Goal: Task Accomplishment & Management: Complete application form

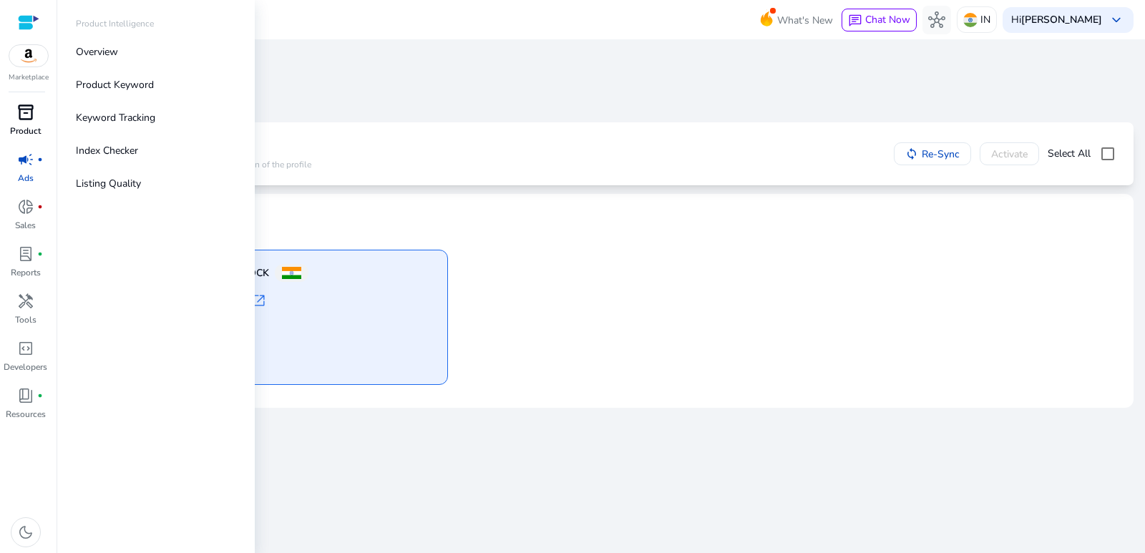
click at [41, 116] on div "inventory_2" at bounding box center [26, 112] width 40 height 23
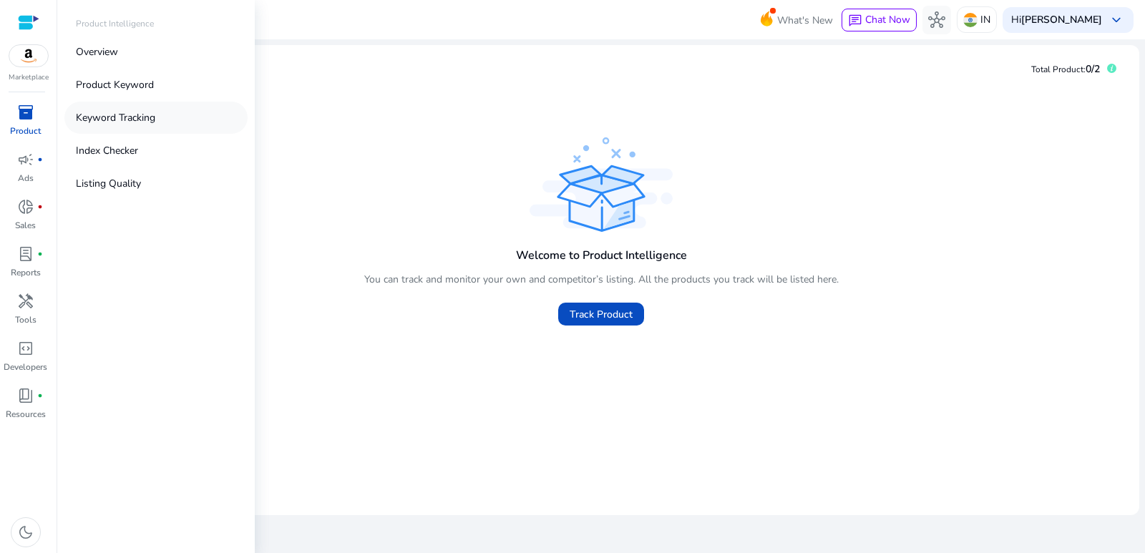
click at [111, 121] on p "Keyword Tracking" at bounding box center [115, 117] width 79 height 15
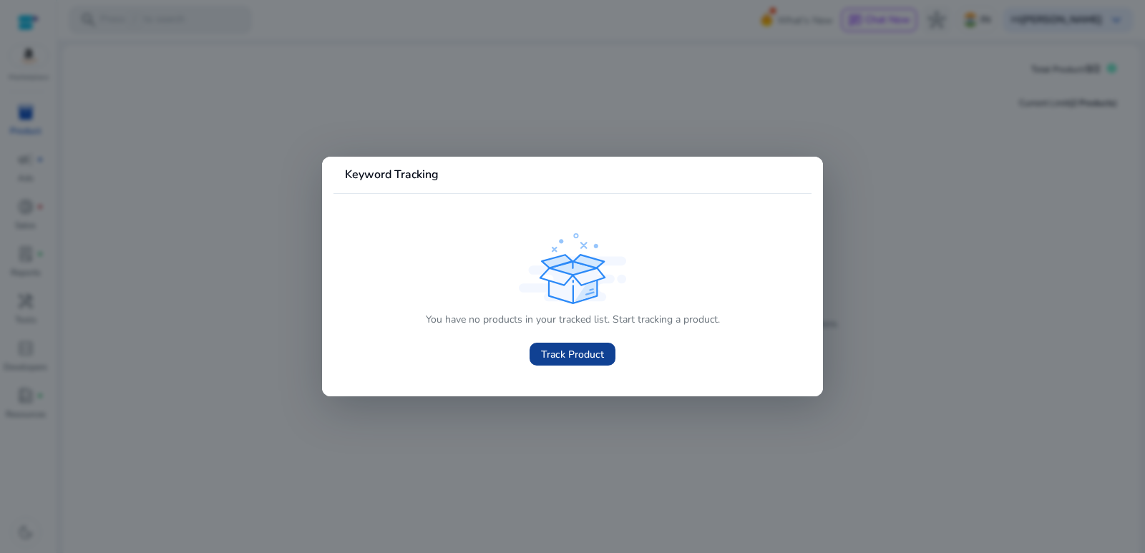
click at [543, 365] on span at bounding box center [572, 354] width 86 height 34
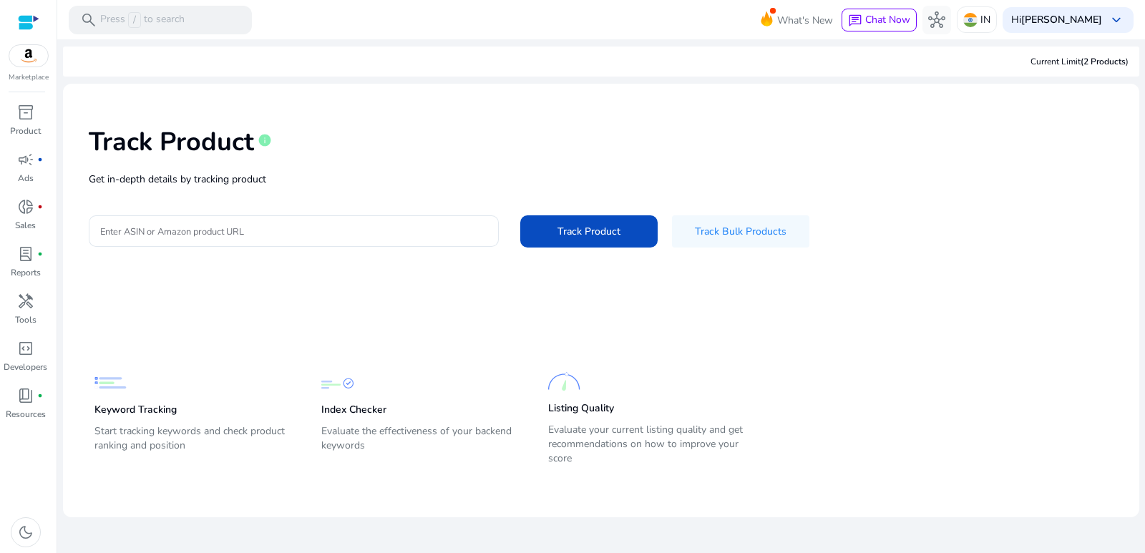
click at [274, 190] on div "Track Product info Get in-depth details by tracking product Enter ASIN or Amazo…" at bounding box center [600, 185] width 1053 height 181
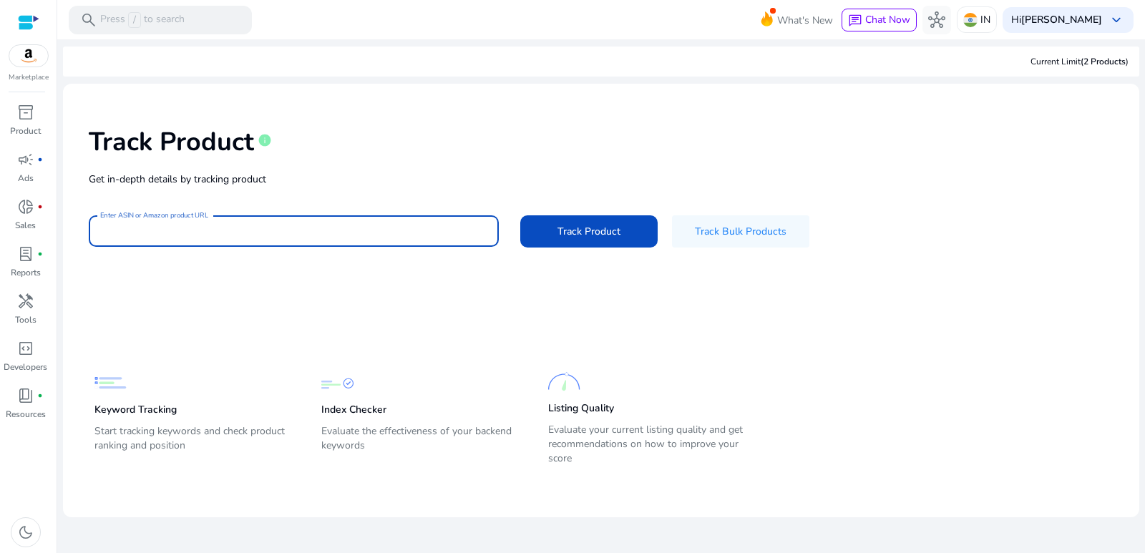
click at [249, 227] on input "Enter ASIN or Amazon product URL" at bounding box center [293, 231] width 387 height 16
paste input "**********"
type input "**********"
click at [536, 231] on span at bounding box center [588, 231] width 137 height 34
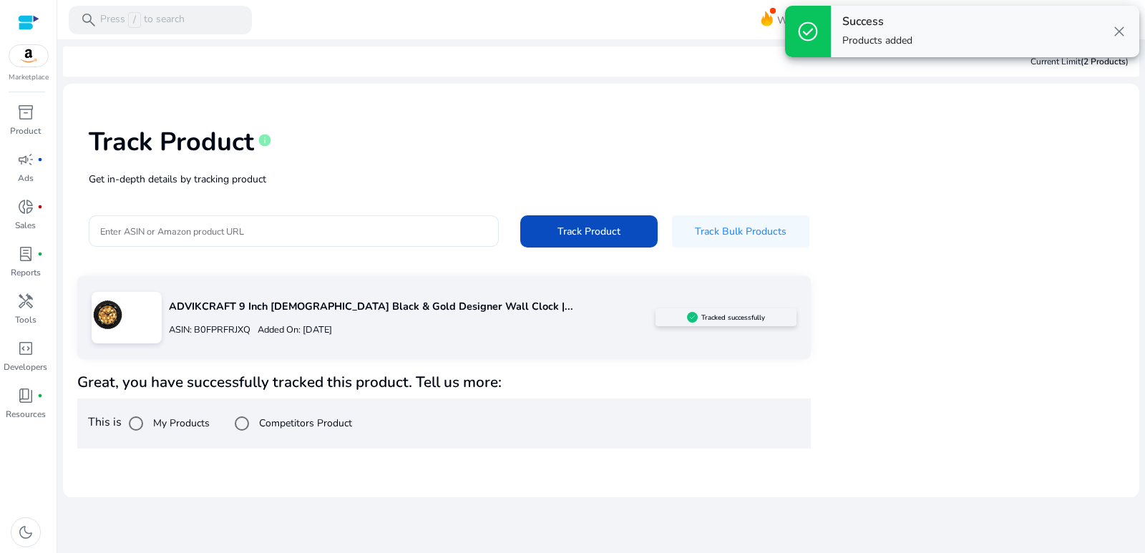
click at [195, 425] on label "My Products" at bounding box center [179, 423] width 59 height 15
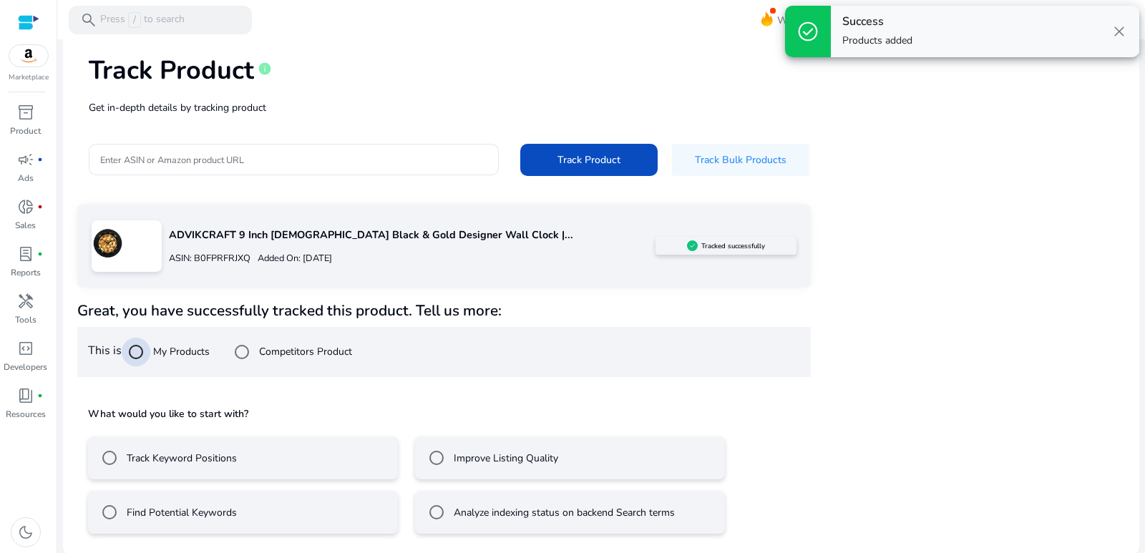
scroll to position [74, 0]
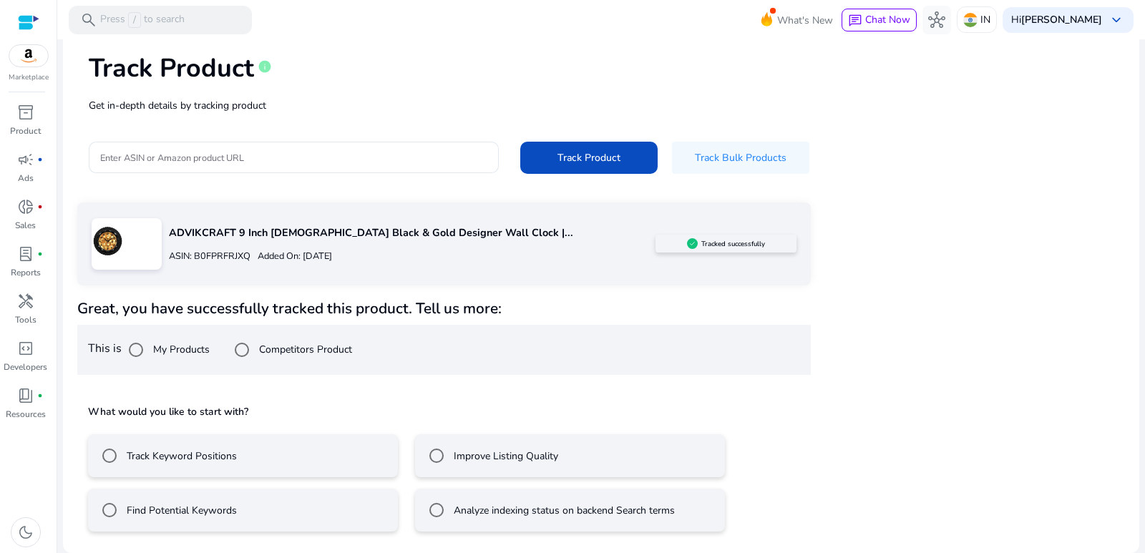
click at [197, 459] on label "Track Keyword Positions" at bounding box center [180, 456] width 113 height 15
click at [488, 455] on label "Improve Listing Quality" at bounding box center [504, 456] width 107 height 15
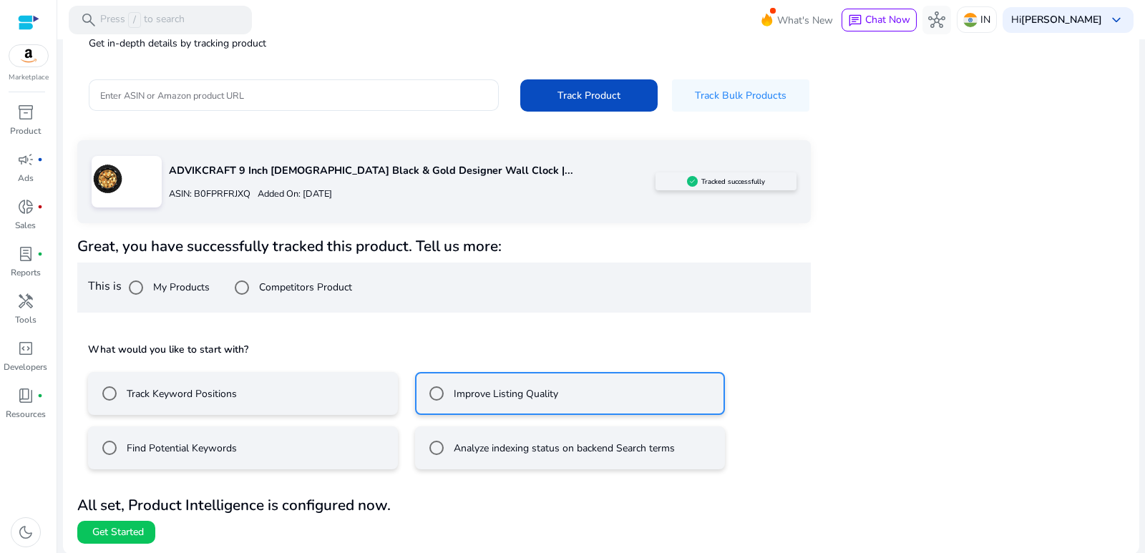
scroll to position [137, 0]
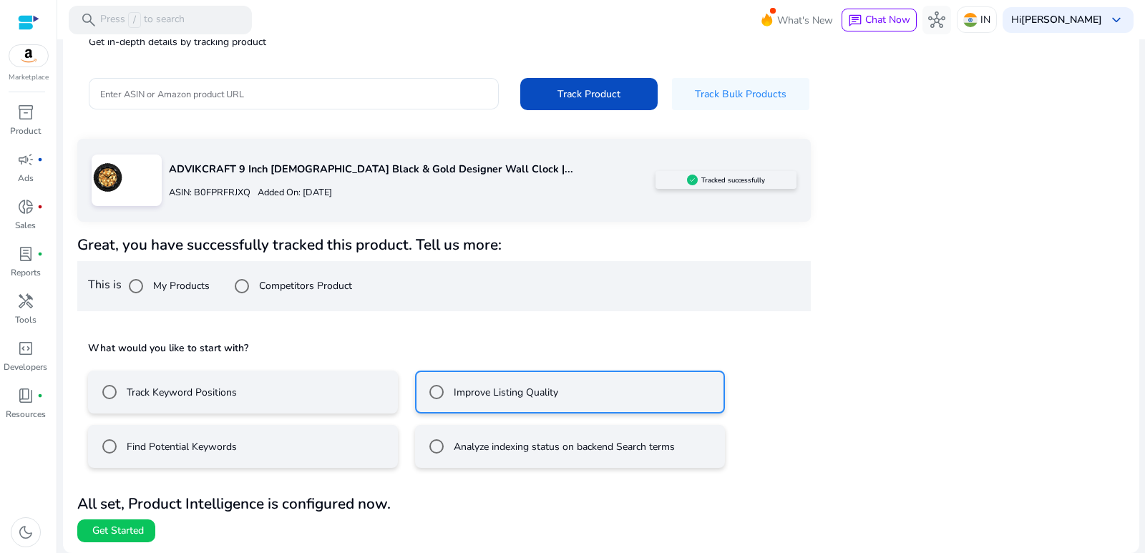
click at [195, 456] on div "Find Potential Keywords" at bounding box center [166, 446] width 142 height 29
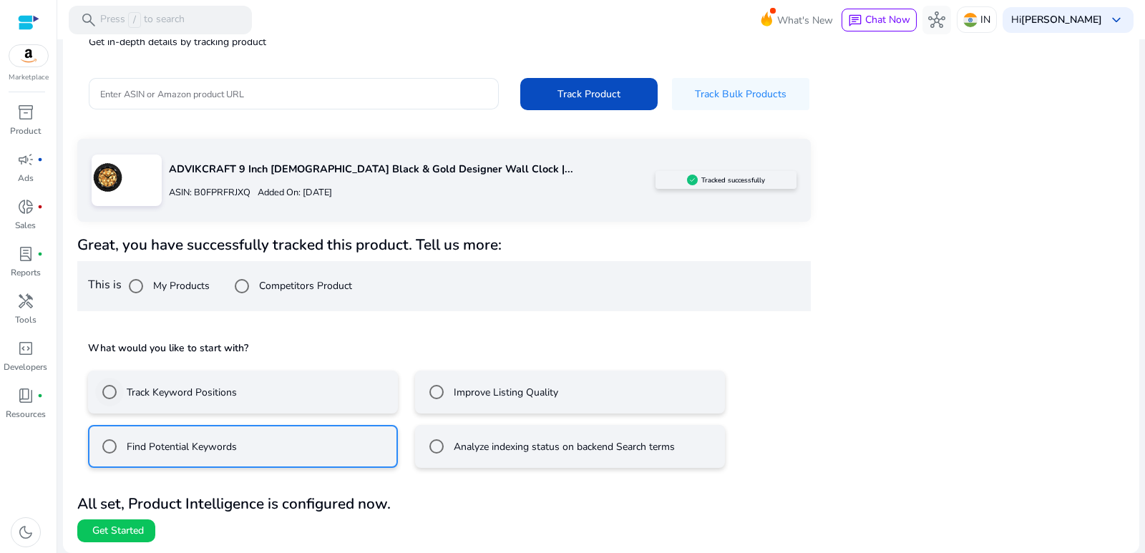
click at [183, 386] on label "Track Keyword Positions" at bounding box center [180, 392] width 113 height 15
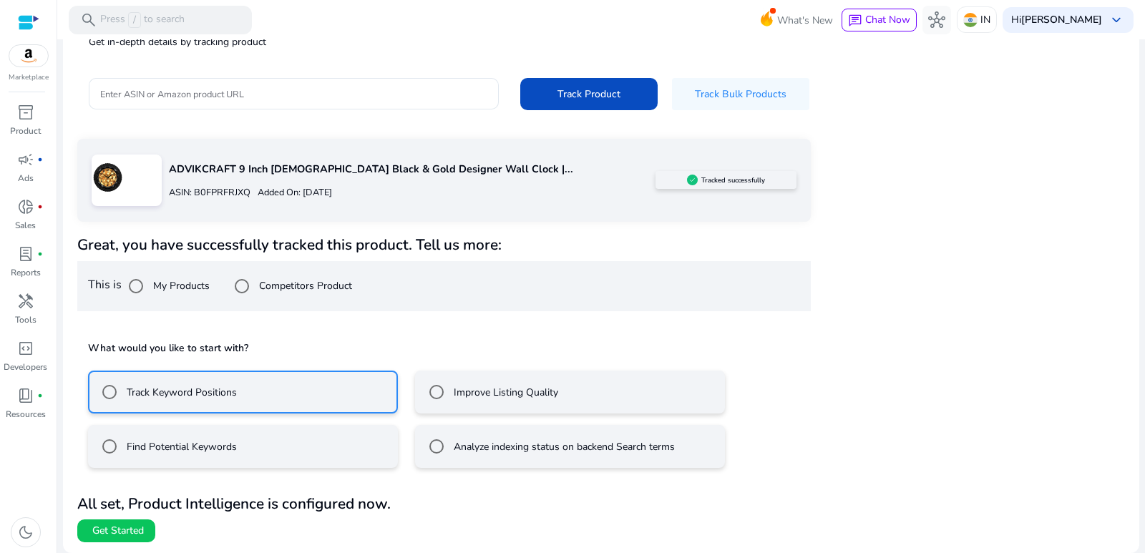
click at [165, 449] on label "Find Potential Keywords" at bounding box center [180, 446] width 113 height 15
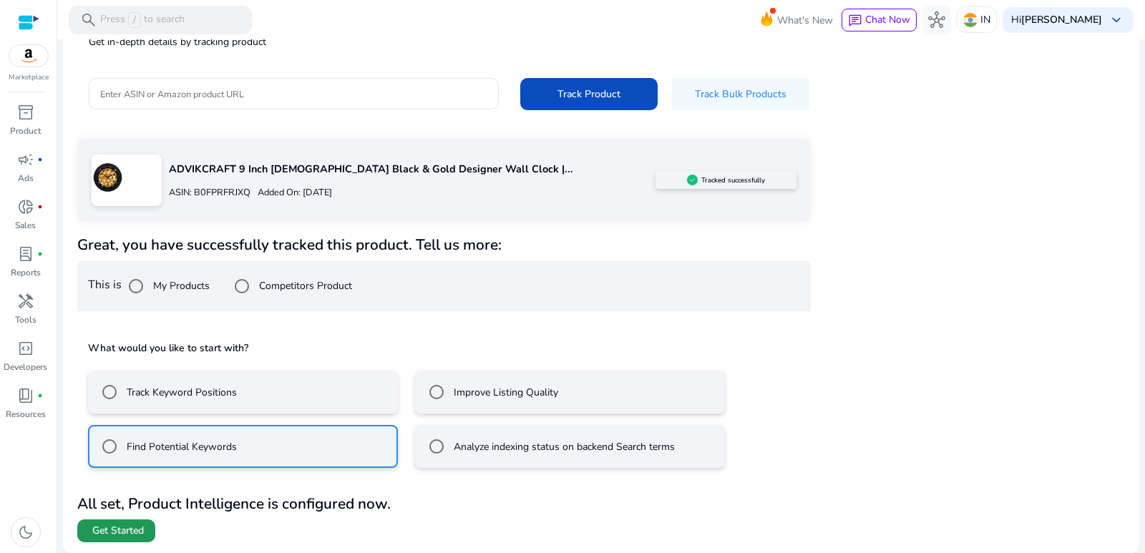
click at [128, 531] on span "Get Started" at bounding box center [118, 531] width 52 height 14
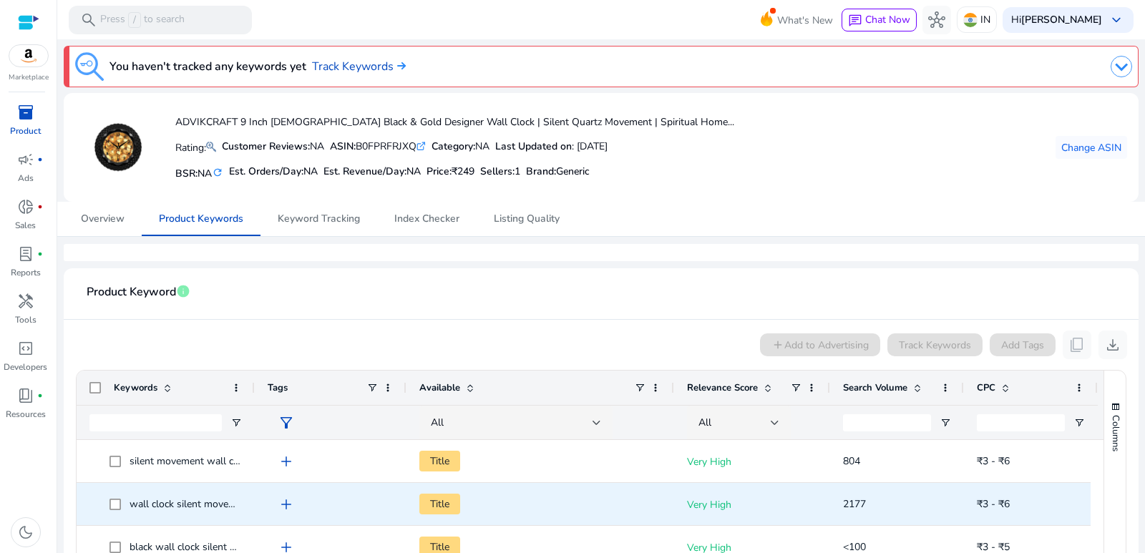
click at [285, 504] on span "add" at bounding box center [286, 504] width 17 height 17
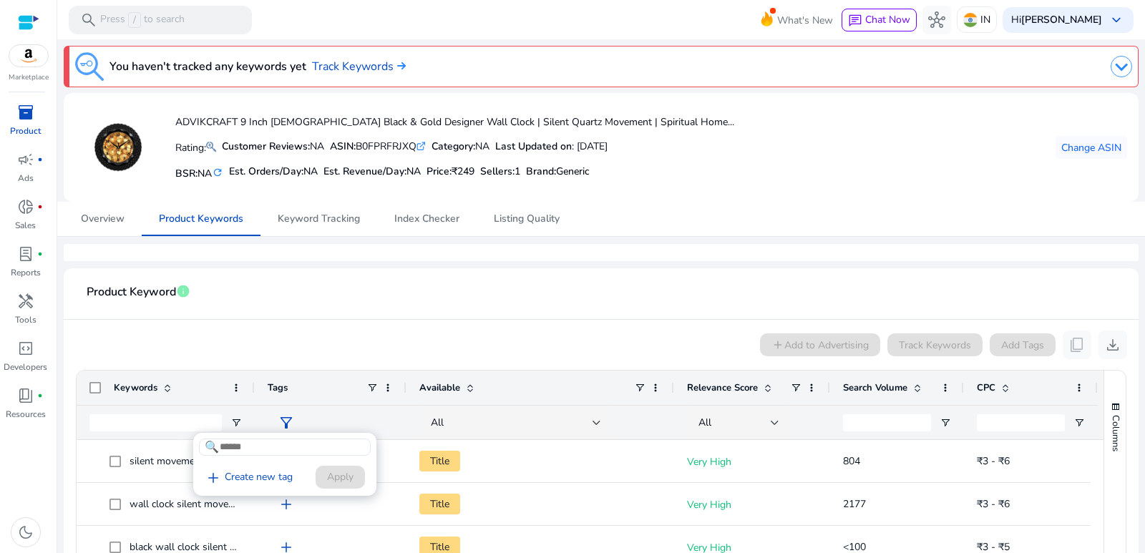
click at [392, 511] on div at bounding box center [572, 276] width 1145 height 553
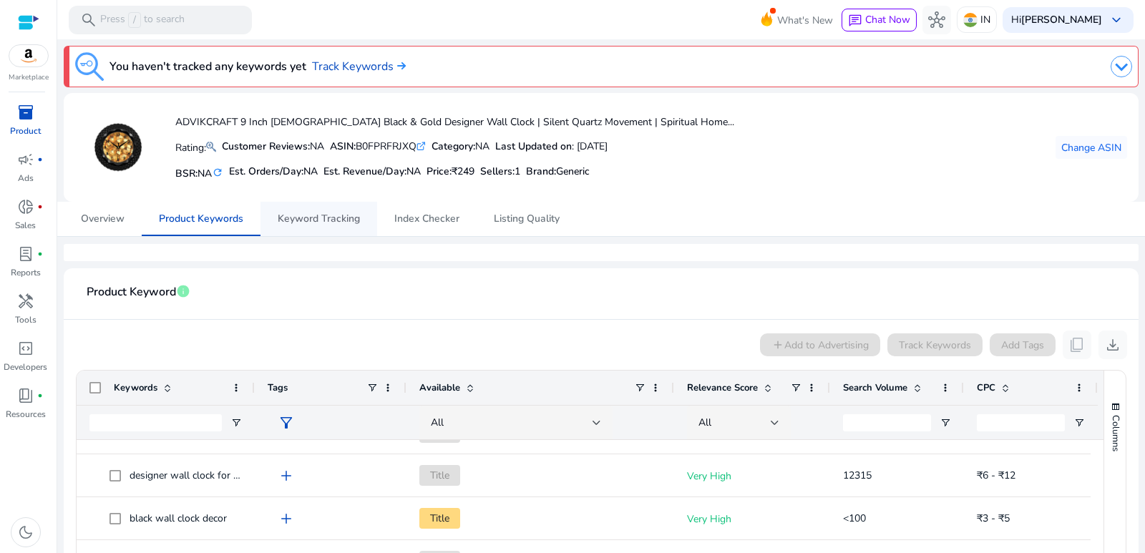
click at [321, 225] on span "Keyword Tracking" at bounding box center [319, 219] width 82 height 34
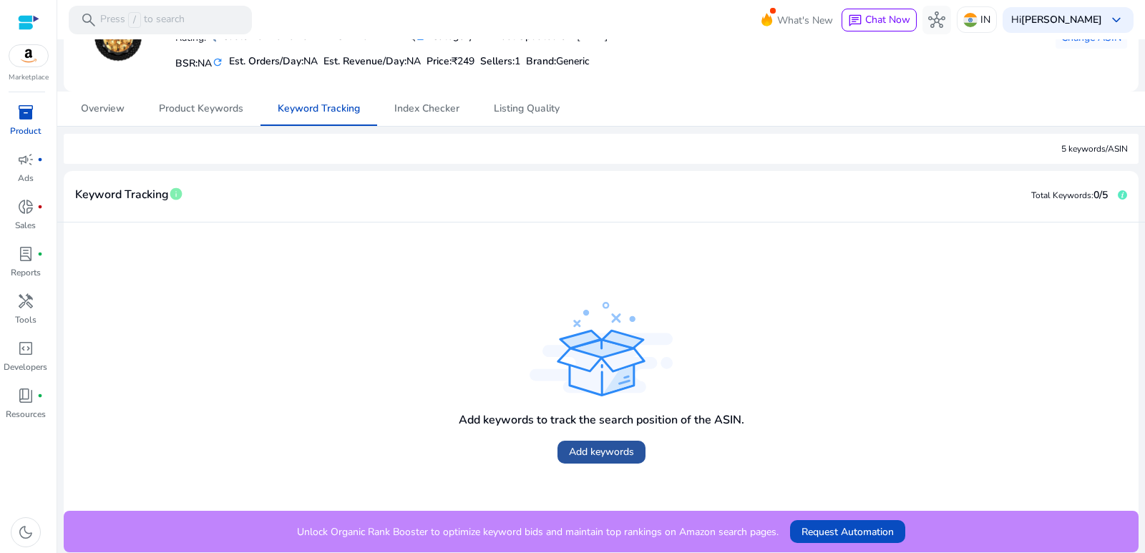
click at [592, 448] on span "Add keywords" at bounding box center [601, 451] width 65 height 15
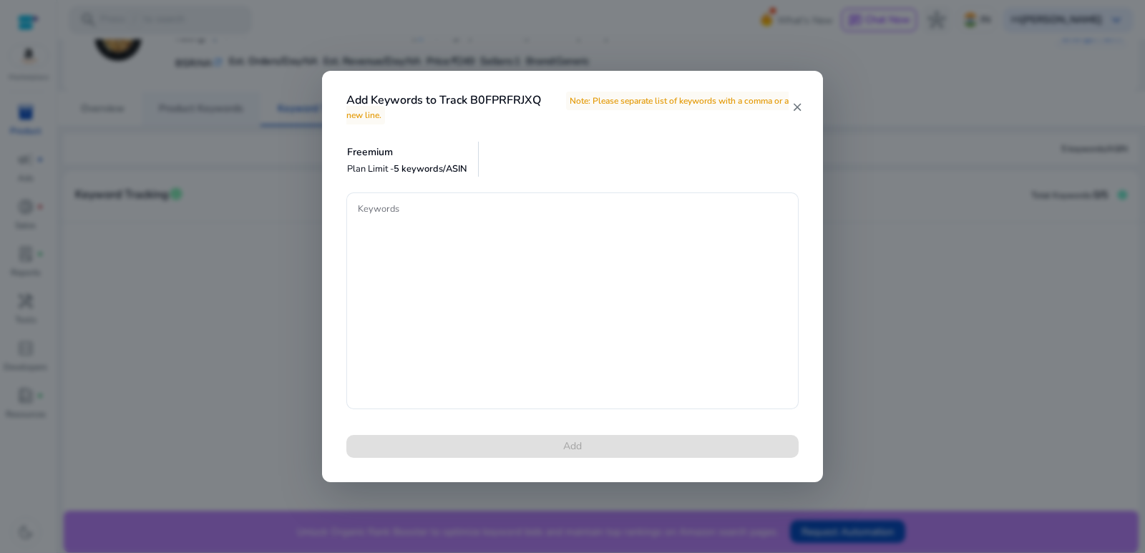
drag, startPoint x: 154, startPoint y: 113, endPoint x: 156, endPoint y: 122, distance: 8.8
click at [156, 115] on div at bounding box center [572, 276] width 1145 height 553
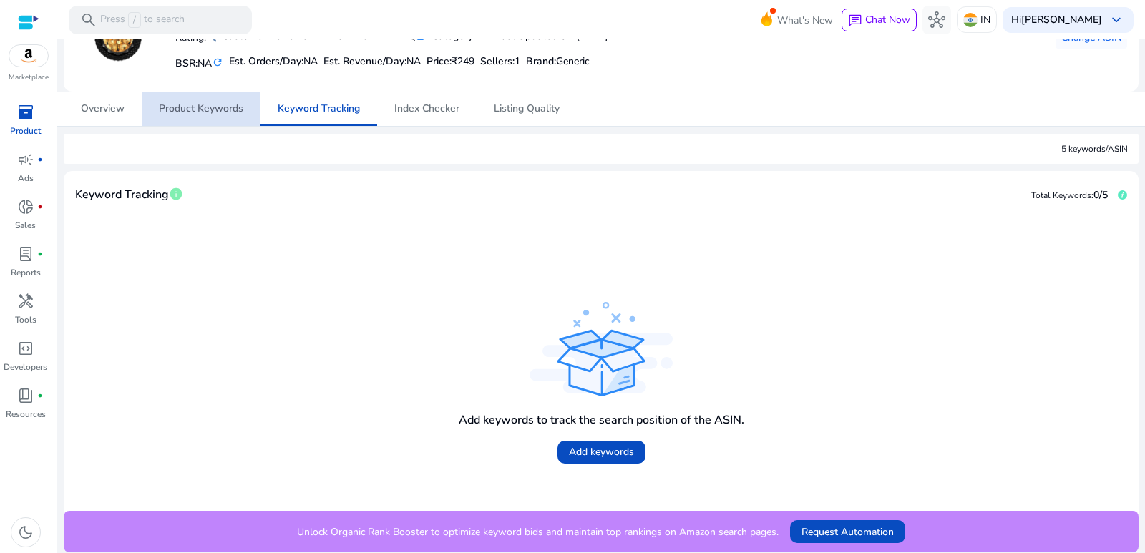
click at [222, 108] on span "Product Keywords" at bounding box center [201, 109] width 84 height 10
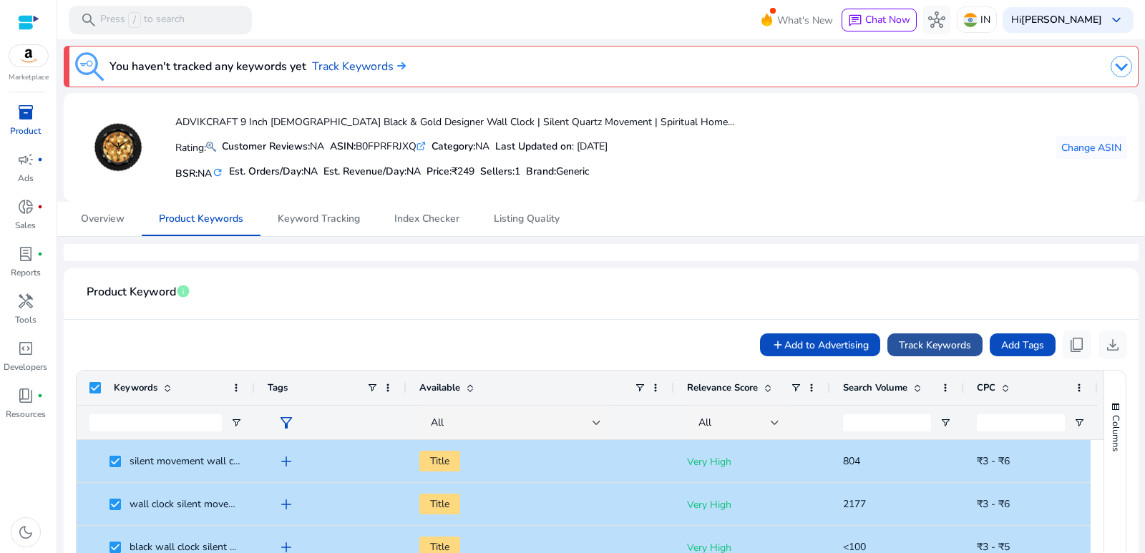
click at [924, 341] on span "Track Keywords" at bounding box center [934, 345] width 72 height 15
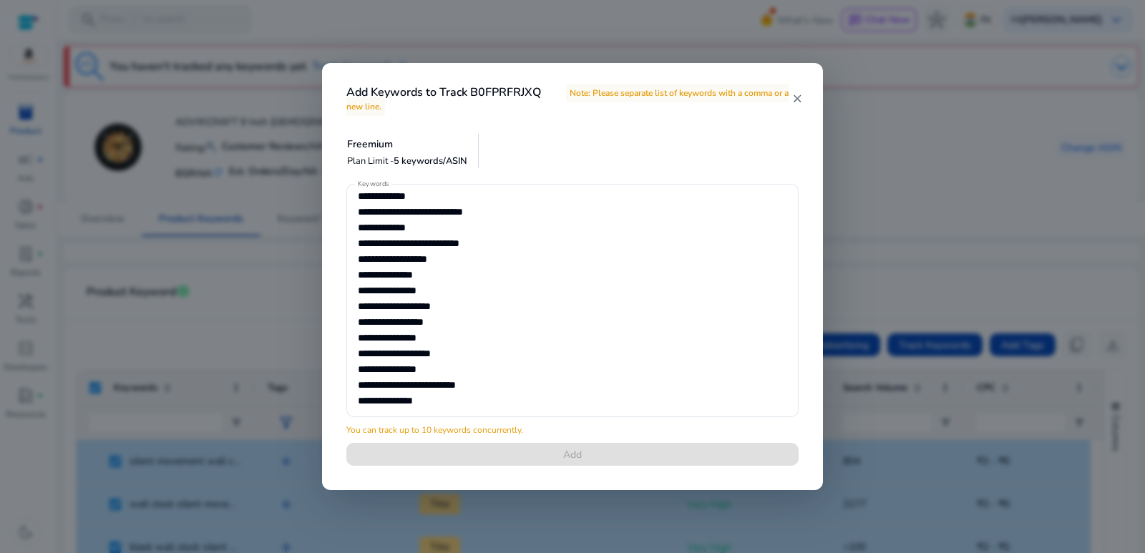
click at [796, 98] on mat-icon "close" at bounding box center [796, 98] width 12 height 13
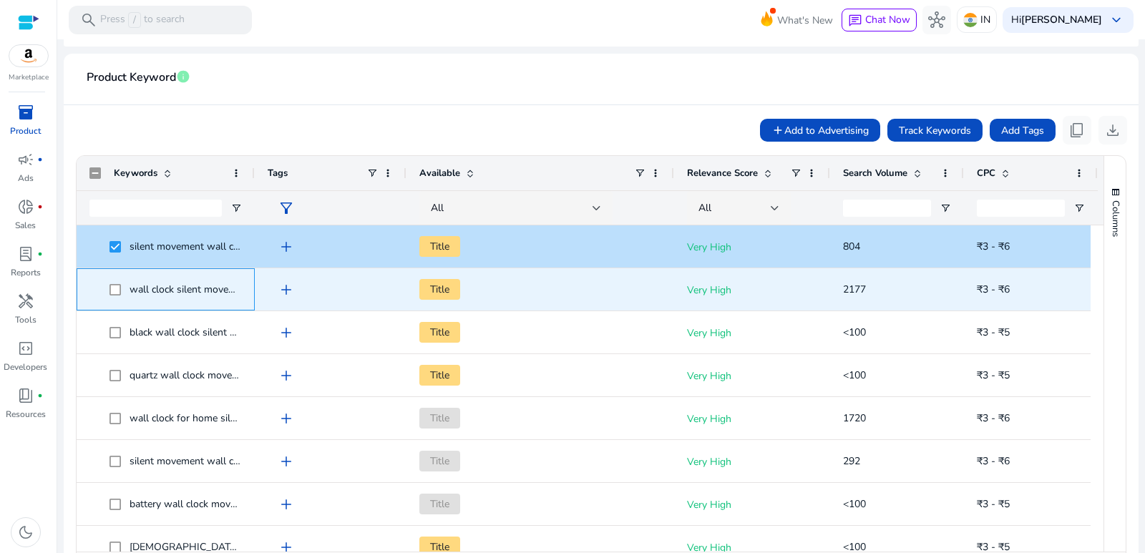
click at [123, 285] on span at bounding box center [119, 289] width 20 height 29
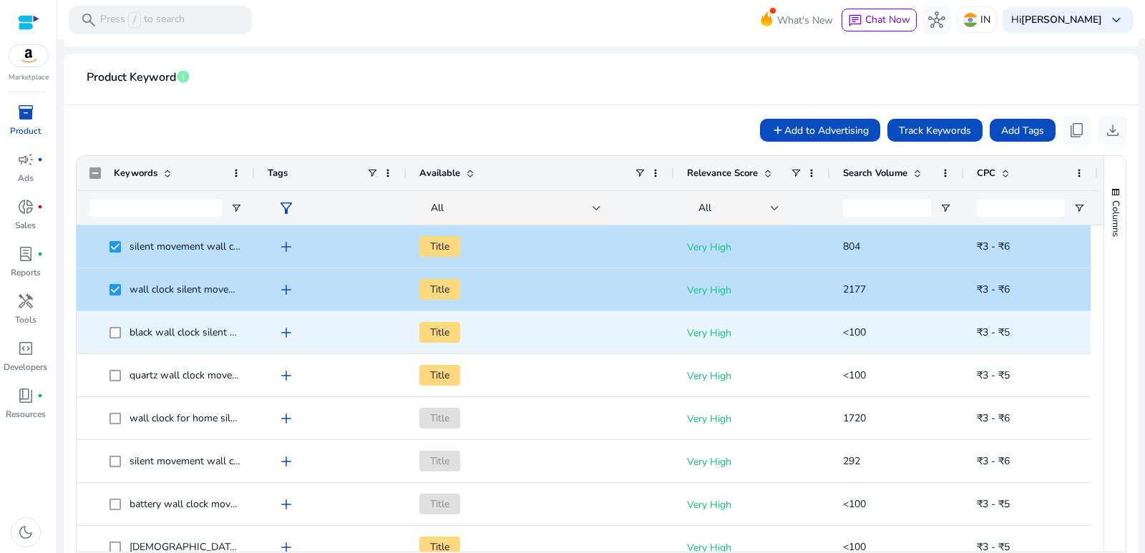
click at [113, 338] on span at bounding box center [119, 332] width 20 height 29
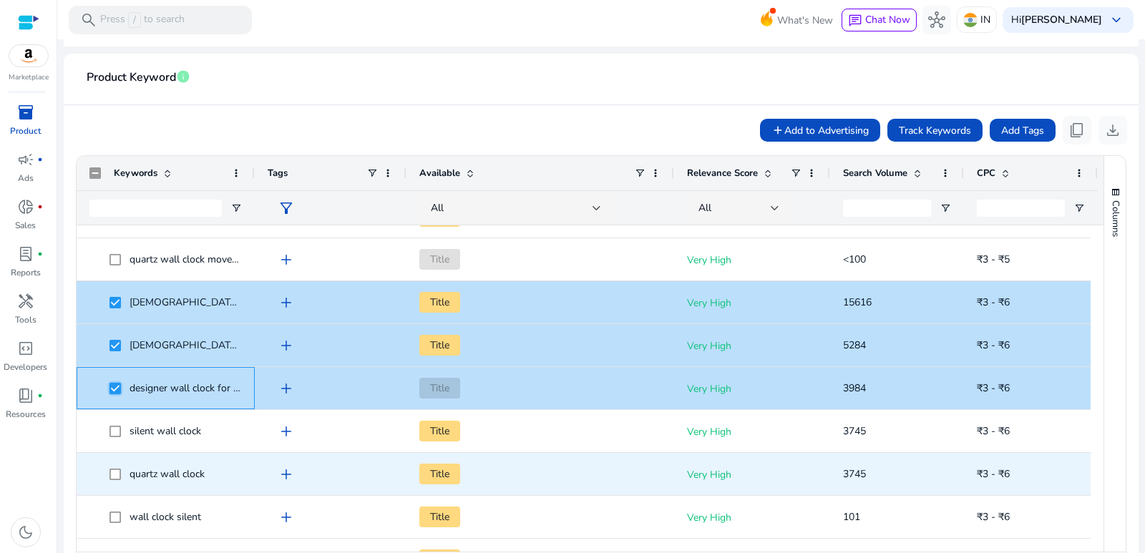
scroll to position [358, 0]
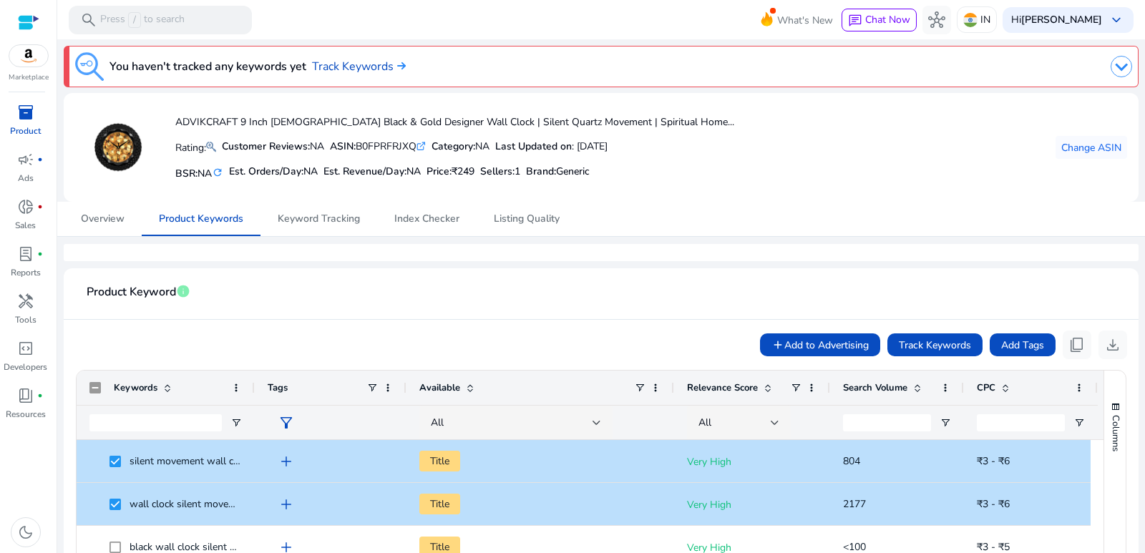
click at [888, 388] on span "Search Volume" at bounding box center [875, 387] width 64 height 13
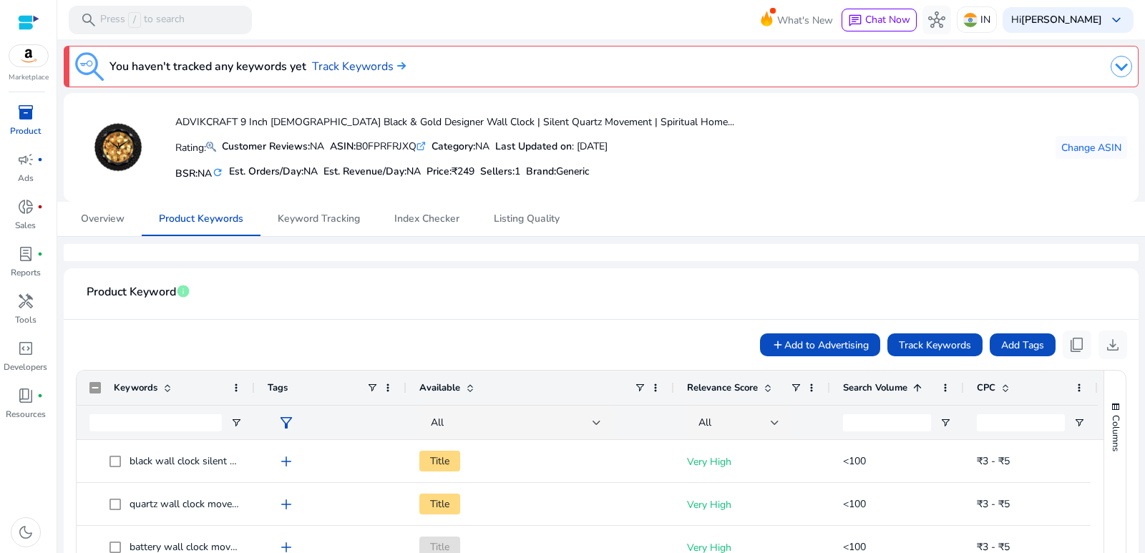
click at [899, 389] on span "Search Volume" at bounding box center [875, 387] width 64 height 13
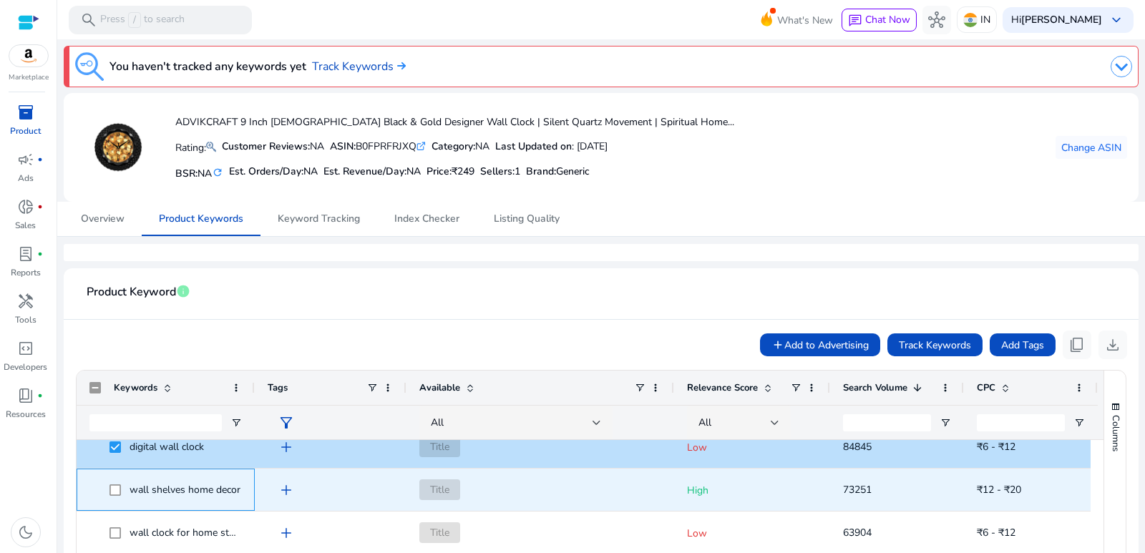
click at [115, 495] on span at bounding box center [119, 489] width 20 height 29
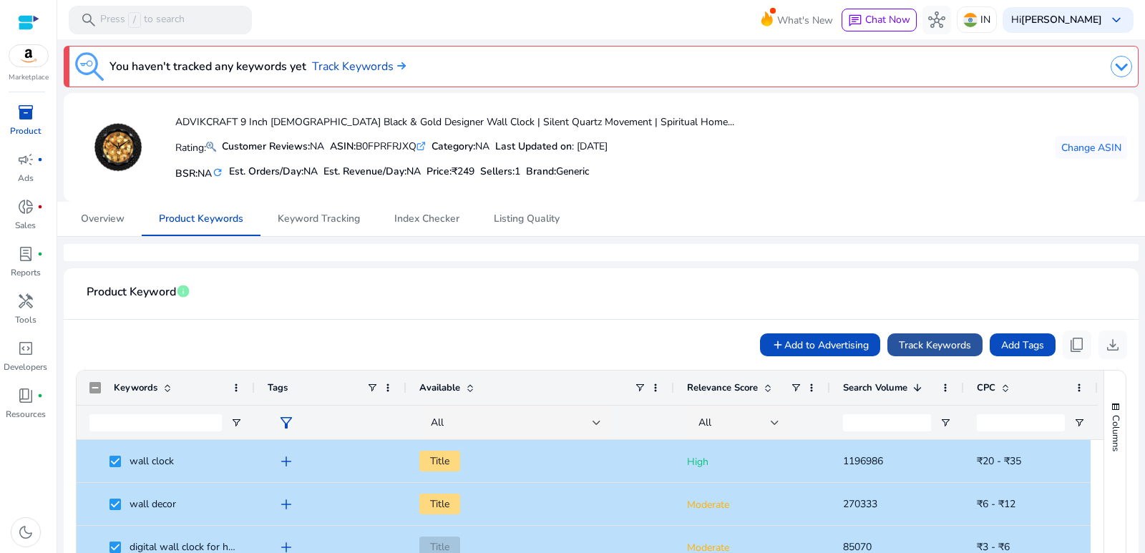
click at [915, 351] on span "Track Keywords" at bounding box center [934, 345] width 72 height 15
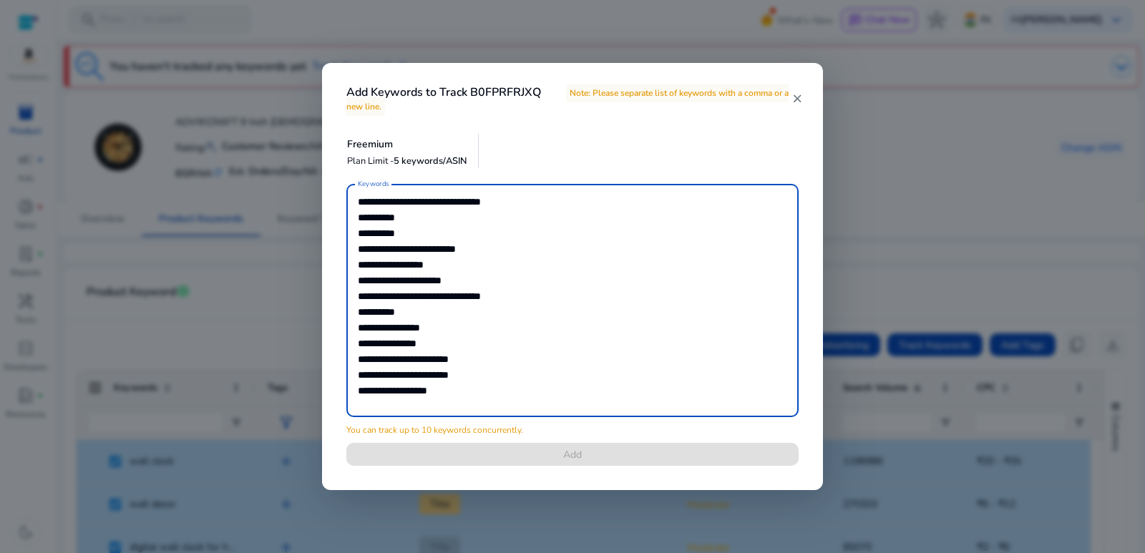
drag, startPoint x: 358, startPoint y: 353, endPoint x: 499, endPoint y: 410, distance: 152.8
click at [501, 410] on textarea "**********" at bounding box center [572, 300] width 429 height 219
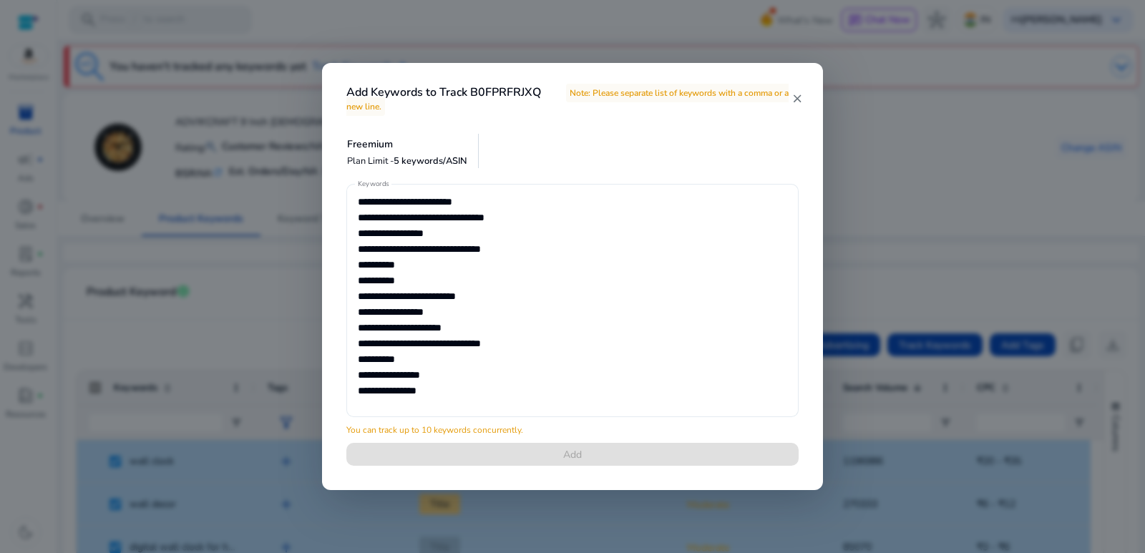
drag, startPoint x: 355, startPoint y: 341, endPoint x: 435, endPoint y: 375, distance: 86.9
click at [454, 394] on div "**********" at bounding box center [572, 300] width 452 height 233
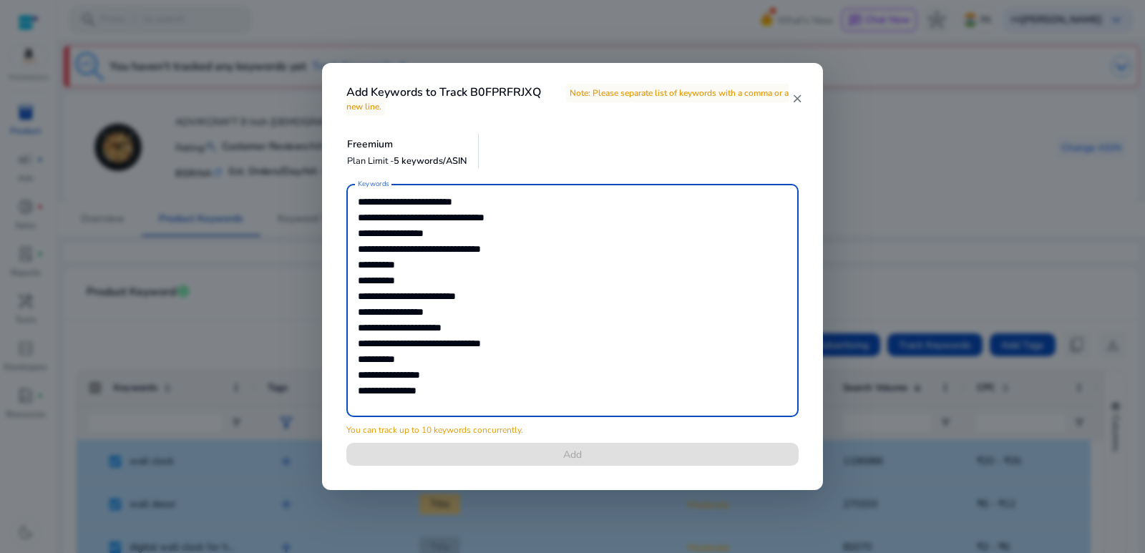
click at [418, 349] on textarea "**********" at bounding box center [572, 300] width 429 height 219
drag, startPoint x: 358, startPoint y: 343, endPoint x: 492, endPoint y: 406, distance: 147.8
click at [492, 407] on textarea "**********" at bounding box center [572, 300] width 429 height 219
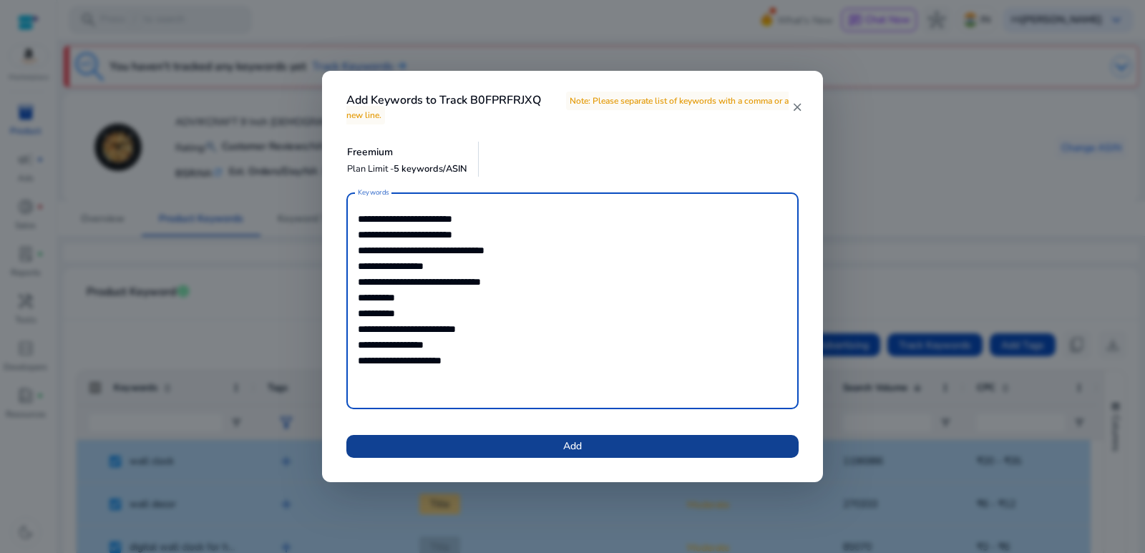
type textarea "**********"
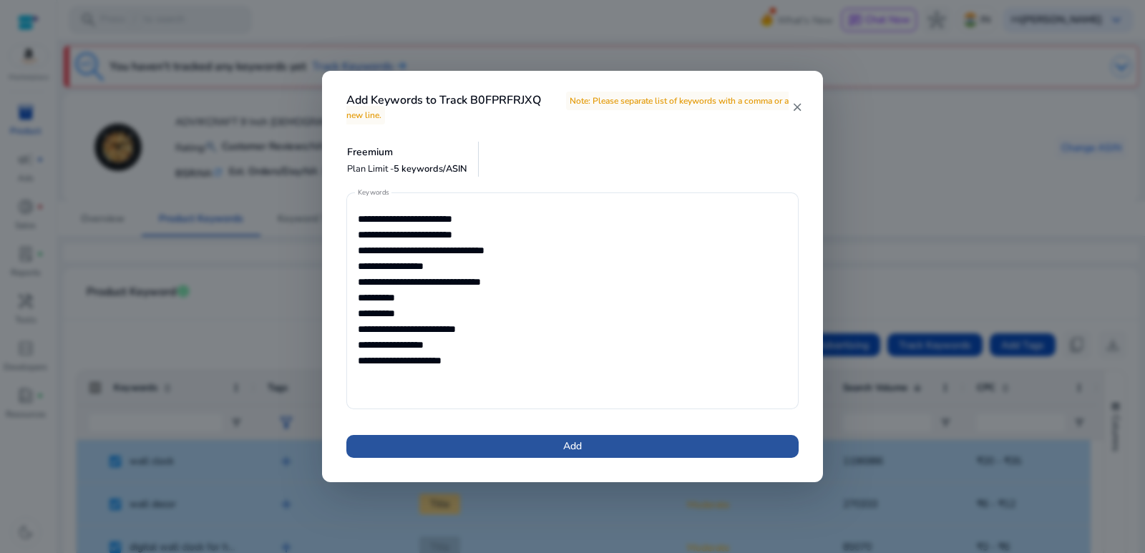
click at [524, 448] on span at bounding box center [572, 446] width 452 height 34
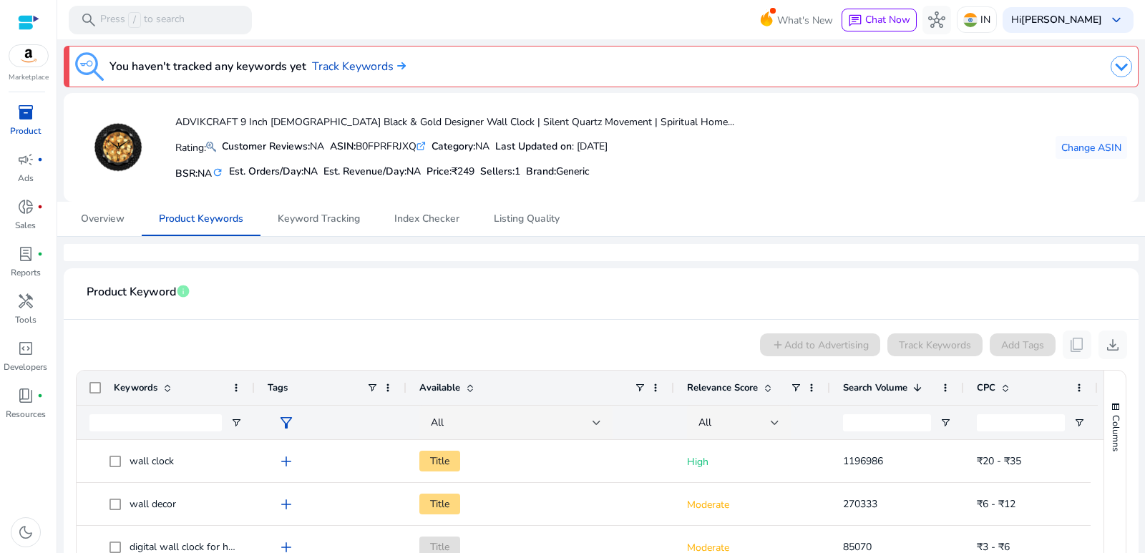
click at [39, 123] on link "inventory_2 Product" at bounding box center [25, 124] width 51 height 47
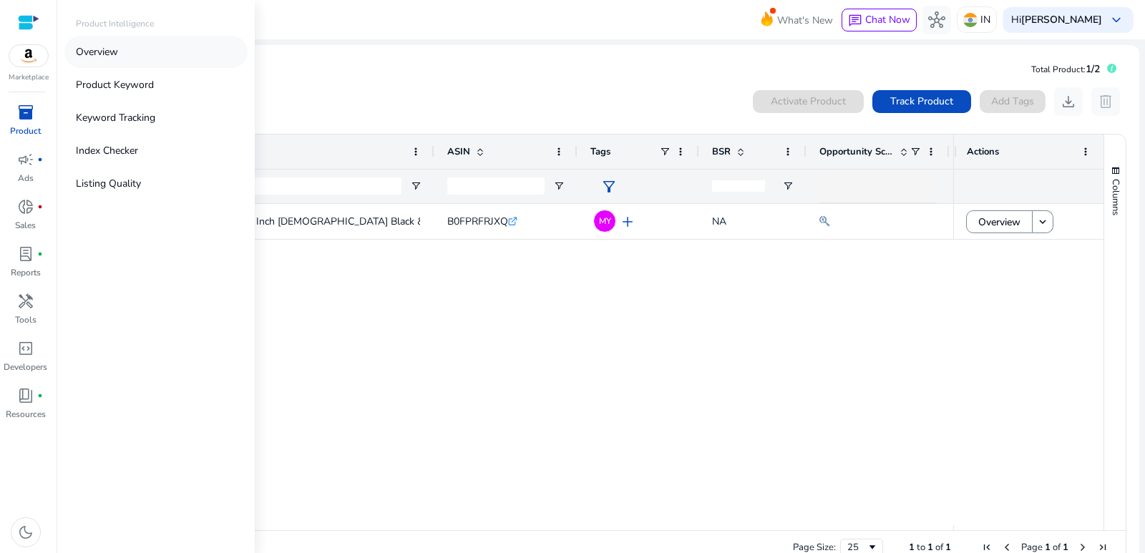
click at [120, 56] on link "Overview" at bounding box center [155, 52] width 183 height 32
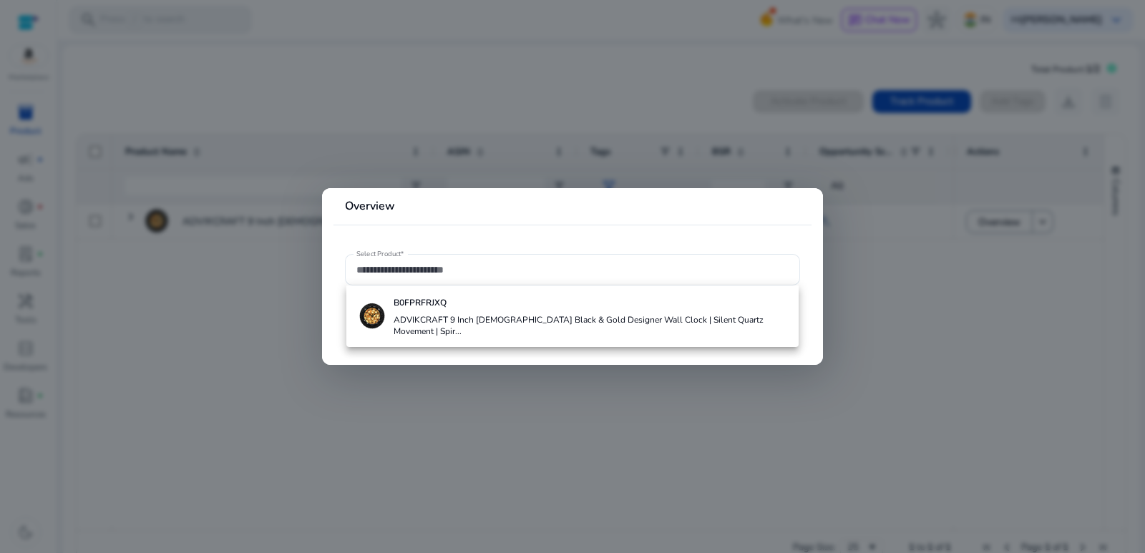
click at [877, 388] on div at bounding box center [572, 276] width 1145 height 553
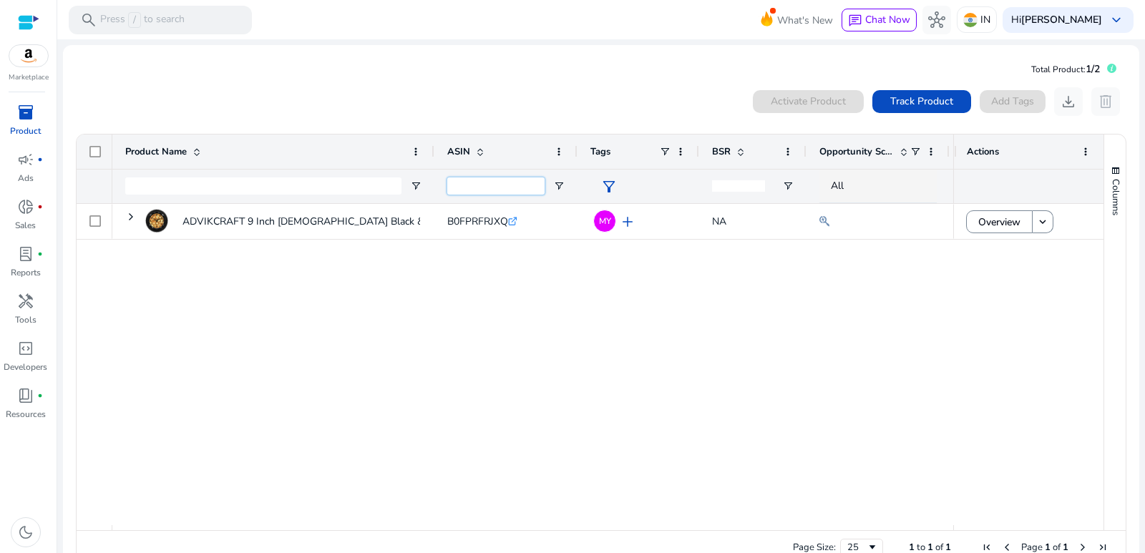
click at [474, 186] on input "ASIN Filter Input" at bounding box center [495, 185] width 97 height 17
paste input "**********"
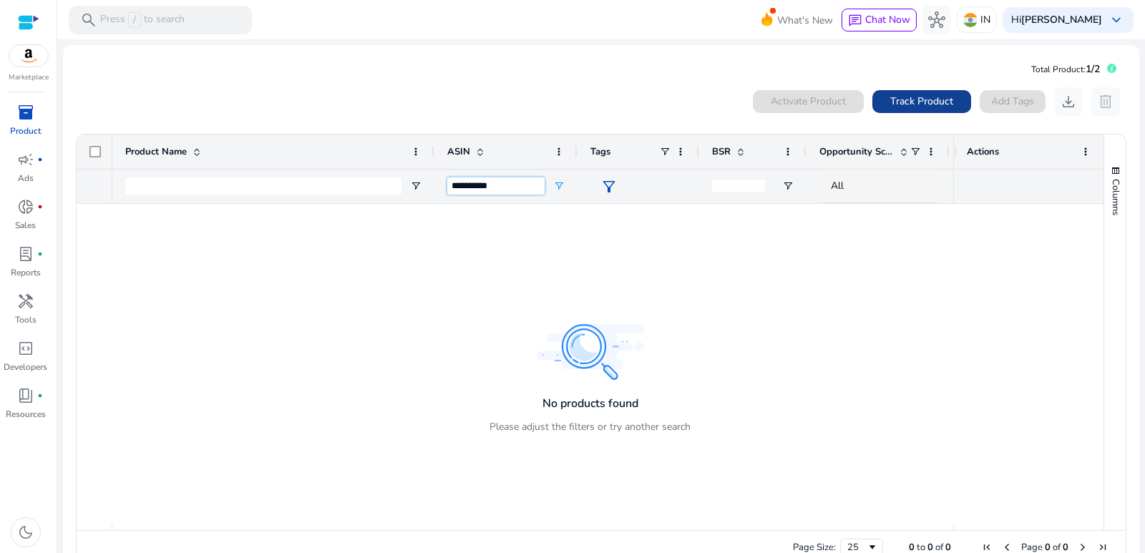
type input "**********"
click at [890, 104] on span "Track Product" at bounding box center [921, 101] width 63 height 15
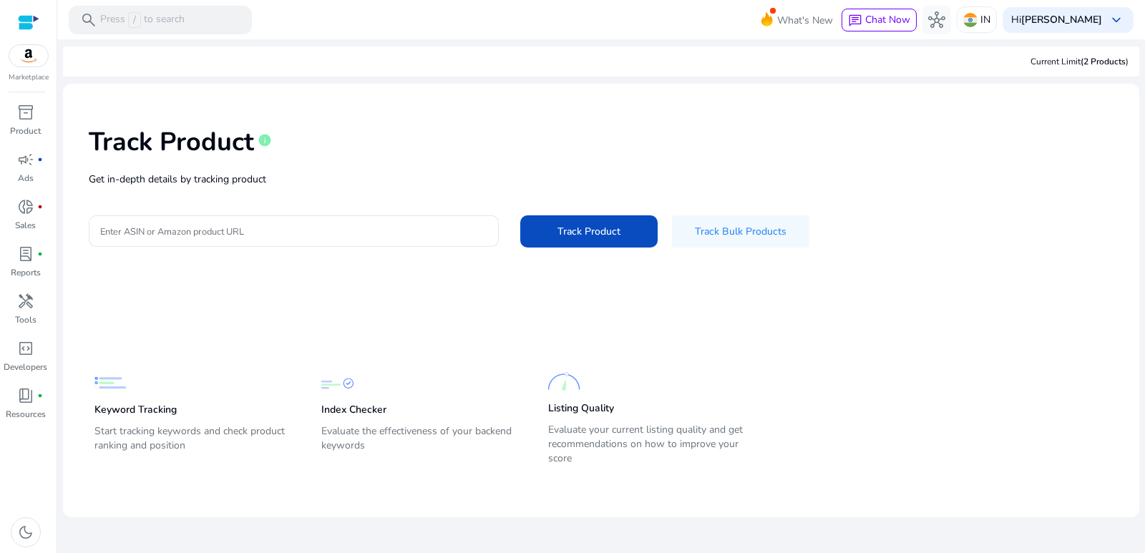
click at [302, 192] on div "Track Product info Get in-depth details by tracking product Enter ASIN or Amazo…" at bounding box center [600, 185] width 1053 height 181
click at [262, 232] on input "Enter ASIN or Amazon product URL" at bounding box center [293, 231] width 387 height 16
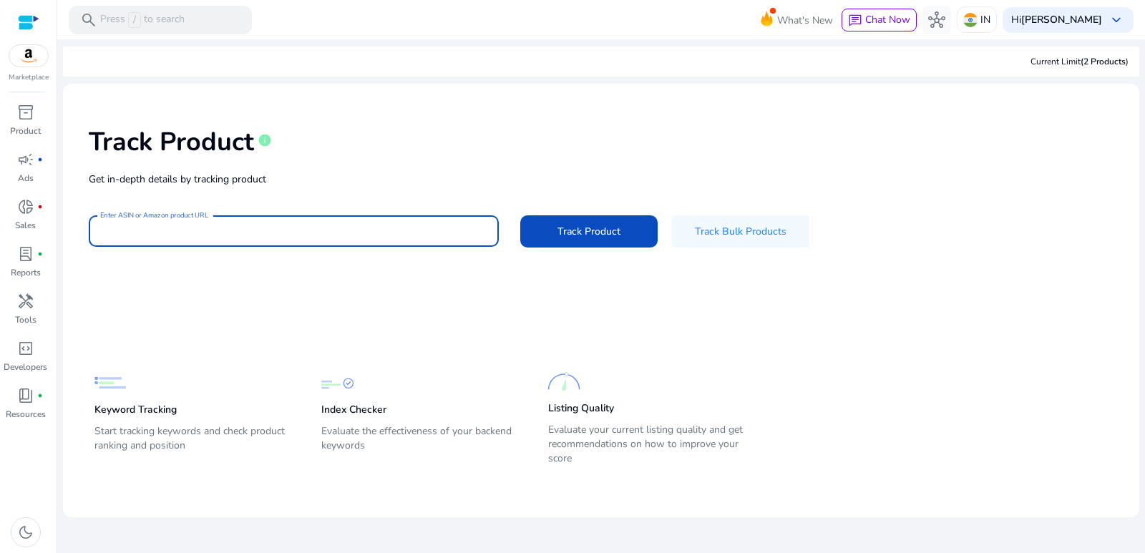
paste input "**********"
type input "**********"
click at [567, 228] on span "Track Product" at bounding box center [588, 231] width 63 height 15
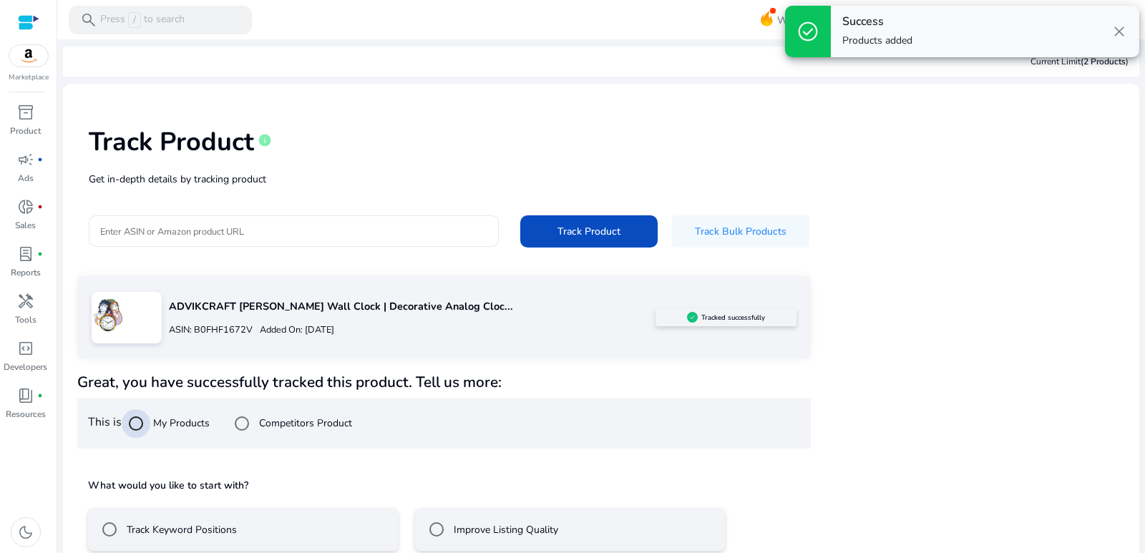
scroll to position [74, 0]
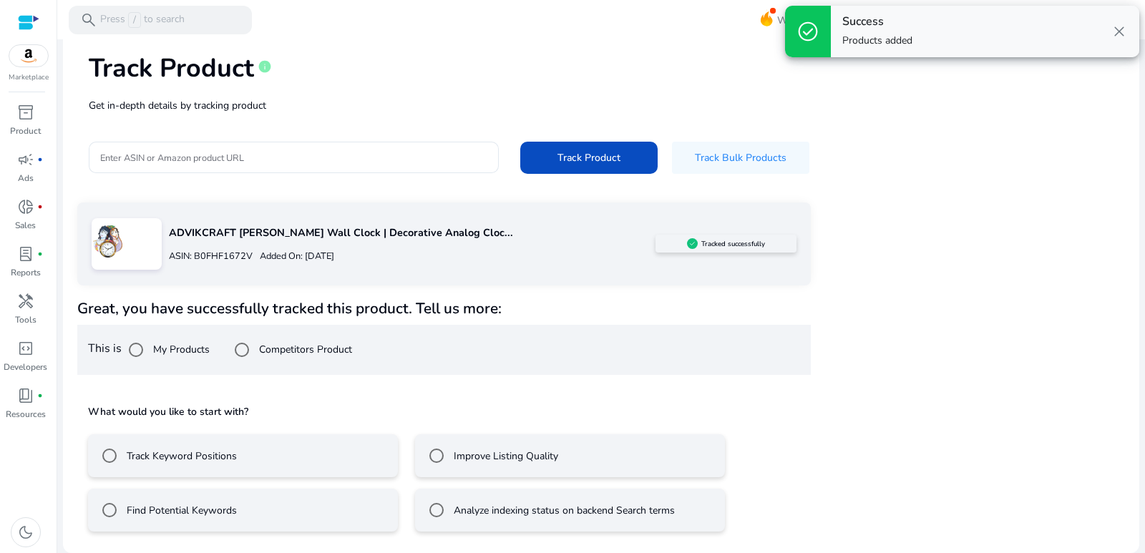
click at [127, 456] on label "Track Keyword Positions" at bounding box center [180, 456] width 113 height 15
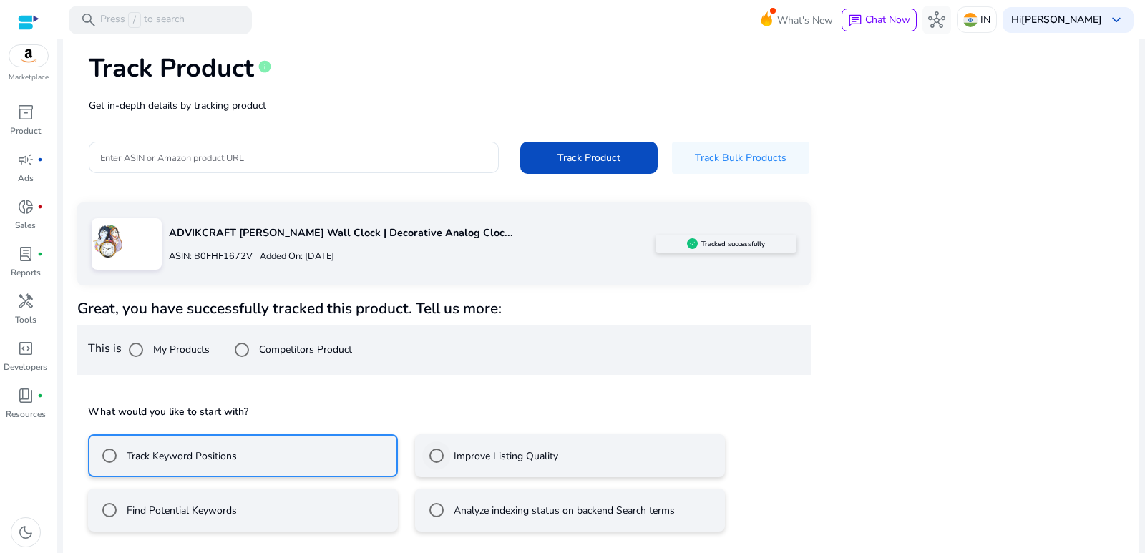
click at [499, 455] on label "Improve Listing Quality" at bounding box center [504, 456] width 107 height 15
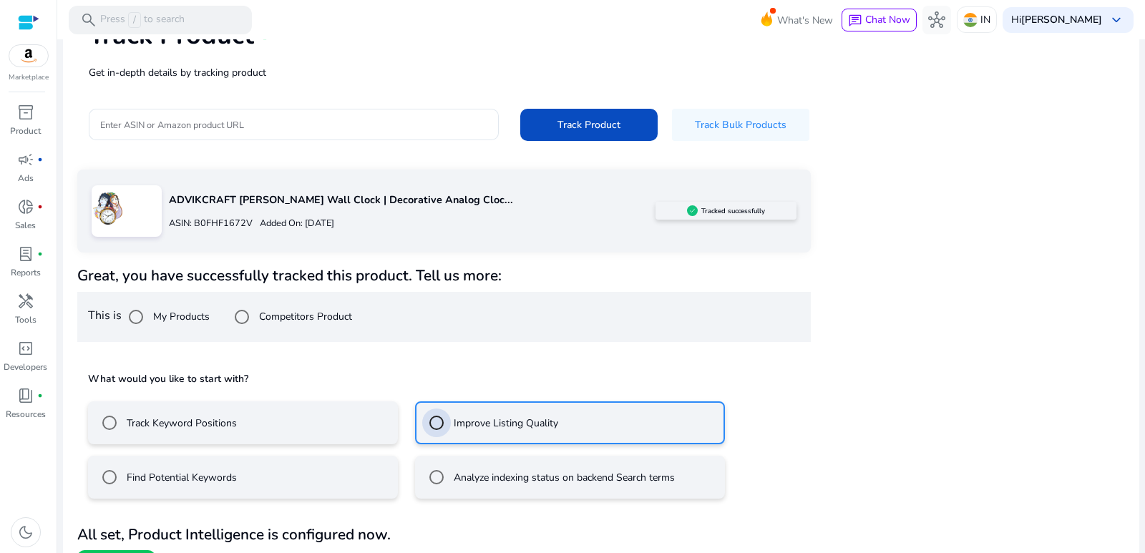
scroll to position [137, 0]
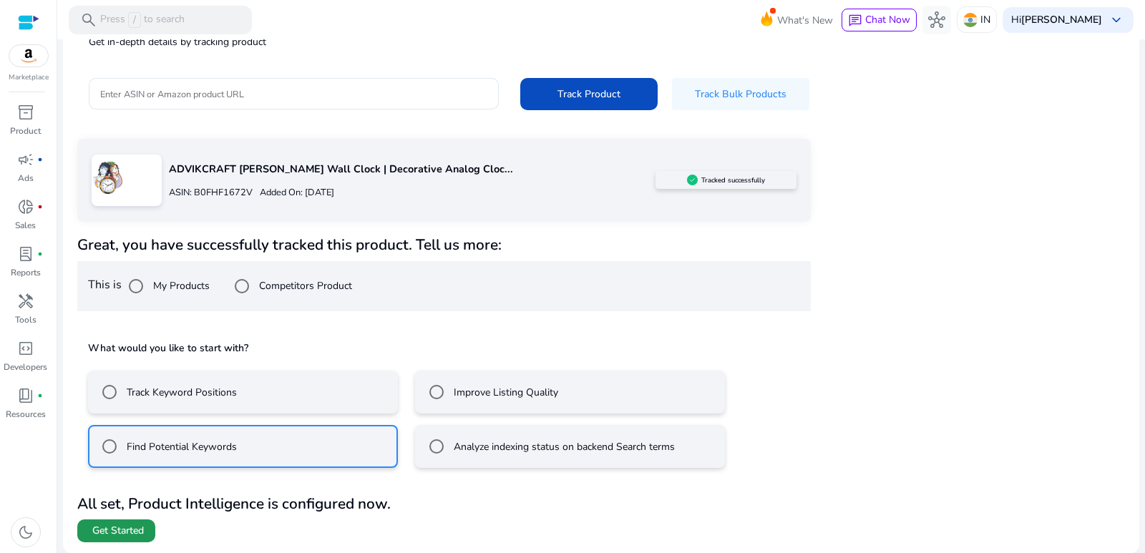
click at [144, 527] on span "Get Started" at bounding box center [118, 531] width 52 height 14
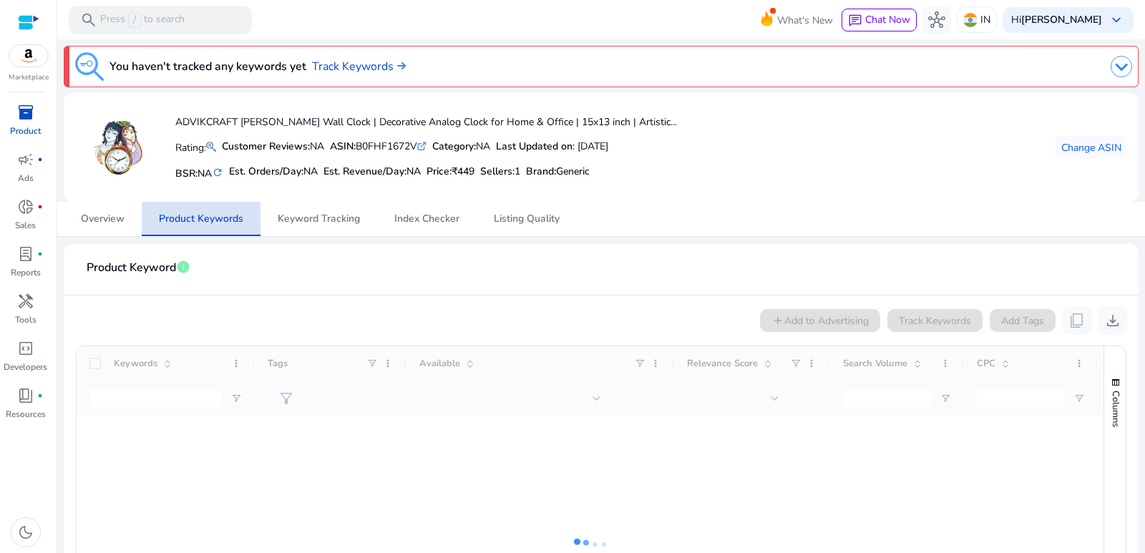
click at [183, 219] on span "Product Keywords" at bounding box center [201, 219] width 84 height 10
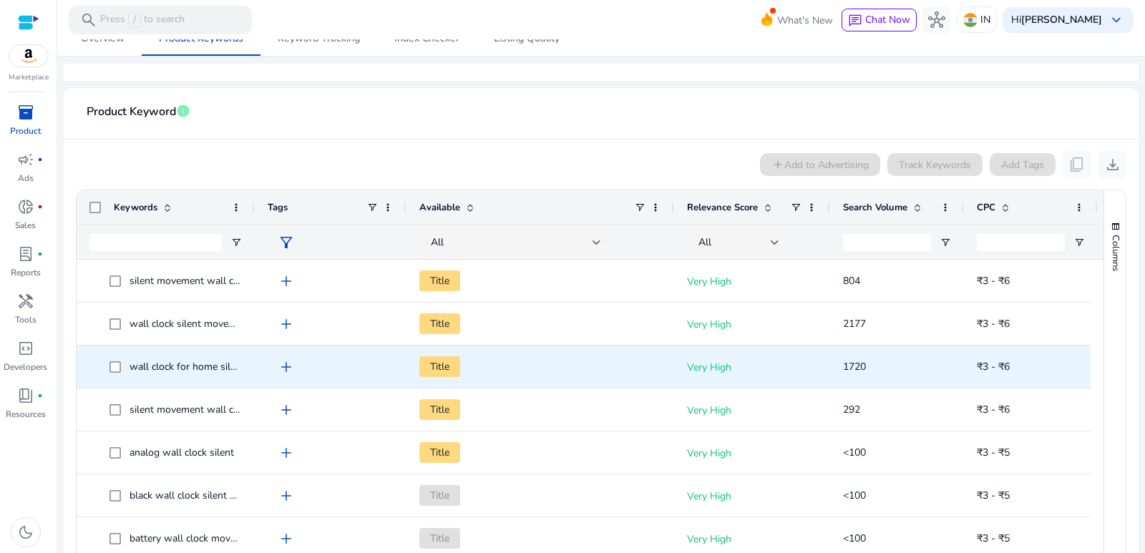
scroll to position [215, 0]
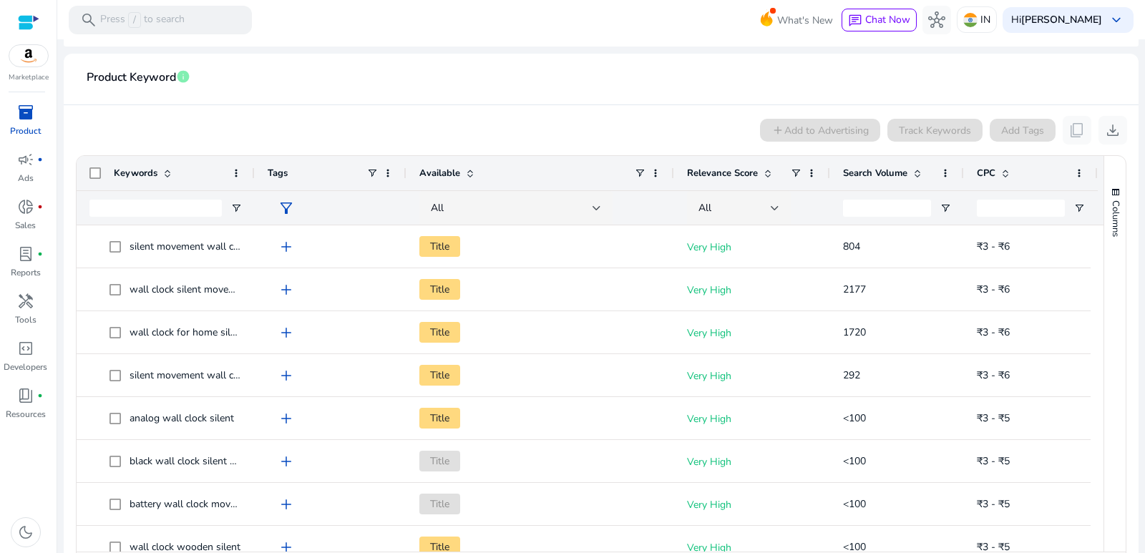
click at [918, 174] on span at bounding box center [916, 172] width 11 height 11
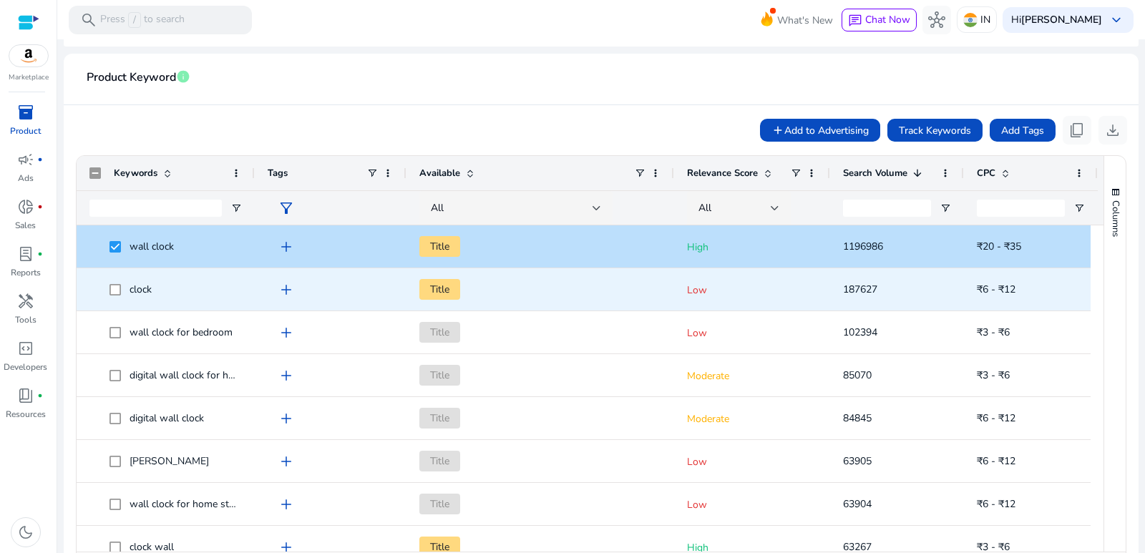
click at [121, 291] on span at bounding box center [119, 289] width 20 height 29
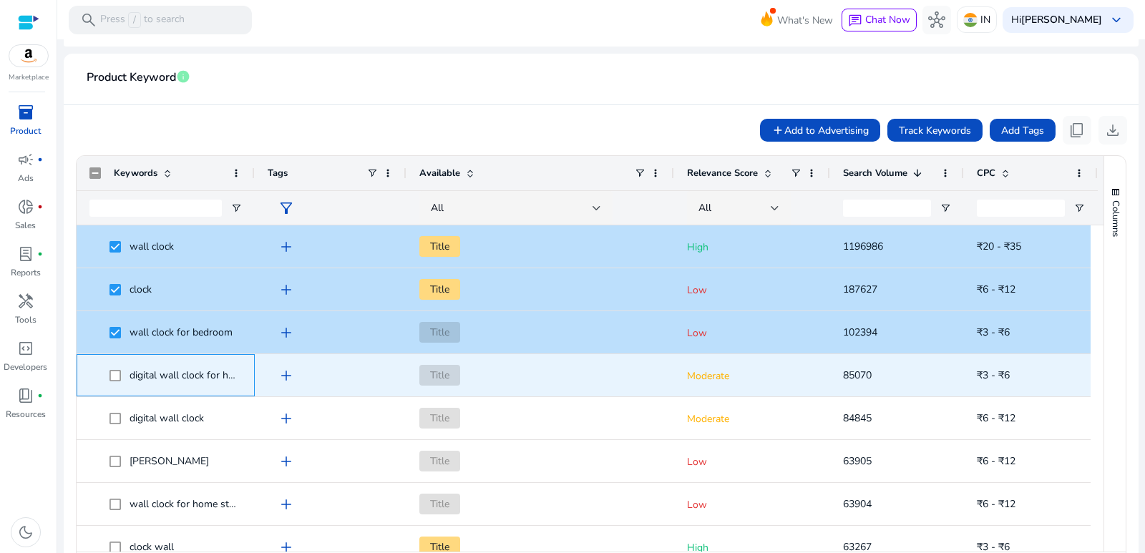
click at [112, 382] on span at bounding box center [119, 375] width 20 height 29
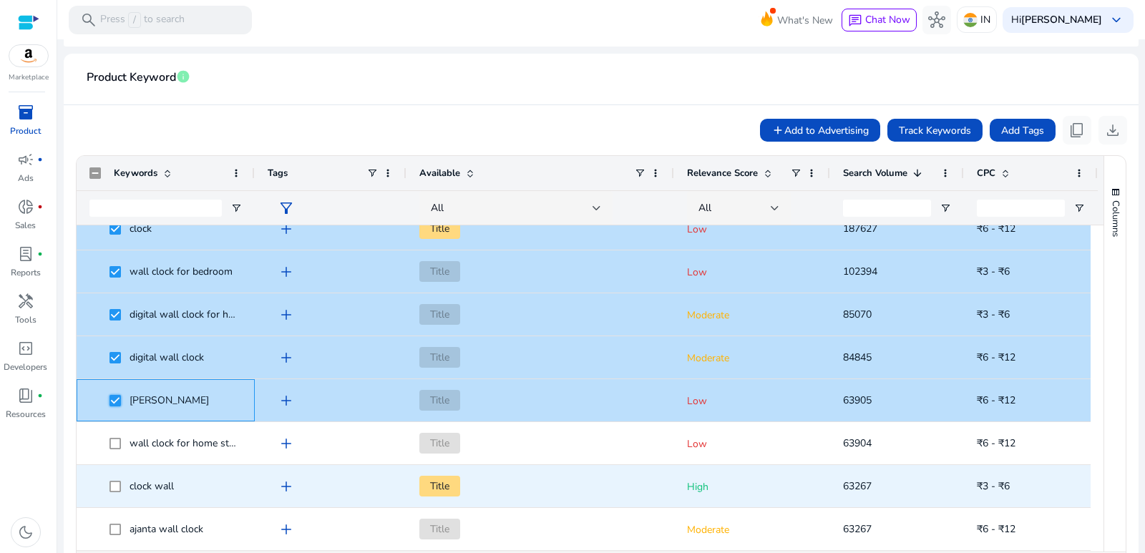
scroll to position [72, 0]
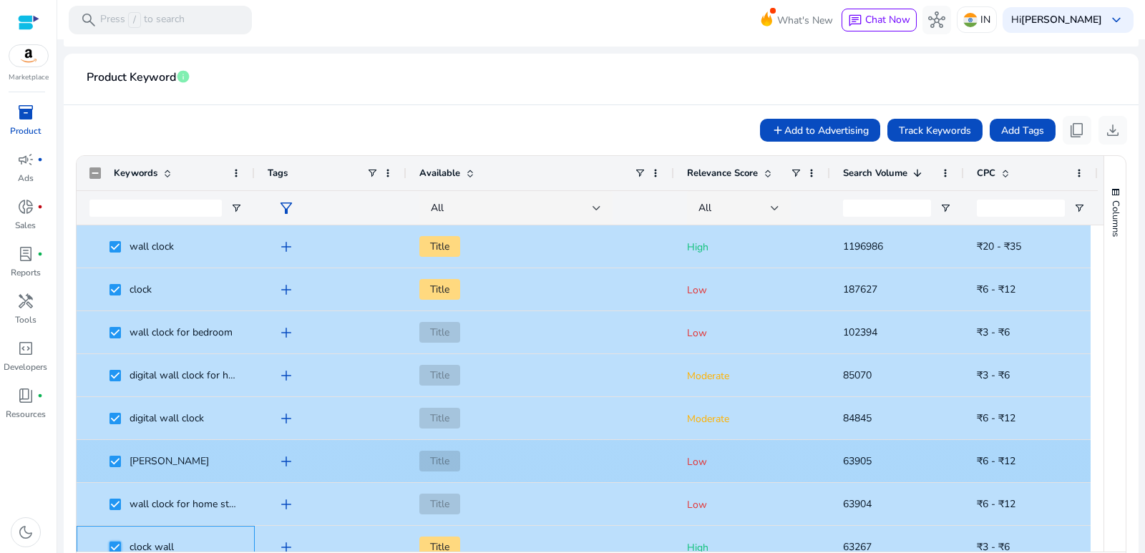
scroll to position [72, 0]
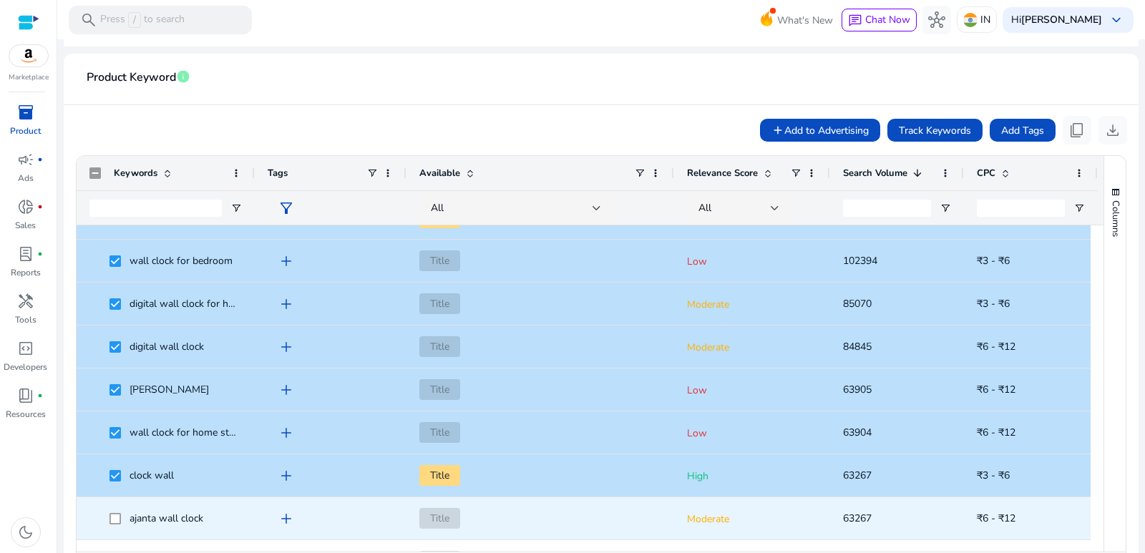
click at [159, 521] on span "ajanta wall clock" at bounding box center [166, 518] width 74 height 14
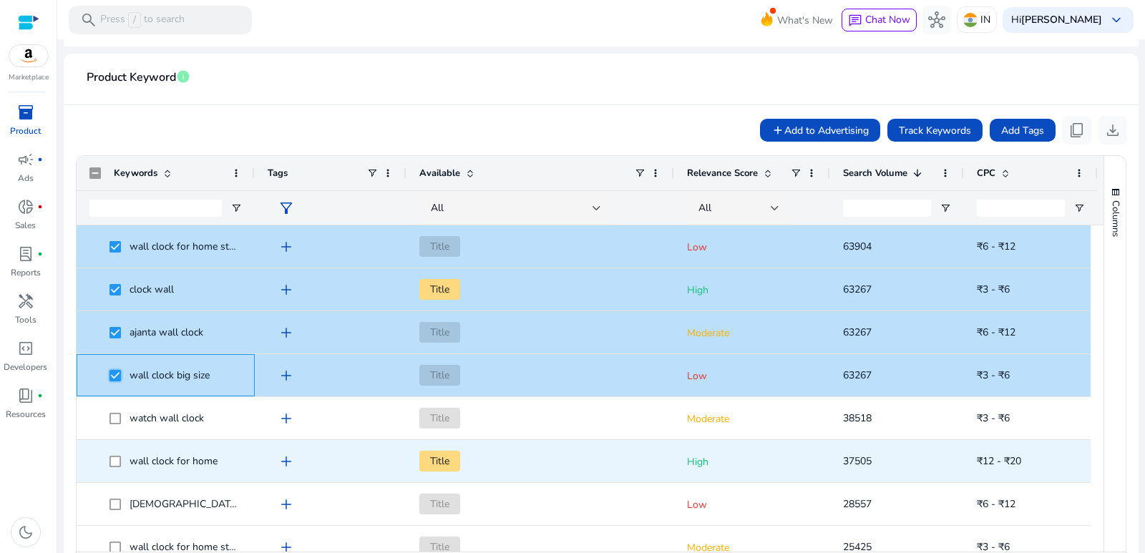
scroll to position [286, 0]
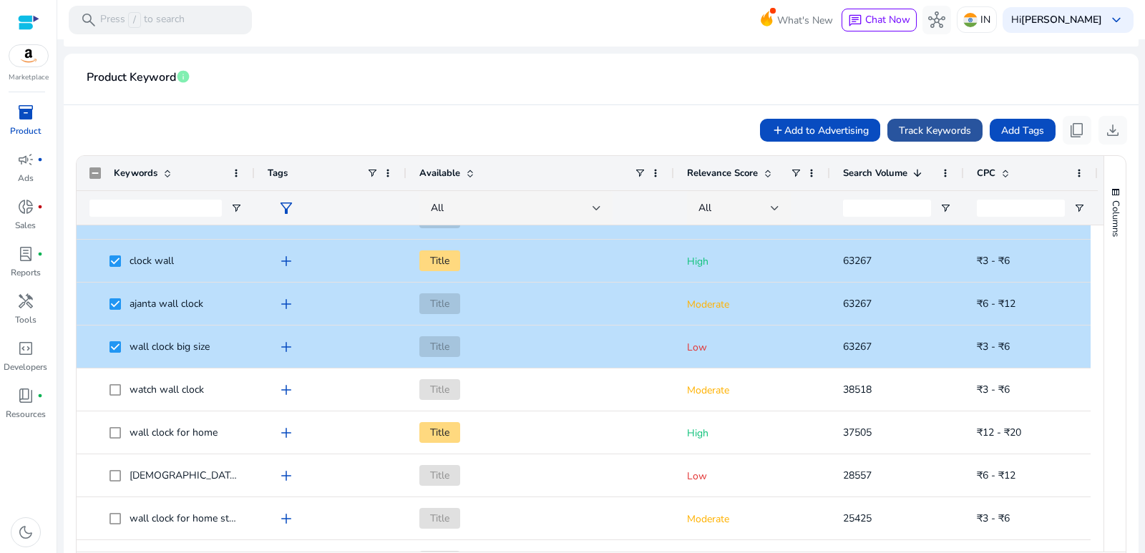
click at [902, 126] on span "Track Keywords" at bounding box center [934, 130] width 72 height 15
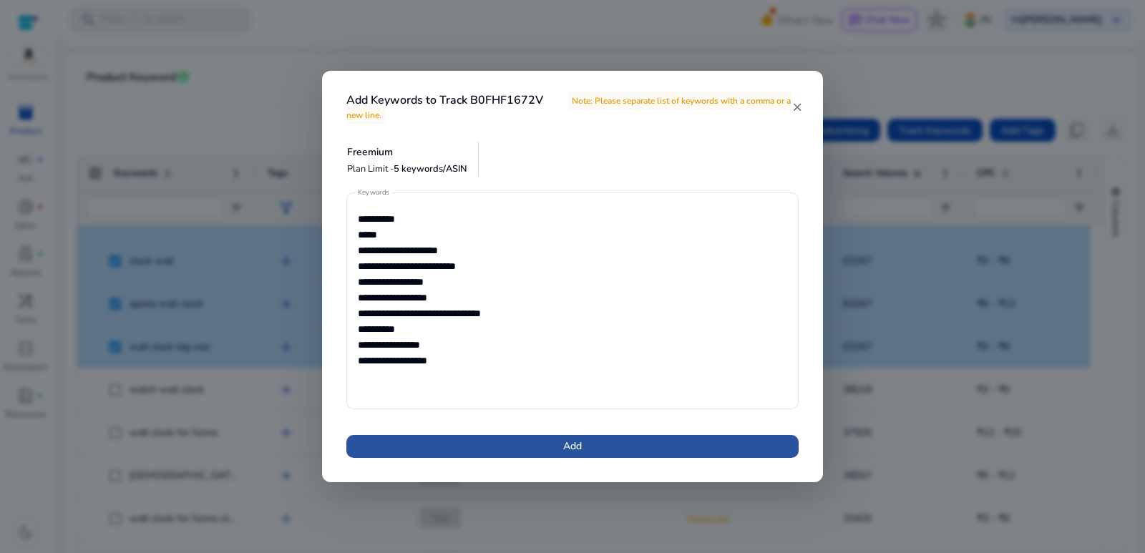
click at [529, 445] on span at bounding box center [572, 446] width 452 height 34
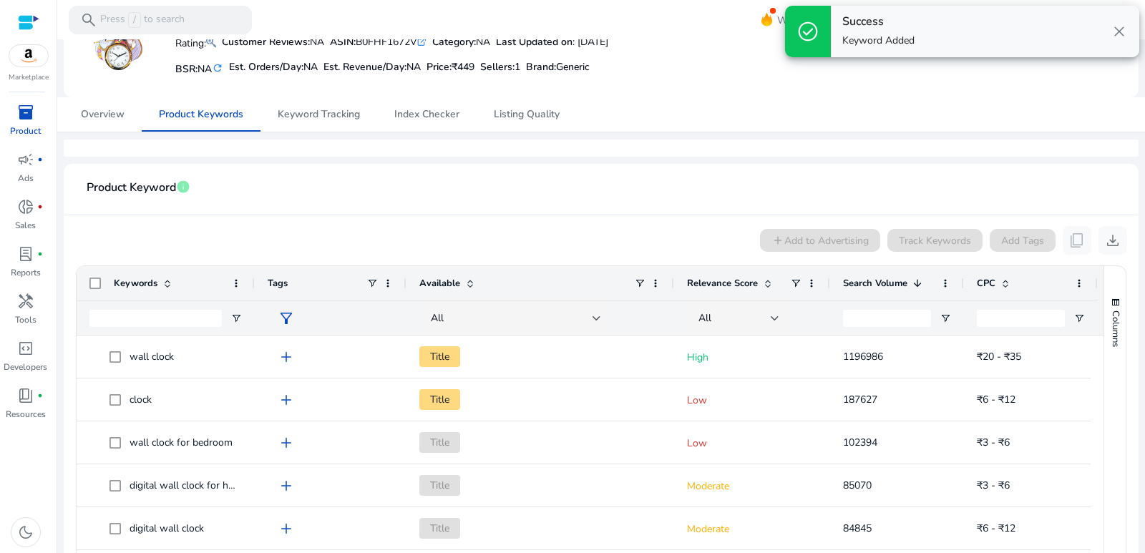
scroll to position [72, 0]
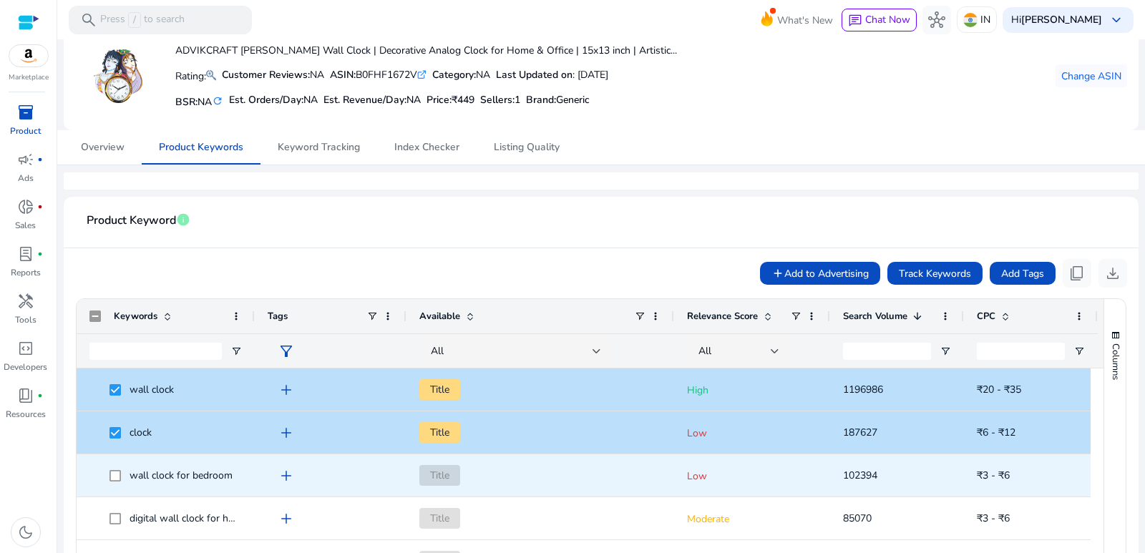
click at [112, 481] on span "wall clock for bedroom" at bounding box center [165, 475] width 152 height 29
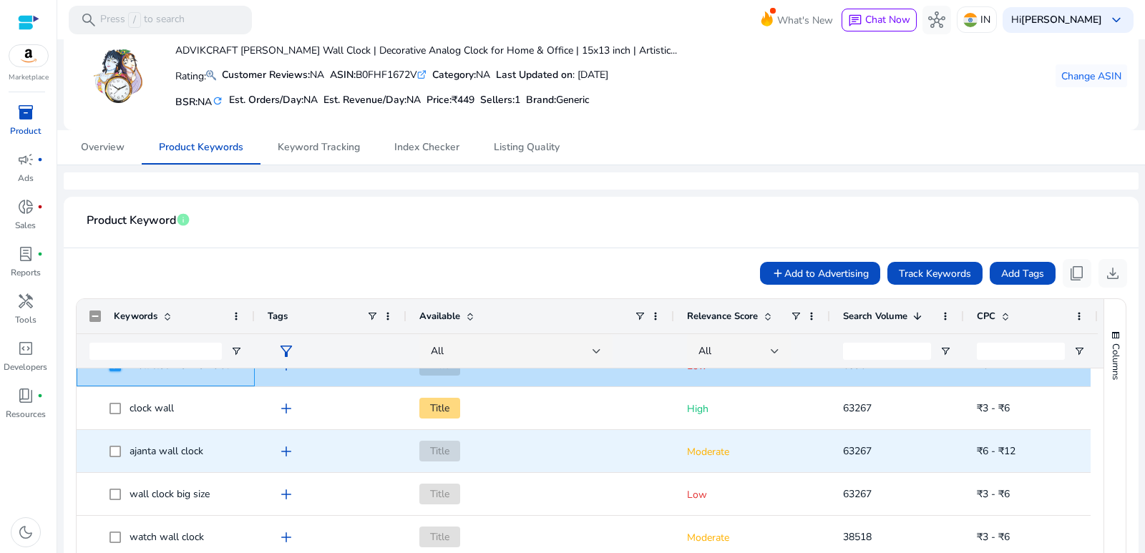
scroll to position [286, 0]
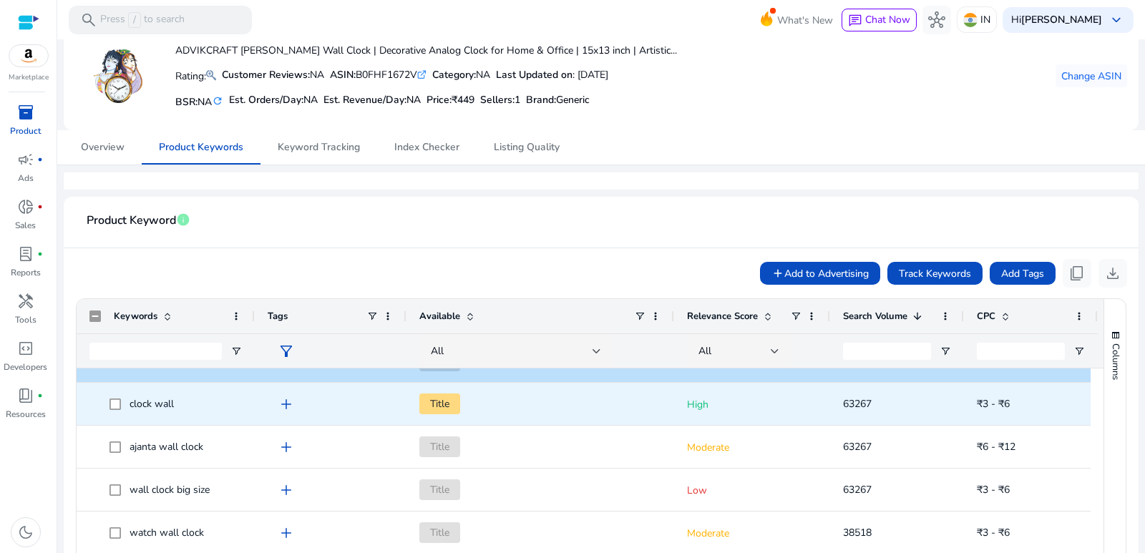
click at [113, 410] on span at bounding box center [119, 403] width 20 height 29
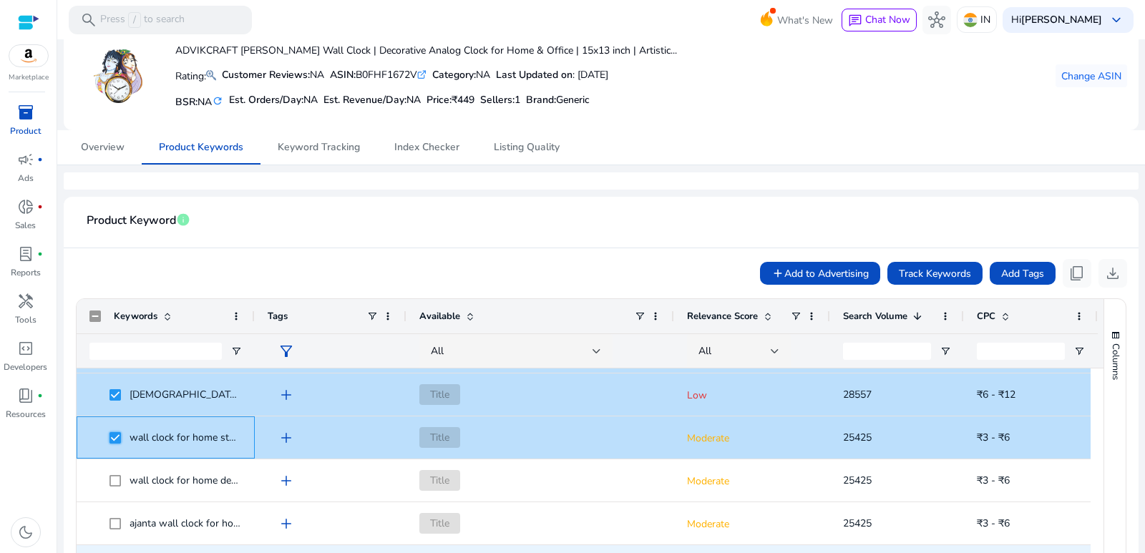
scroll to position [572, 0]
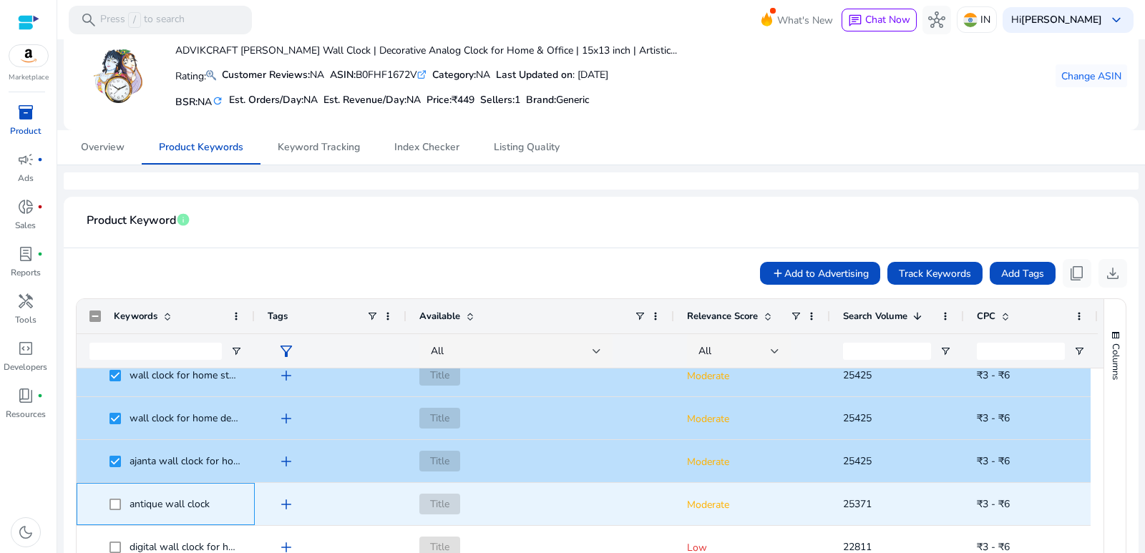
click at [109, 503] on span "antique wall clock" at bounding box center [165, 503] width 152 height 29
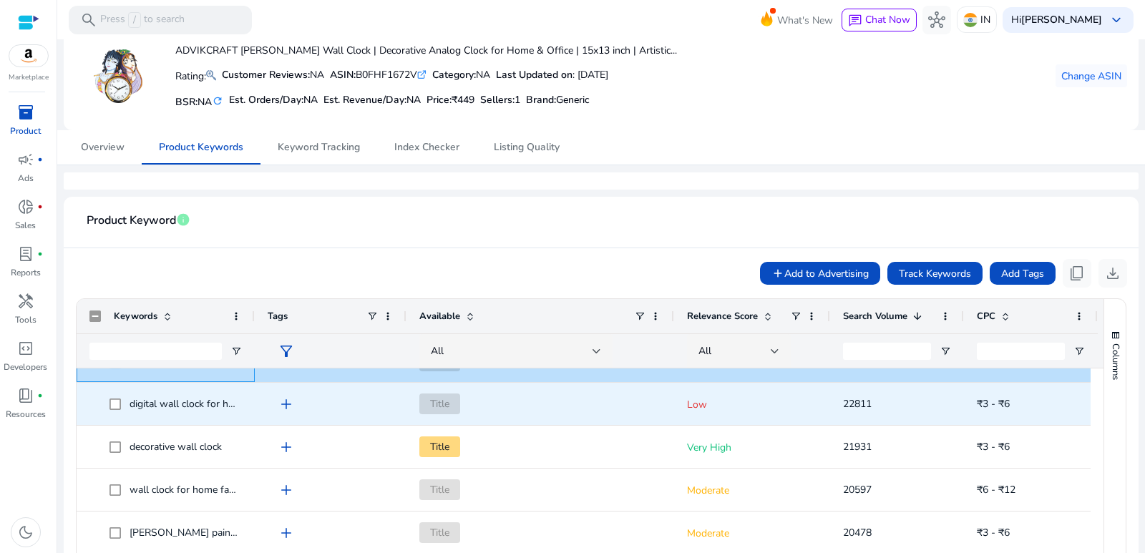
scroll to position [715, 0]
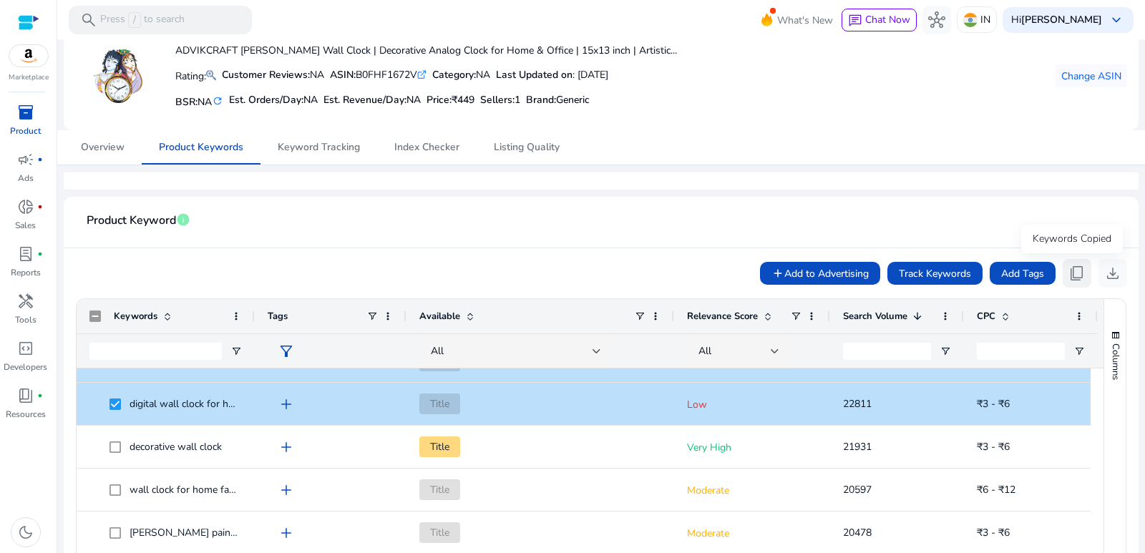
click at [1062, 275] on button "content_copy" at bounding box center [1076, 273] width 29 height 29
click at [1077, 270] on span "content_copy" at bounding box center [1076, 273] width 17 height 17
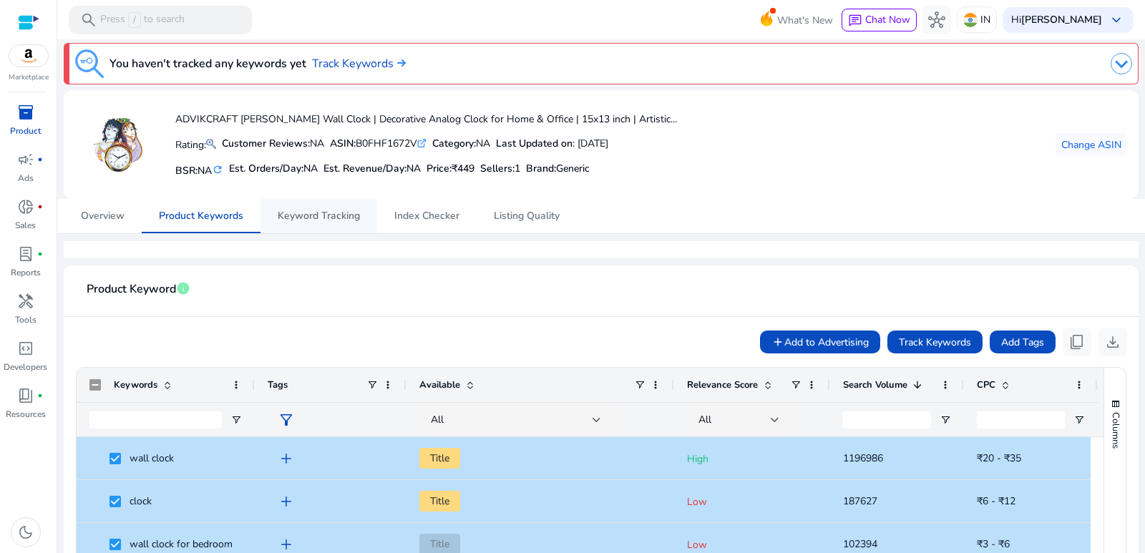
scroll to position [0, 0]
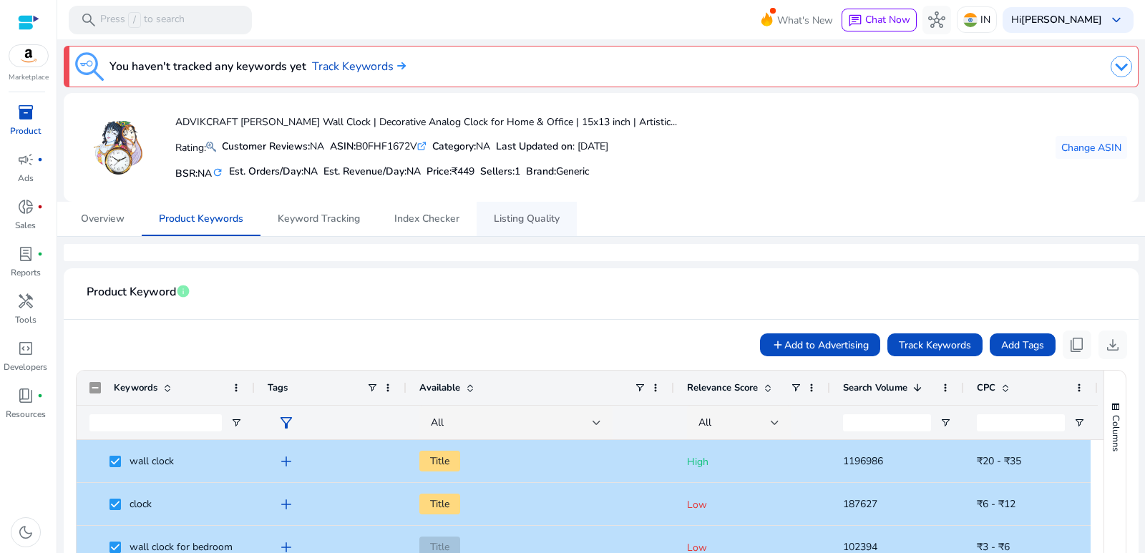
click at [521, 216] on span "Listing Quality" at bounding box center [527, 219] width 66 height 10
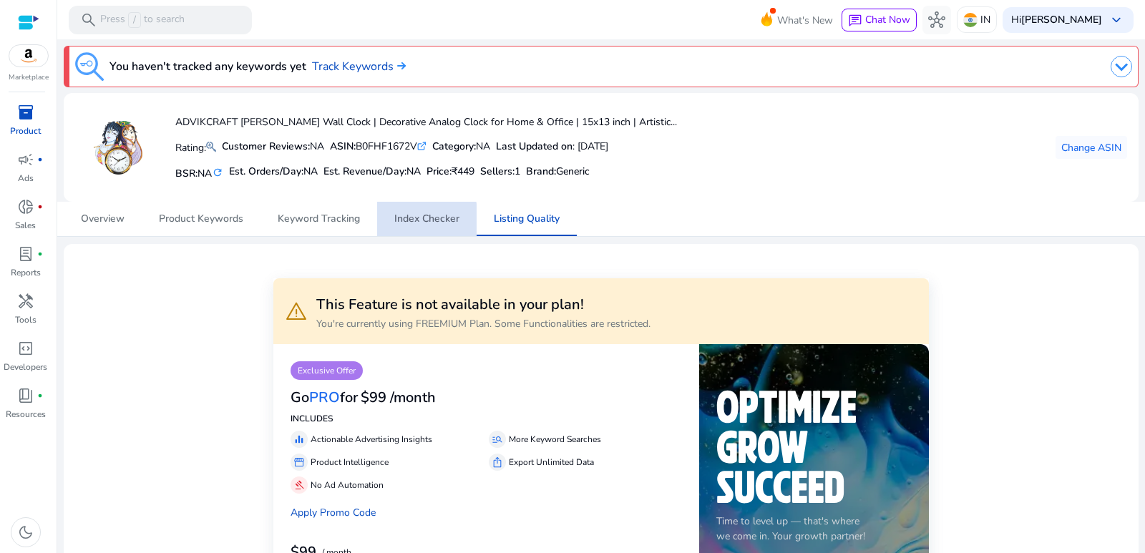
click at [412, 220] on span "Index Checker" at bounding box center [426, 219] width 65 height 10
click at [303, 220] on span "Keyword Tracking" at bounding box center [319, 219] width 82 height 10
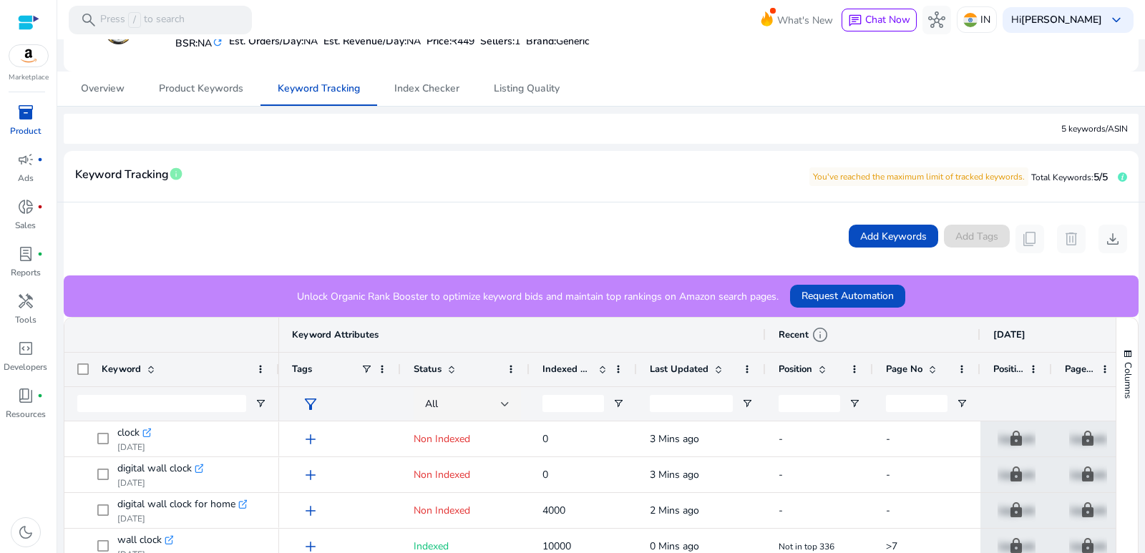
scroll to position [286, 0]
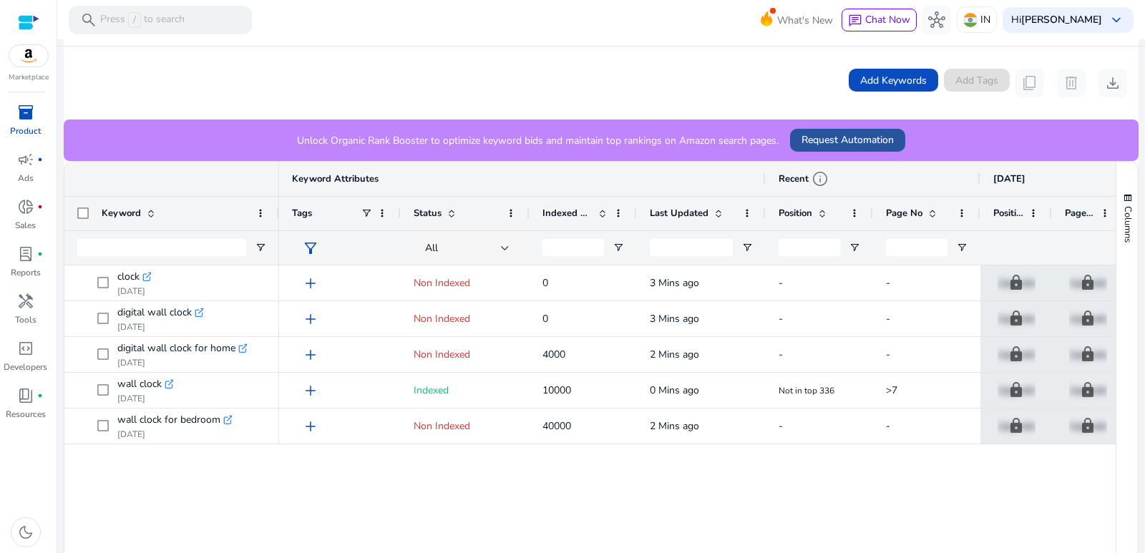
click at [807, 135] on span "Request Automation" at bounding box center [847, 139] width 92 height 15
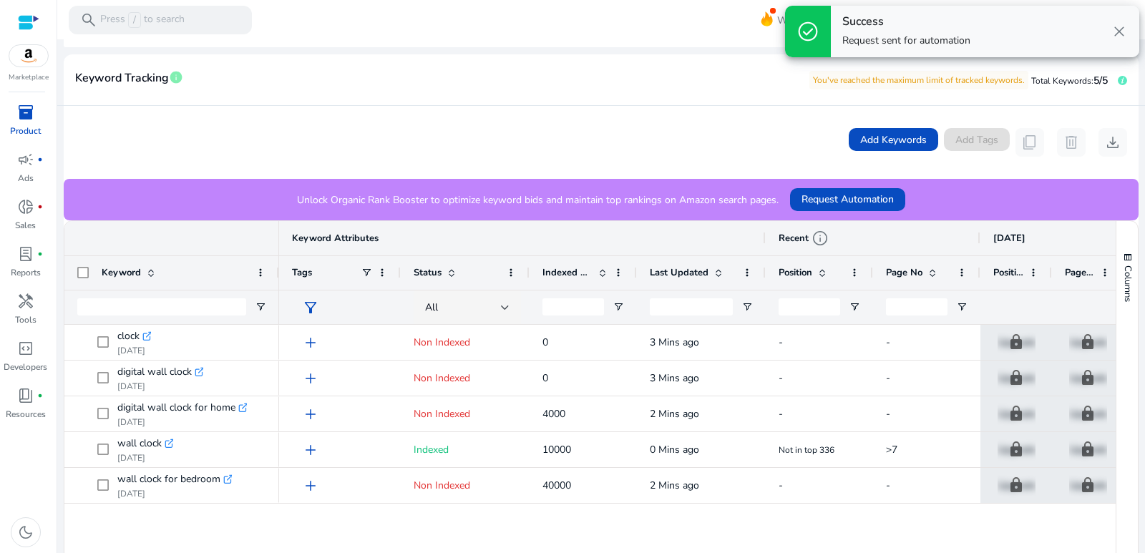
scroll to position [143, 0]
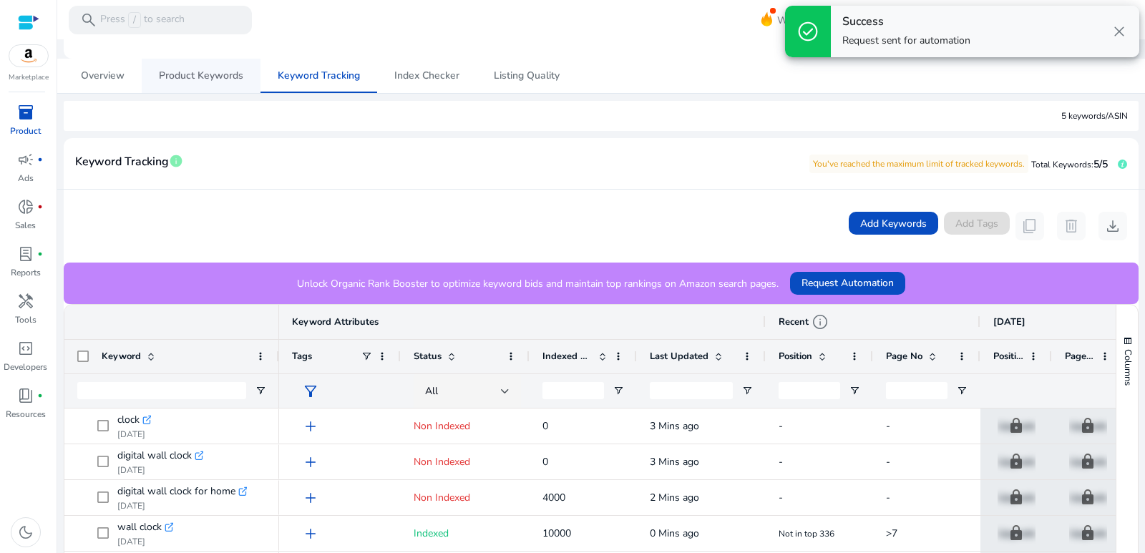
click at [222, 81] on span "Product Keywords" at bounding box center [201, 76] width 84 height 10
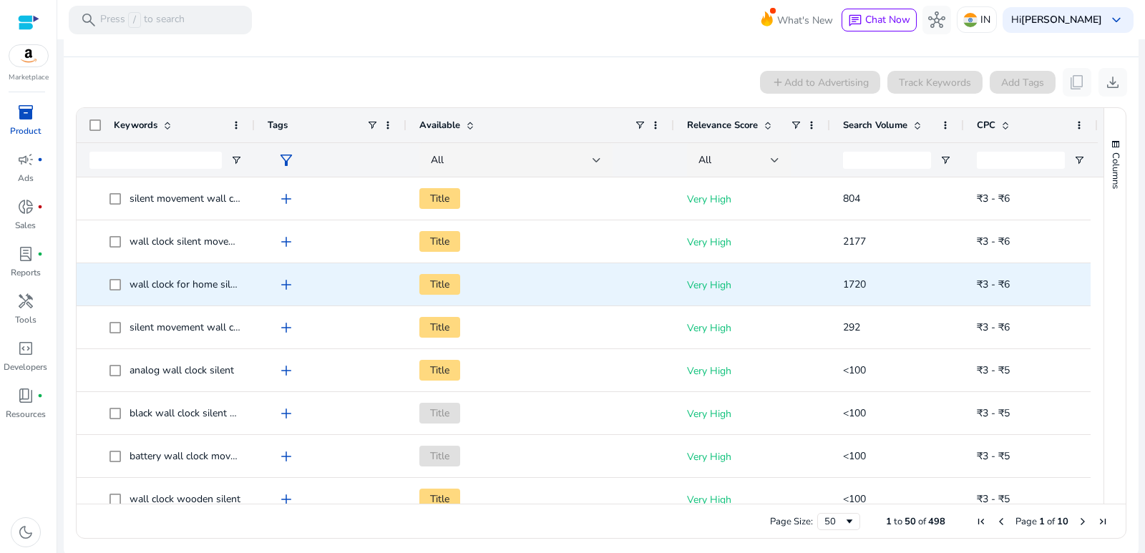
scroll to position [268, 0]
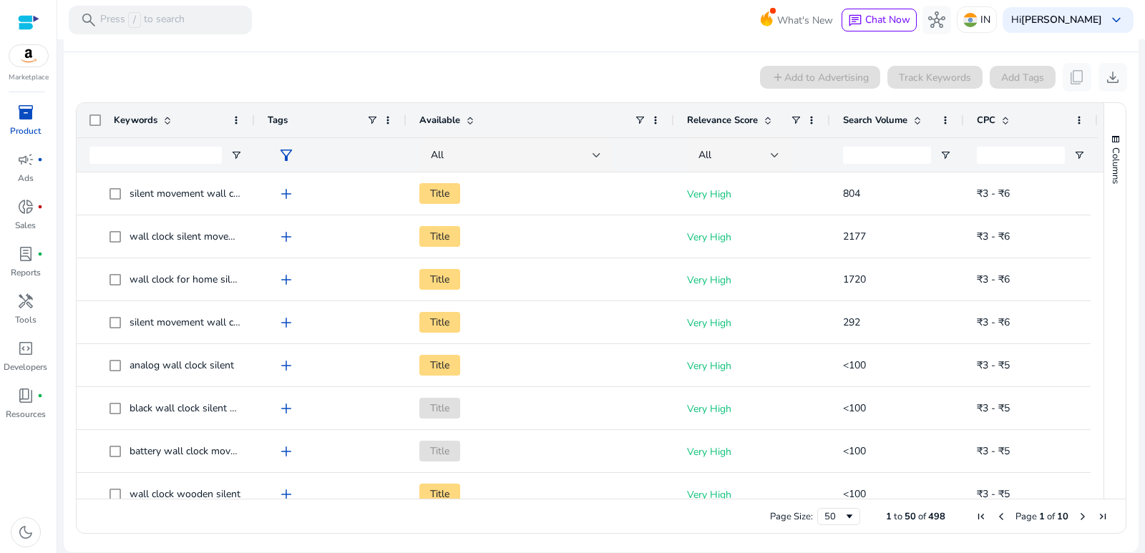
click at [876, 119] on span "Search Volume" at bounding box center [875, 120] width 64 height 13
click at [871, 120] on span "Search Volume" at bounding box center [875, 120] width 64 height 13
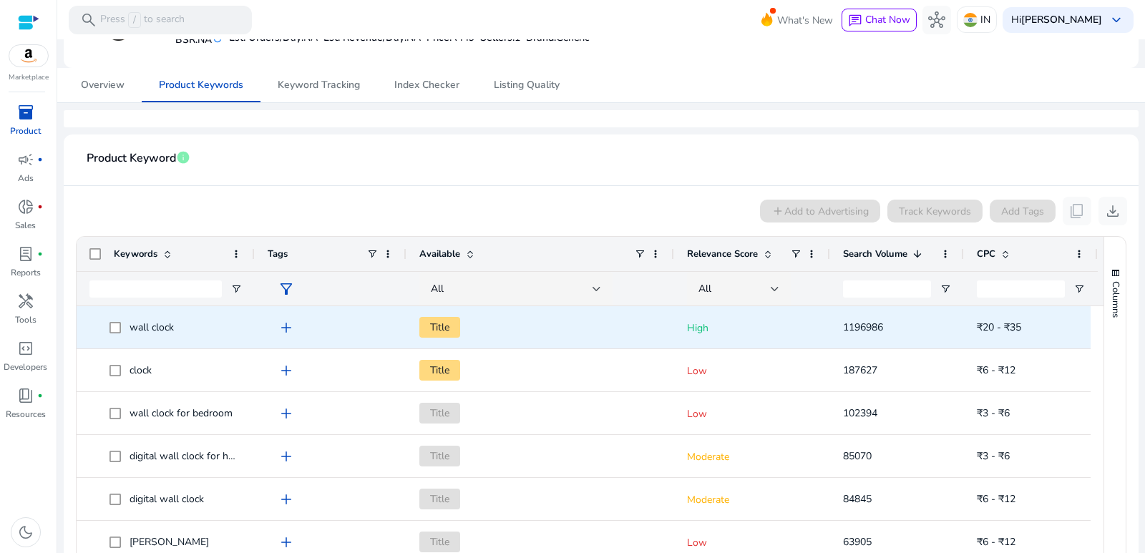
scroll to position [143, 0]
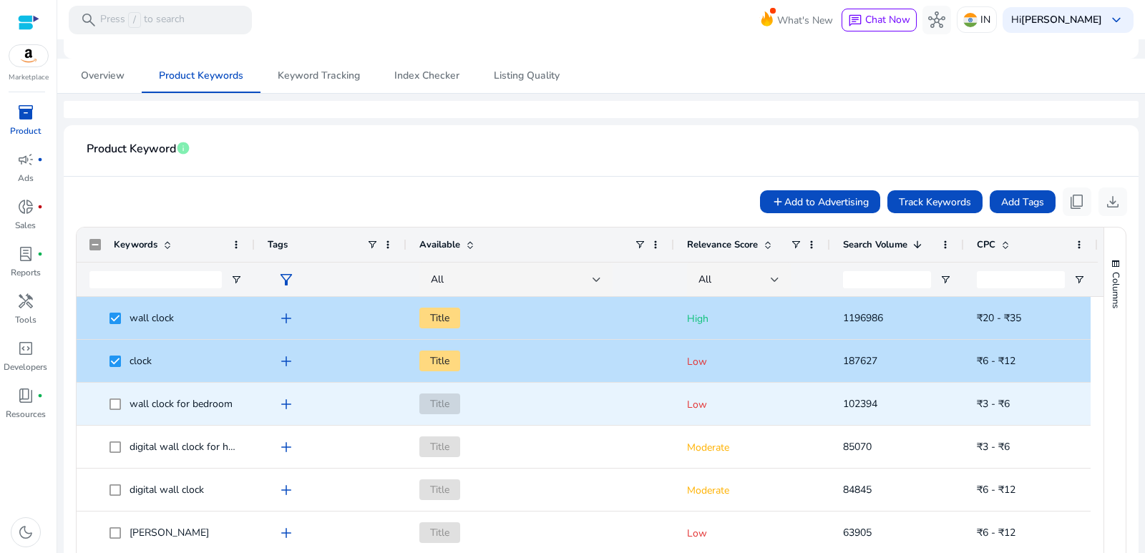
click at [119, 413] on span at bounding box center [119, 403] width 20 height 29
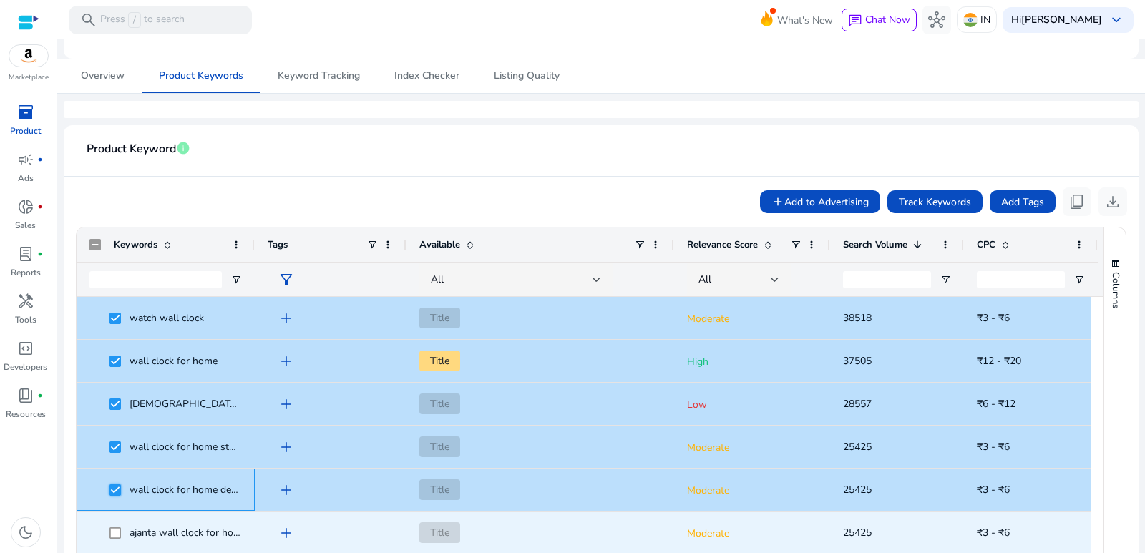
scroll to position [501, 0]
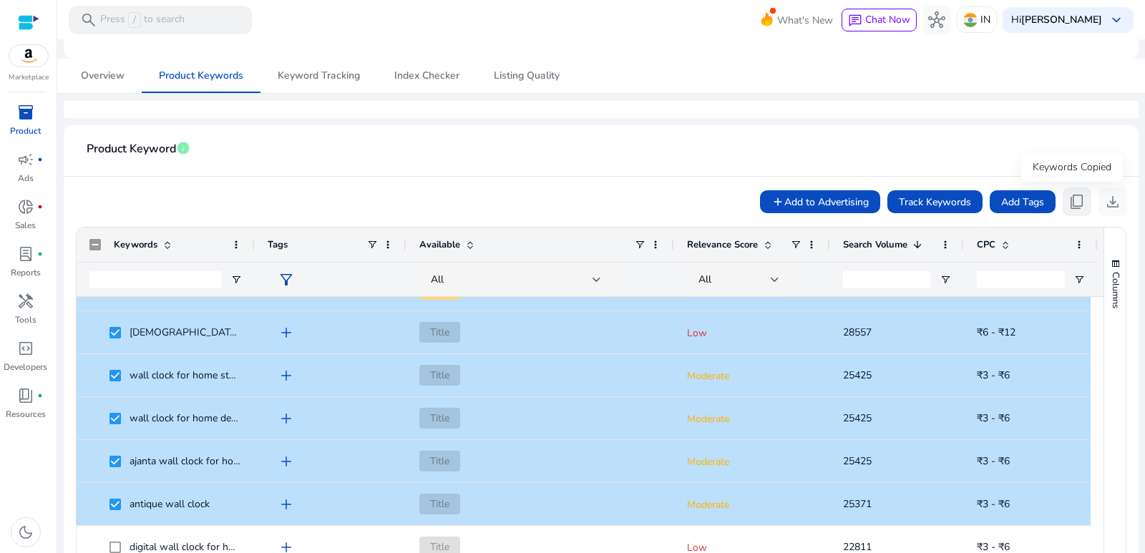
click at [1068, 202] on span "content_copy" at bounding box center [1076, 201] width 17 height 17
click at [941, 196] on span "Track Keywords" at bounding box center [934, 202] width 72 height 15
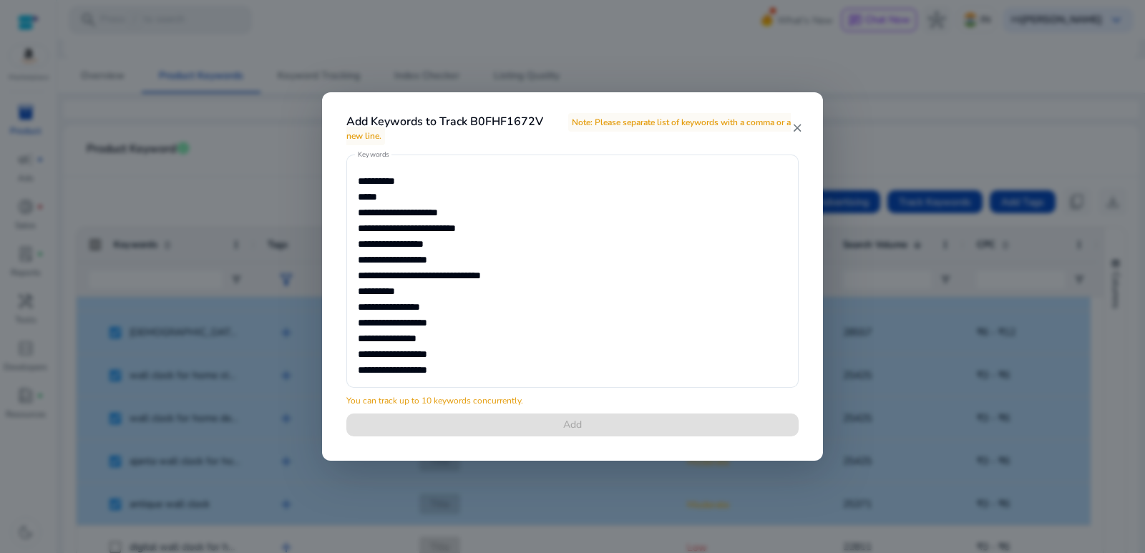
scroll to position [72, 0]
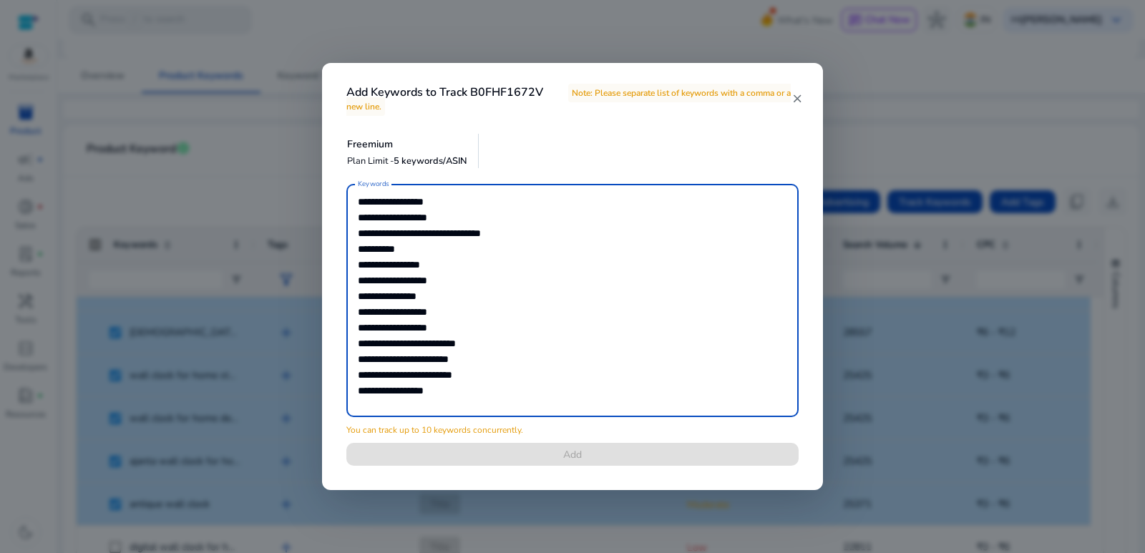
click at [796, 96] on mat-icon "close" at bounding box center [797, 98] width 12 height 13
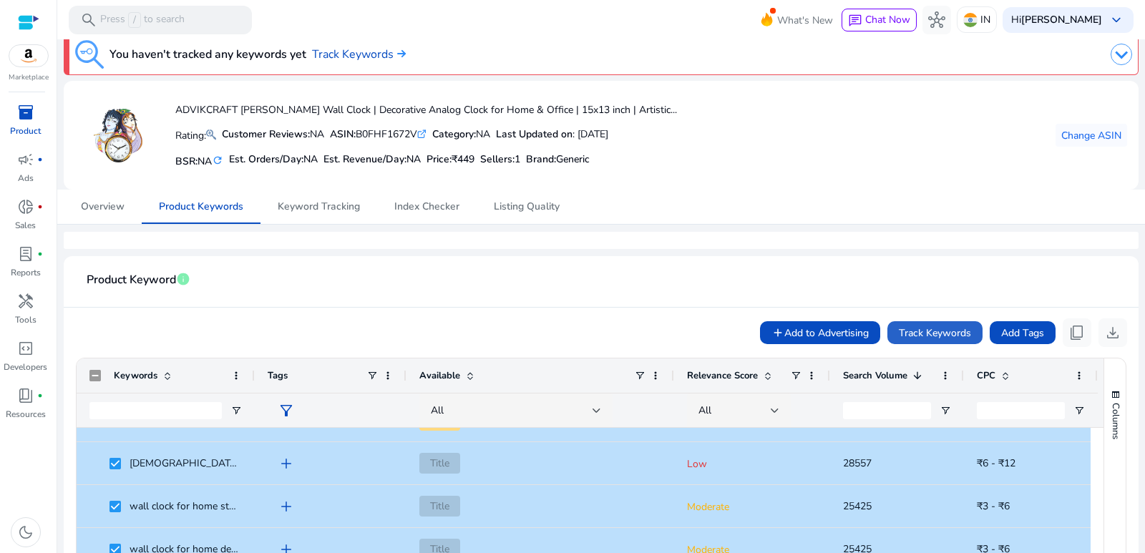
scroll to position [0, 0]
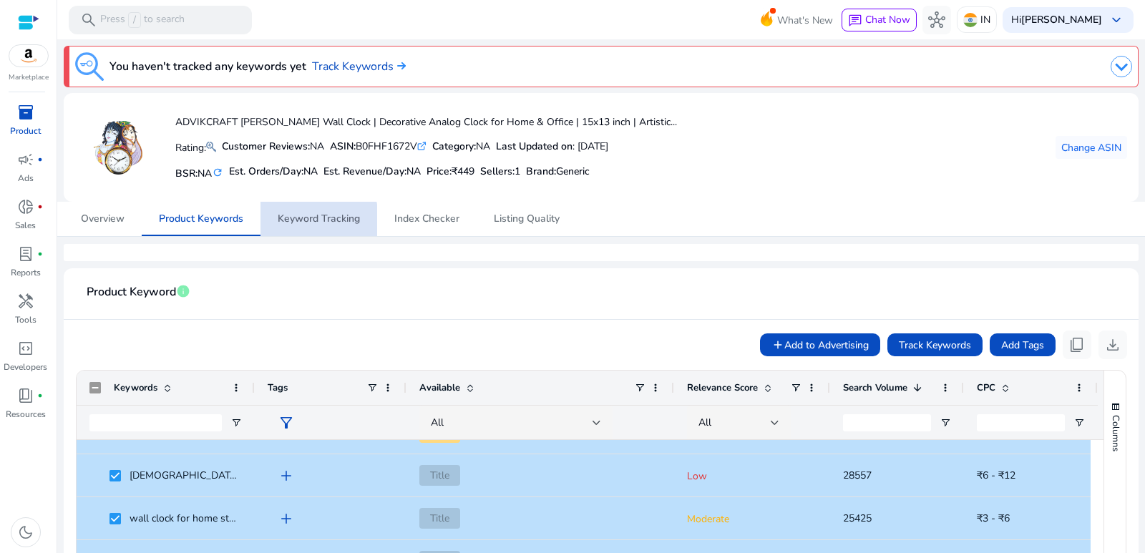
click at [296, 226] on span "Keyword Tracking" at bounding box center [319, 219] width 82 height 34
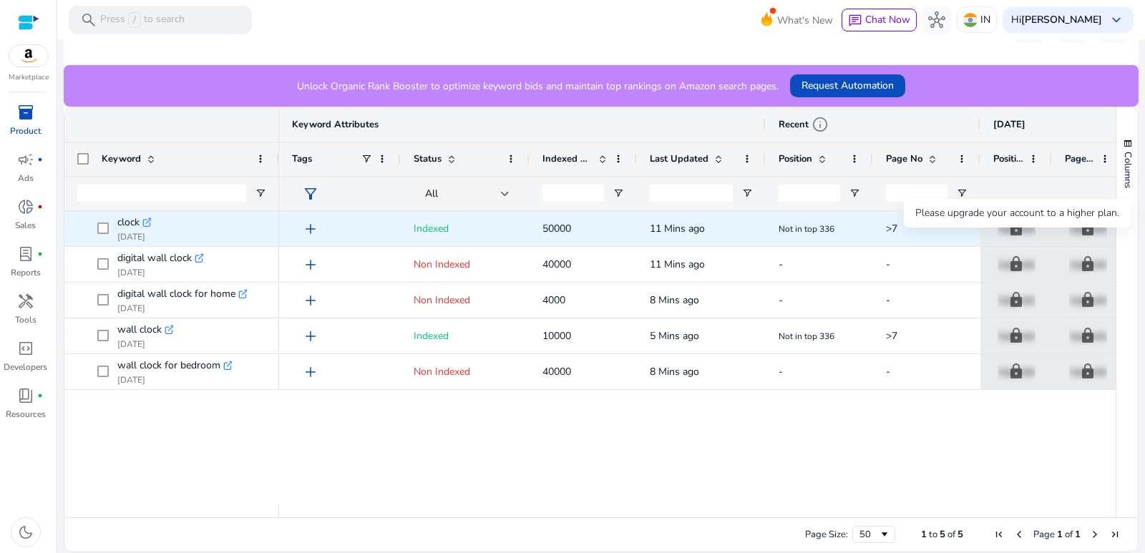
scroll to position [197, 0]
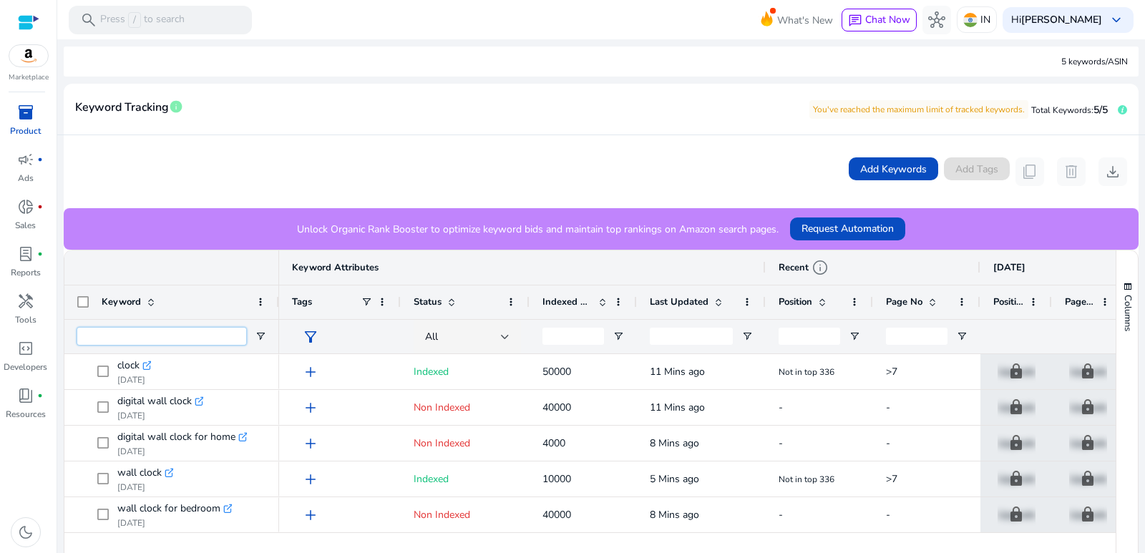
click at [151, 336] on input "Keyword Filter Input" at bounding box center [161, 336] width 169 height 17
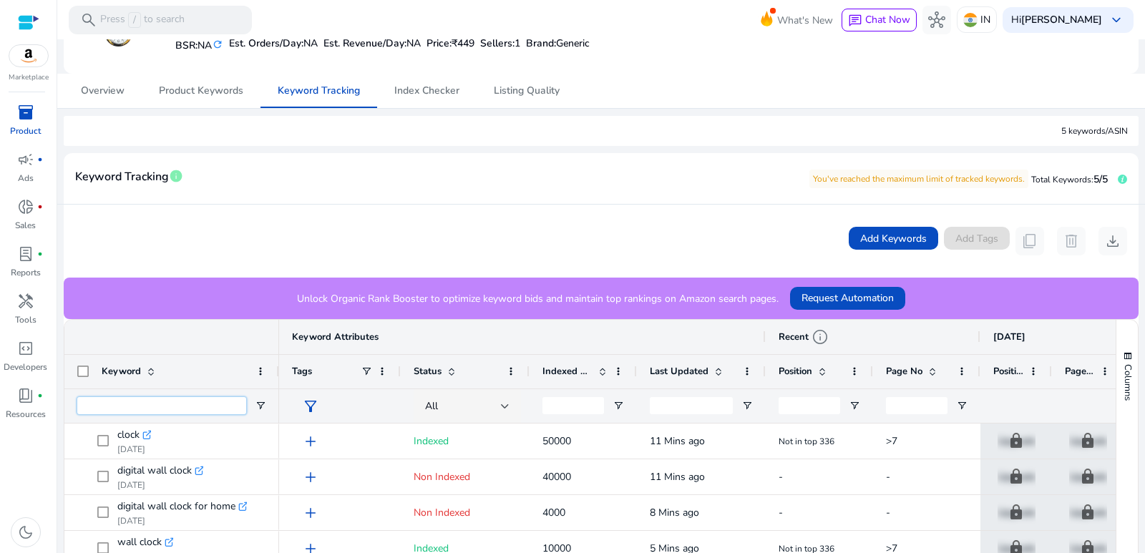
scroll to position [0, 0]
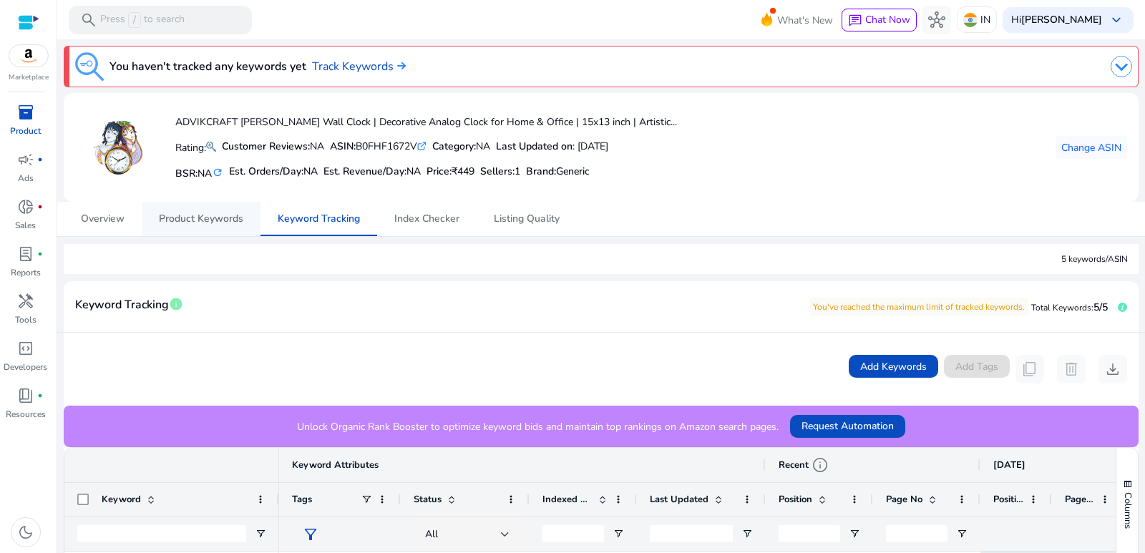
click at [197, 222] on span "Product Keywords" at bounding box center [201, 219] width 84 height 10
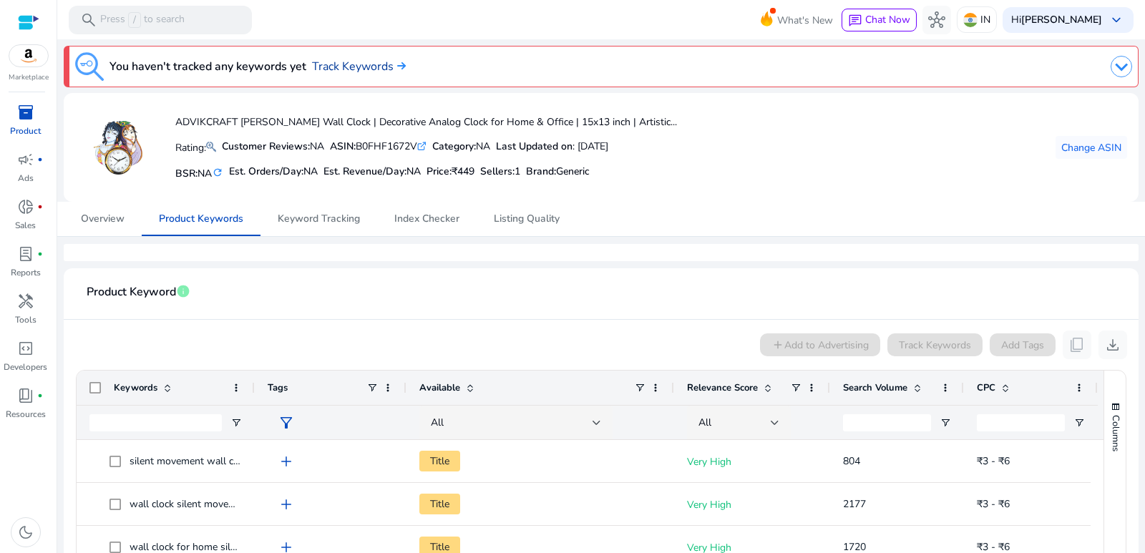
click at [347, 64] on link "Track Keywords" at bounding box center [359, 66] width 94 height 17
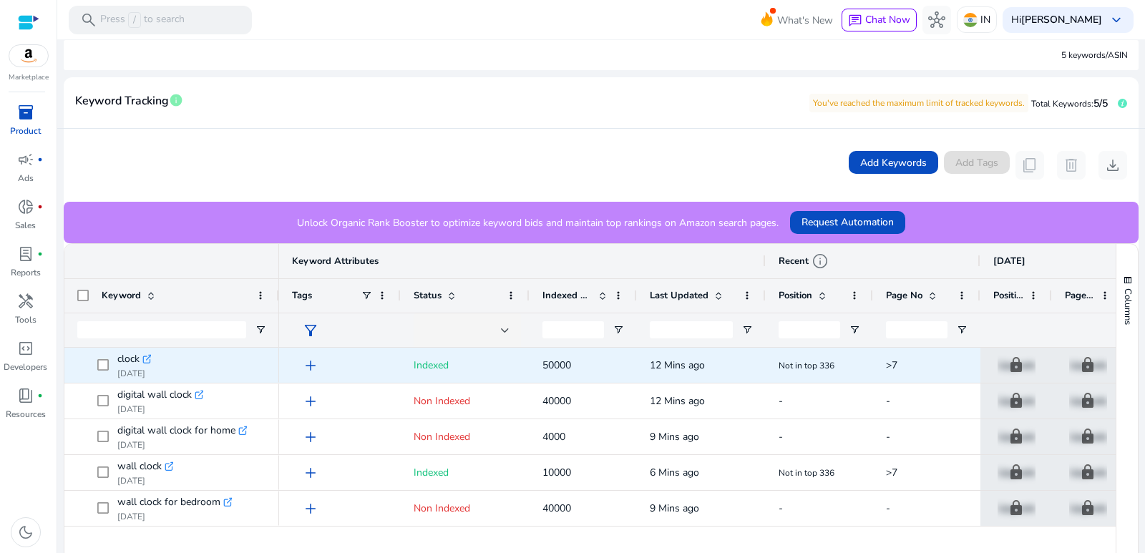
scroll to position [67, 0]
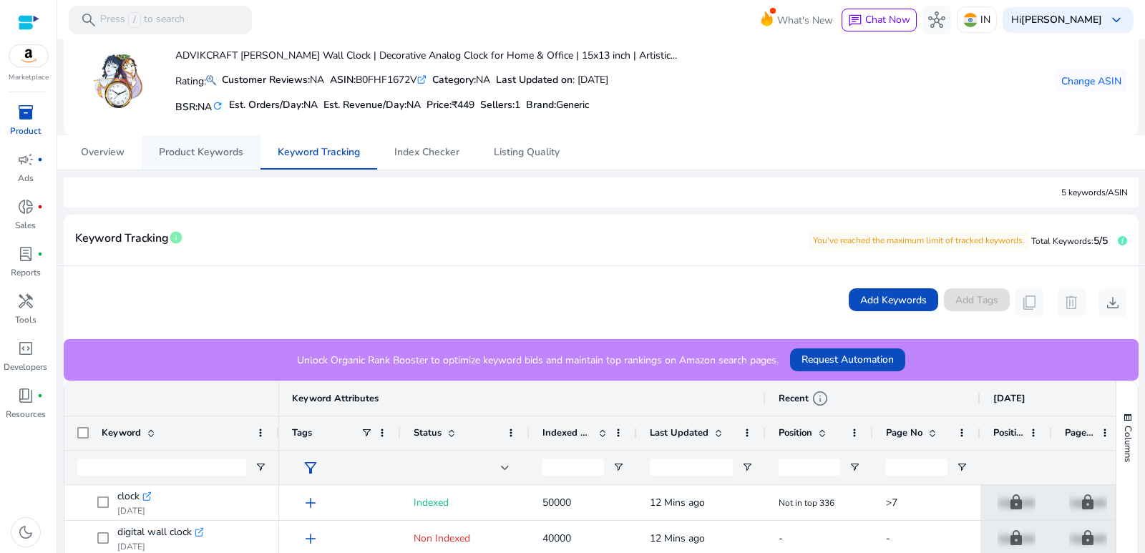
click at [188, 147] on span "Product Keywords" at bounding box center [201, 152] width 84 height 10
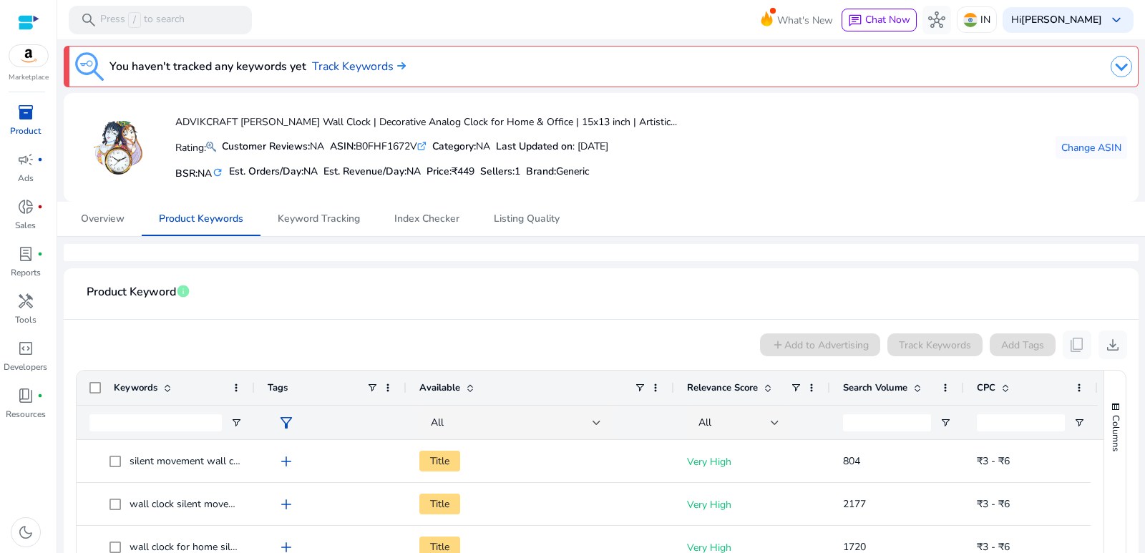
click at [901, 386] on span "Search Volume" at bounding box center [875, 387] width 64 height 13
click at [898, 388] on span "Search Volume" at bounding box center [875, 387] width 64 height 13
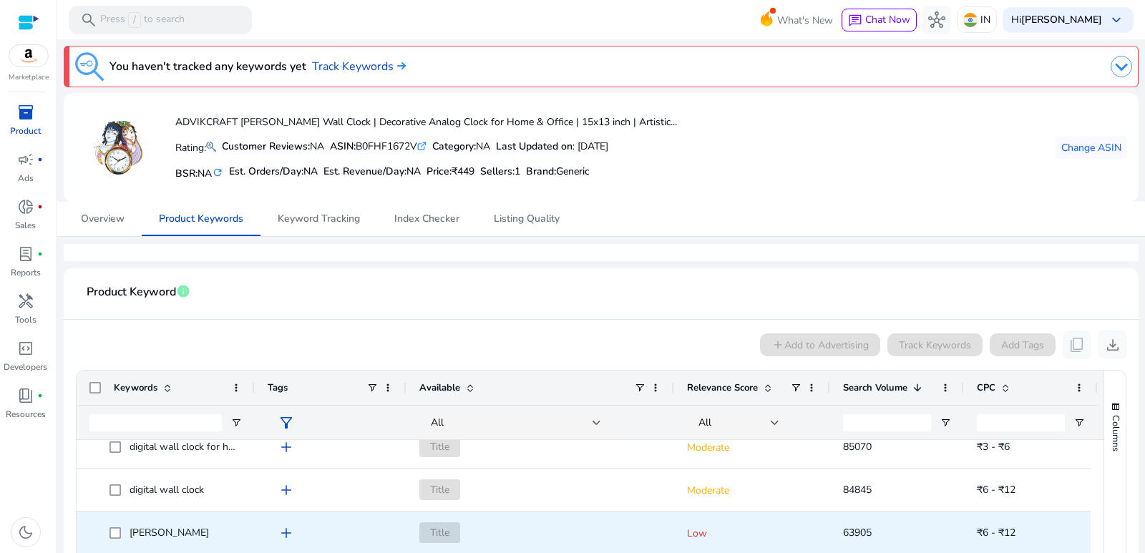
scroll to position [215, 0]
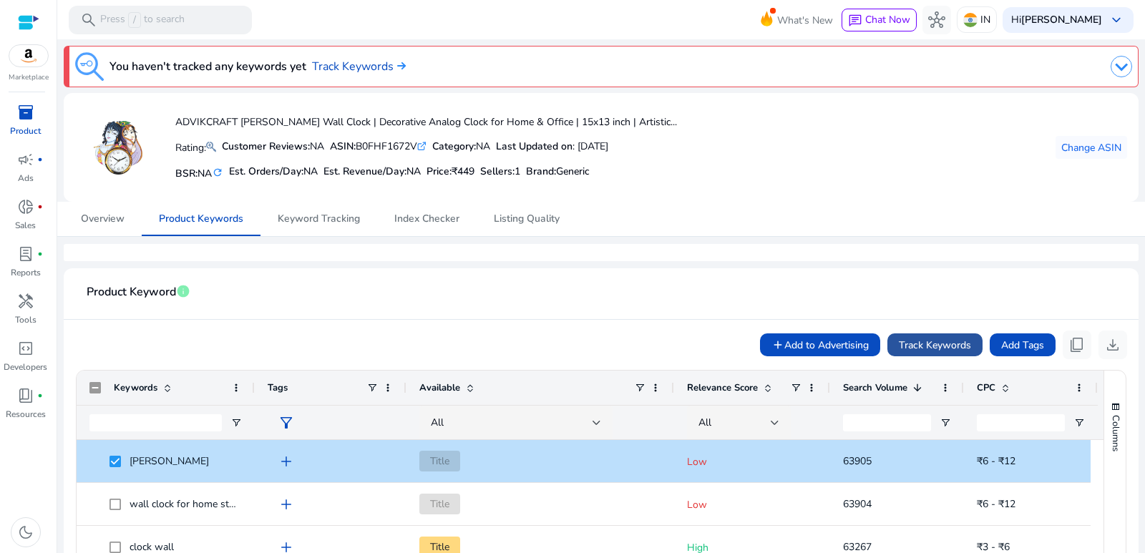
click at [923, 344] on span "Track Keywords" at bounding box center [934, 345] width 72 height 15
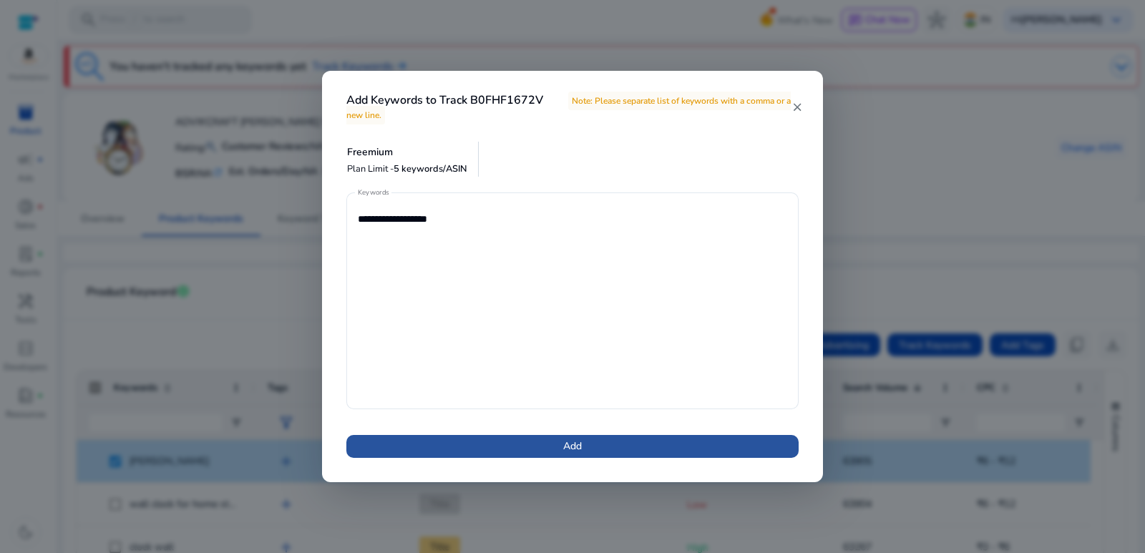
click at [587, 440] on span at bounding box center [572, 446] width 452 height 34
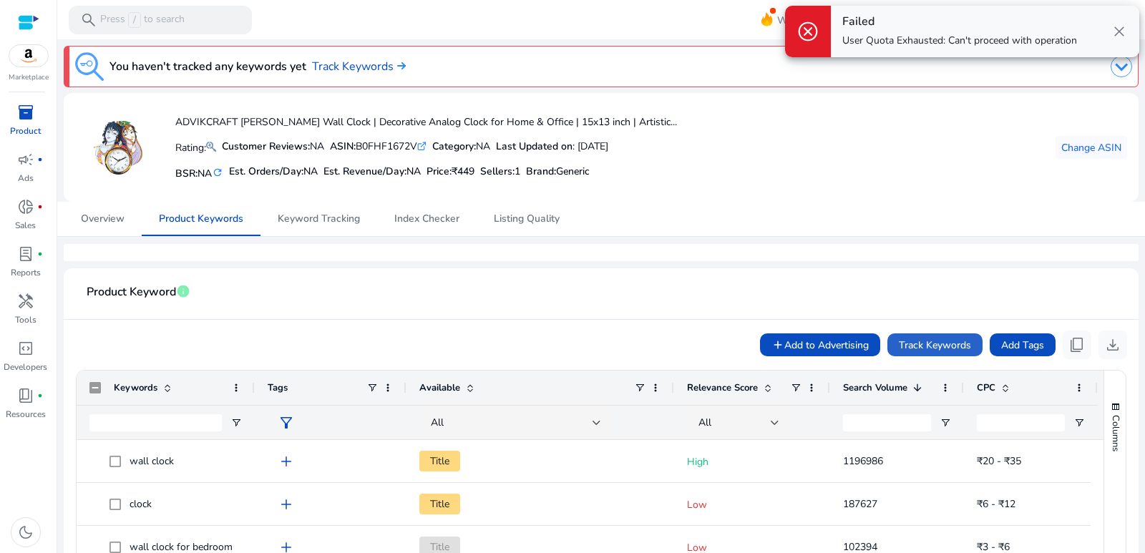
scroll to position [0, 0]
click at [1118, 31] on span "close" at bounding box center [1118, 31] width 17 height 17
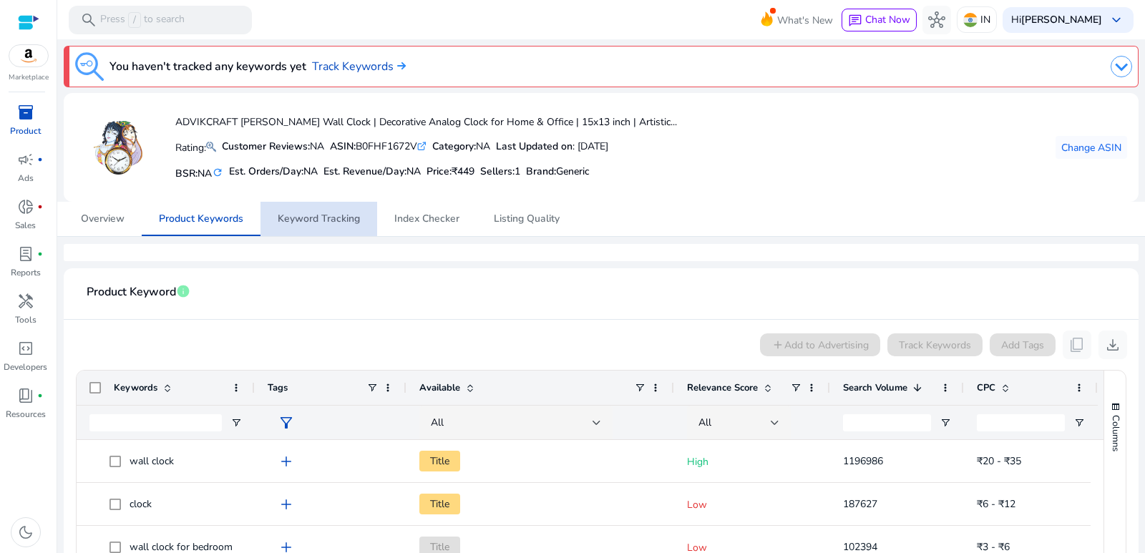
click at [327, 221] on span "Keyword Tracking" at bounding box center [319, 219] width 82 height 10
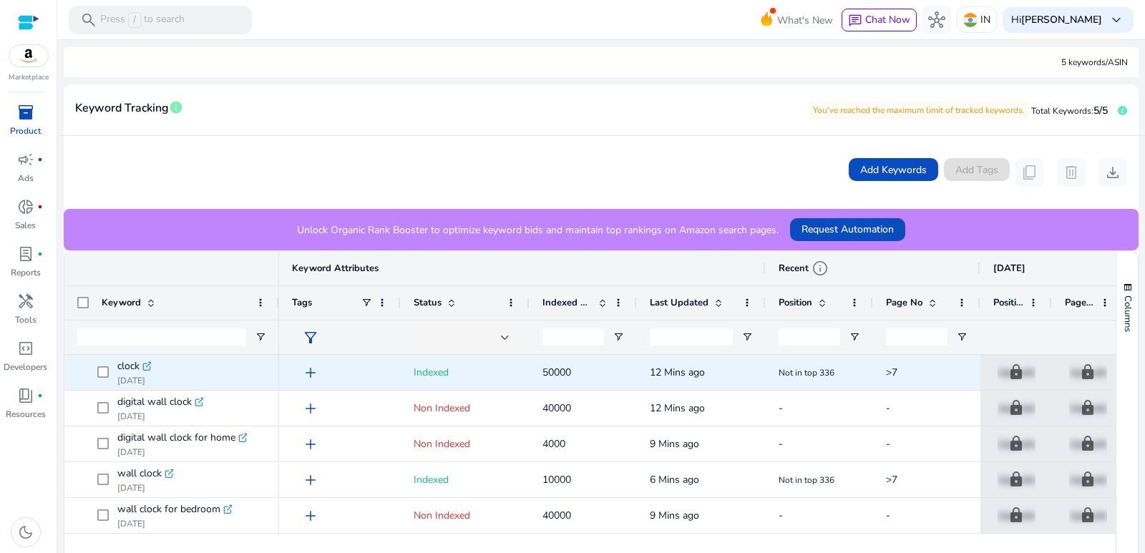
scroll to position [215, 0]
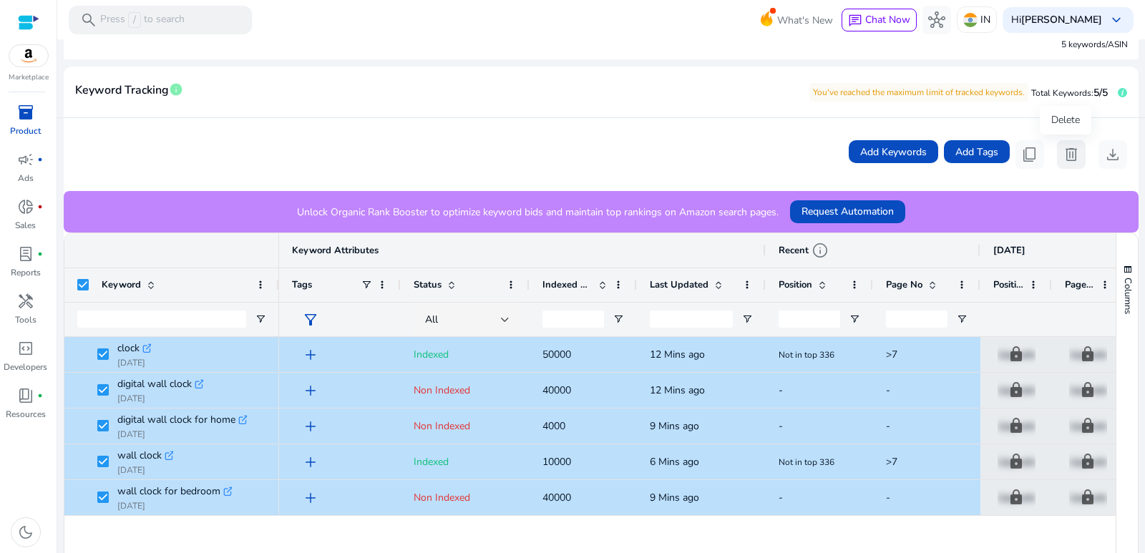
click at [1069, 157] on span "delete" at bounding box center [1070, 154] width 17 height 17
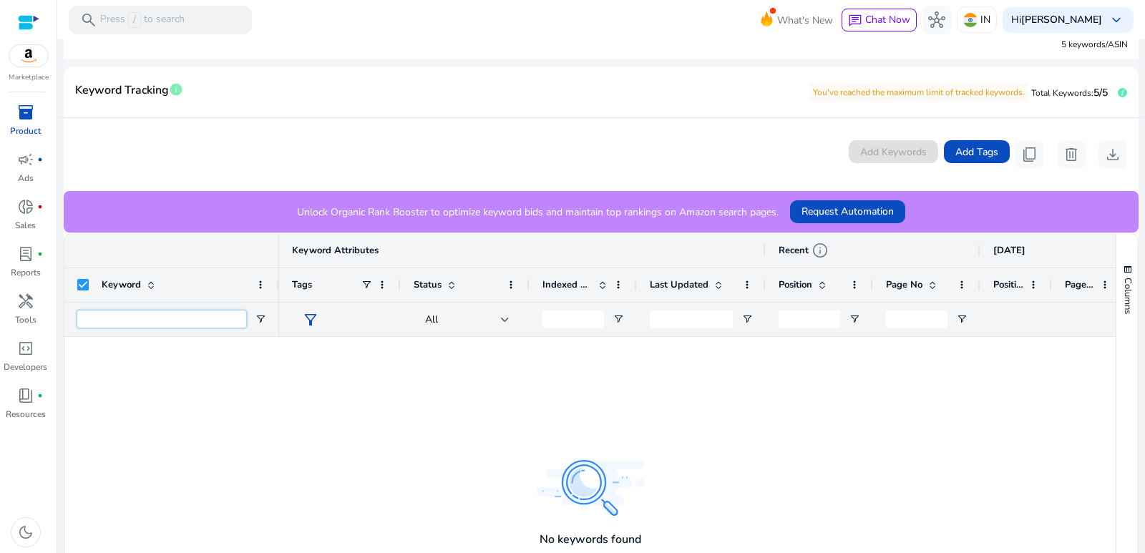
click at [170, 322] on input "Keyword Filter Input" at bounding box center [161, 318] width 169 height 17
click at [1024, 157] on span "content_copy" at bounding box center [1029, 154] width 17 height 17
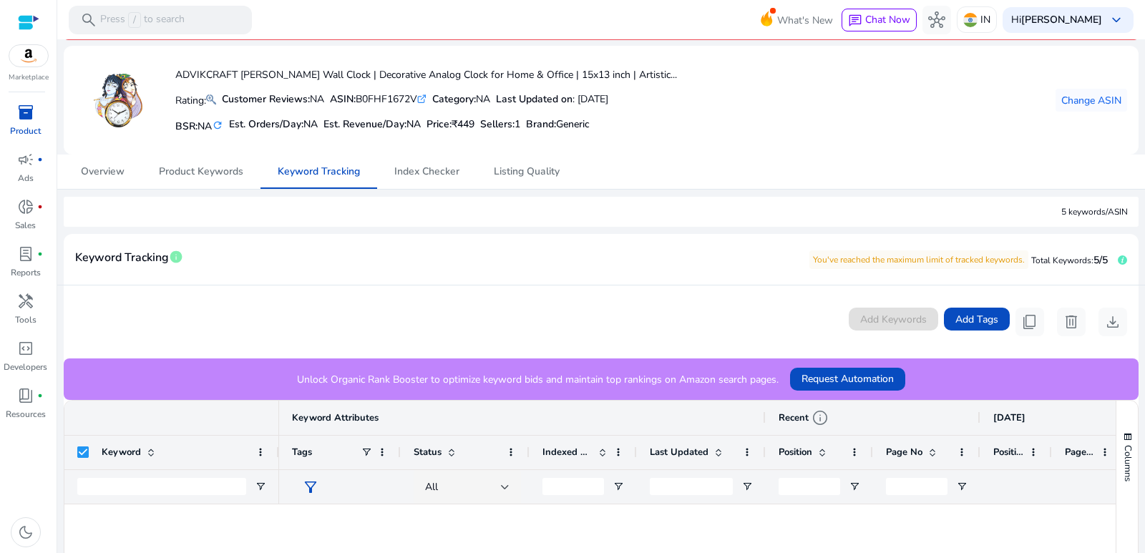
scroll to position [72, 0]
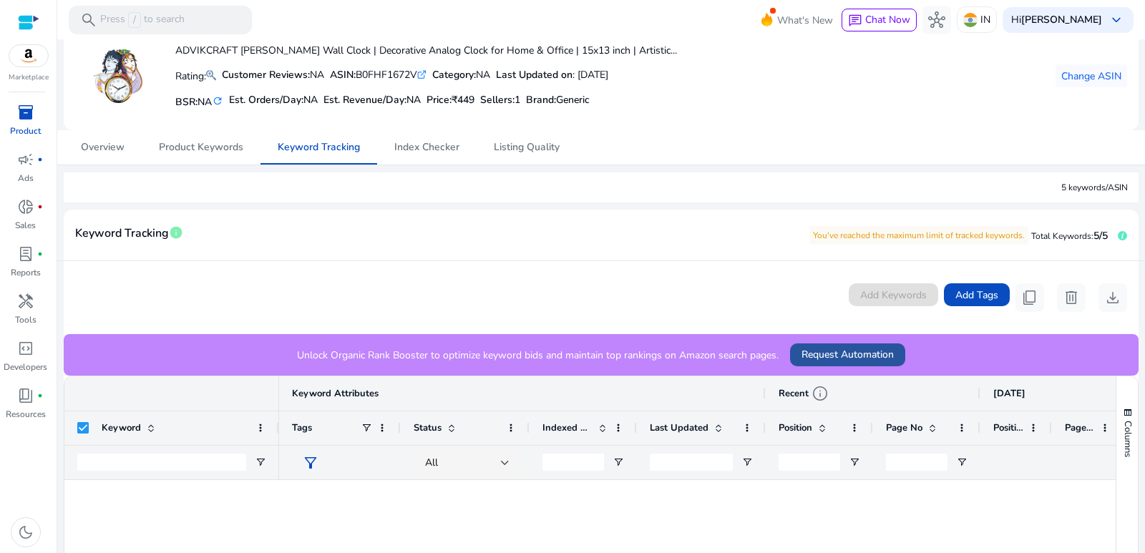
click at [825, 353] on span "Request Automation" at bounding box center [847, 354] width 92 height 15
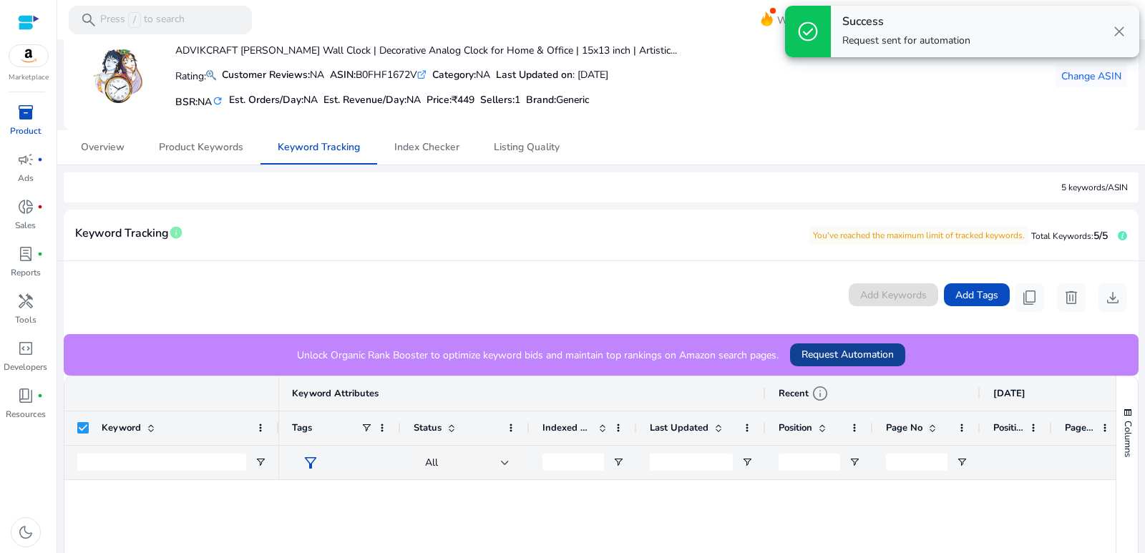
click at [835, 358] on span "Request Automation" at bounding box center [847, 354] width 92 height 15
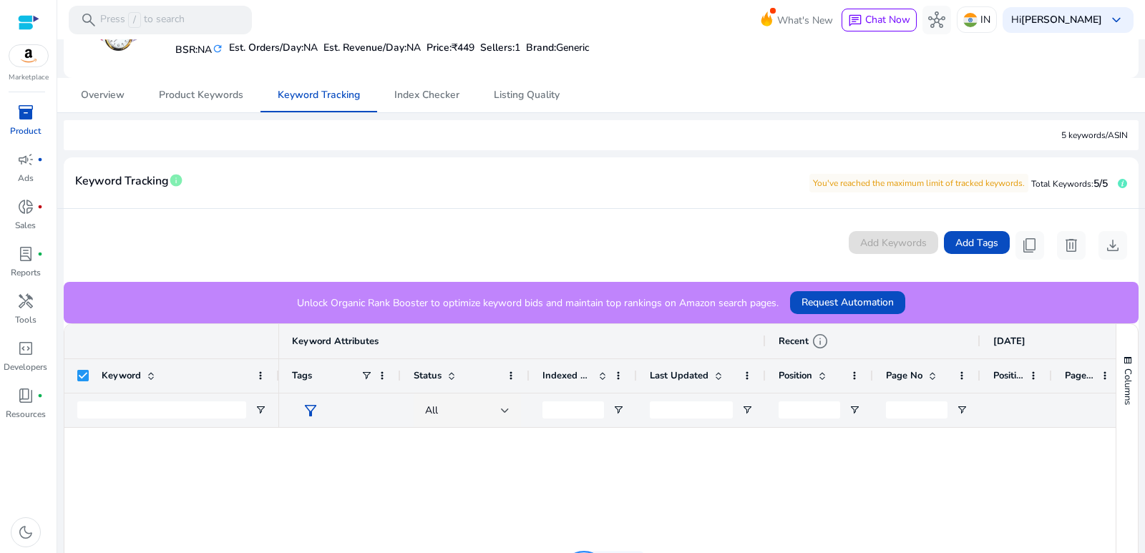
scroll to position [143, 0]
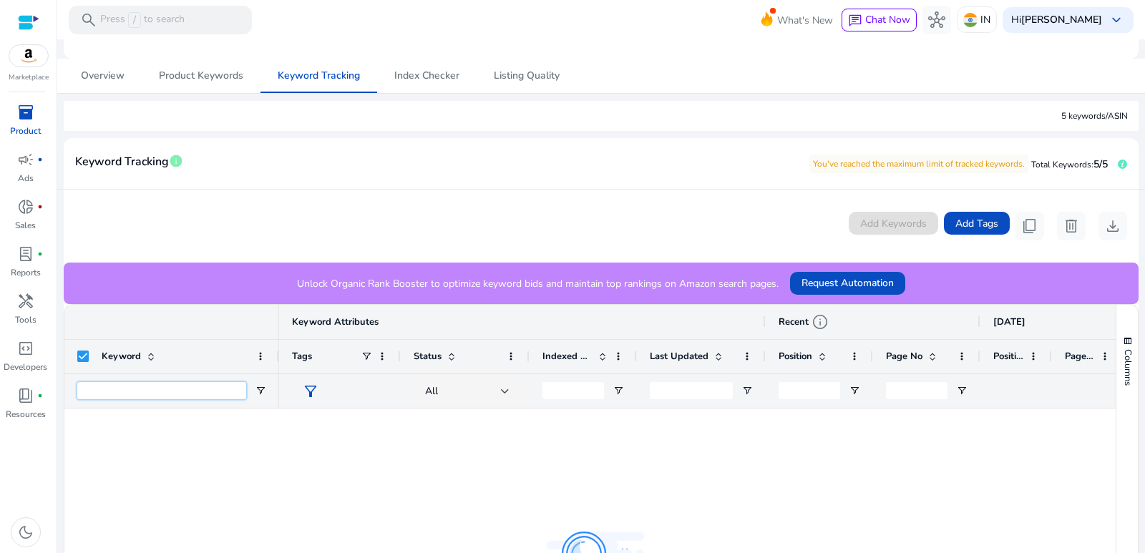
click at [163, 391] on input "Keyword Filter Input" at bounding box center [161, 390] width 169 height 17
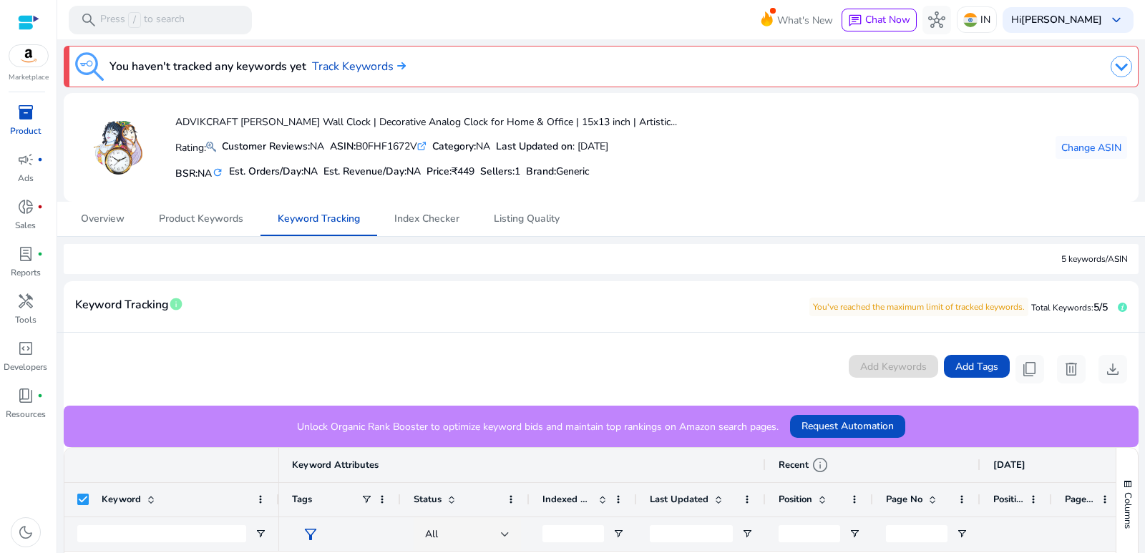
scroll to position [143, 0]
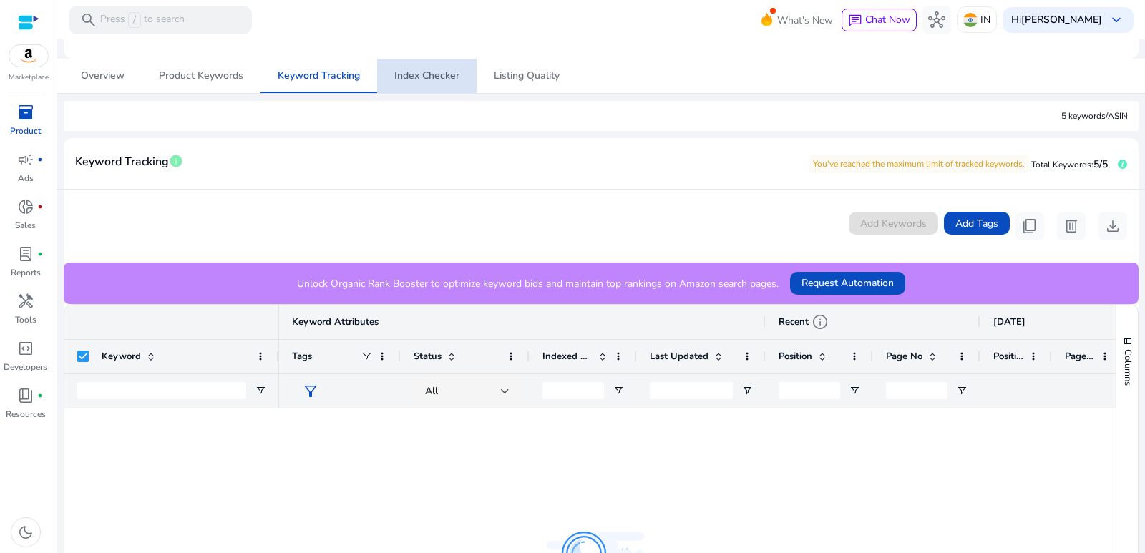
click at [427, 72] on span "Index Checker" at bounding box center [426, 76] width 65 height 10
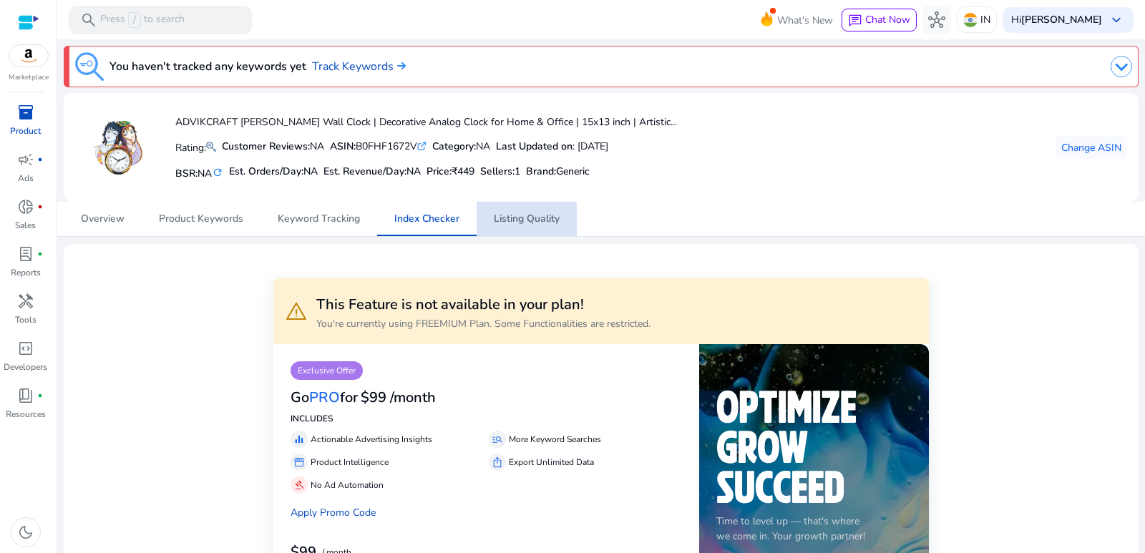
click at [549, 225] on span "Listing Quality" at bounding box center [527, 219] width 66 height 34
click at [413, 228] on span "Index Checker" at bounding box center [426, 219] width 65 height 34
click at [318, 224] on span "Keyword Tracking" at bounding box center [319, 219] width 82 height 10
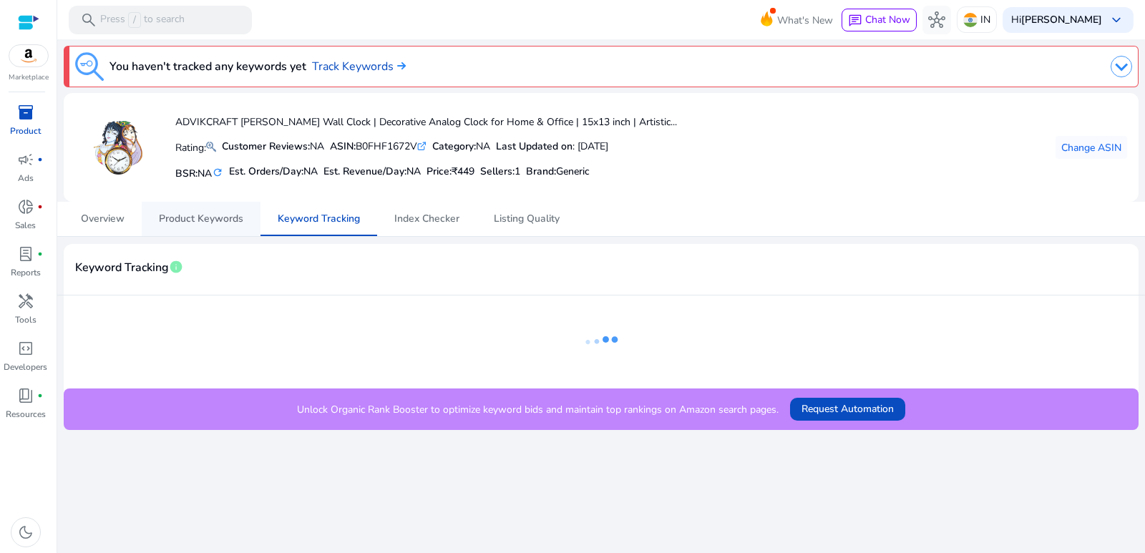
click at [202, 220] on span "Product Keywords" at bounding box center [201, 219] width 84 height 10
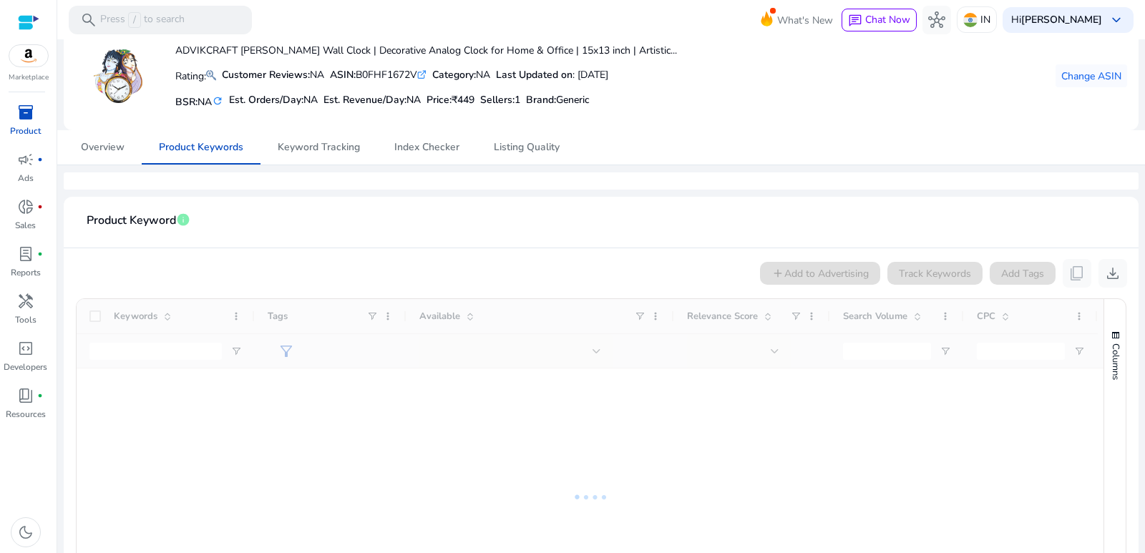
scroll to position [143, 0]
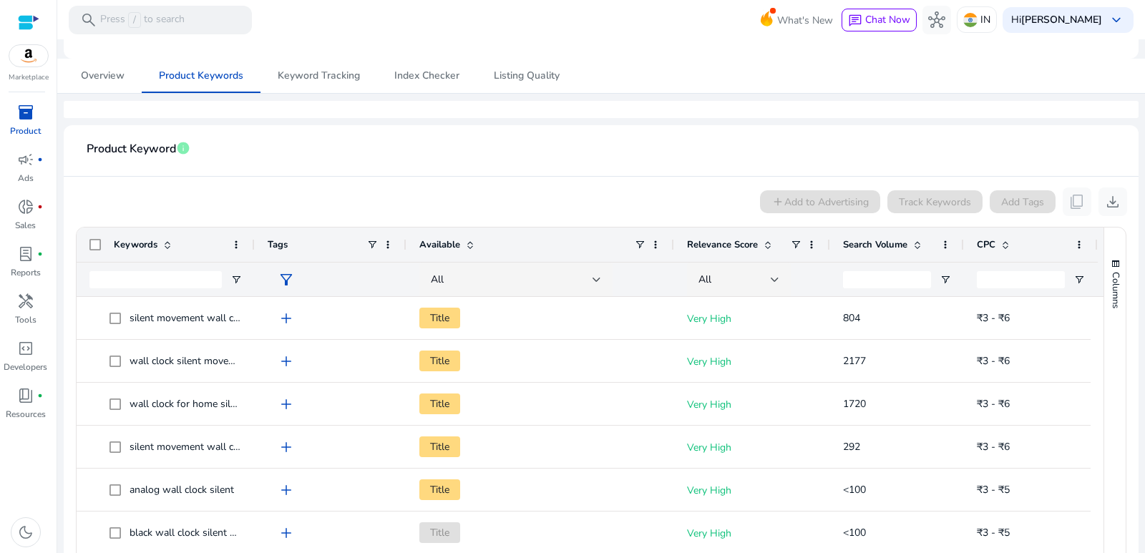
click at [884, 236] on div "Search Volume" at bounding box center [889, 244] width 92 height 27
click at [884, 236] on div "Search Volume 1" at bounding box center [889, 244] width 92 height 27
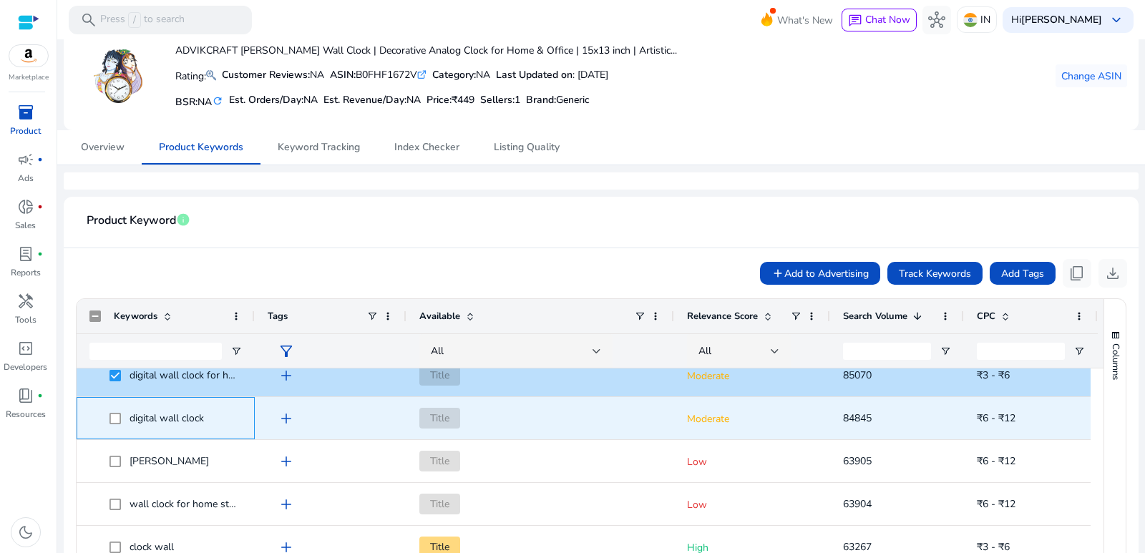
click at [110, 426] on span at bounding box center [119, 417] width 20 height 29
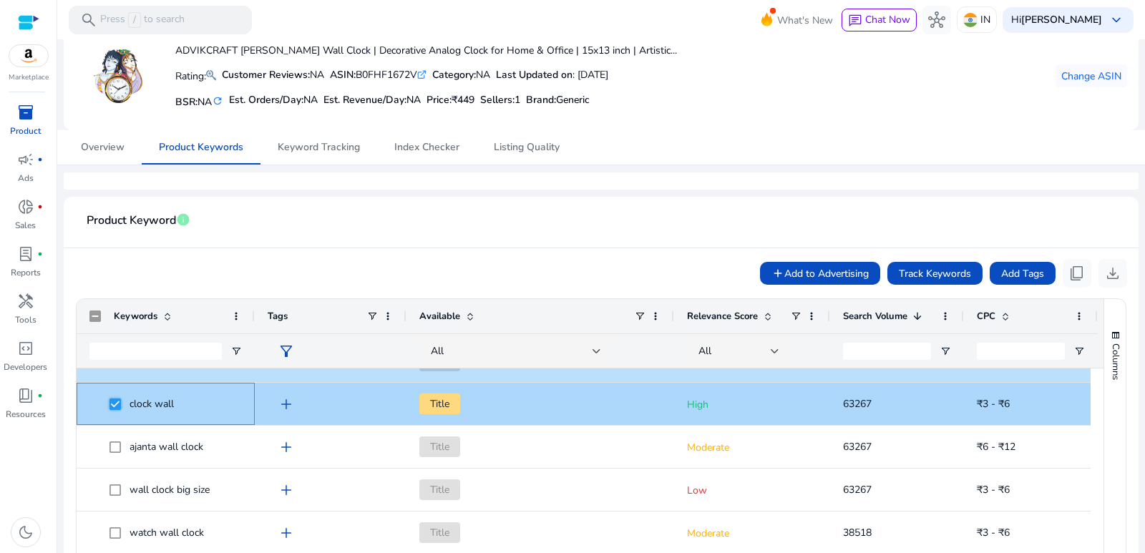
scroll to position [0, 0]
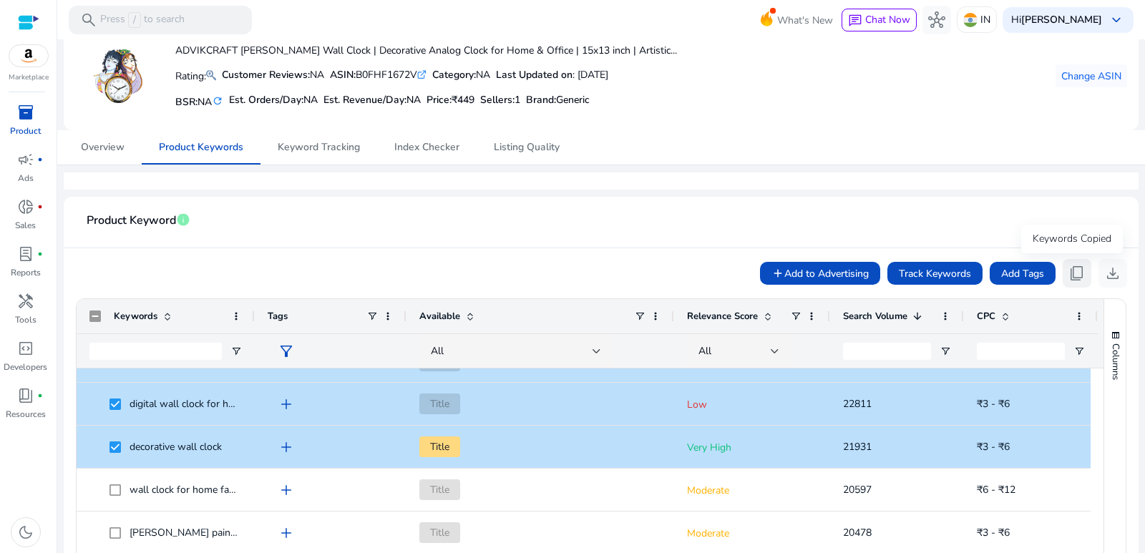
click at [1074, 276] on span "content_copy" at bounding box center [1076, 273] width 17 height 17
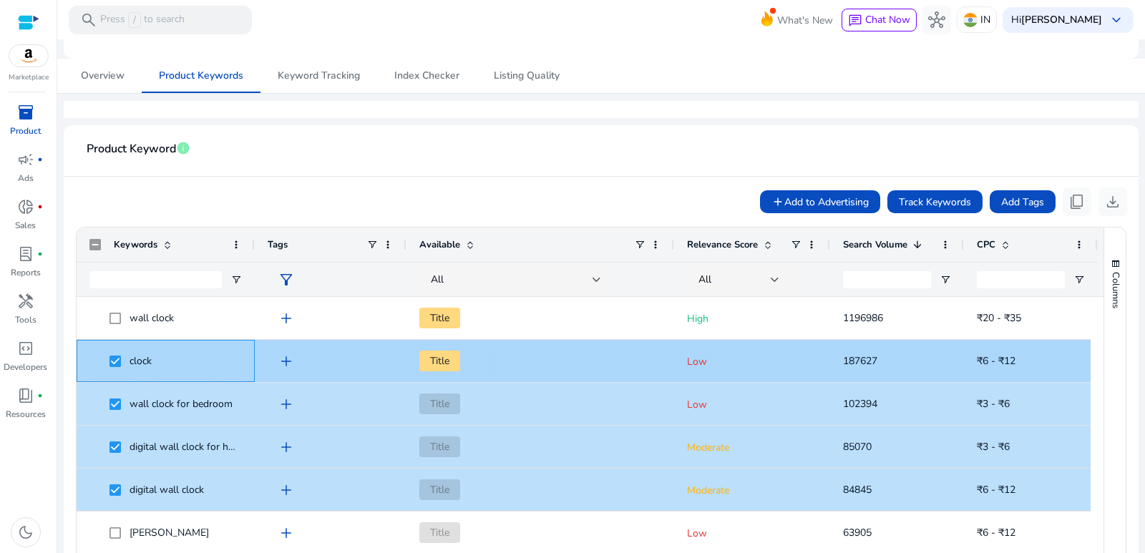
click at [118, 356] on span at bounding box center [119, 360] width 20 height 29
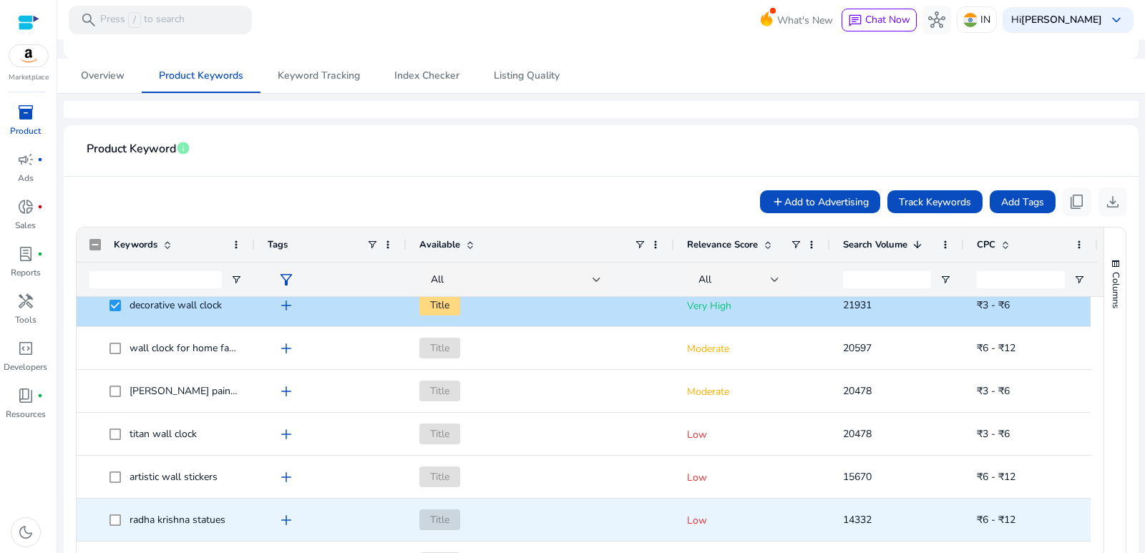
scroll to position [787, 0]
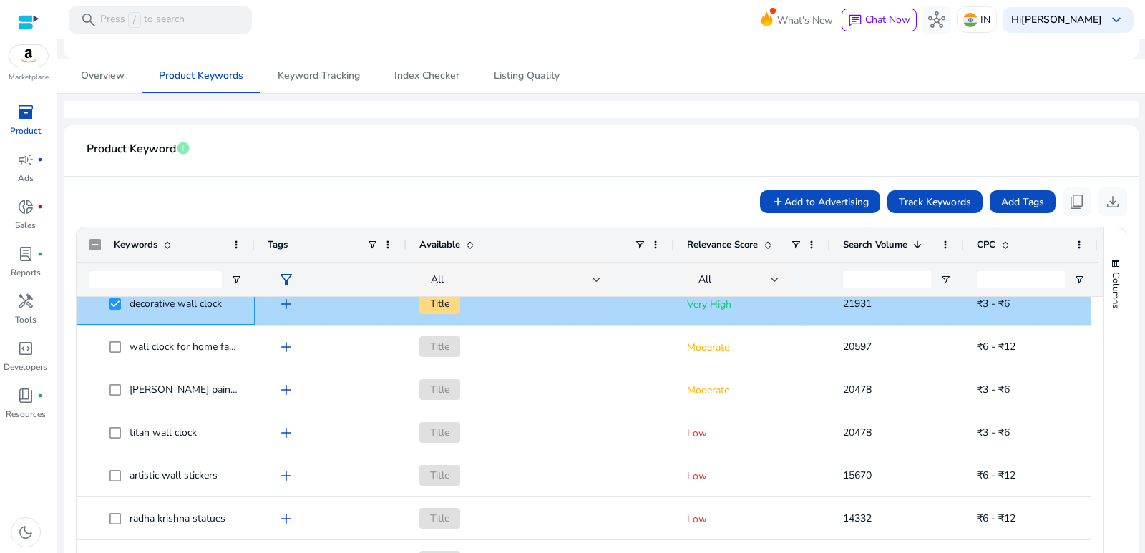
click at [114, 311] on span at bounding box center [119, 303] width 20 height 29
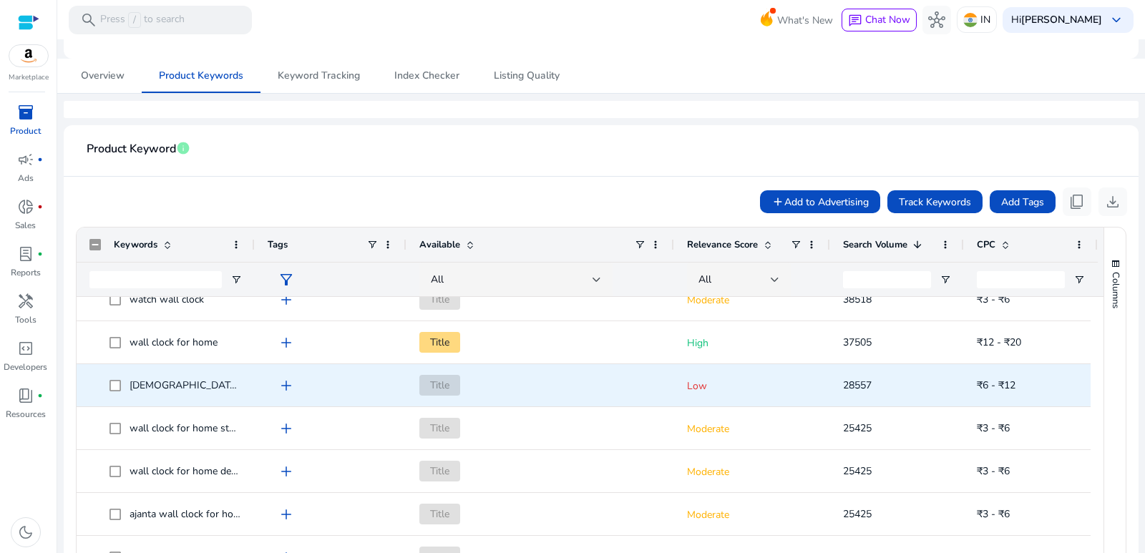
scroll to position [143, 0]
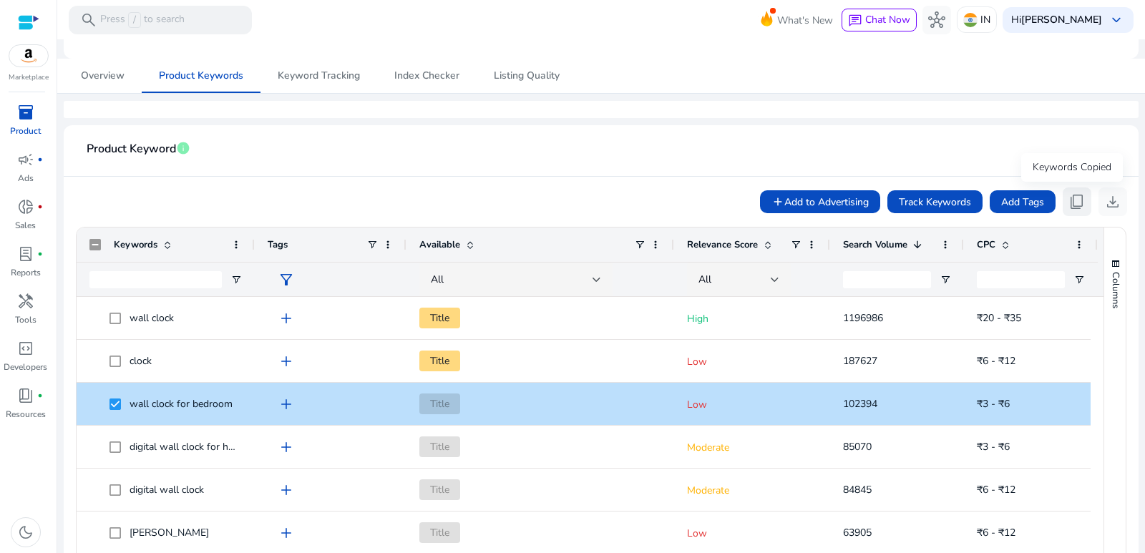
click at [1071, 202] on span "content_copy" at bounding box center [1076, 201] width 17 height 17
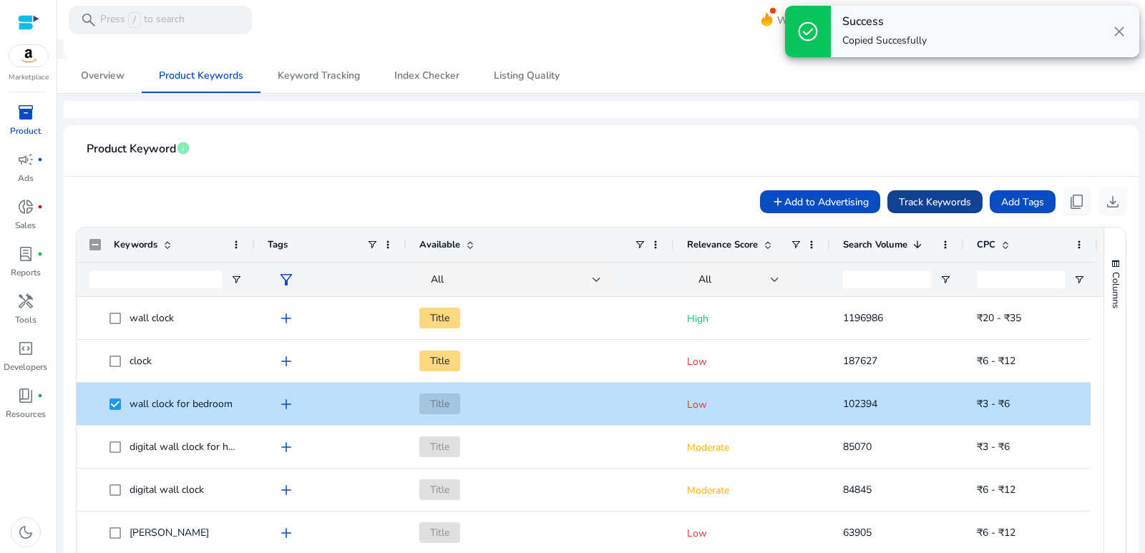
click at [926, 197] on span "Track Keywords" at bounding box center [934, 202] width 72 height 15
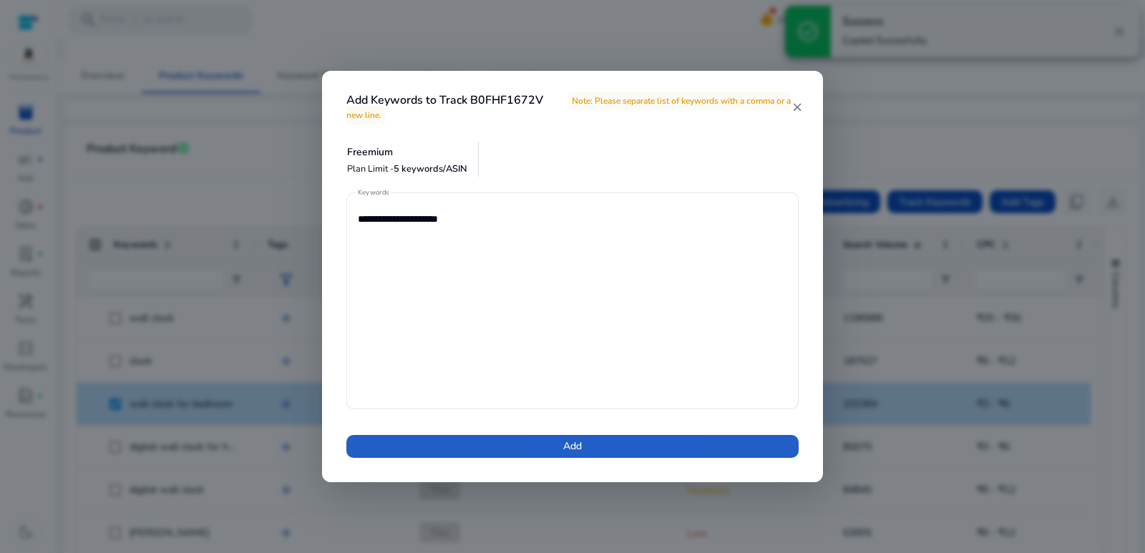
click at [574, 450] on span "Add" at bounding box center [572, 446] width 19 height 15
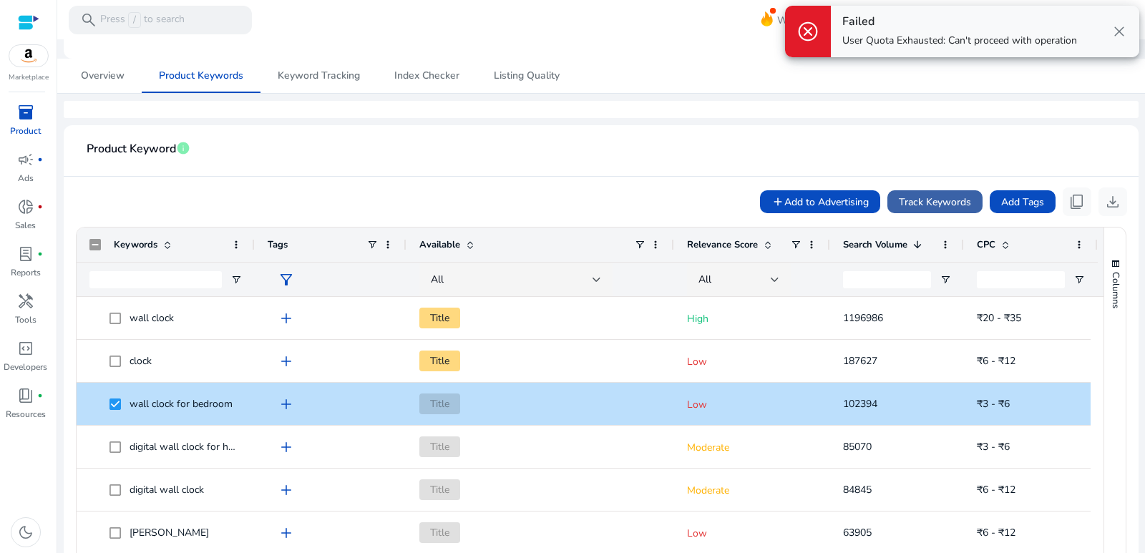
click at [929, 202] on span "Track Keywords" at bounding box center [934, 202] width 72 height 15
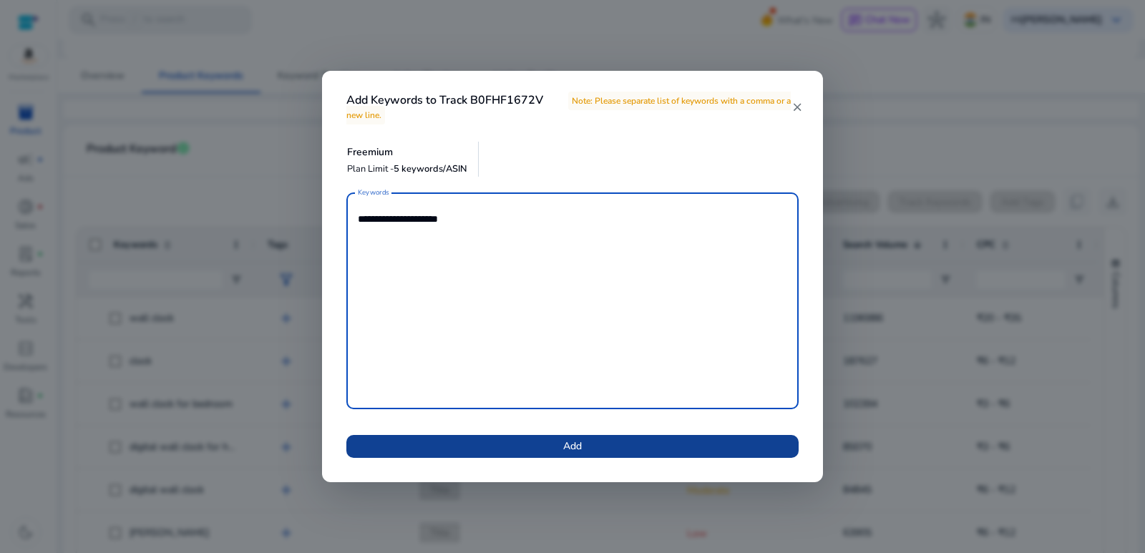
click at [583, 449] on span at bounding box center [572, 446] width 452 height 34
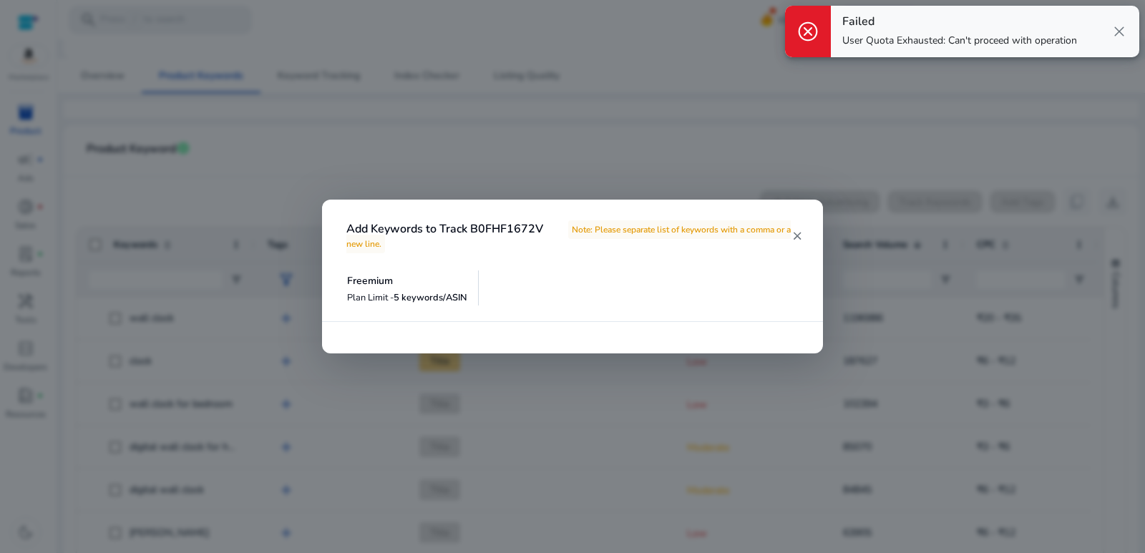
click at [1108, 36] on div "Failed User Quota Exhausted: Can't proceed with operation close" at bounding box center [985, 32] width 308 height 52
click at [1117, 32] on span "close" at bounding box center [1118, 31] width 17 height 17
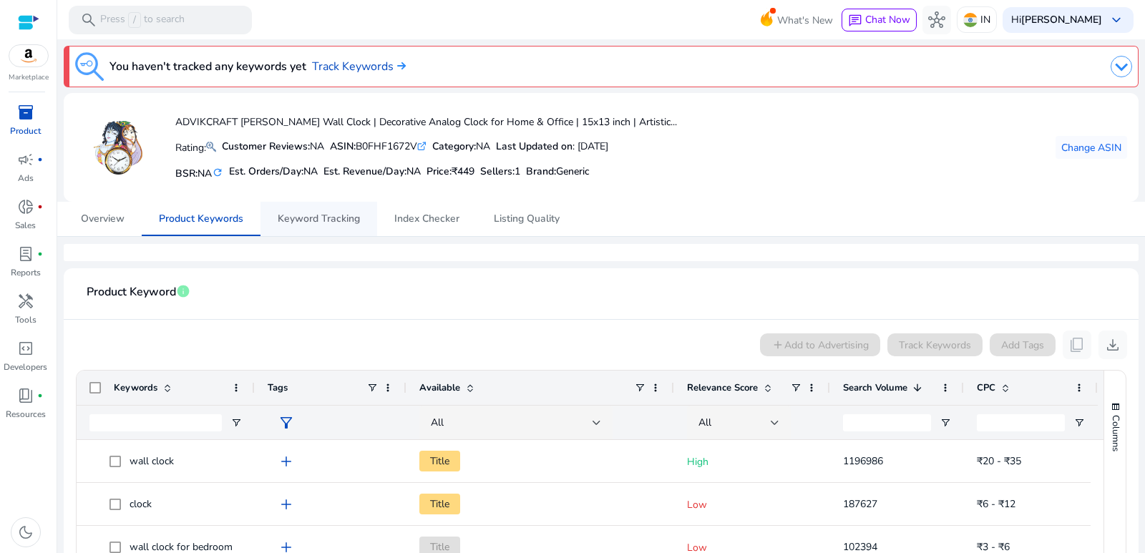
click at [330, 224] on span "Keyword Tracking" at bounding box center [319, 219] width 82 height 10
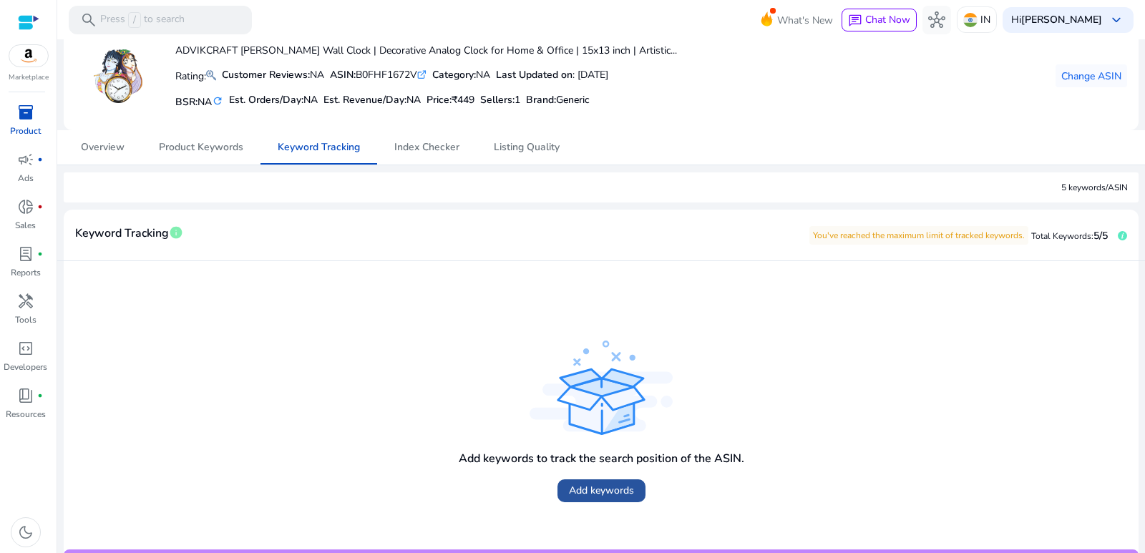
click at [585, 497] on span "Add keywords" at bounding box center [601, 490] width 65 height 15
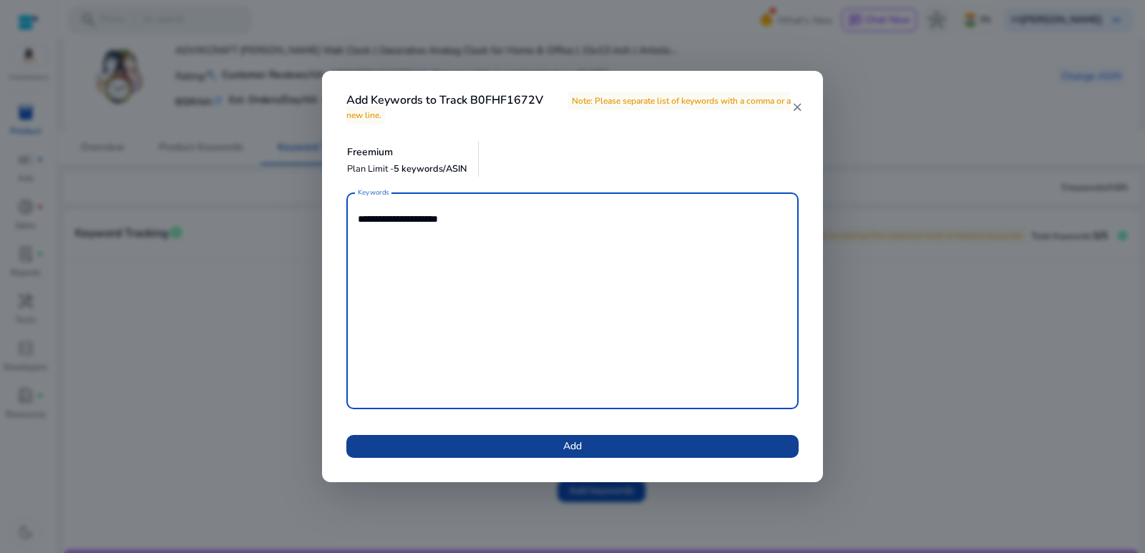
type textarea "**********"
click at [547, 454] on span at bounding box center [572, 446] width 452 height 34
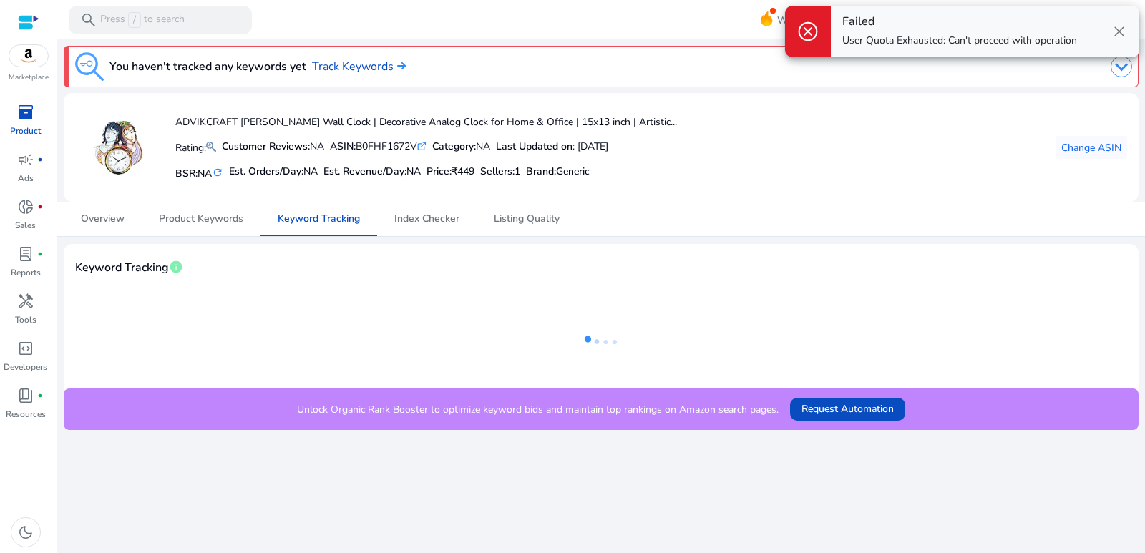
click at [1117, 30] on span "close" at bounding box center [1118, 31] width 17 height 17
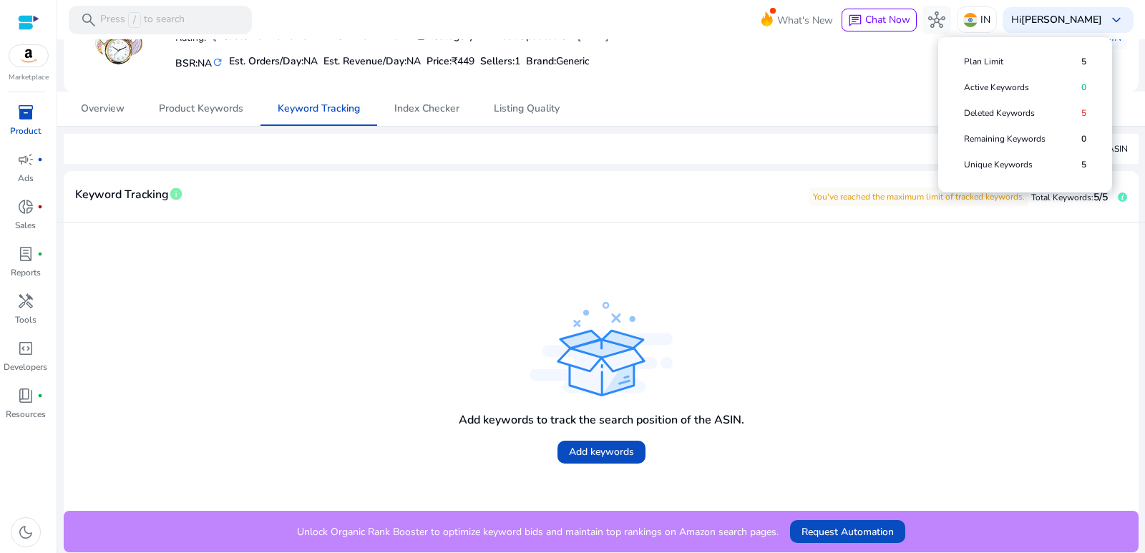
click at [1120, 195] on icon at bounding box center [1121, 196] width 9 height 9
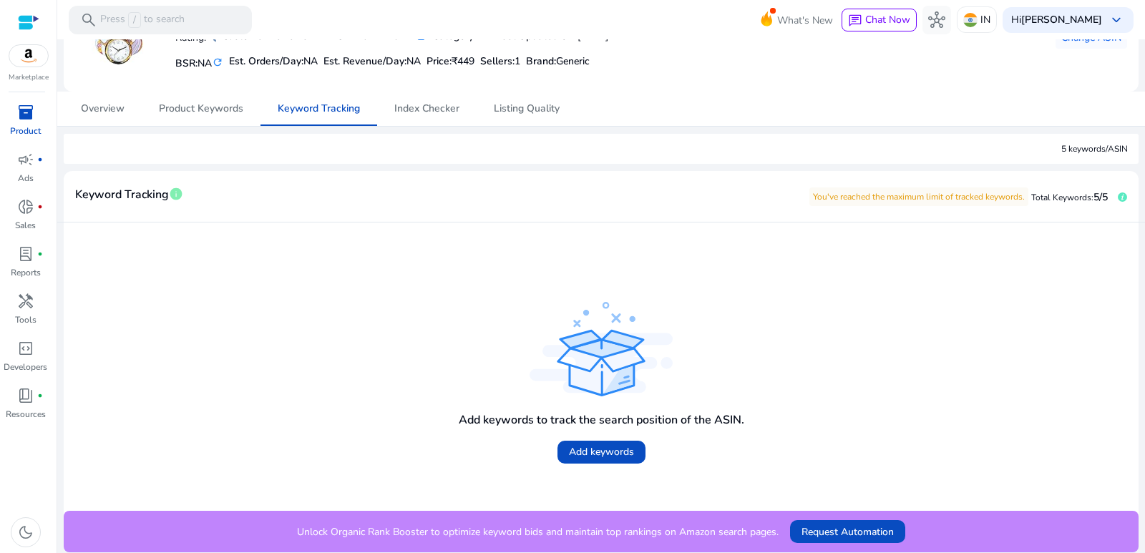
click at [1086, 201] on span "Total Keywords:" at bounding box center [1062, 197] width 62 height 11
click at [975, 195] on p "You've reached the maximum limit of tracked keywords." at bounding box center [918, 196] width 219 height 19
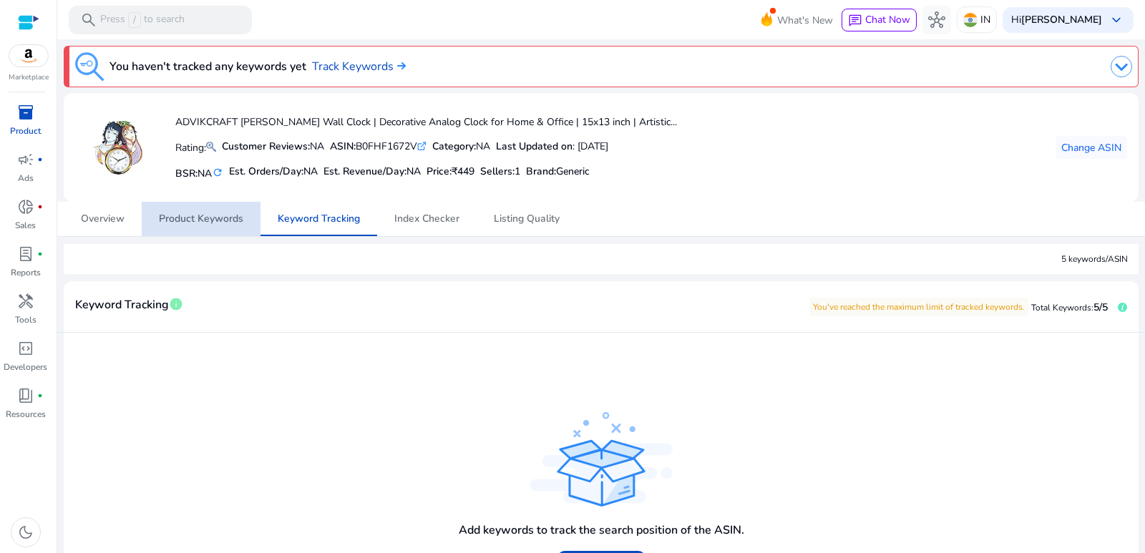
click at [238, 222] on span "Product Keywords" at bounding box center [201, 219] width 84 height 10
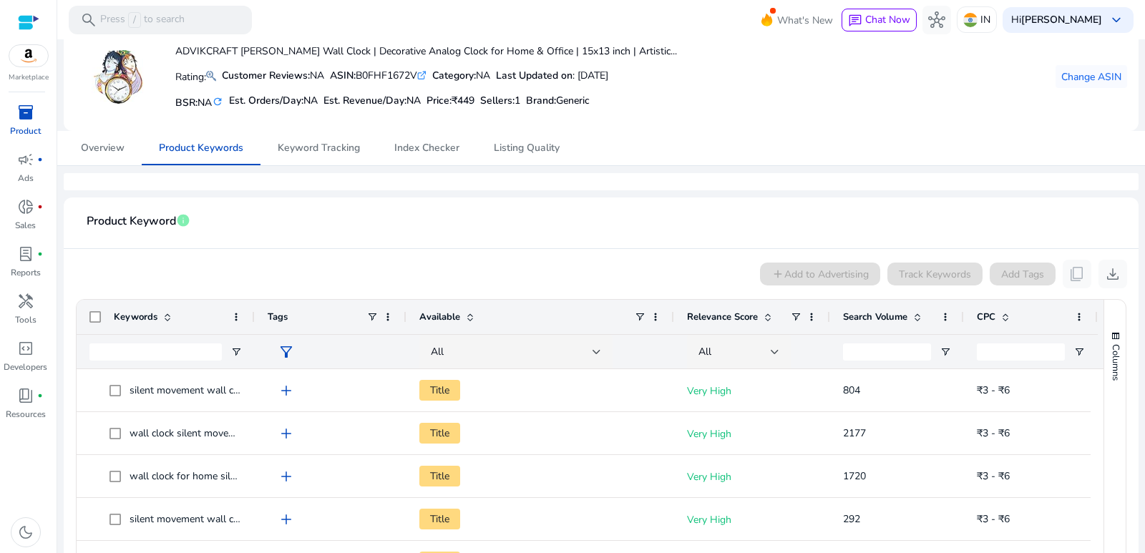
scroll to position [53, 0]
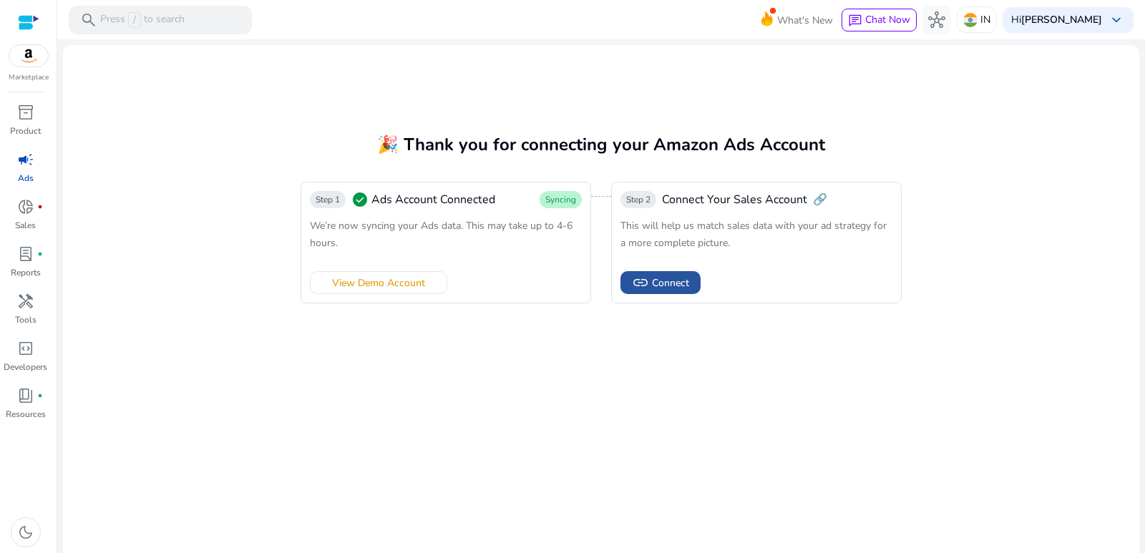
click at [671, 284] on span "Connect" at bounding box center [670, 282] width 37 height 15
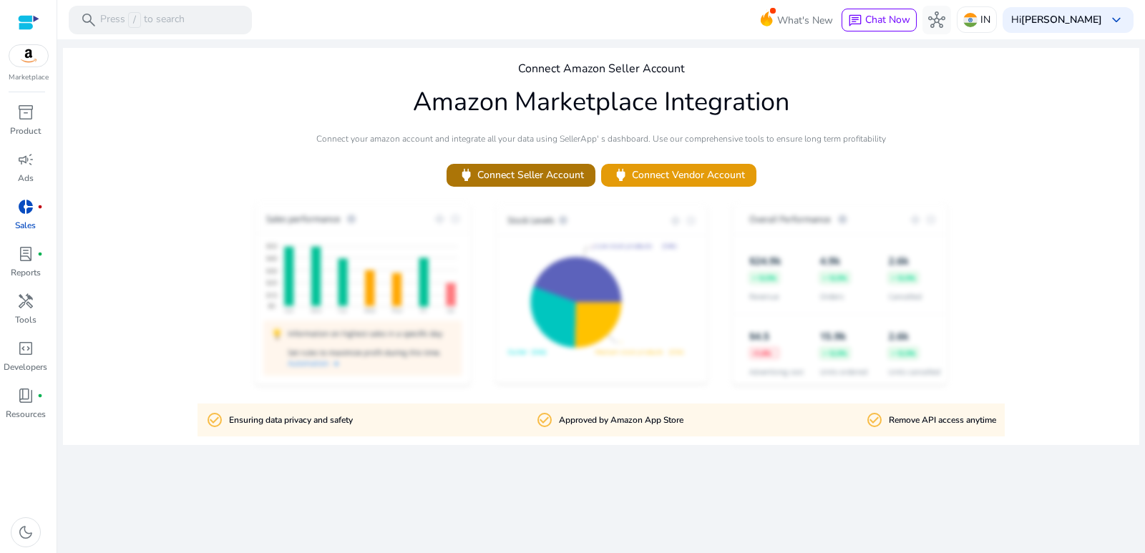
click at [546, 178] on span "power Connect Seller Account" at bounding box center [521, 175] width 126 height 16
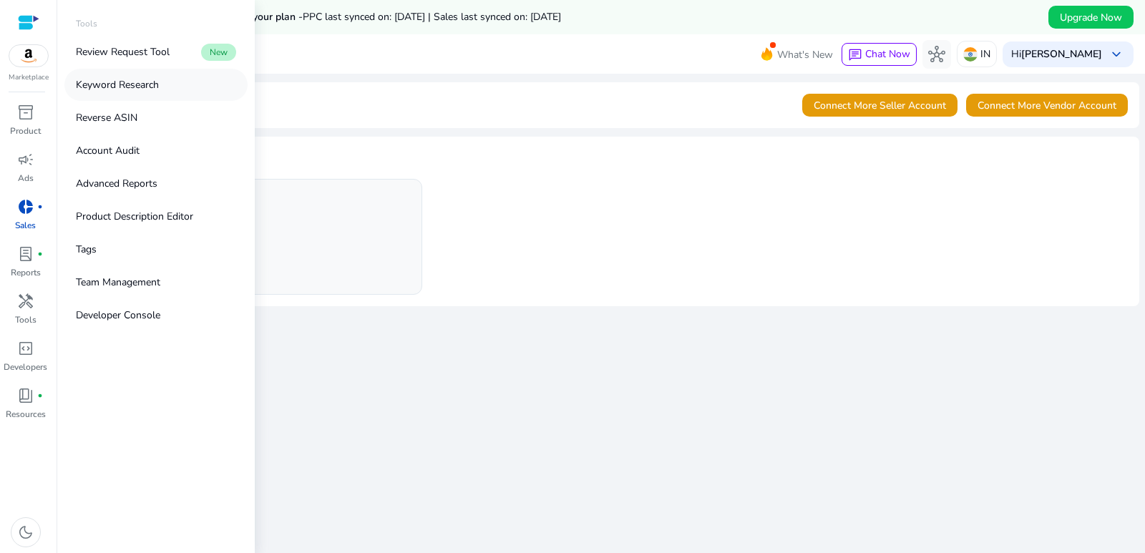
click at [131, 83] on p "Keyword Research" at bounding box center [117, 84] width 83 height 15
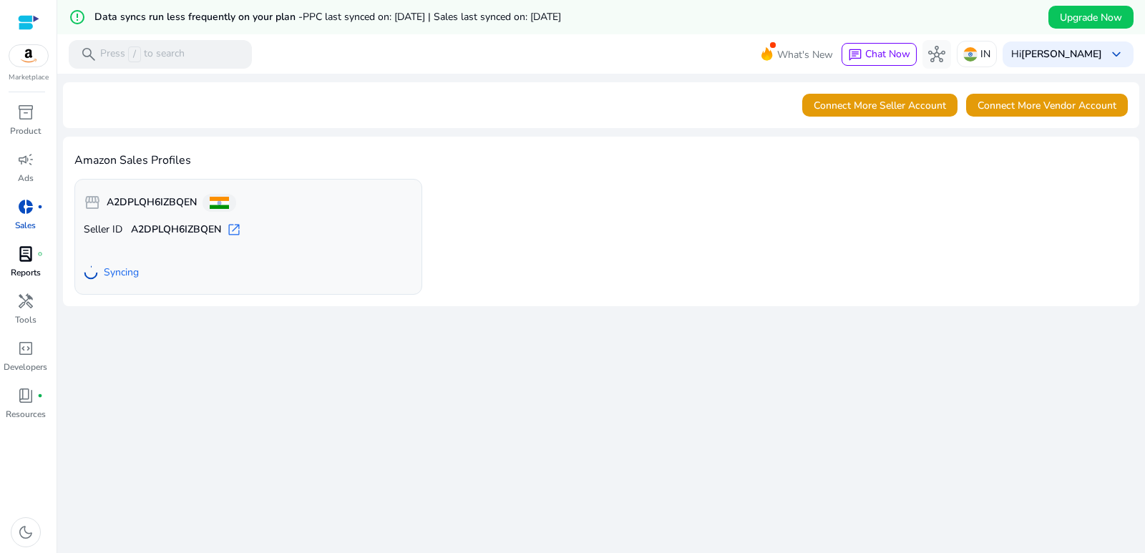
click at [32, 255] on span "lab_profile" at bounding box center [25, 253] width 17 height 17
click at [28, 255] on span "lab_profile" at bounding box center [25, 253] width 17 height 17
click at [26, 172] on p "Ads" at bounding box center [26, 178] width 16 height 13
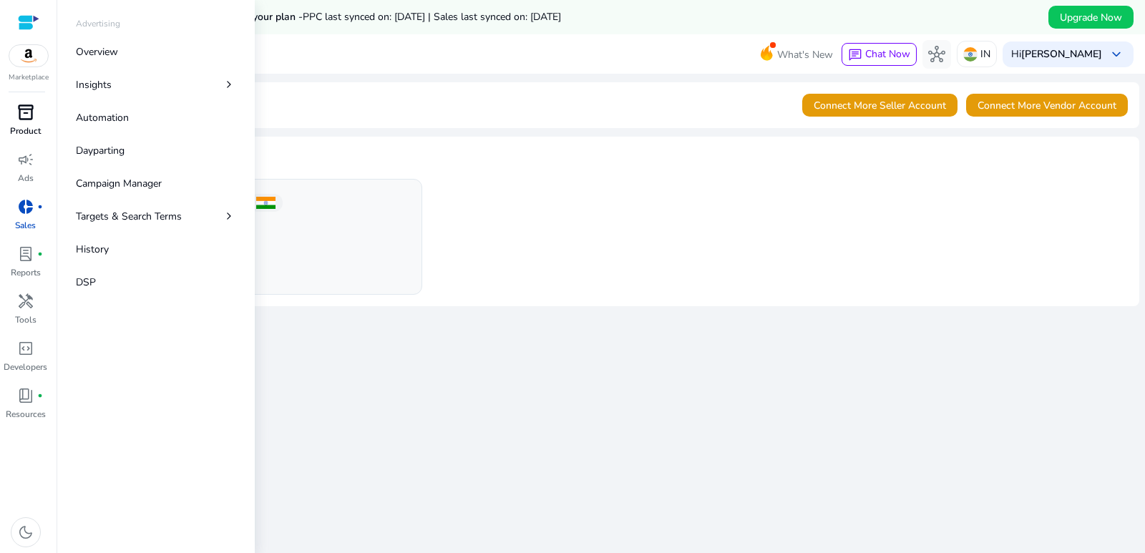
click at [28, 110] on span "inventory_2" at bounding box center [25, 112] width 17 height 17
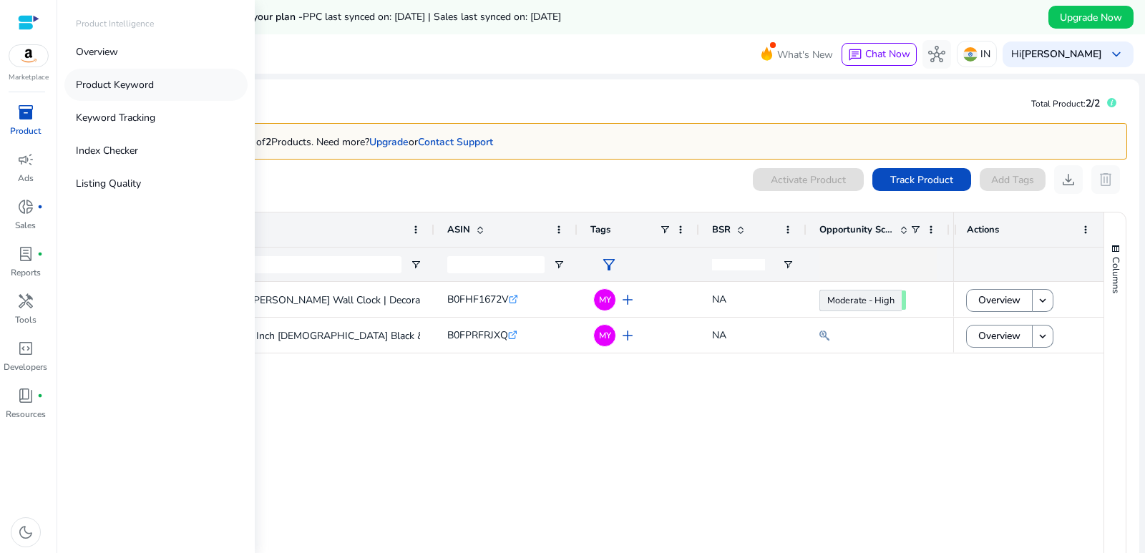
click at [115, 89] on p "Product Keyword" at bounding box center [115, 84] width 78 height 15
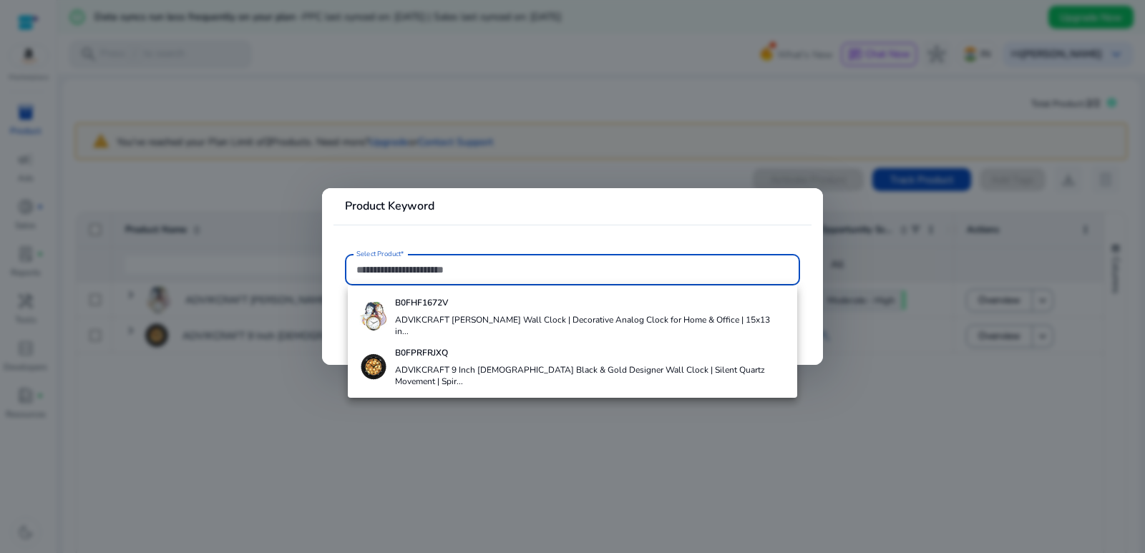
click at [861, 391] on div at bounding box center [572, 276] width 1145 height 553
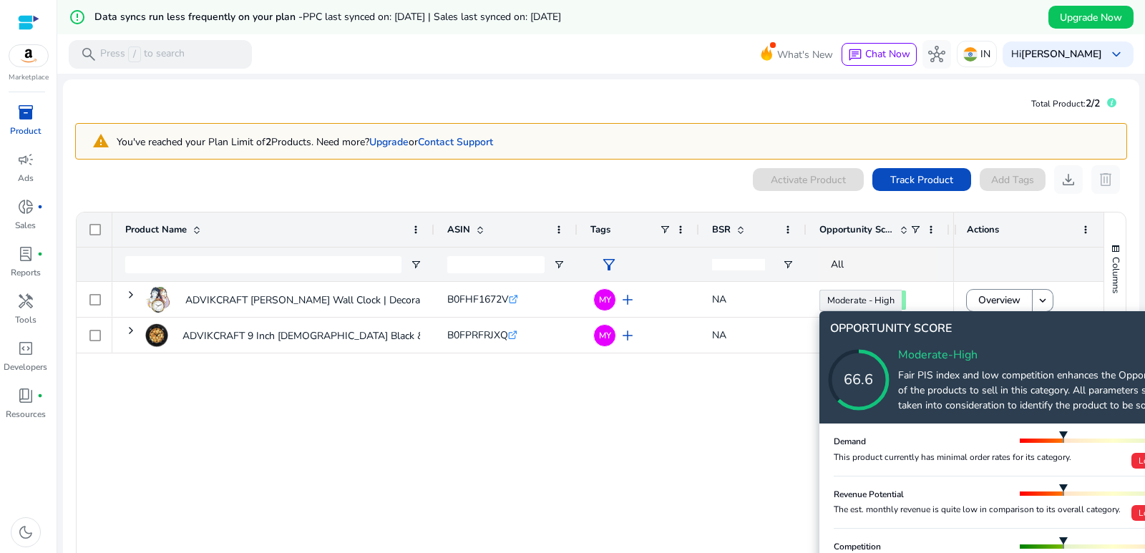
click at [851, 305] on icon at bounding box center [872, 365] width 143 height 143
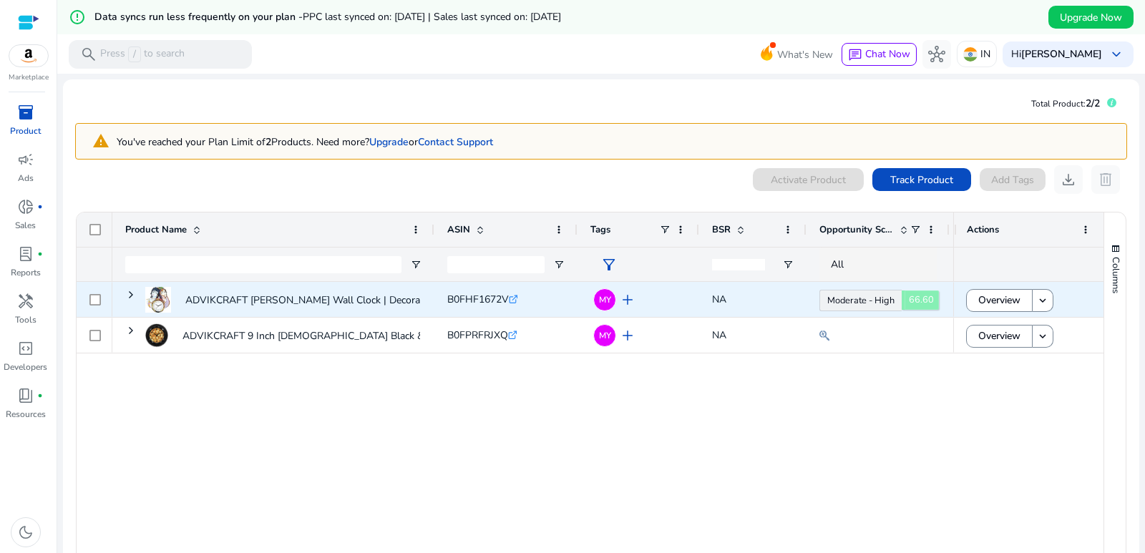
click at [887, 296] on link "Moderate - High 66.60" at bounding box center [860, 300] width 82 height 21
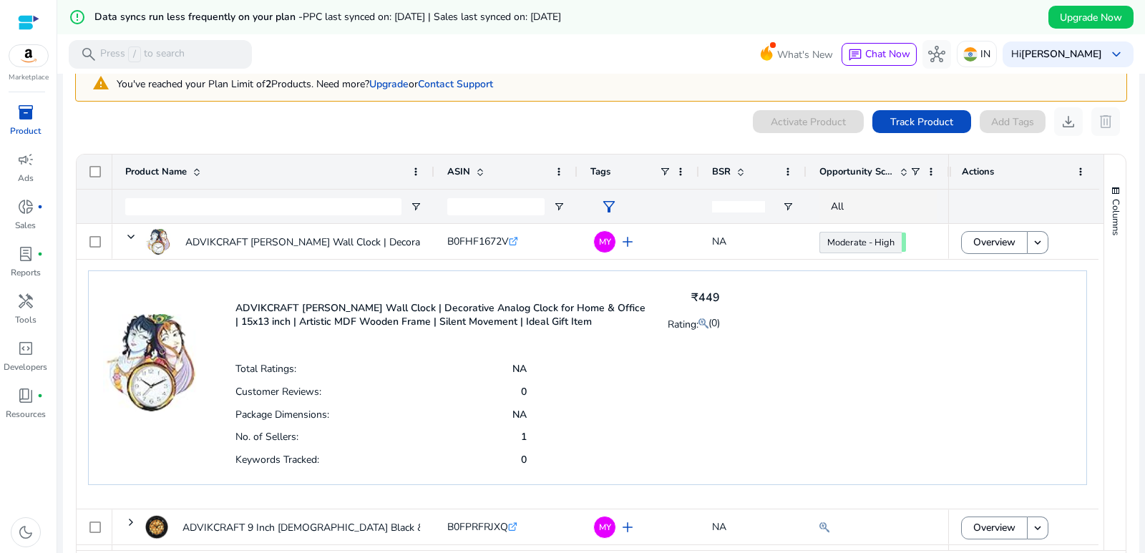
scroll to position [109, 0]
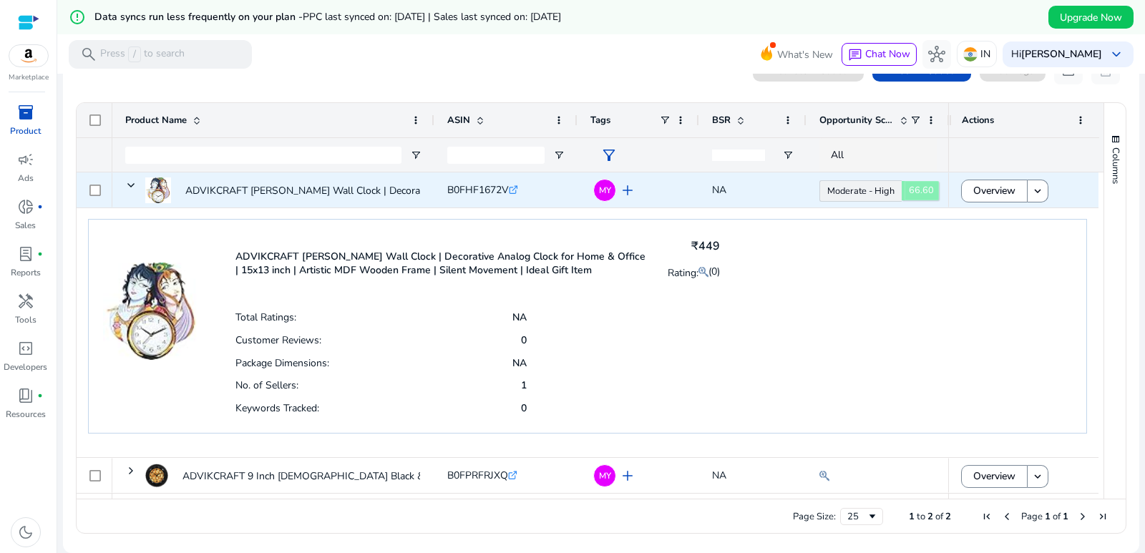
click at [891, 193] on link "Moderate - High 66.60" at bounding box center [860, 190] width 82 height 21
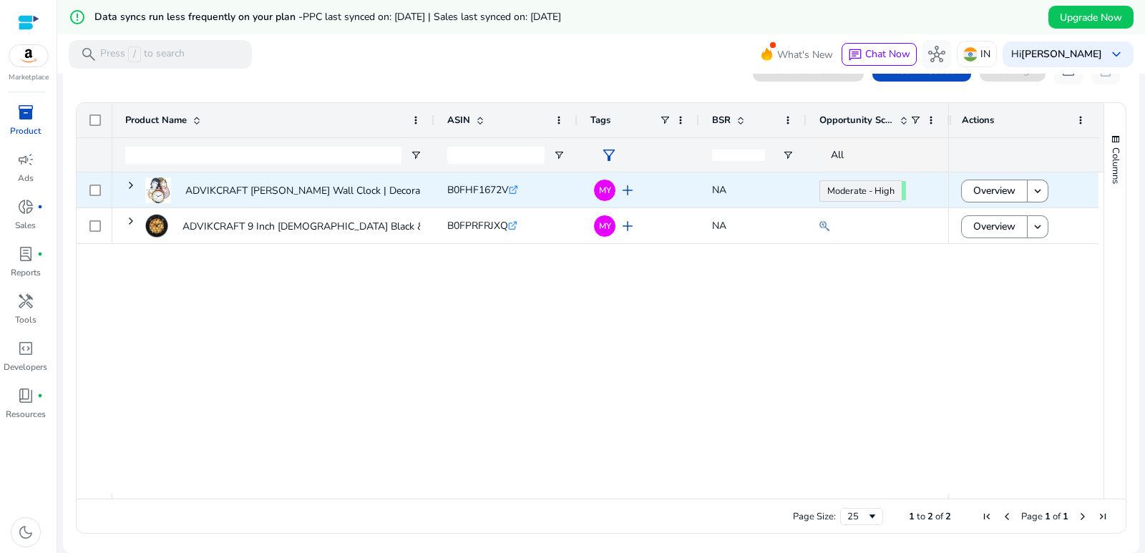
scroll to position [0, 0]
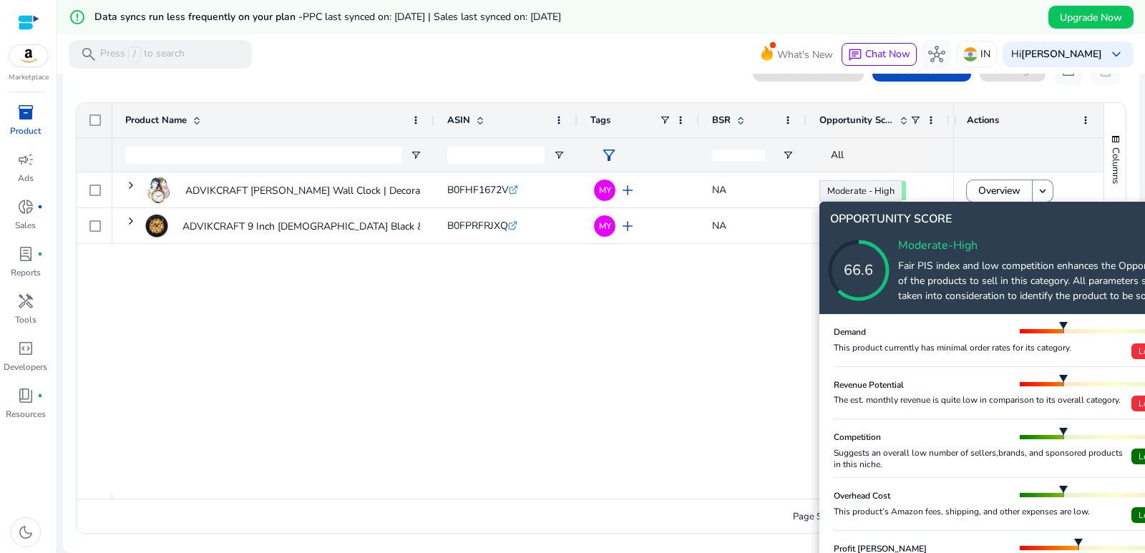
click at [880, 546] on h5 "Profit [PERSON_NAME]" at bounding box center [879, 548] width 93 height 11
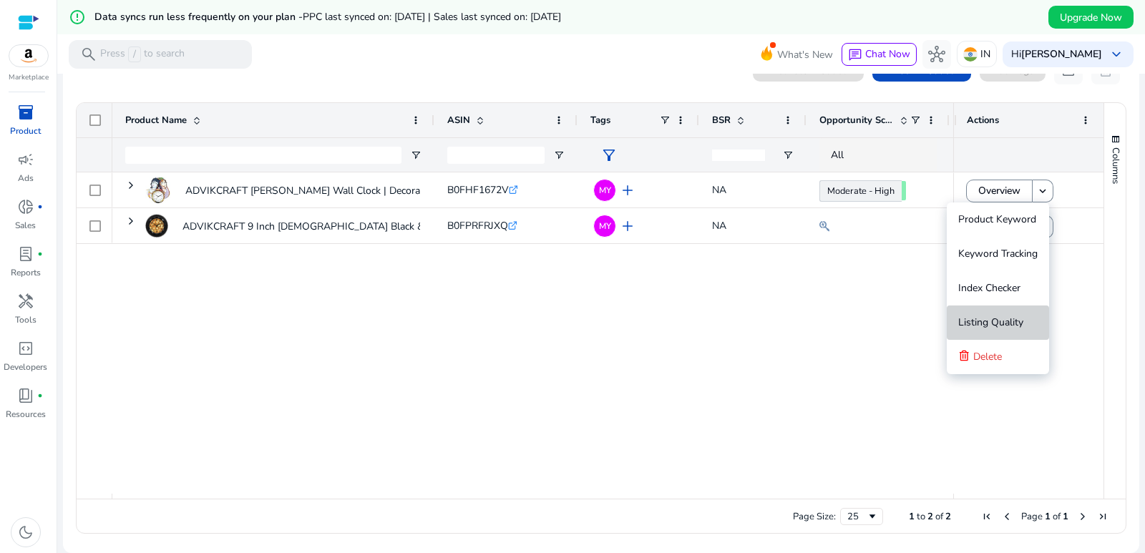
click at [991, 327] on span "Listing Quality" at bounding box center [990, 322] width 65 height 14
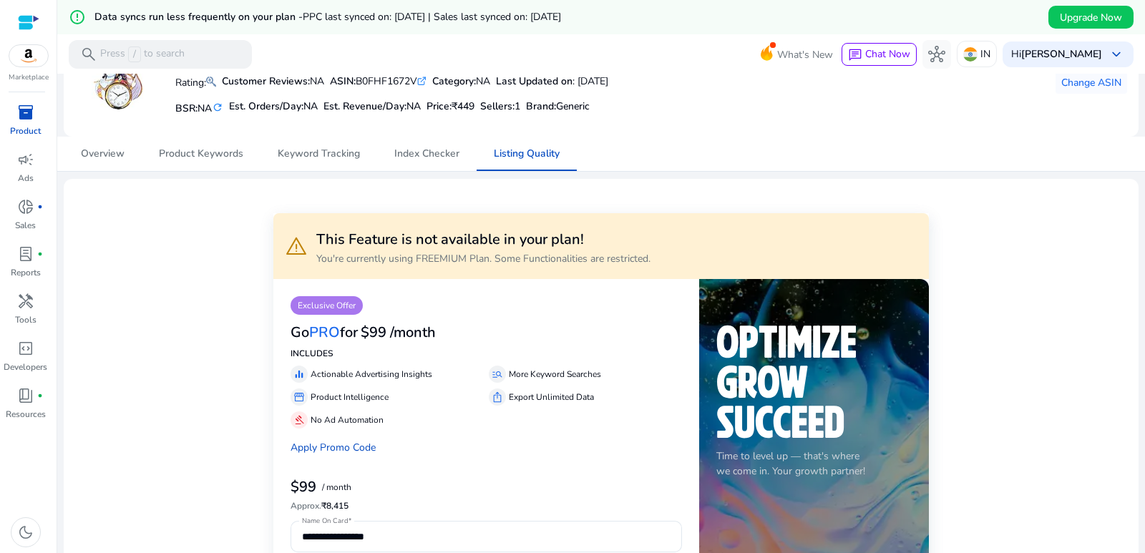
scroll to position [72, 0]
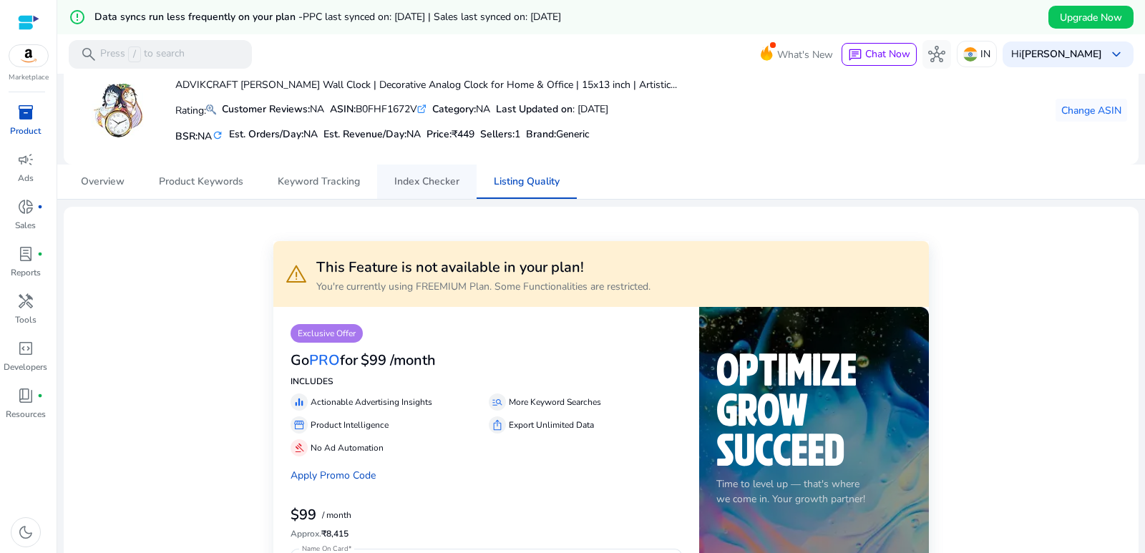
click at [413, 184] on span "Index Checker" at bounding box center [426, 182] width 65 height 10
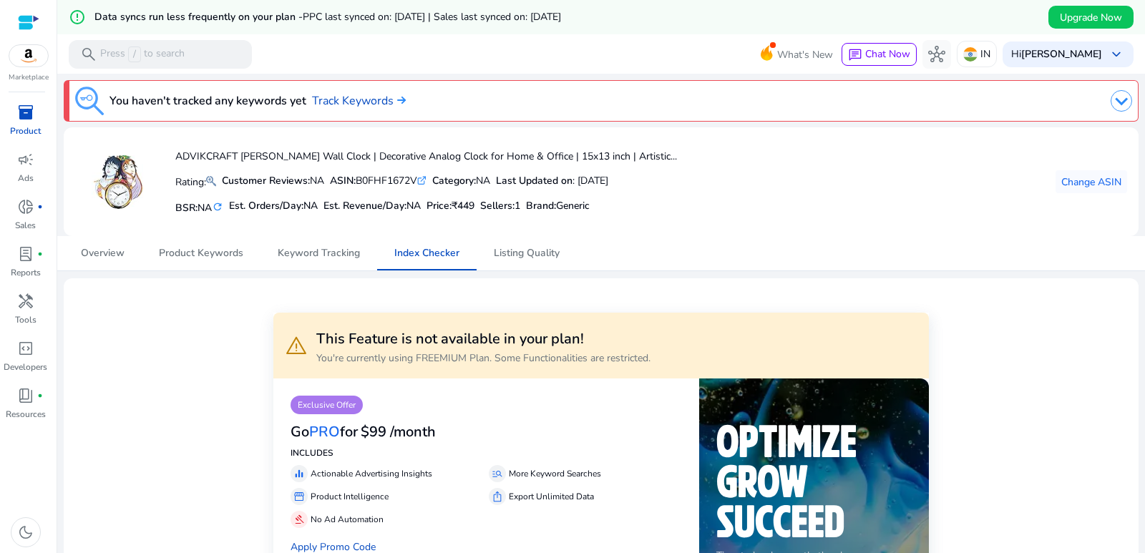
click at [26, 53] on img at bounding box center [28, 55] width 39 height 21
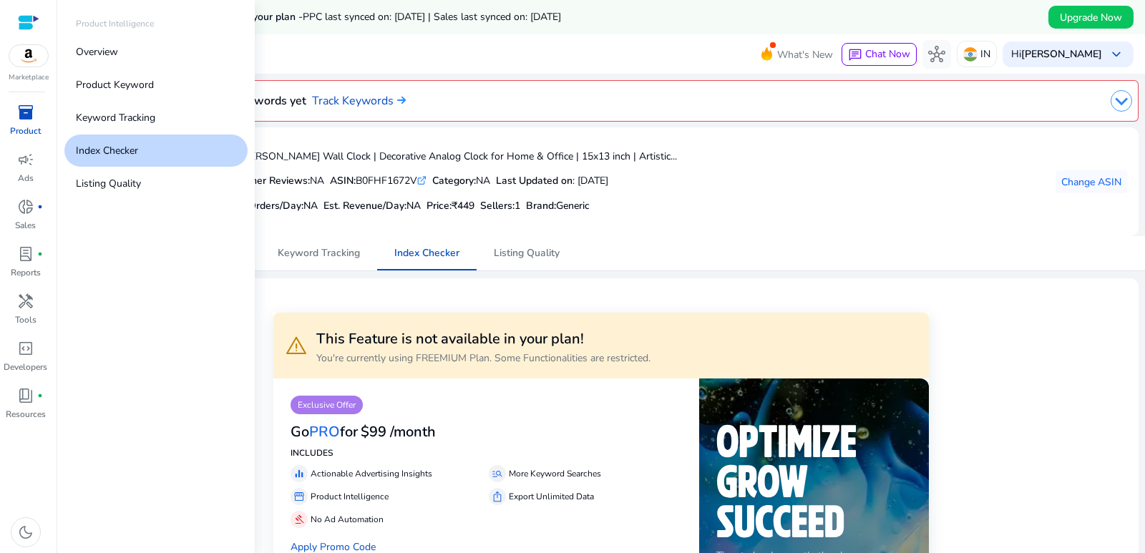
click at [31, 122] on div "inventory_2" at bounding box center [26, 112] width 40 height 23
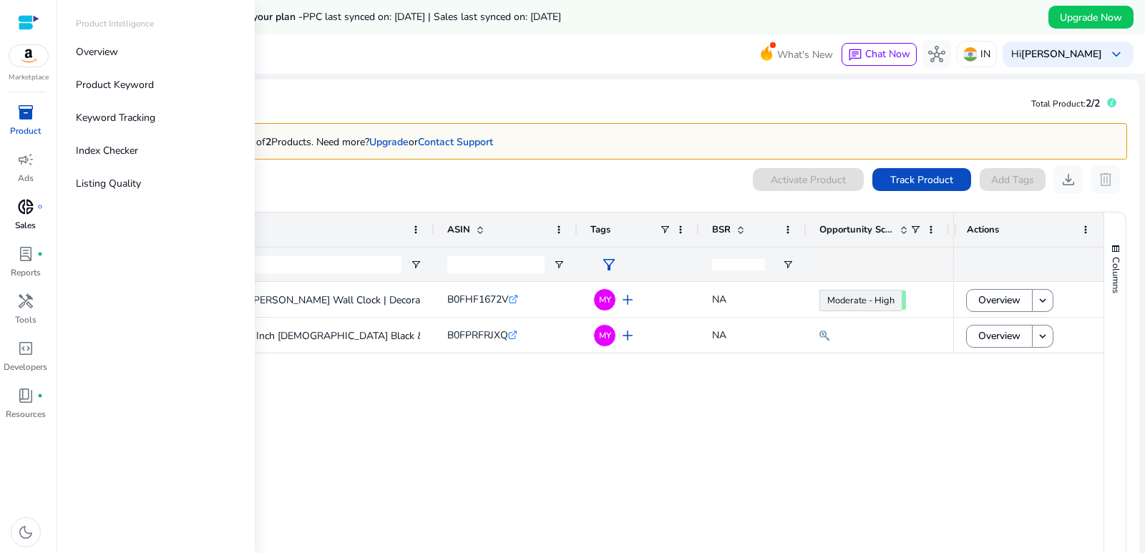
click at [24, 224] on p "Sales" at bounding box center [25, 225] width 21 height 13
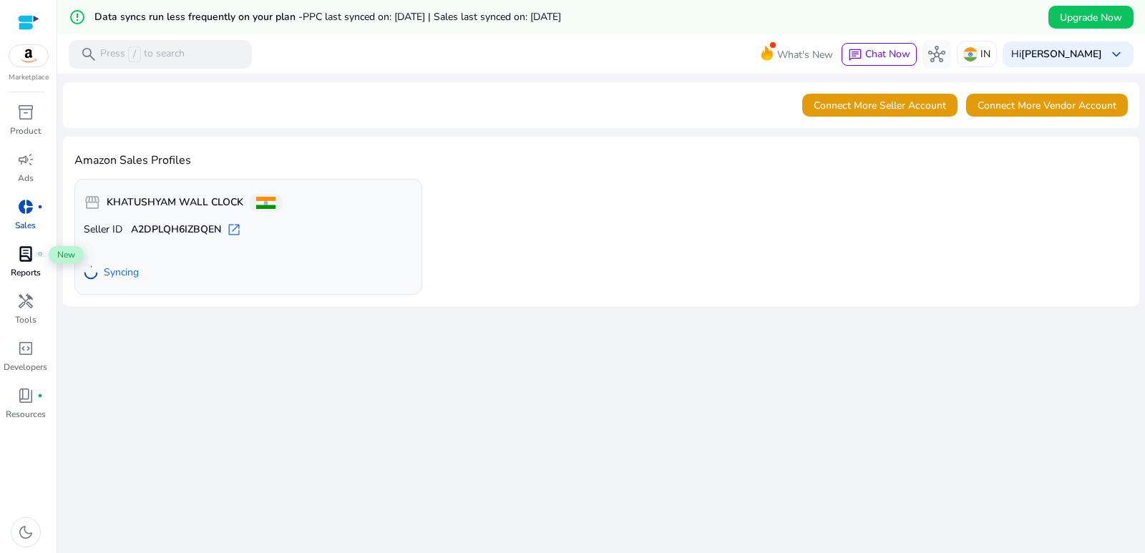
click at [24, 250] on span "lab_profile" at bounding box center [25, 253] width 17 height 17
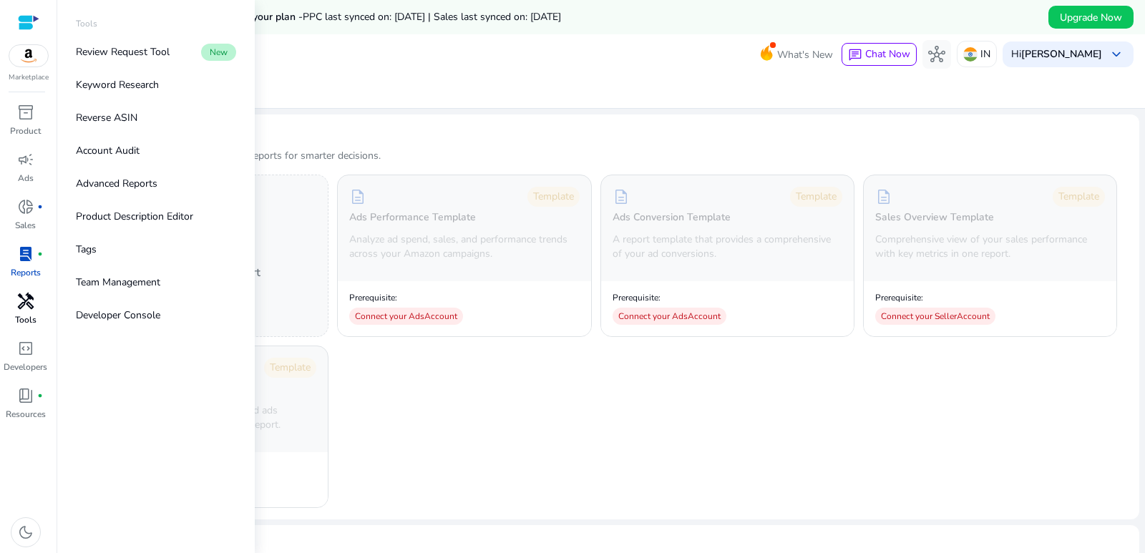
click at [27, 305] on span "handyman" at bounding box center [25, 301] width 17 height 17
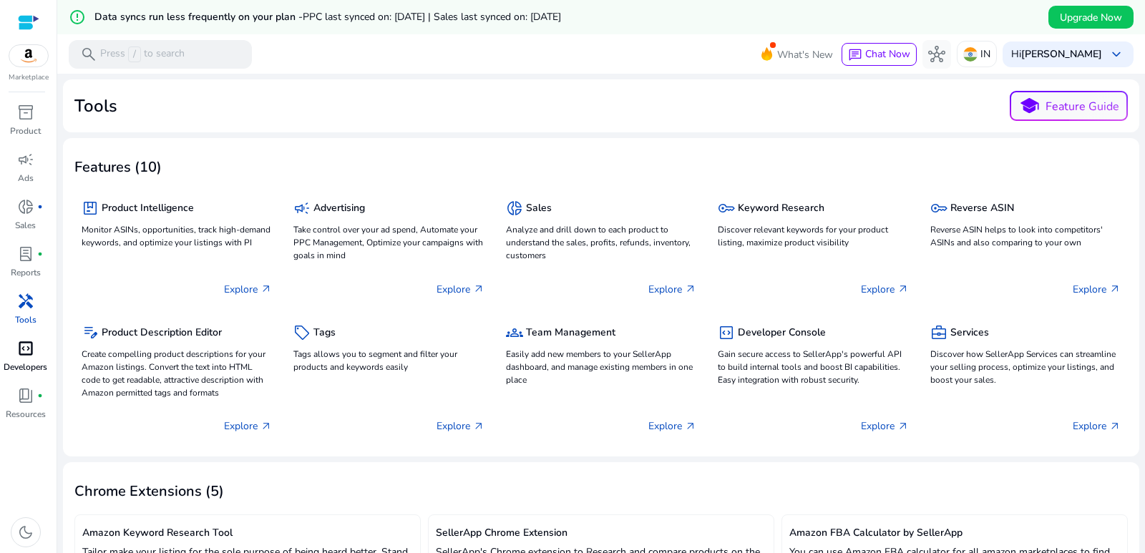
click at [16, 360] on link "code_blocks Developers" at bounding box center [25, 360] width 51 height 47
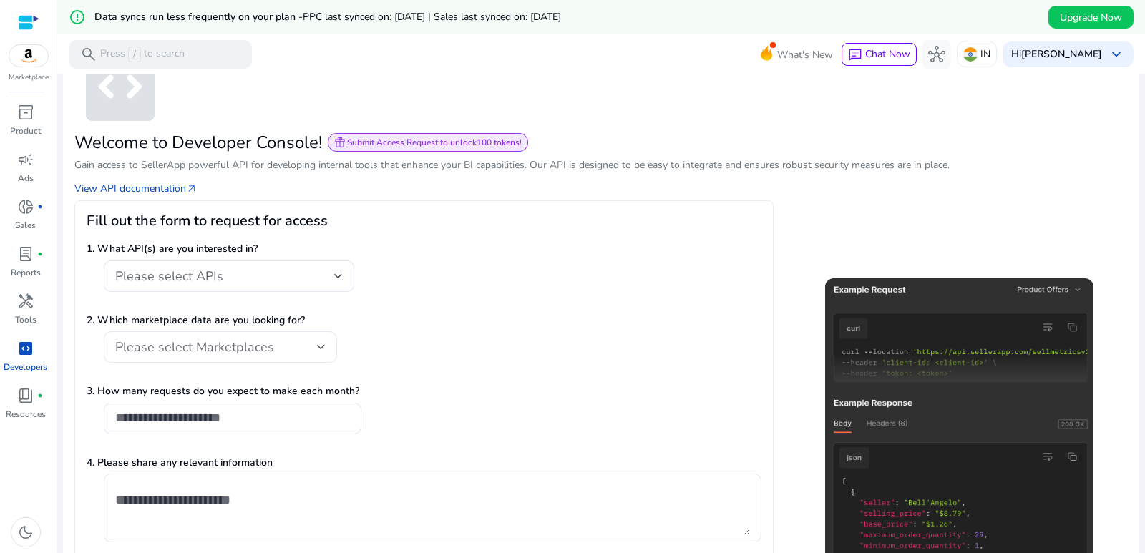
scroll to position [143, 0]
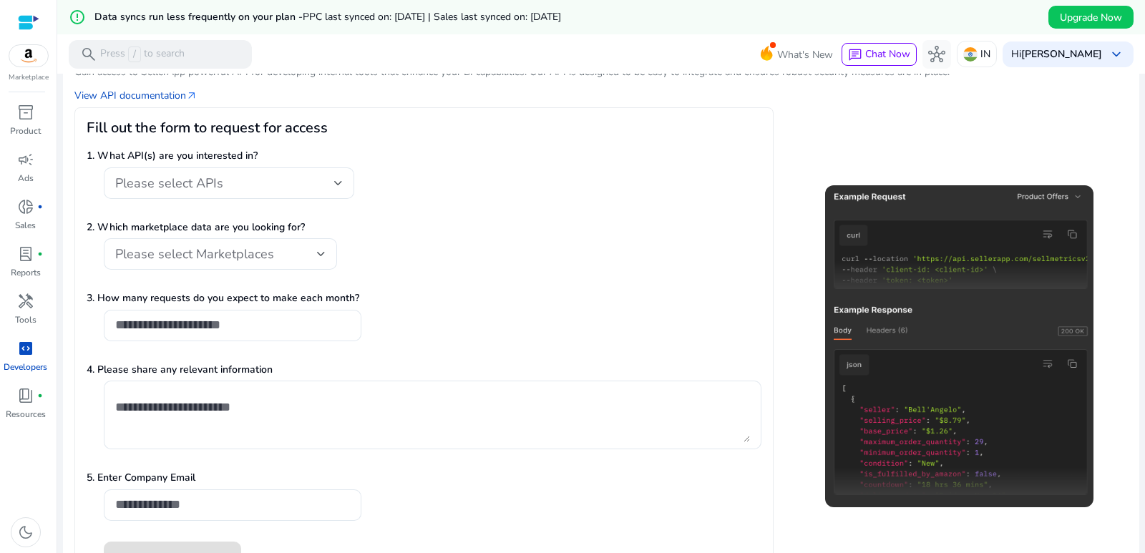
click at [287, 166] on div "1. What API(s) are you interested in? Please select APIs" at bounding box center [424, 181] width 675 height 66
click at [286, 187] on div "Please select APIs" at bounding box center [224, 183] width 219 height 16
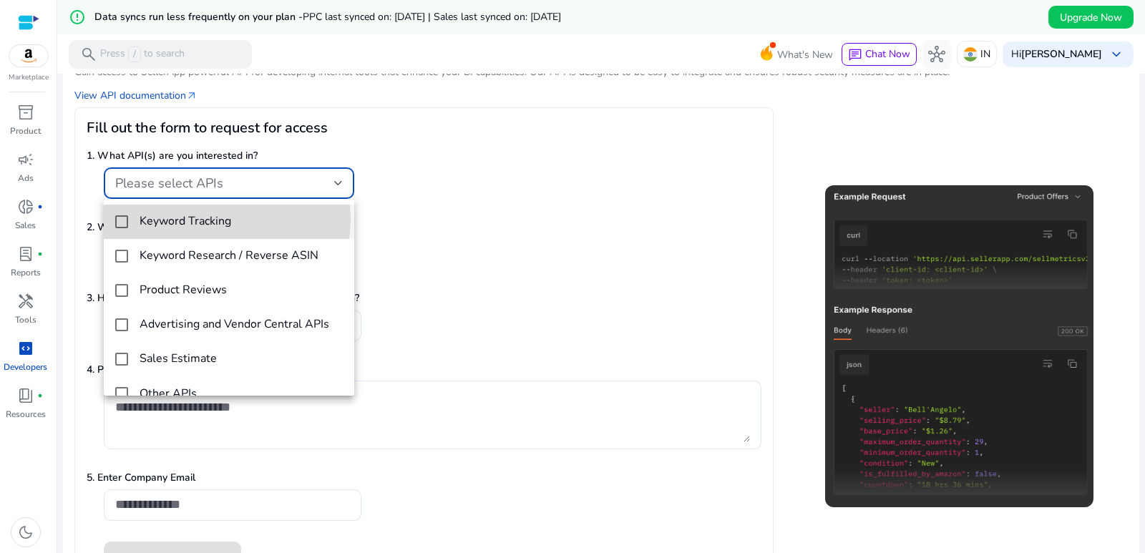
click at [215, 219] on h4 "Keyword Tracking" at bounding box center [185, 222] width 92 height 14
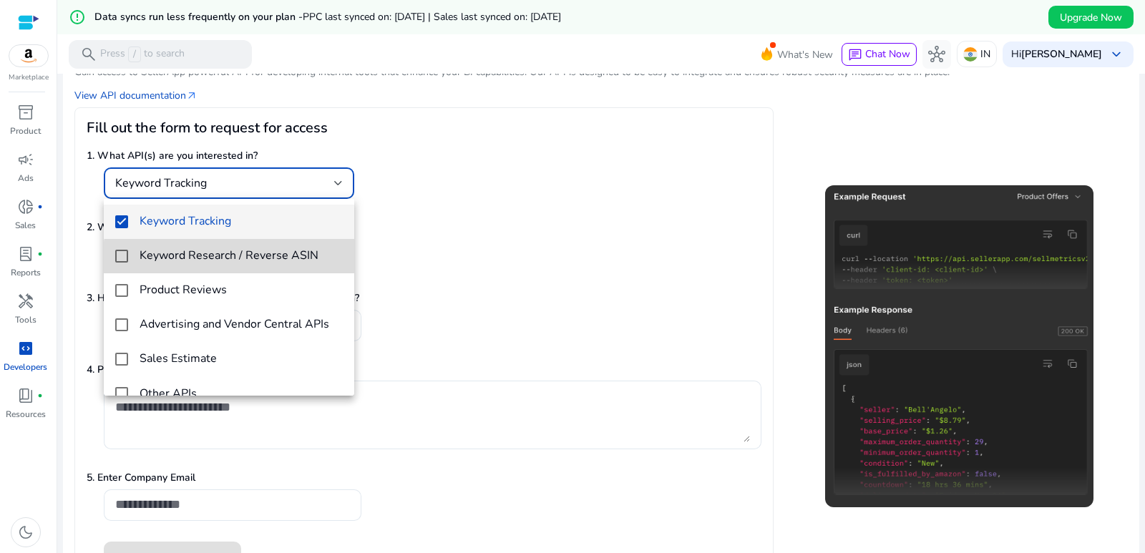
click at [230, 260] on h4 "Keyword Research / Reverse ASIN" at bounding box center [228, 256] width 179 height 14
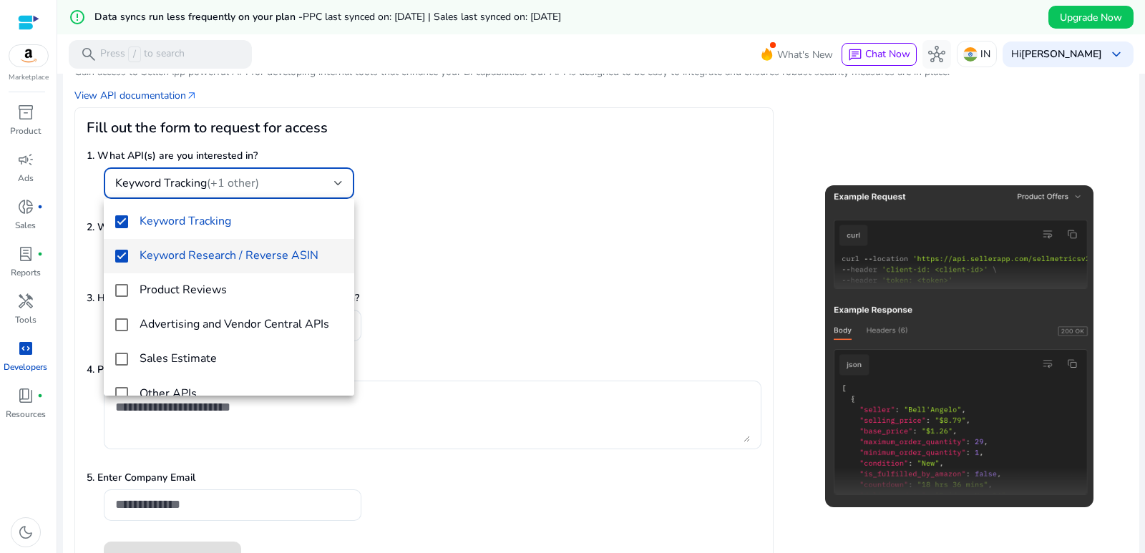
click at [470, 255] on div at bounding box center [572, 276] width 1145 height 553
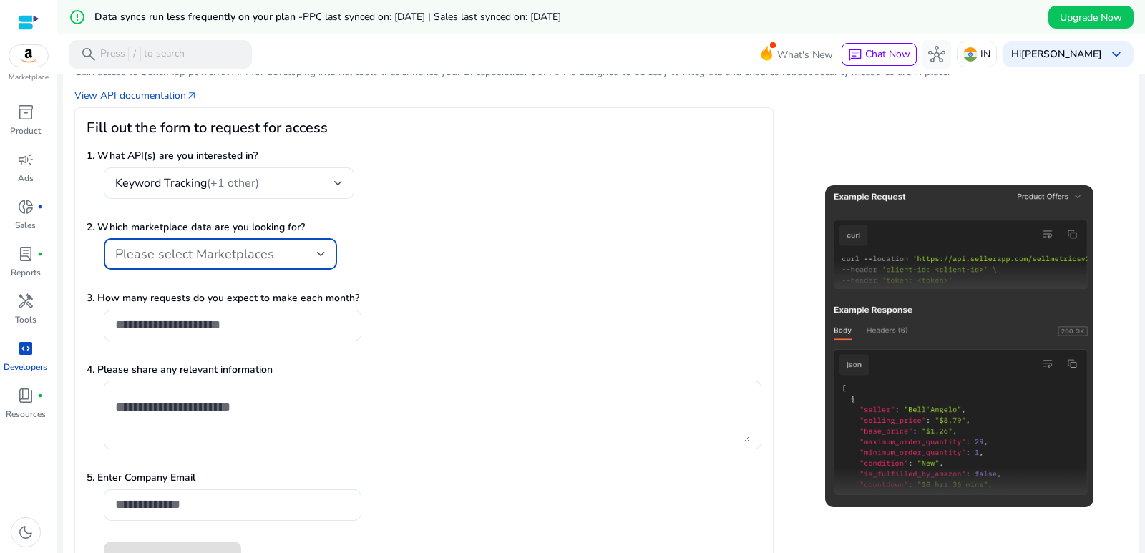
click at [275, 261] on div "Please select Marketplaces" at bounding box center [216, 254] width 202 height 16
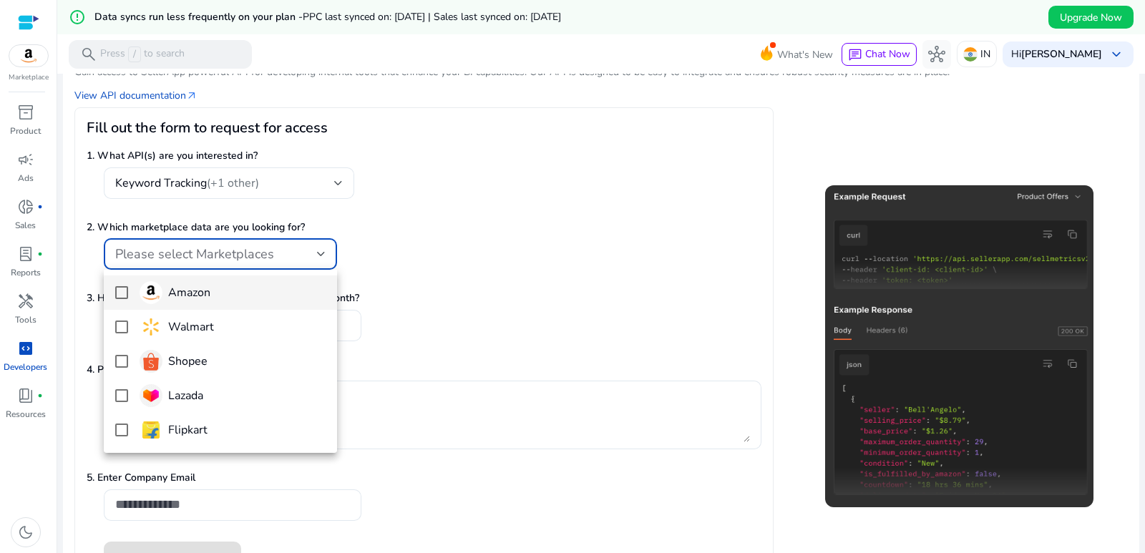
click at [220, 297] on span "Amazon" at bounding box center [232, 292] width 186 height 23
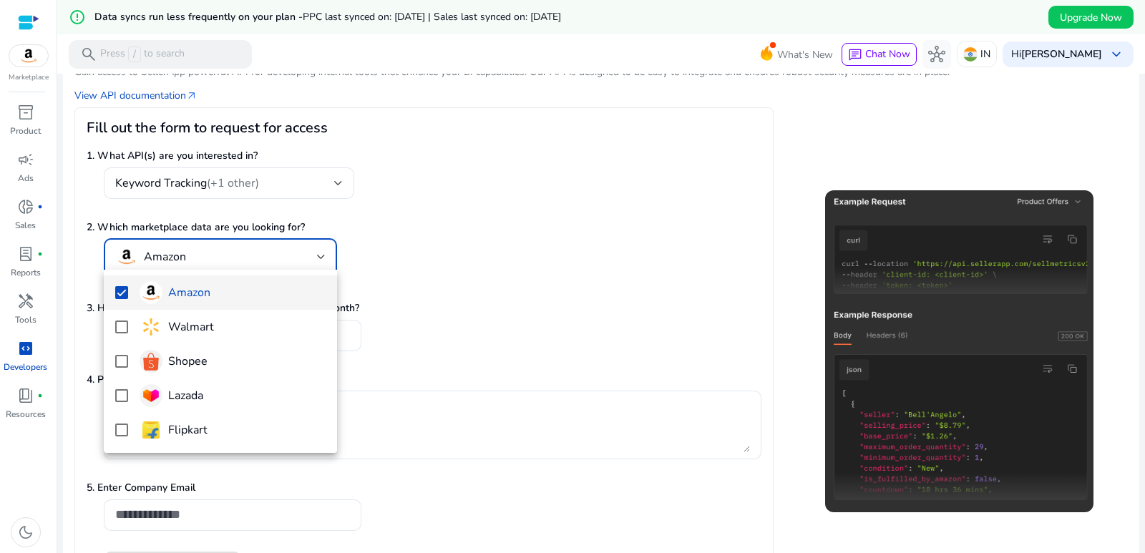
click at [455, 318] on div at bounding box center [572, 276] width 1145 height 553
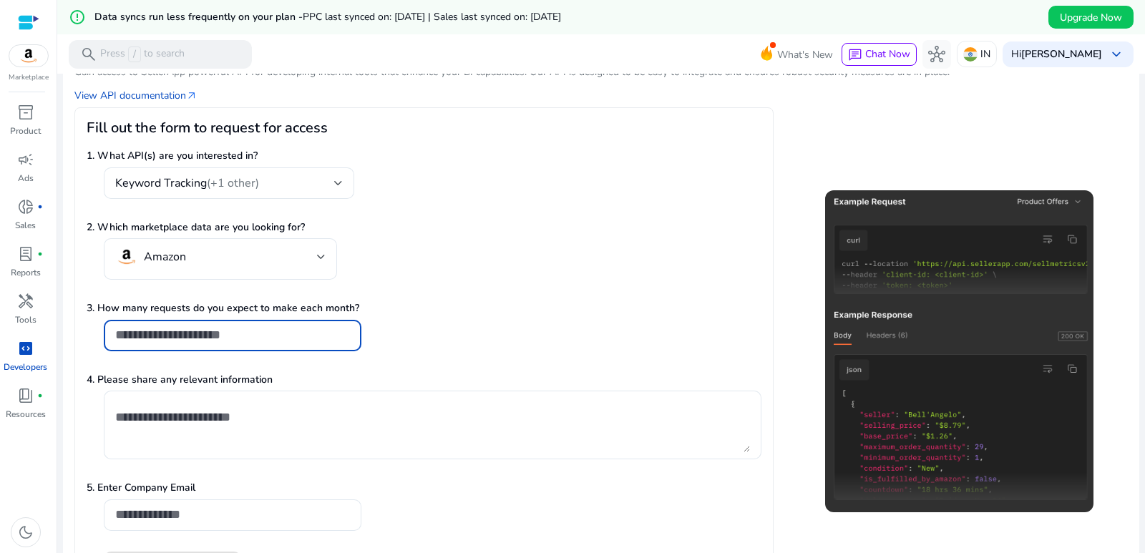
click at [206, 336] on input "number" at bounding box center [232, 335] width 235 height 16
type input "*"
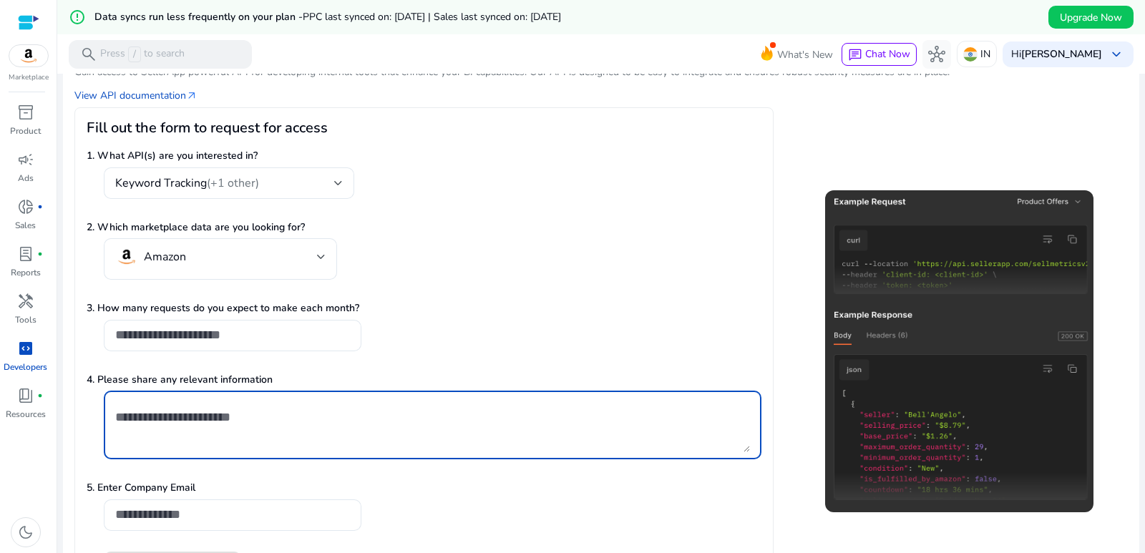
click at [359, 413] on textarea at bounding box center [432, 425] width 635 height 54
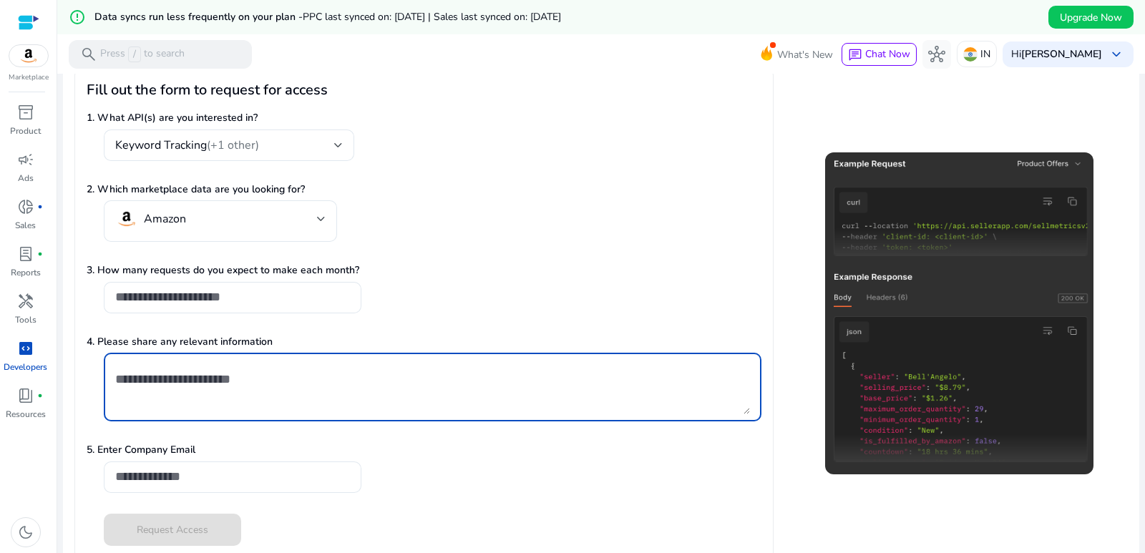
scroll to position [197, 0]
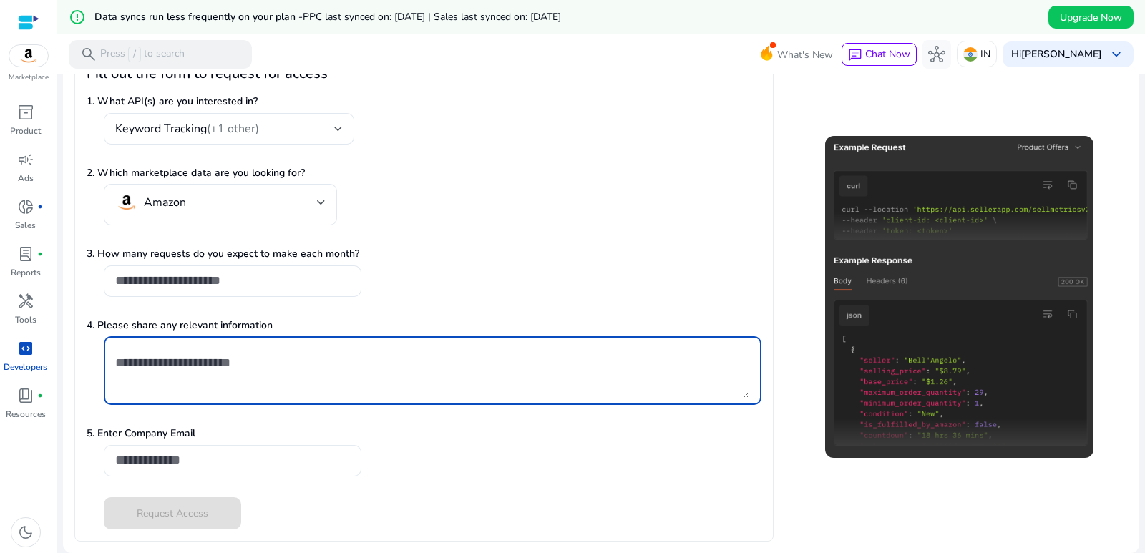
click at [192, 454] on input "email" at bounding box center [232, 460] width 235 height 16
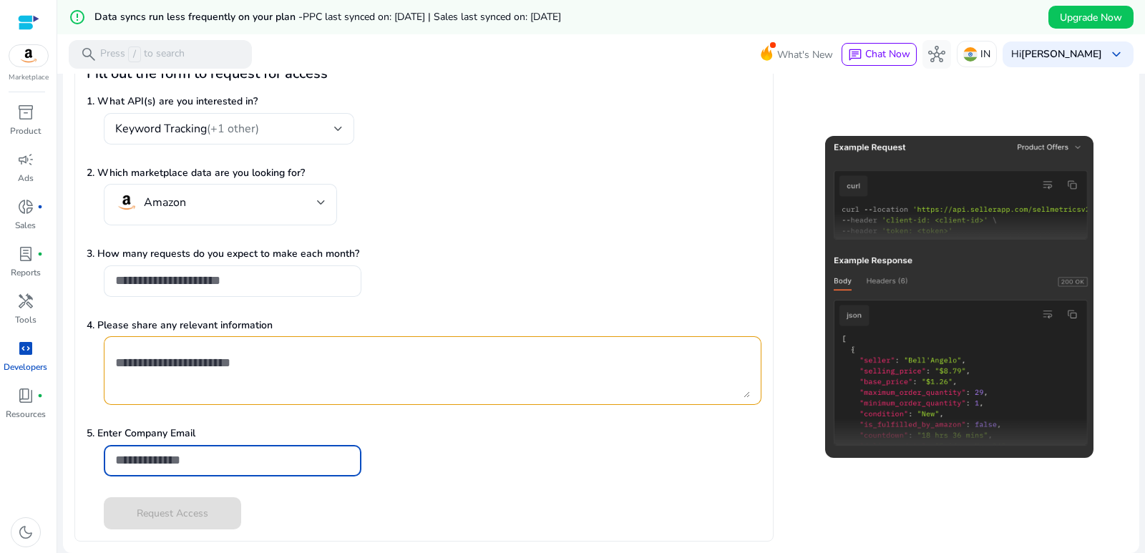
click at [190, 463] on input "email" at bounding box center [232, 460] width 235 height 16
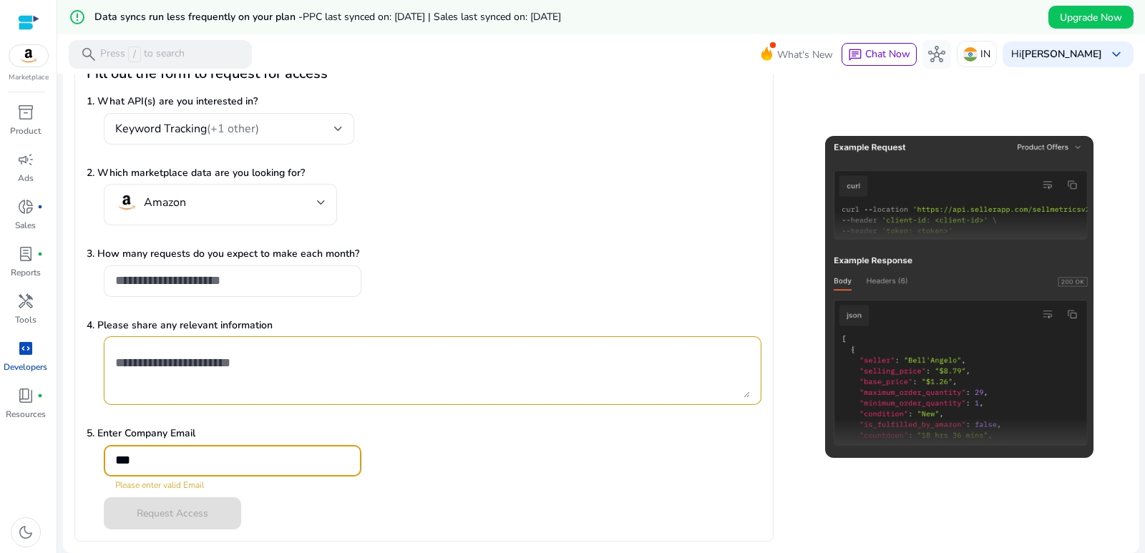
click at [166, 458] on input "***" at bounding box center [232, 460] width 235 height 16
paste input "**********"
type input "**********"
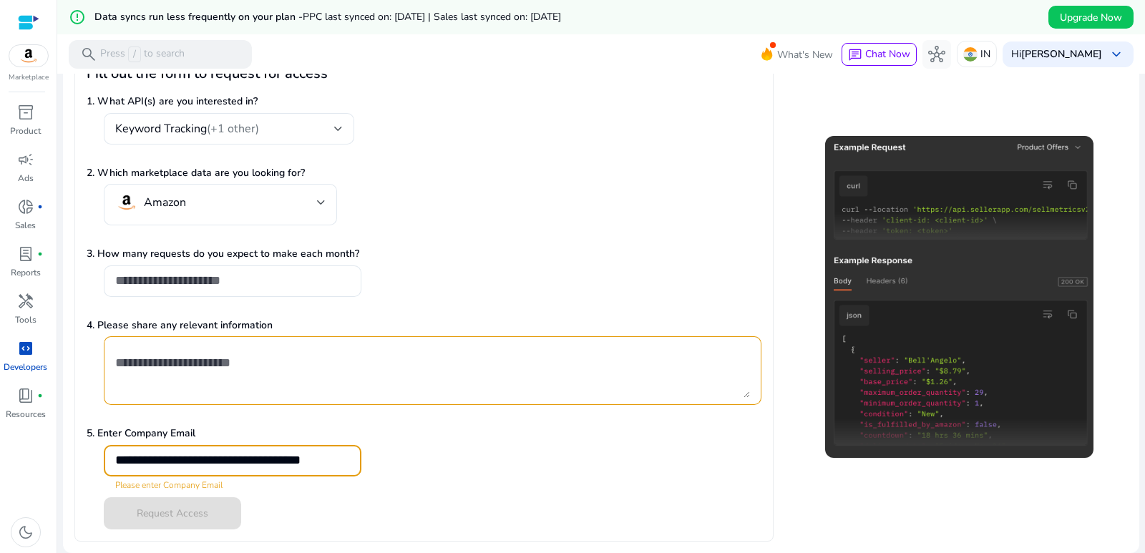
scroll to position [0, 0]
click at [312, 506] on div "Request Access" at bounding box center [424, 513] width 675 height 32
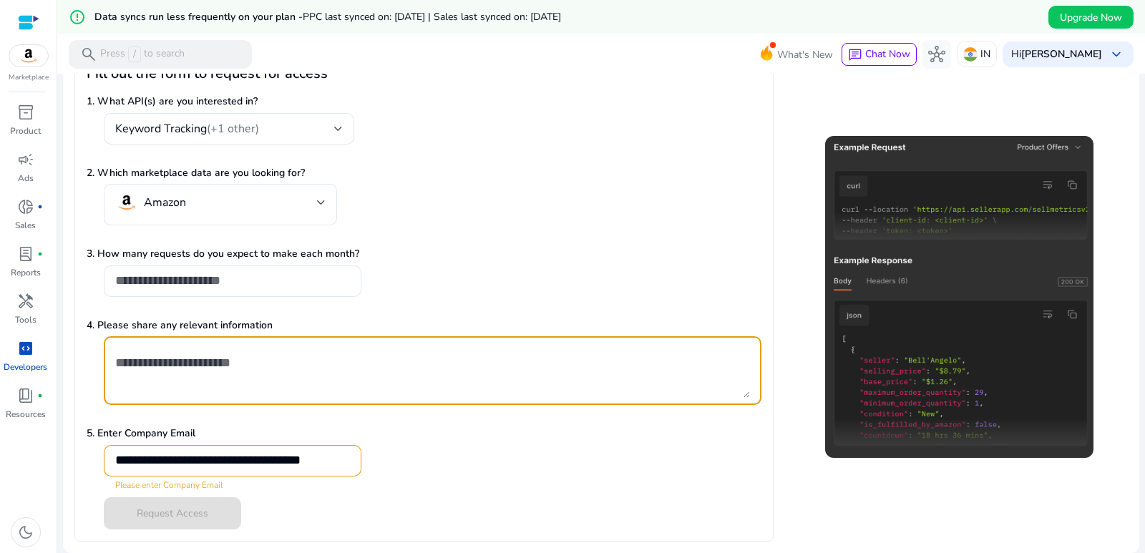
click at [158, 362] on textarea at bounding box center [432, 370] width 635 height 54
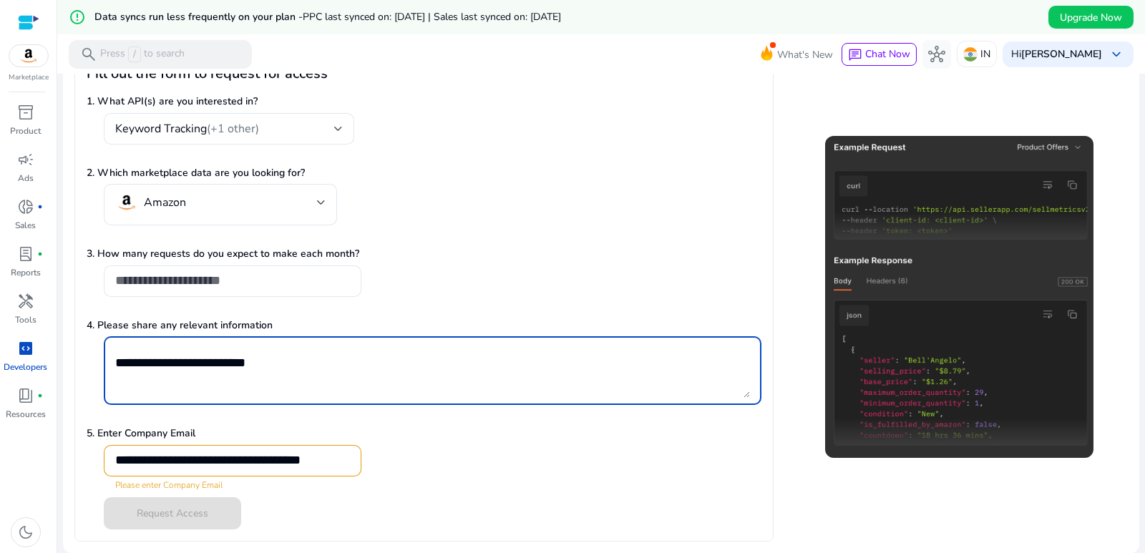
type textarea "**********"
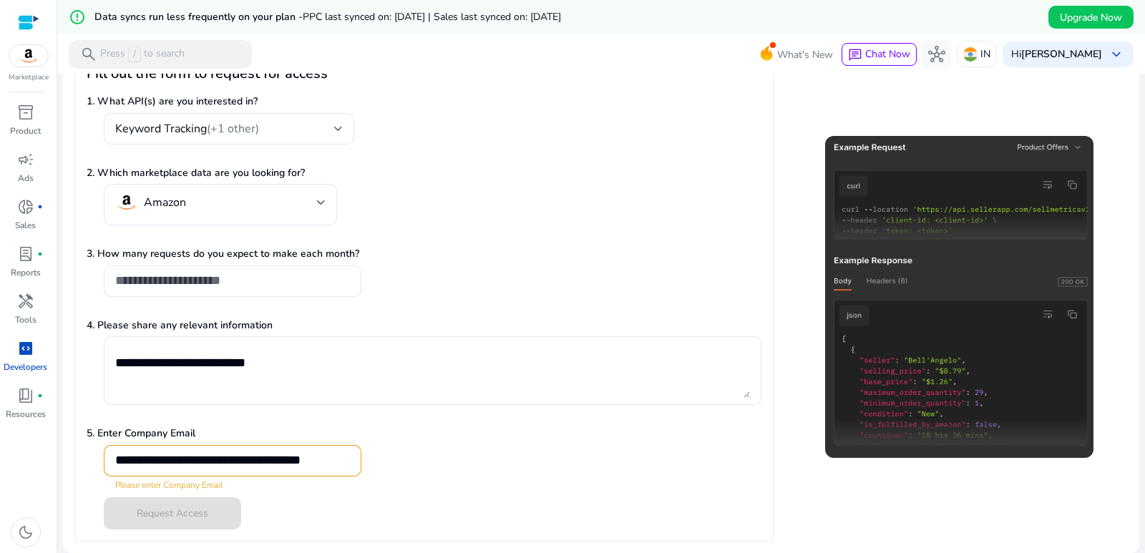
click at [353, 509] on div "Request Access" at bounding box center [424, 513] width 675 height 32
click at [184, 491] on mat-error "Please enter Company Email" at bounding box center [232, 483] width 235 height 15
click at [129, 474] on div "**********" at bounding box center [232, 460] width 235 height 31
click at [240, 528] on div "Request Access" at bounding box center [424, 513] width 675 height 32
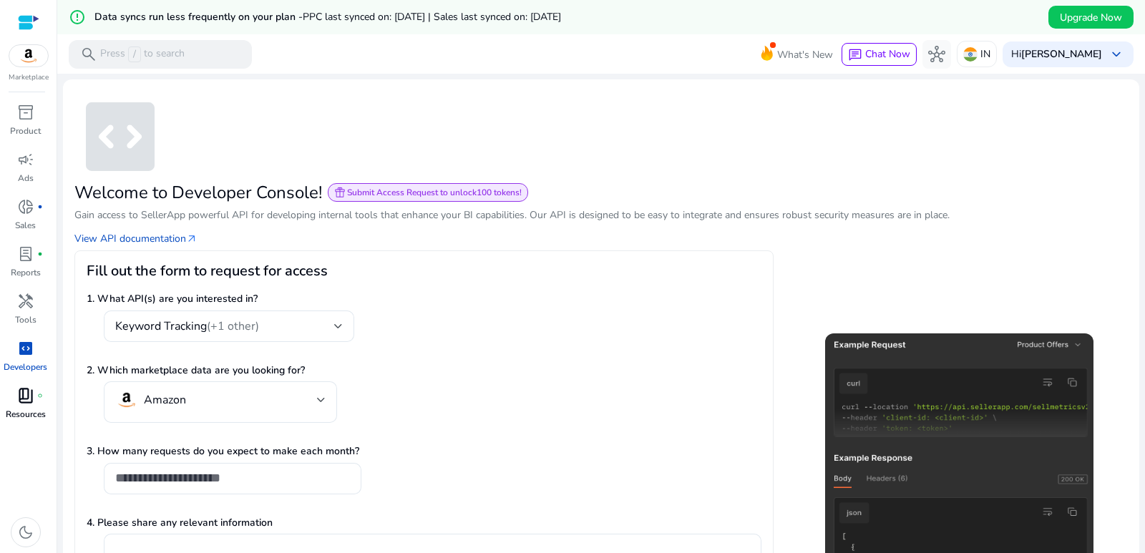
click at [22, 403] on span "book_4" at bounding box center [25, 395] width 17 height 17
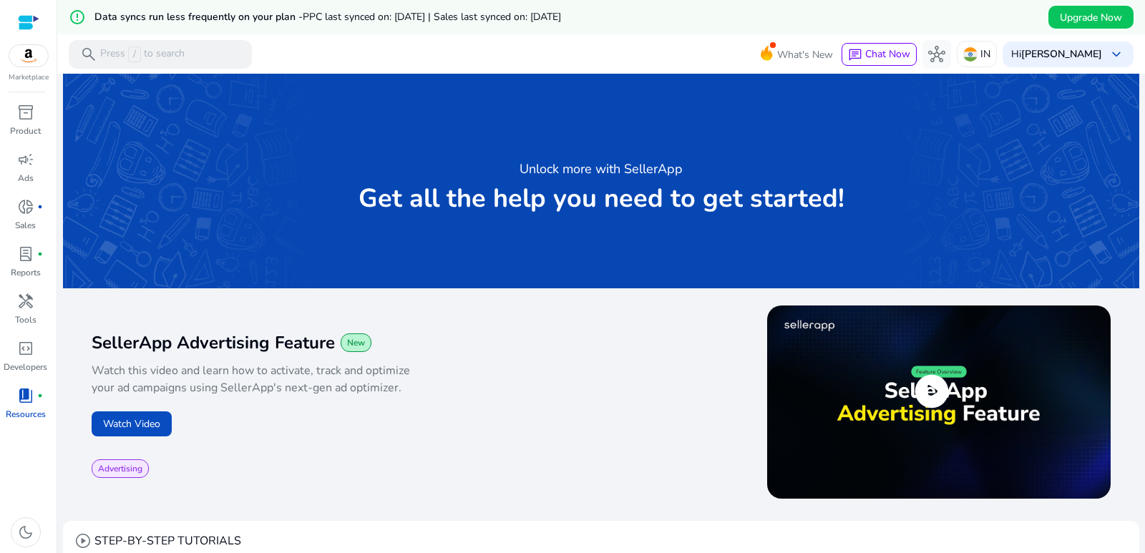
click at [926, 396] on span "play_circle" at bounding box center [931, 391] width 40 height 40
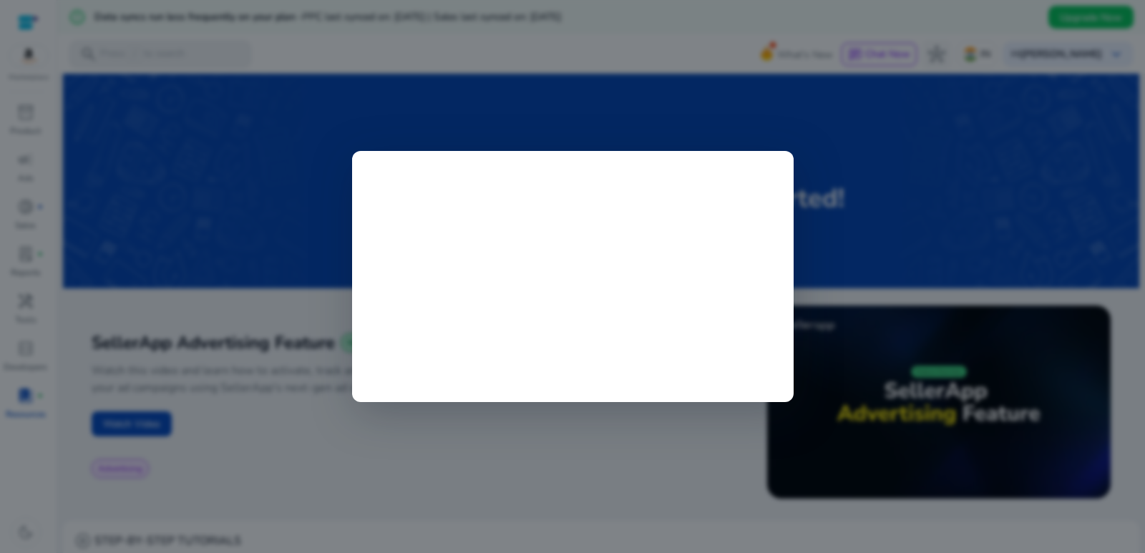
drag, startPoint x: 393, startPoint y: 444, endPoint x: 398, endPoint y: 435, distance: 10.2
click at [398, 441] on div at bounding box center [572, 276] width 1145 height 553
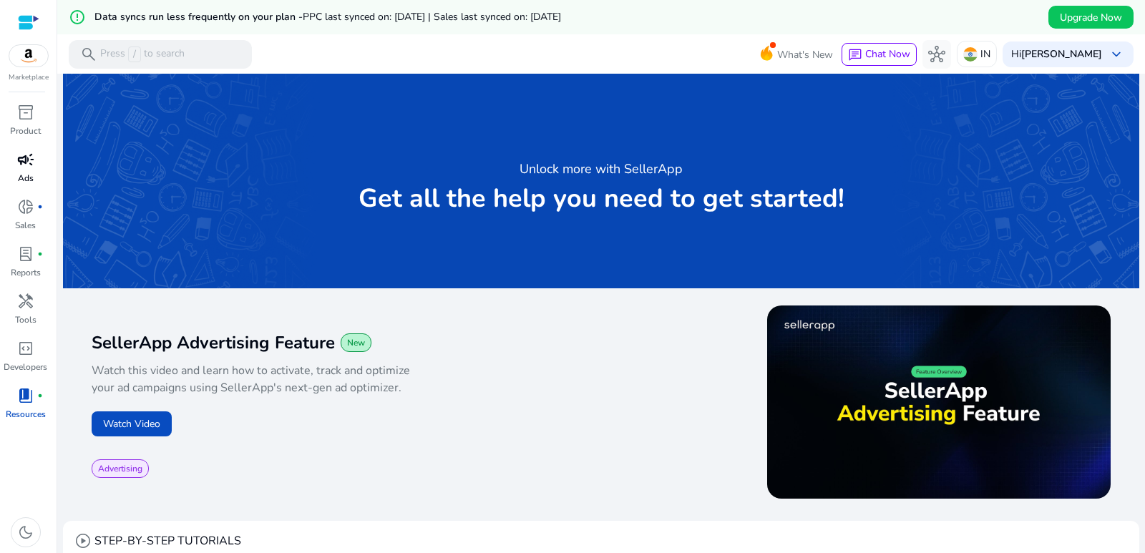
click at [30, 167] on span "campaign" at bounding box center [25, 159] width 17 height 17
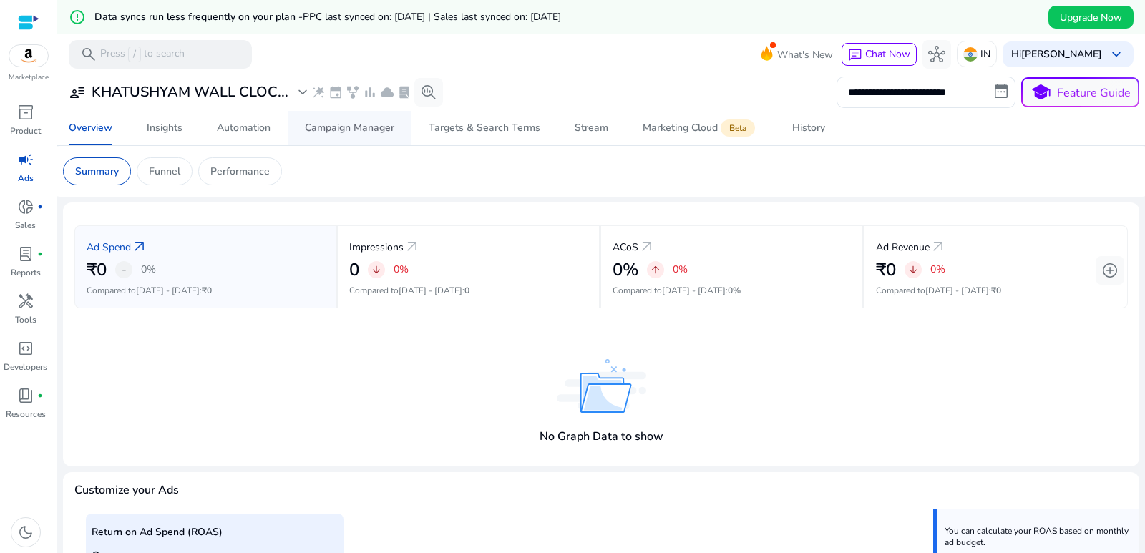
click at [338, 127] on div "Campaign Manager" at bounding box center [349, 128] width 89 height 10
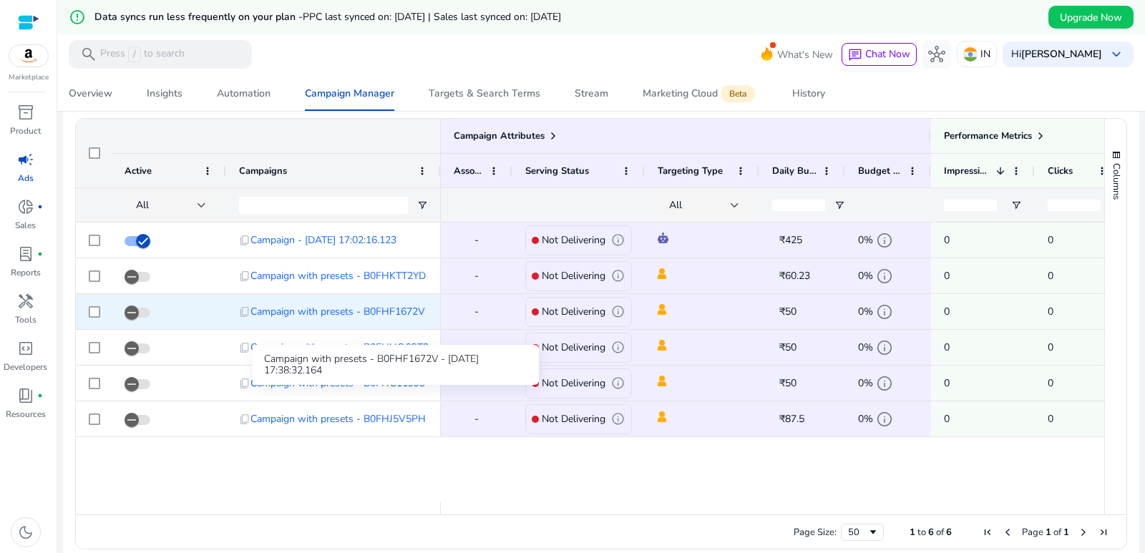
scroll to position [775, 0]
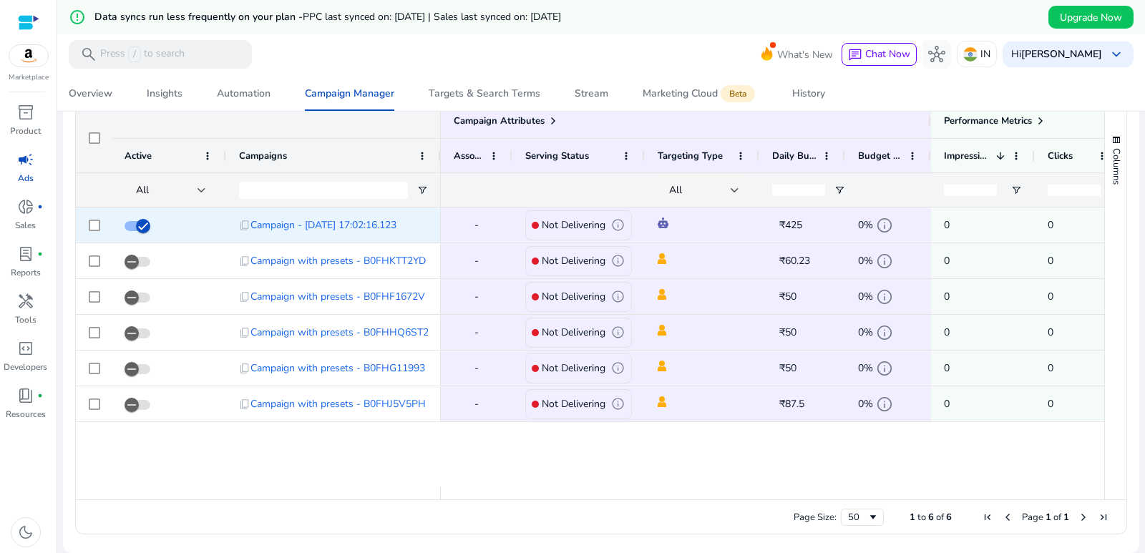
click at [568, 223] on p "Not Delivering" at bounding box center [574, 224] width 64 height 29
click at [357, 226] on span "Campaign - [DATE] 17:02:16.123" at bounding box center [323, 224] width 146 height 29
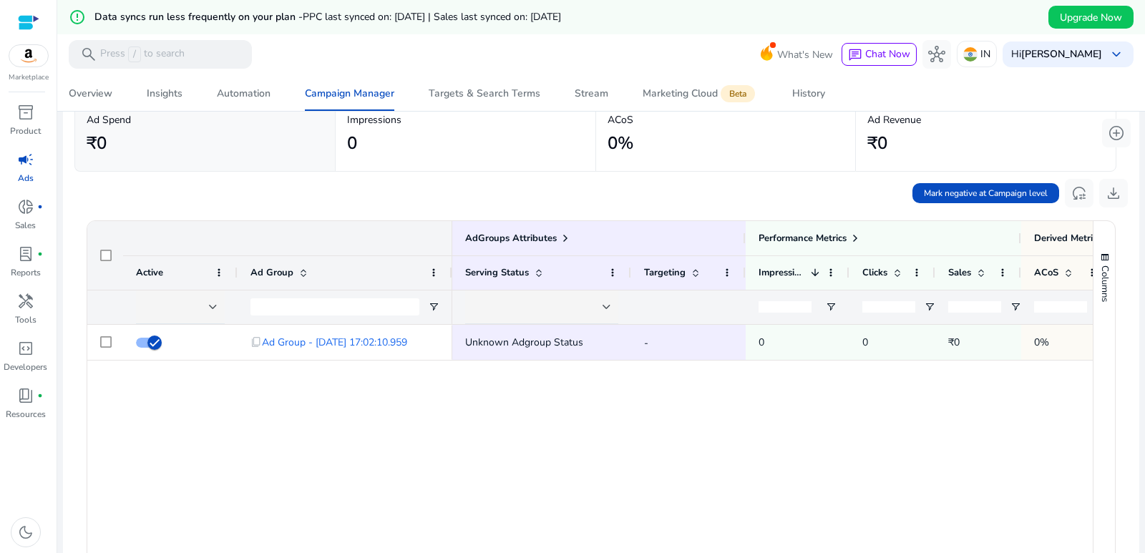
scroll to position [143, 0]
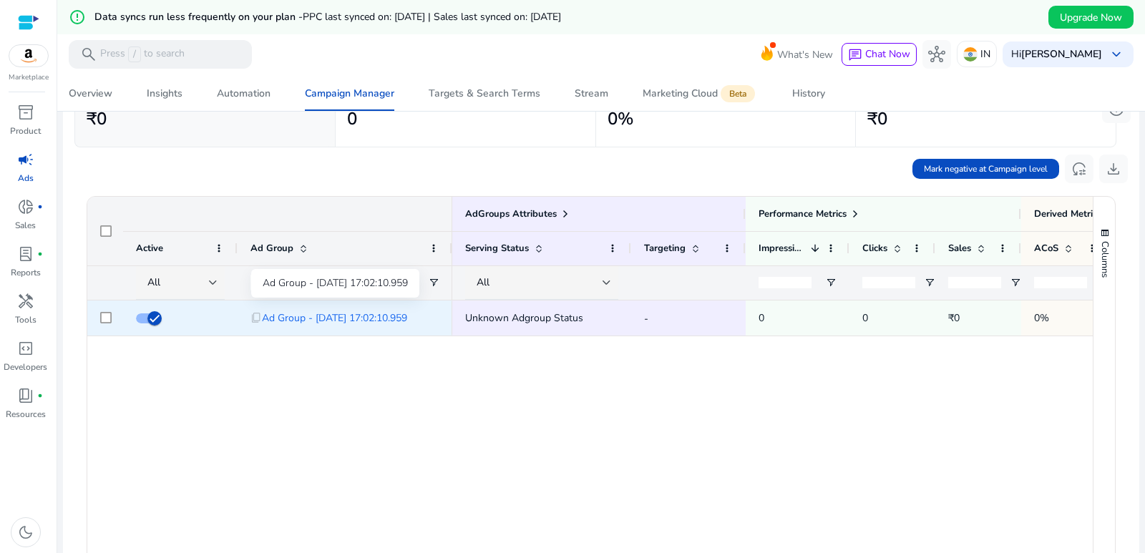
click at [356, 313] on span "Ad Group - 5/8/2025 17:02:10.959" at bounding box center [334, 317] width 145 height 29
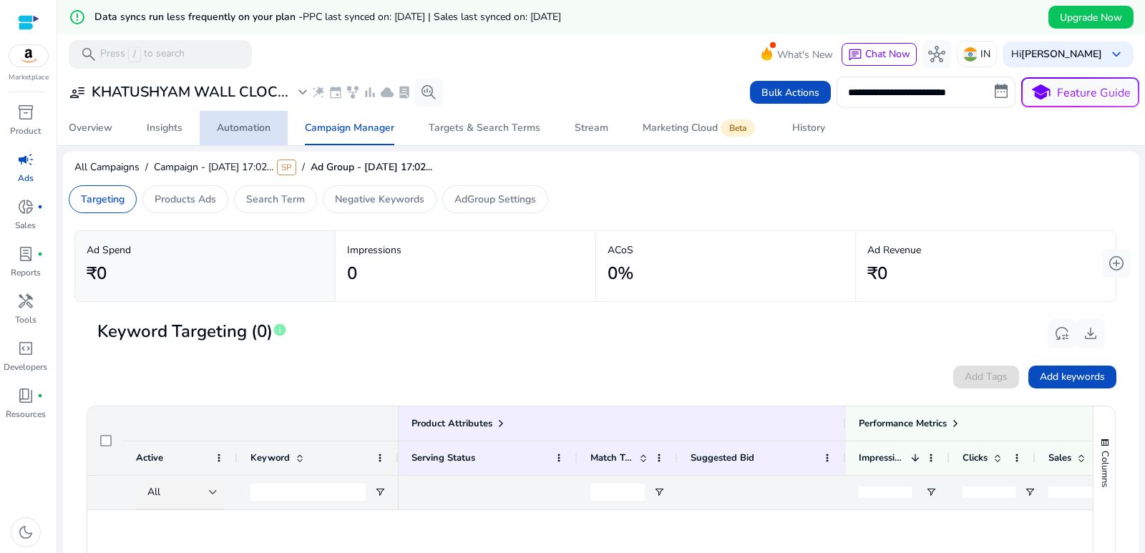
click at [248, 126] on div "Automation" at bounding box center [244, 128] width 54 height 10
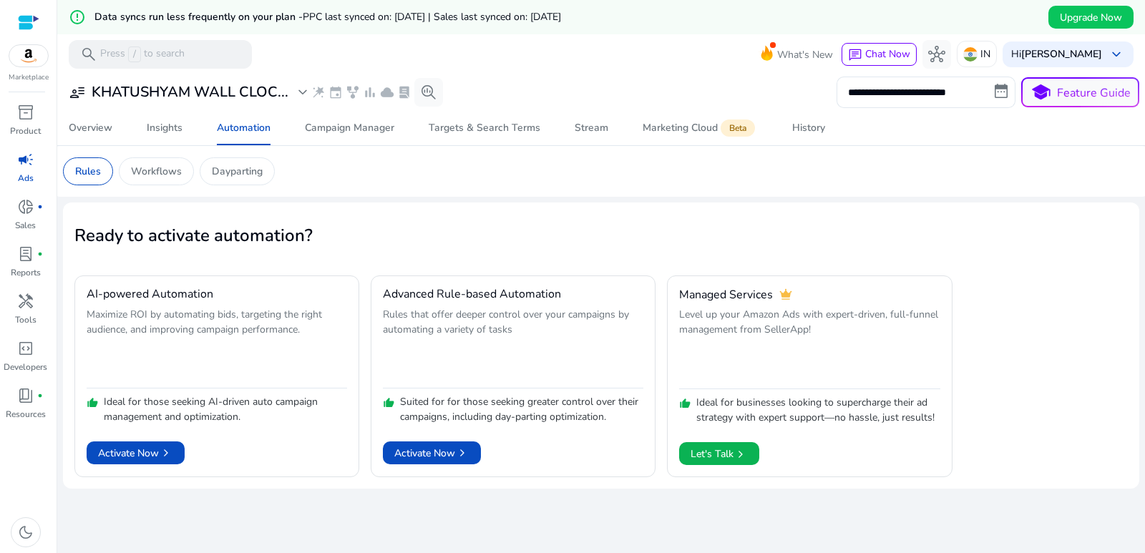
scroll to position [34, 0]
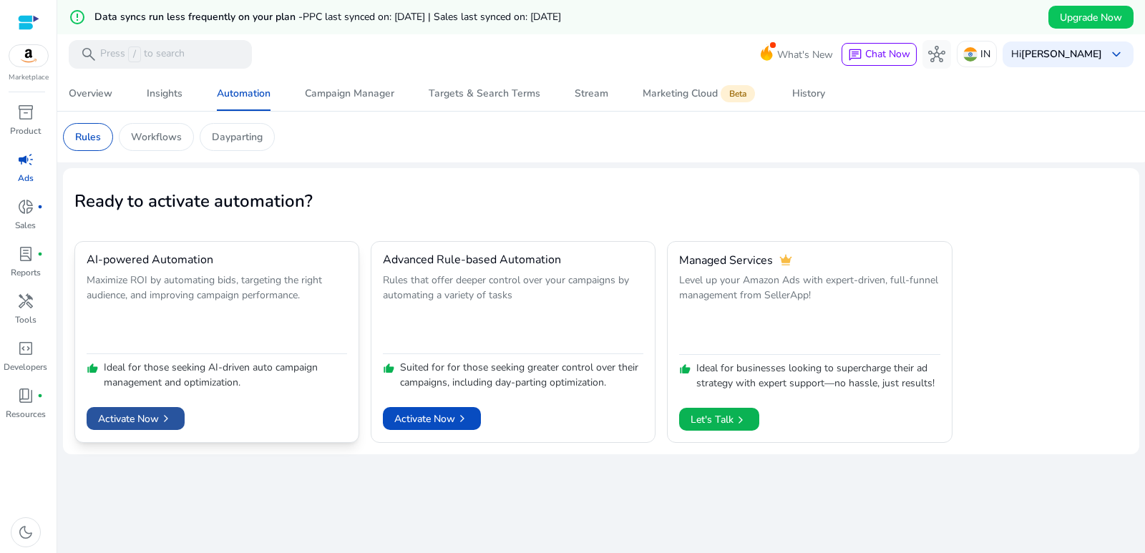
click at [145, 416] on span "Activate Now chevron_right" at bounding box center [135, 418] width 75 height 15
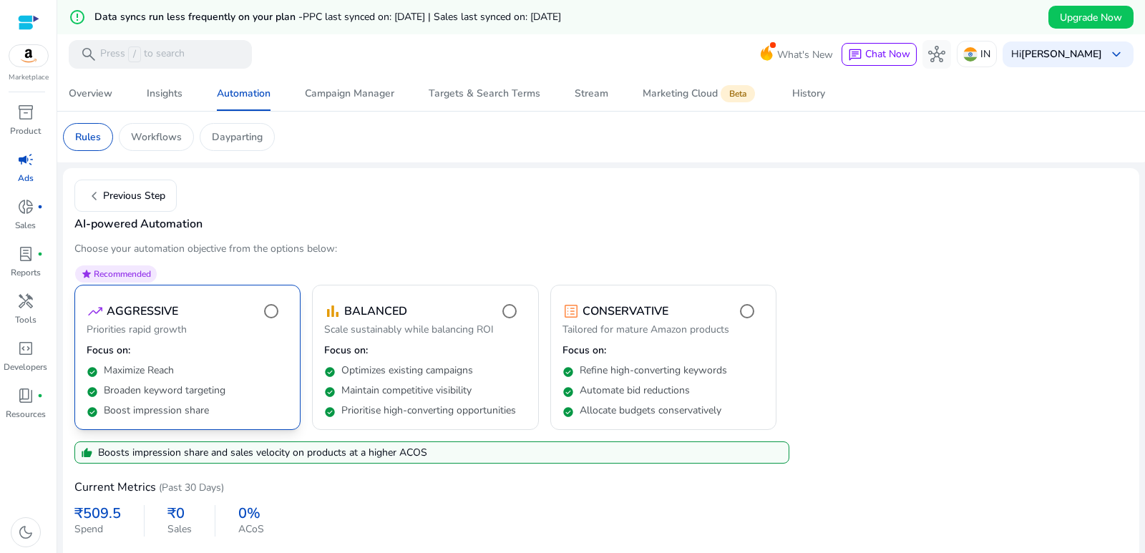
scroll to position [84, 0]
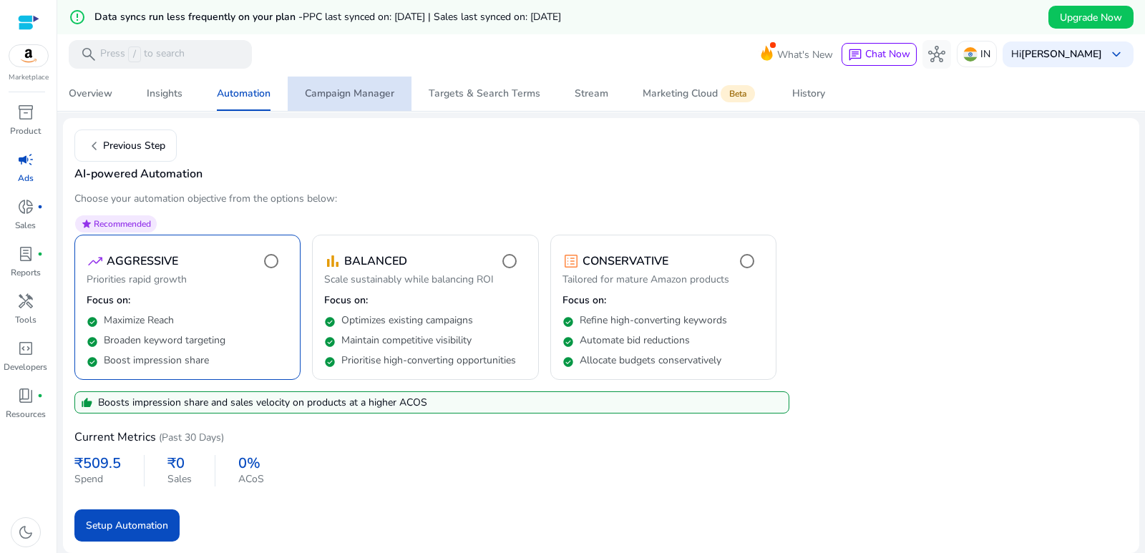
click at [363, 96] on div "Campaign Manager" at bounding box center [349, 94] width 89 height 10
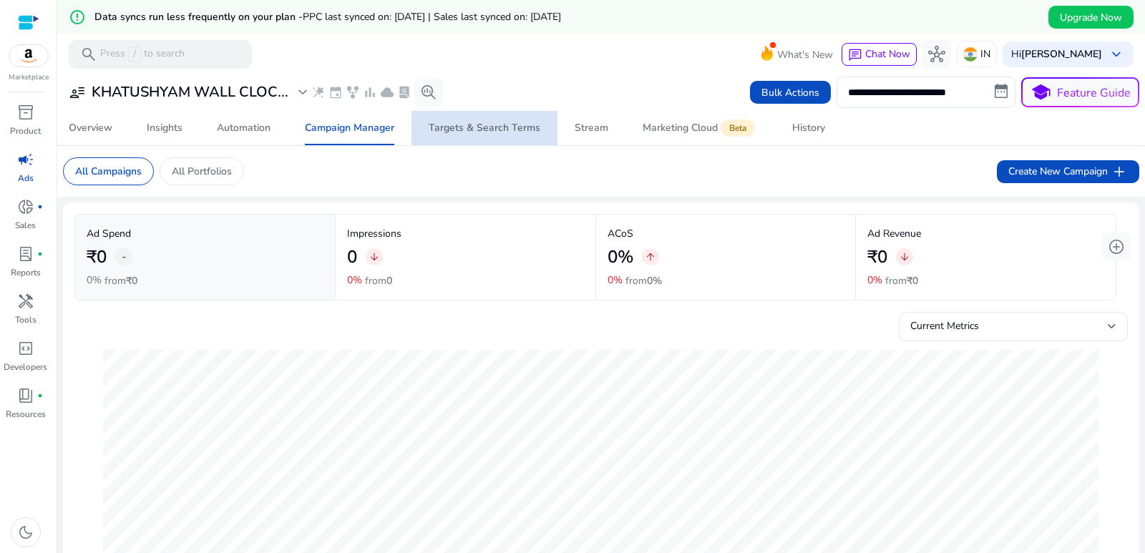
click at [485, 136] on span "Targets & Search Terms" at bounding box center [485, 128] width 112 height 34
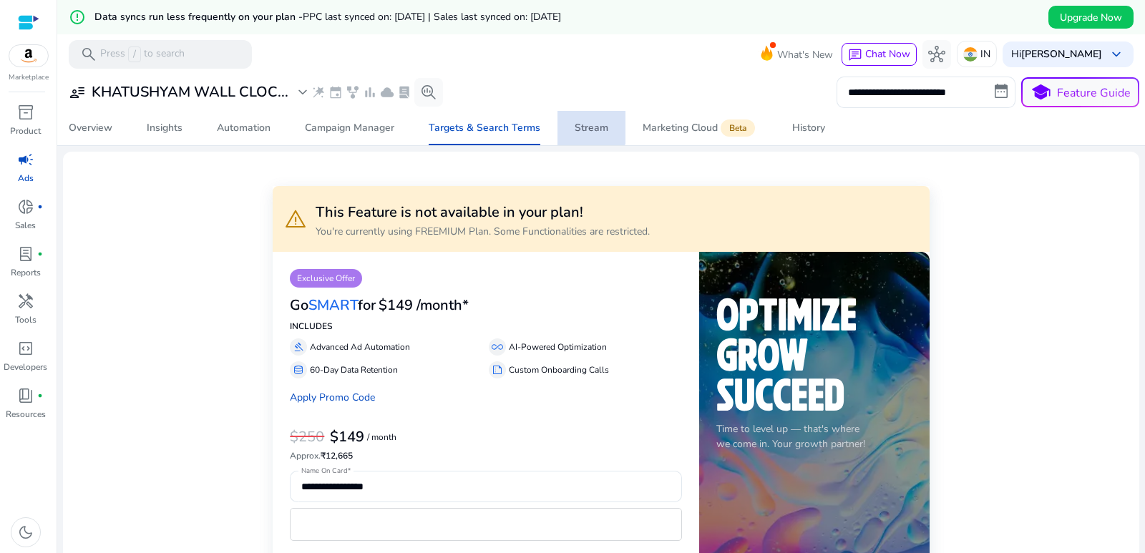
click at [584, 123] on div "Stream" at bounding box center [591, 128] width 34 height 10
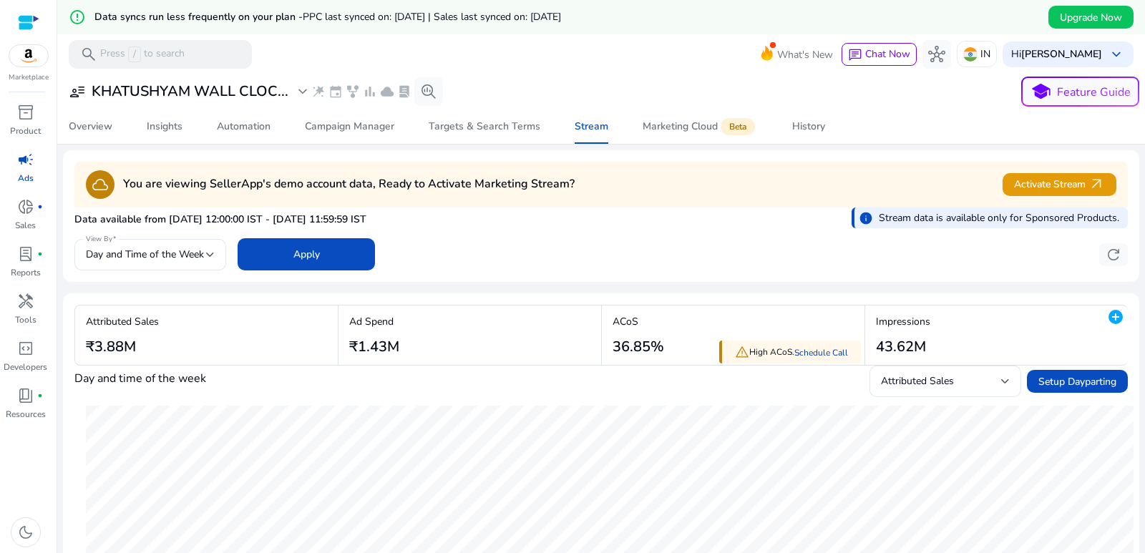
click at [815, 351] on link "Schedule Call" at bounding box center [821, 352] width 54 height 11
click at [72, 132] on div "Overview" at bounding box center [91, 127] width 44 height 10
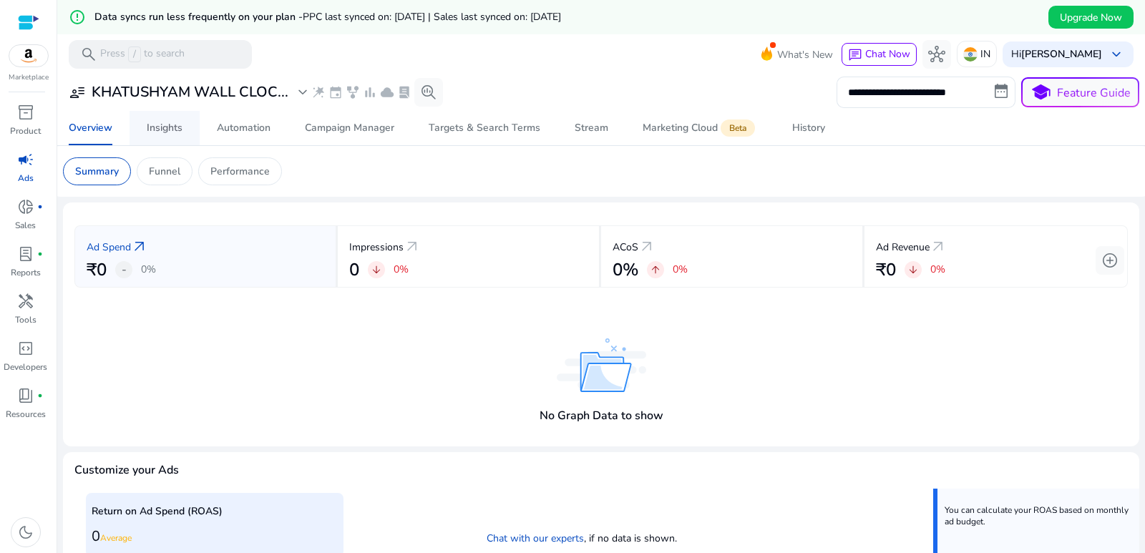
click at [179, 129] on div "Insights" at bounding box center [165, 128] width 36 height 10
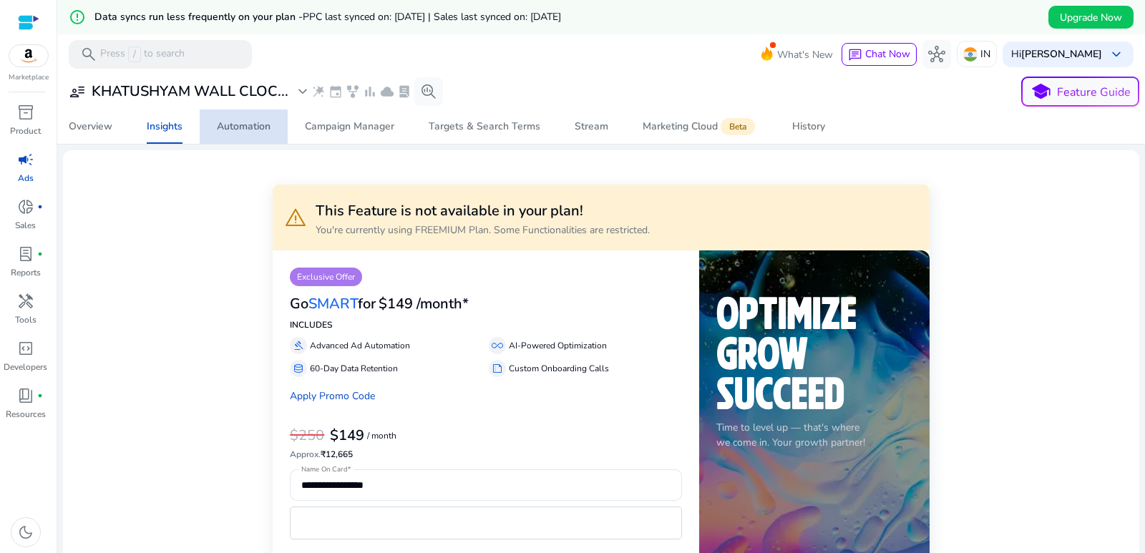
click at [238, 127] on div "Automation" at bounding box center [244, 127] width 54 height 10
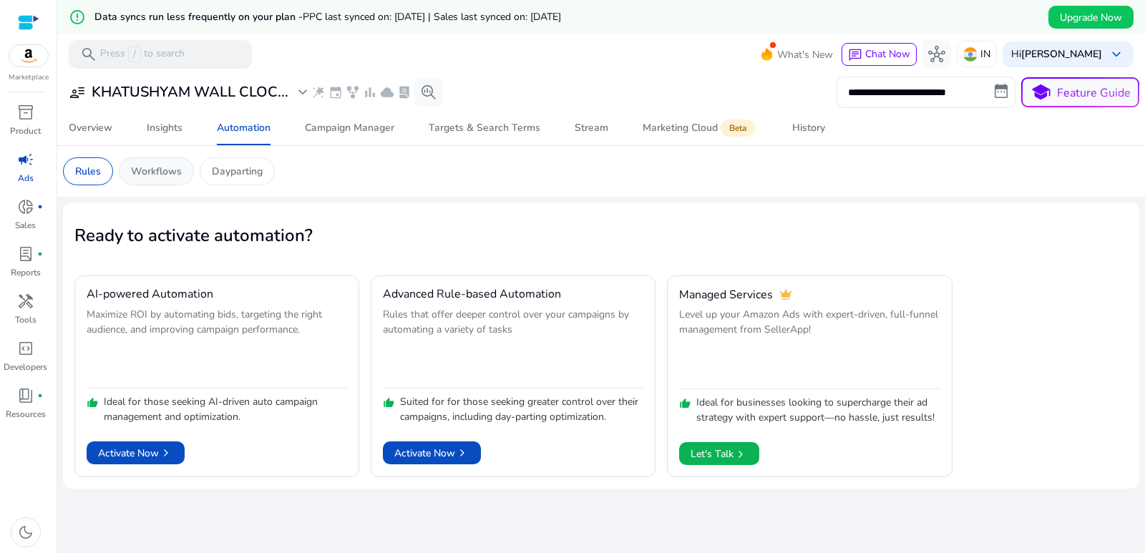
click at [167, 172] on p "Workflows" at bounding box center [156, 171] width 51 height 15
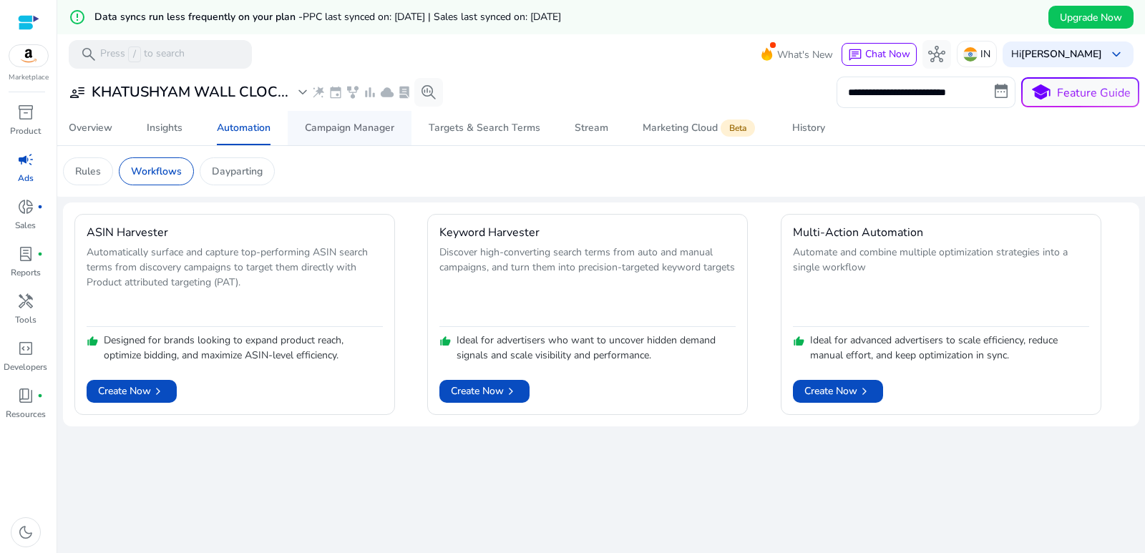
click at [371, 127] on div "Campaign Manager" at bounding box center [349, 128] width 89 height 10
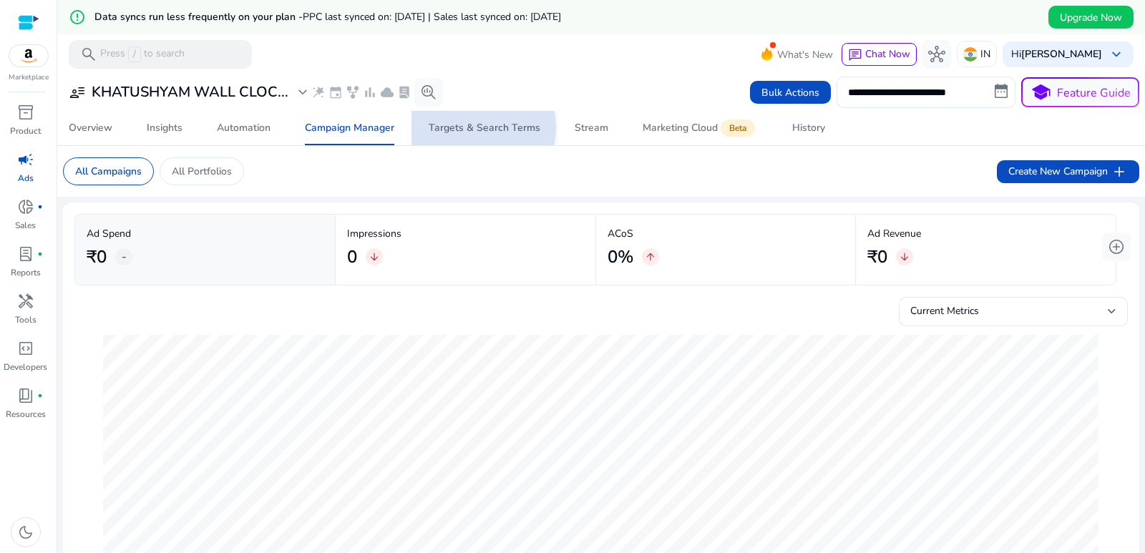
click at [482, 127] on div "Targets & Search Terms" at bounding box center [485, 128] width 112 height 10
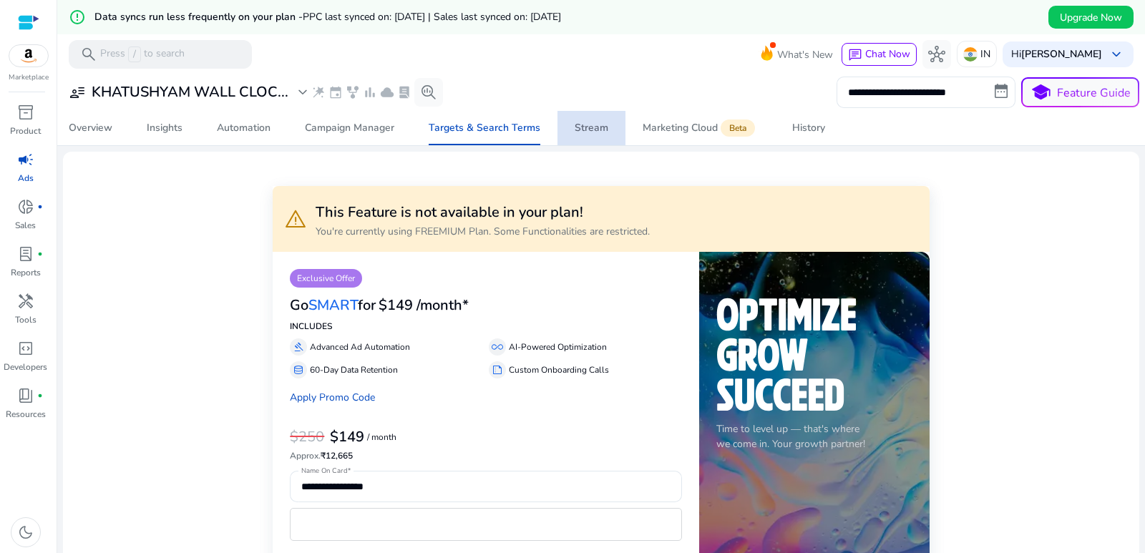
click at [600, 124] on div "Stream" at bounding box center [591, 128] width 34 height 10
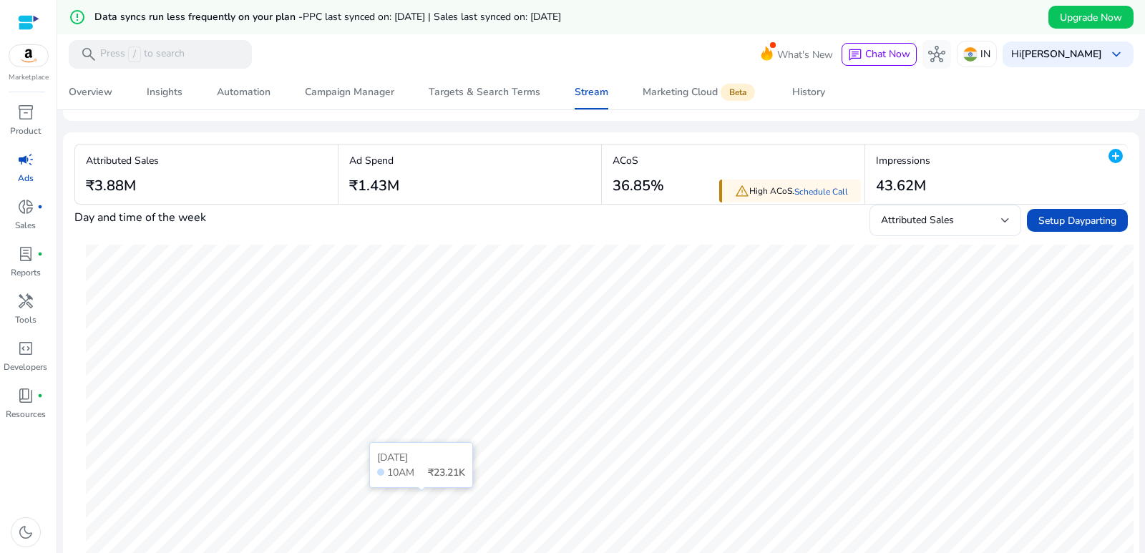
scroll to position [143, 0]
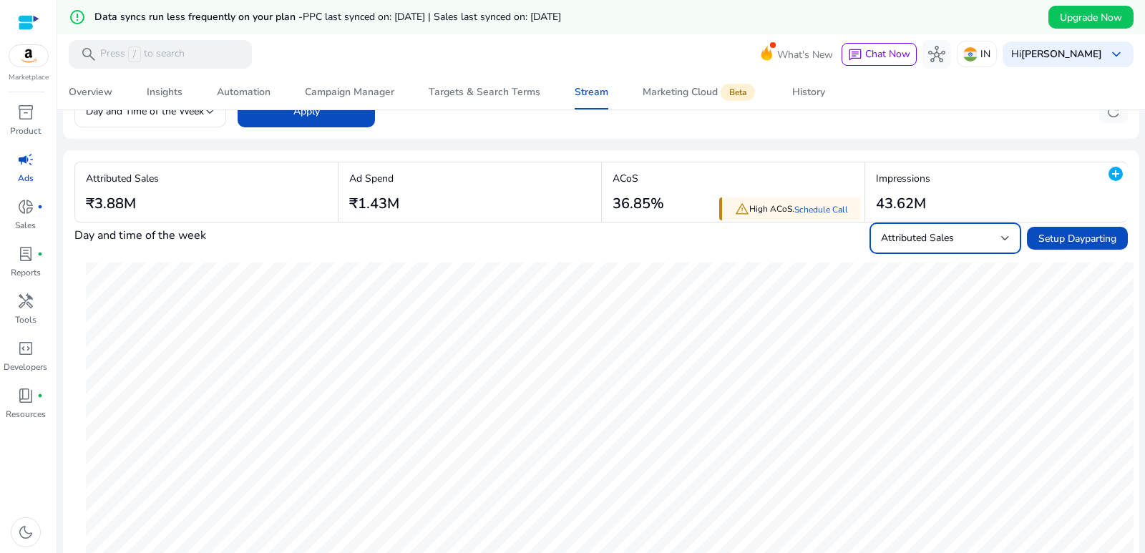
click at [923, 234] on span "Attributed Sales" at bounding box center [917, 238] width 73 height 14
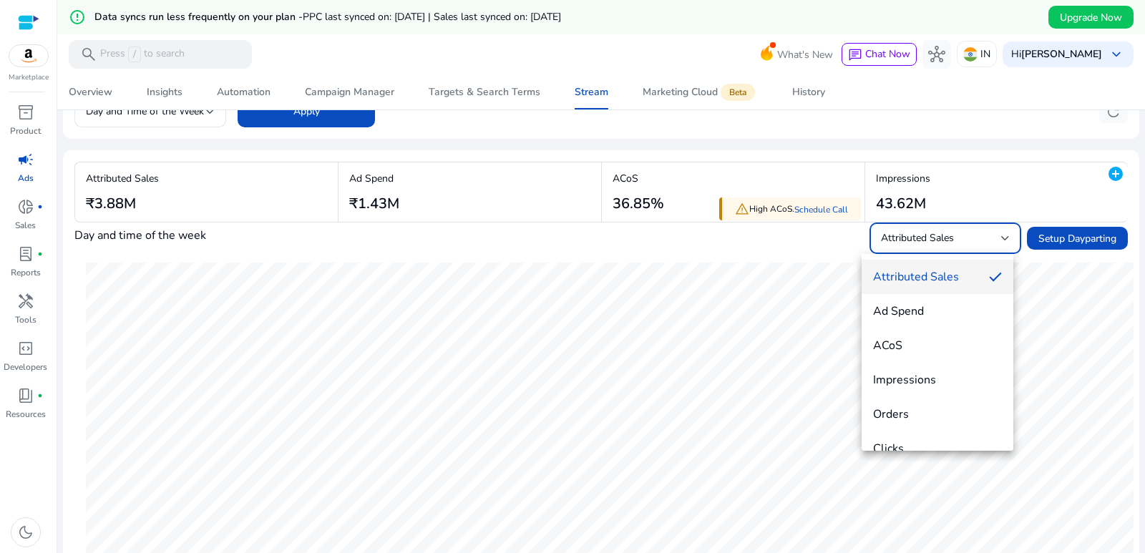
click at [922, 238] on div at bounding box center [572, 276] width 1145 height 553
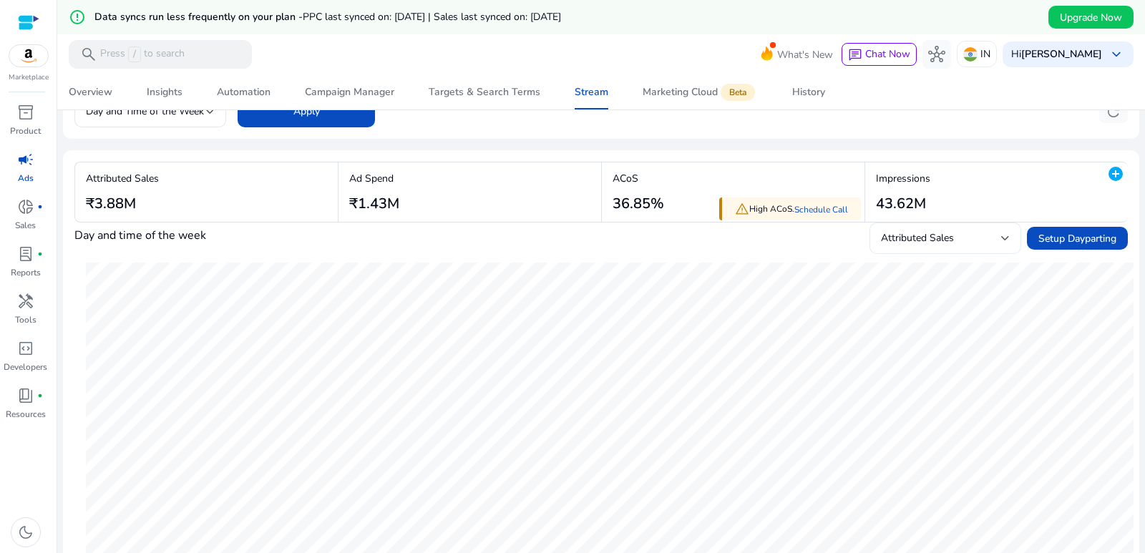
click at [922, 238] on span "Attributed Sales" at bounding box center [917, 238] width 73 height 14
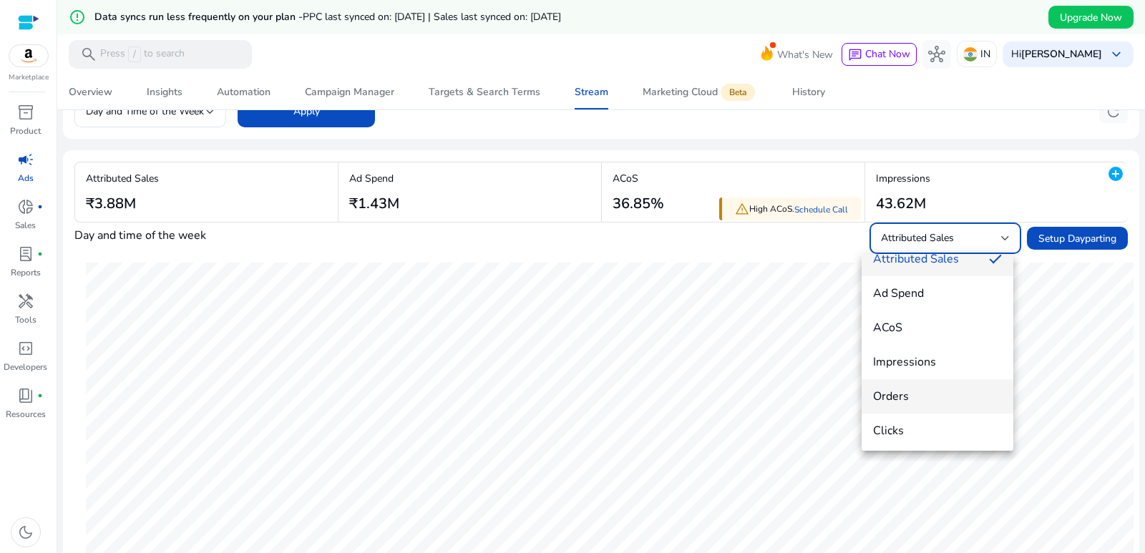
scroll to position [21, 0]
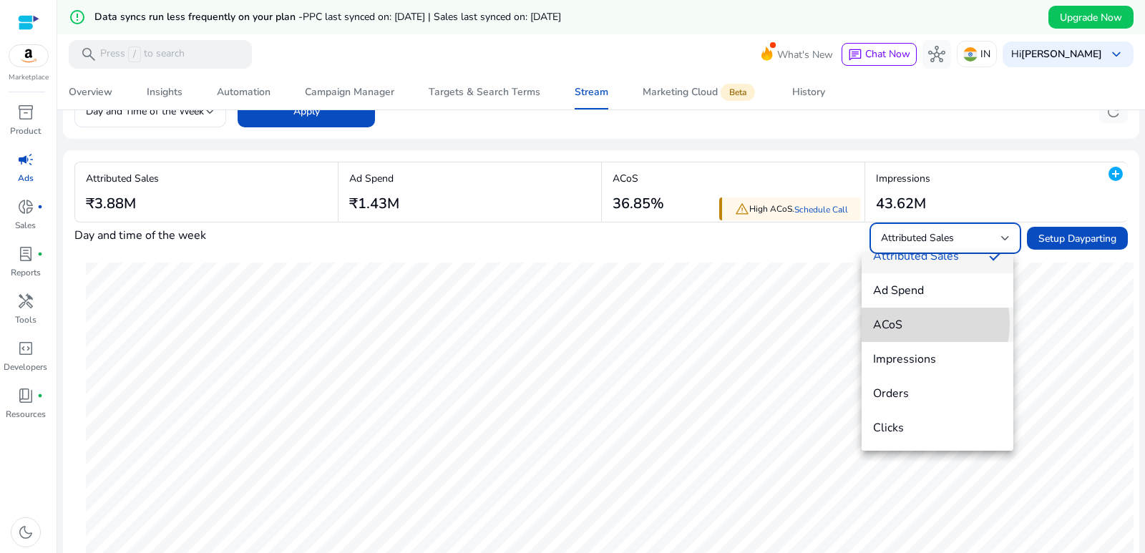
click at [896, 323] on span "ACoS" at bounding box center [937, 325] width 129 height 16
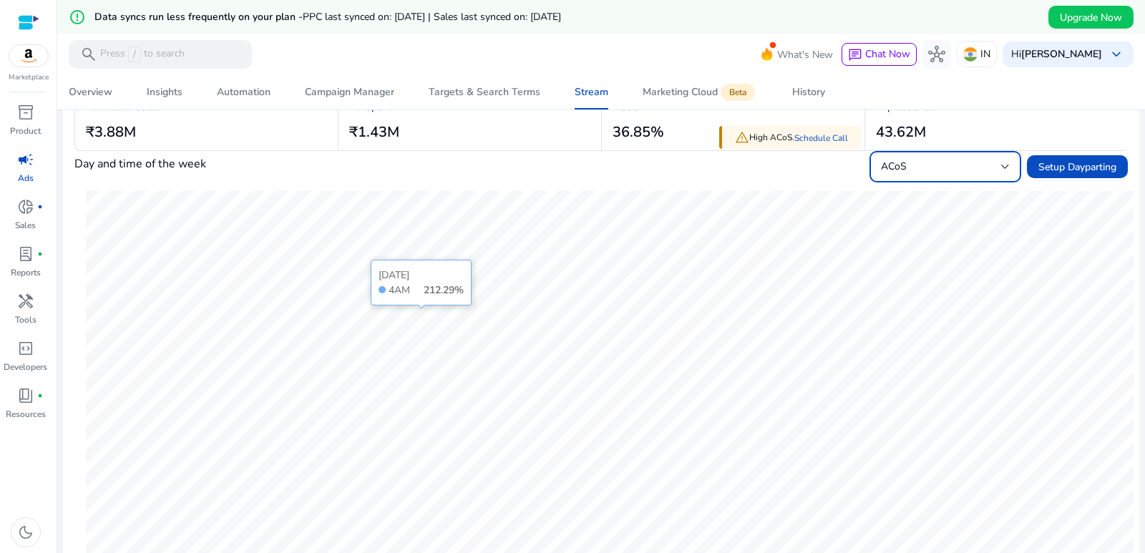
scroll to position [143, 0]
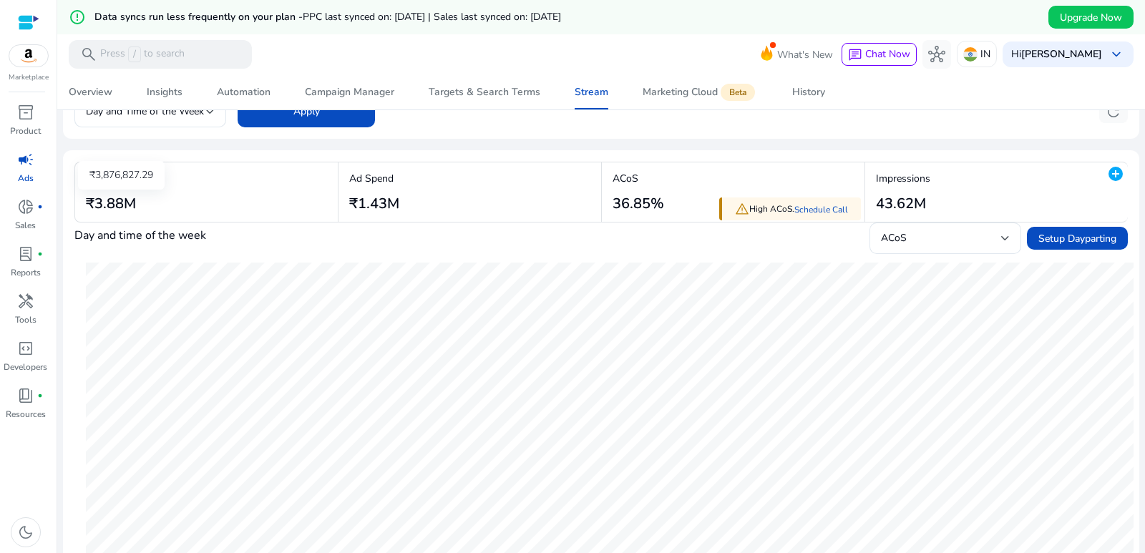
click at [92, 202] on h3 "₹3.88M" at bounding box center [122, 203] width 73 height 17
click at [123, 196] on h3 "₹3.88M" at bounding box center [122, 203] width 73 height 17
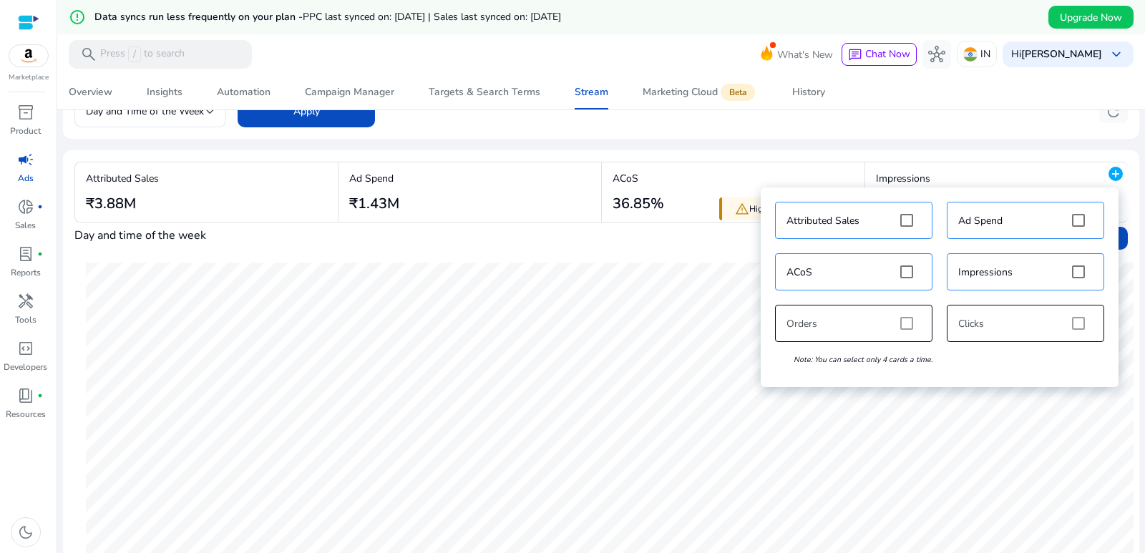
click at [911, 325] on div "Attributed Sales Ad Spend ACoS Impressions Orders Clicks Note: You can select o…" at bounding box center [939, 287] width 343 height 185
click at [902, 328] on div "Attributed Sales Ad Spend ACoS Impressions Orders Clicks Note: You can select o…" at bounding box center [939, 287] width 343 height 185
click at [906, 325] on div "Attributed Sales Ad Spend ACoS Impressions Orders Clicks Note: You can select o…" at bounding box center [939, 287] width 343 height 185
drag, startPoint x: 1089, startPoint y: 319, endPoint x: 1084, endPoint y: 303, distance: 17.0
click at [1088, 318] on div "Attributed Sales Ad Spend ACoS Impressions Orders Clicks Note: You can select o…" at bounding box center [939, 287] width 343 height 185
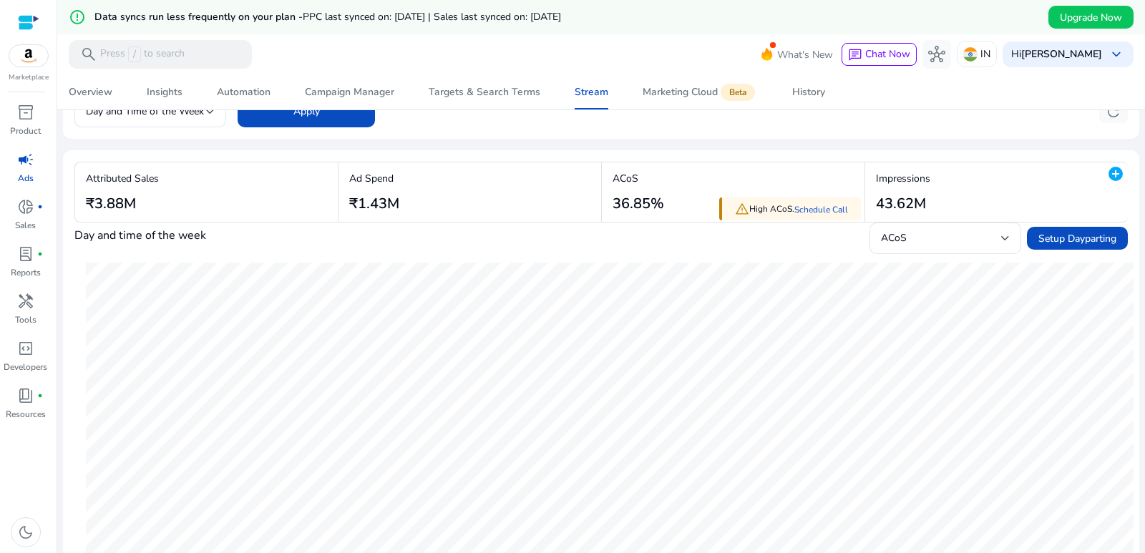
click at [853, 117] on div "**********" at bounding box center [600, 109] width 1053 height 35
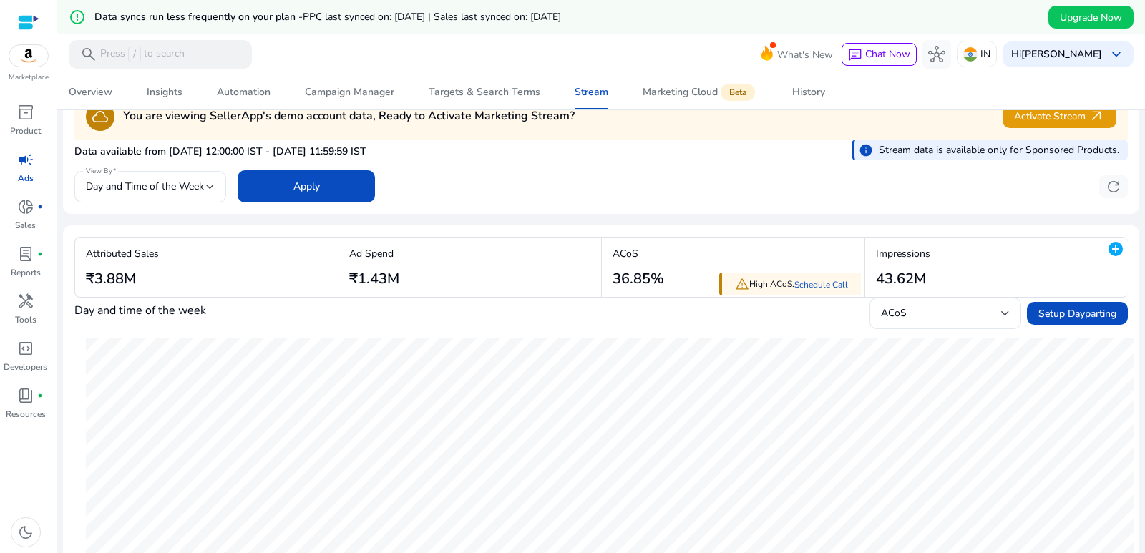
scroll to position [0, 0]
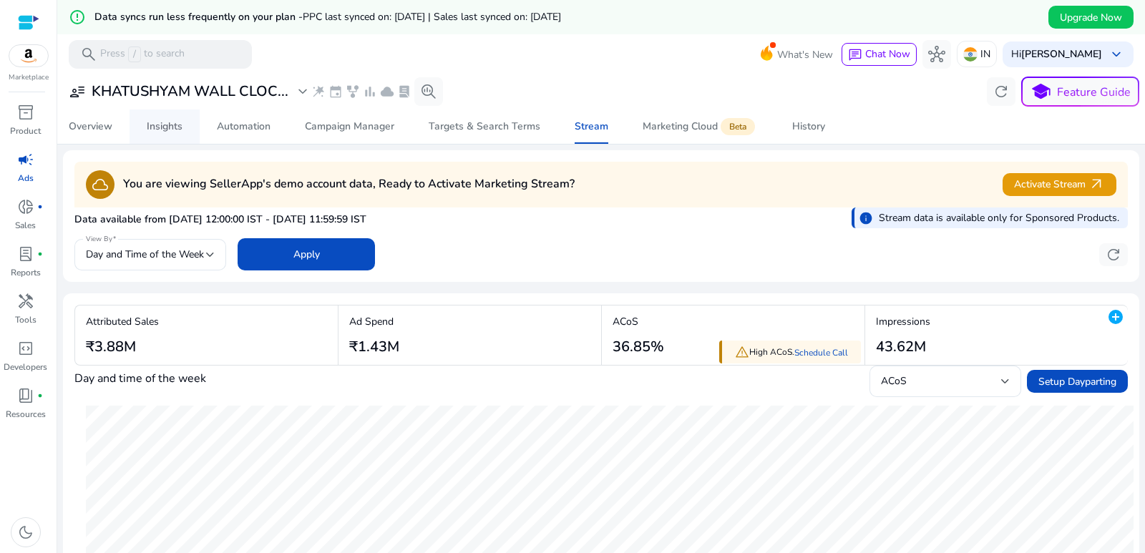
click at [169, 131] on div "Insights" at bounding box center [165, 127] width 36 height 10
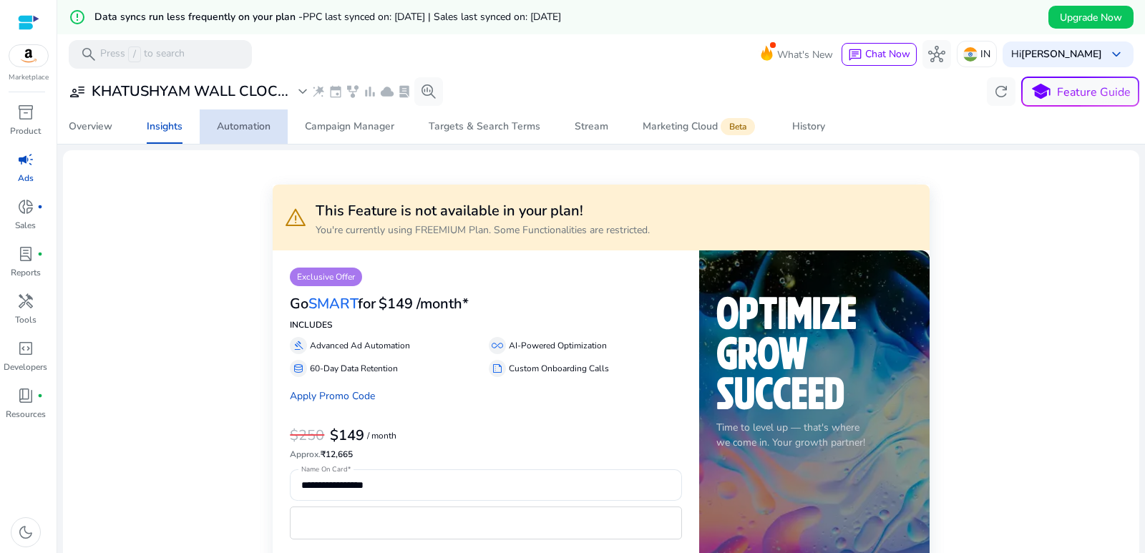
click at [253, 131] on div "Automation" at bounding box center [244, 127] width 54 height 10
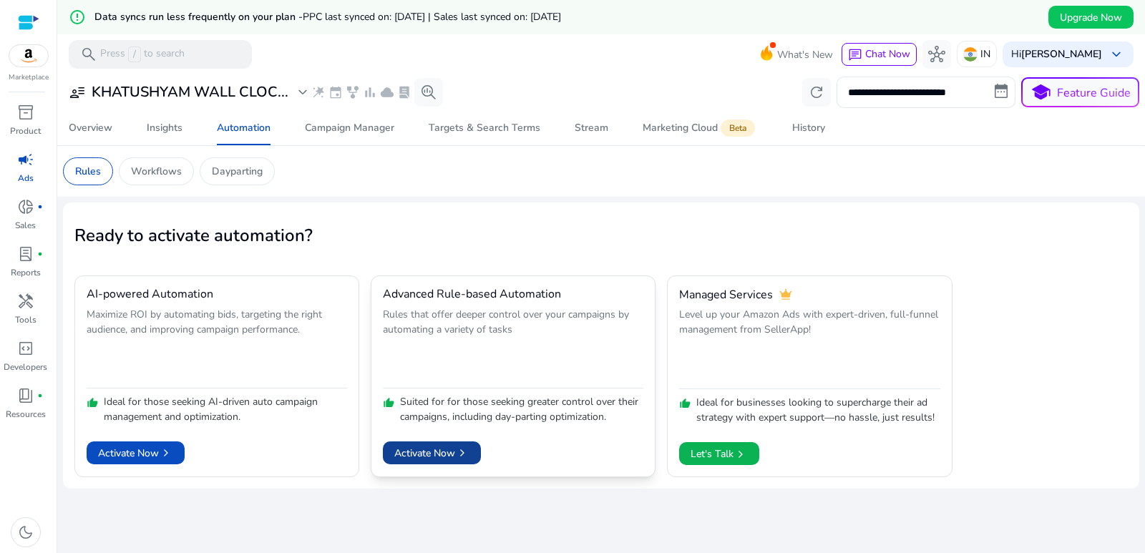
click at [436, 446] on span "Activate Now chevron_right" at bounding box center [431, 453] width 75 height 15
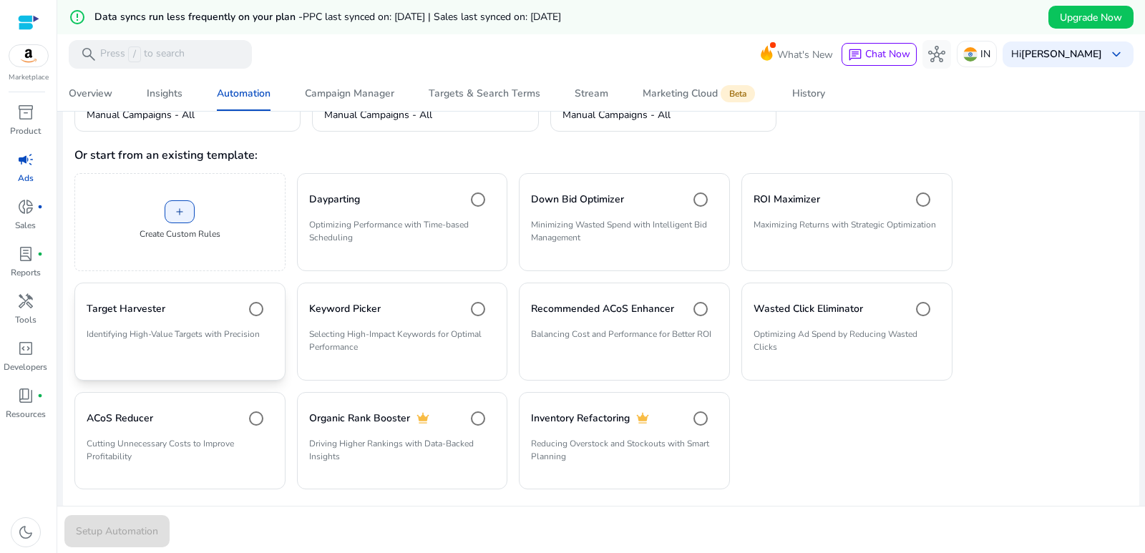
scroll to position [321, 0]
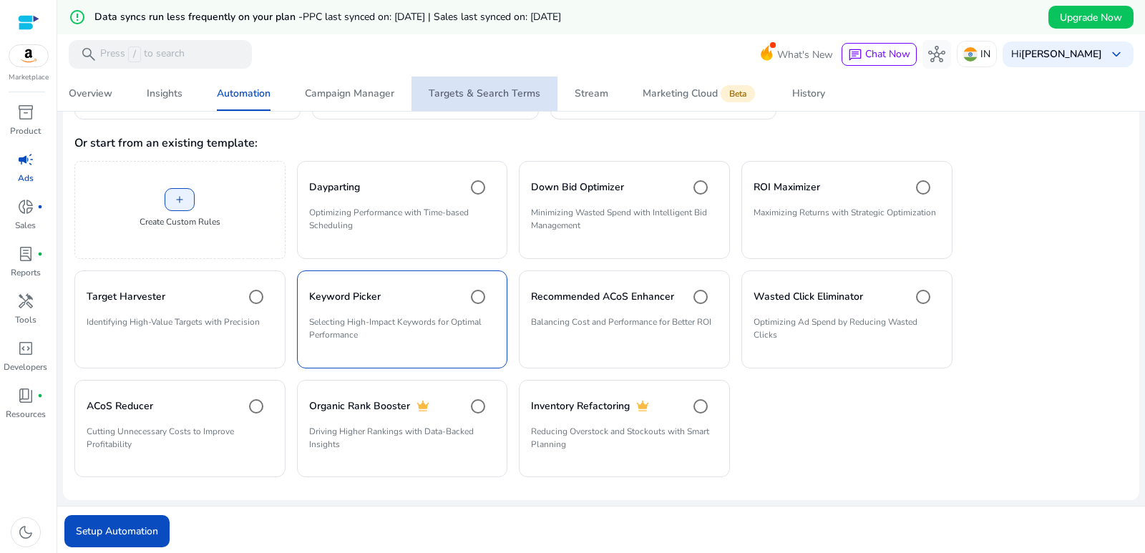
click at [504, 99] on div "Targets & Search Terms" at bounding box center [485, 94] width 112 height 10
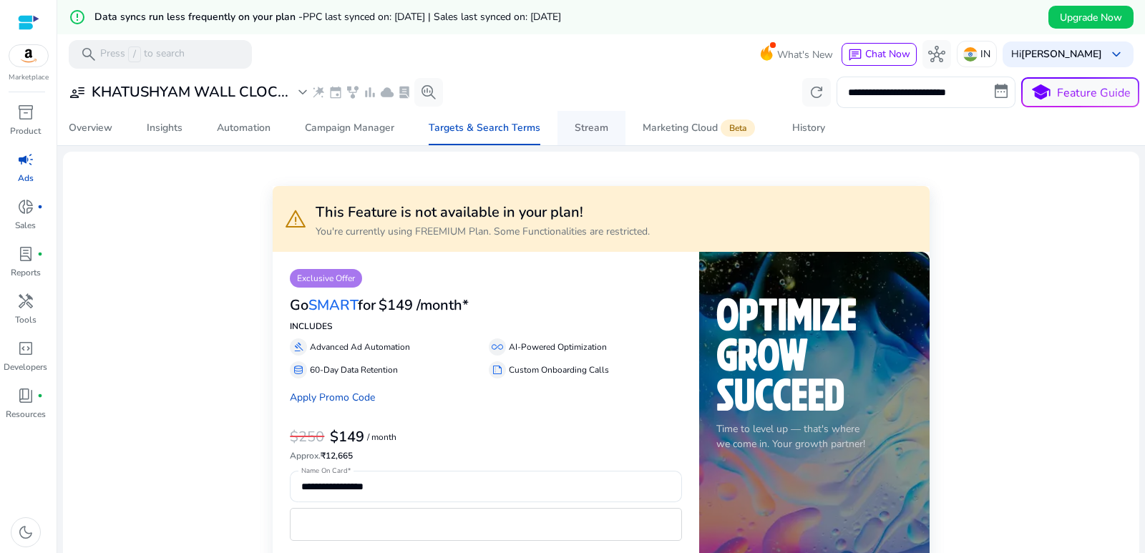
click at [586, 131] on div "Stream" at bounding box center [591, 128] width 34 height 10
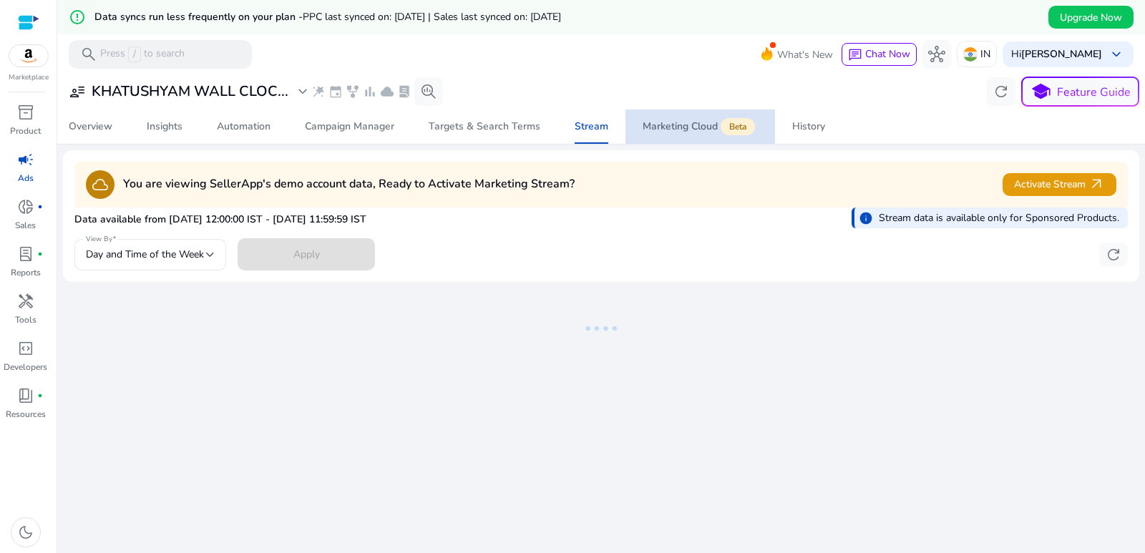
click at [689, 134] on span "Marketing Cloud Beta" at bounding box center [699, 126] width 115 height 34
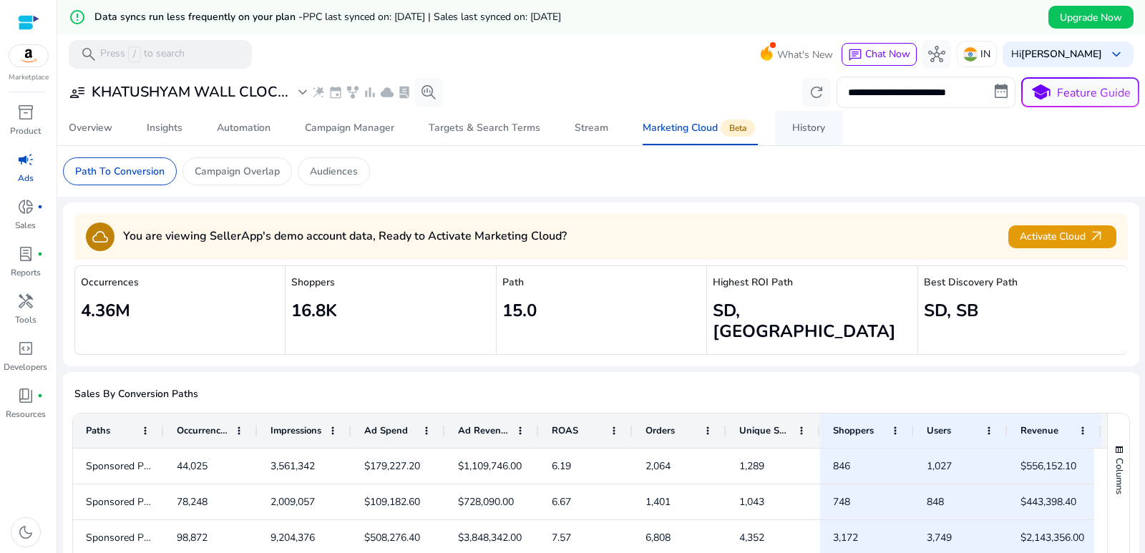
click at [796, 133] on div "History" at bounding box center [808, 128] width 33 height 10
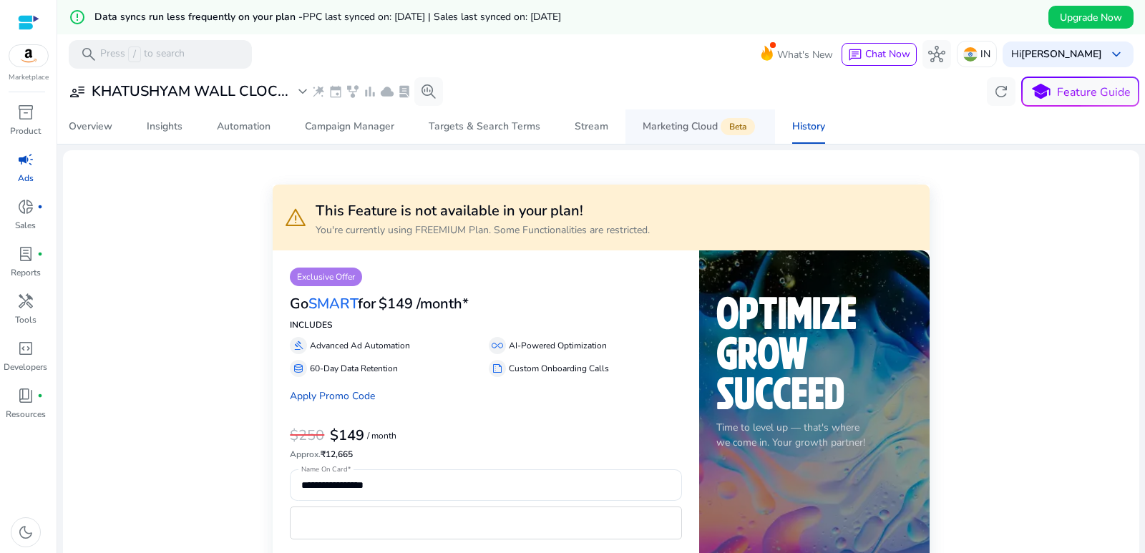
click at [684, 127] on div "Marketing Cloud Beta" at bounding box center [699, 126] width 115 height 11
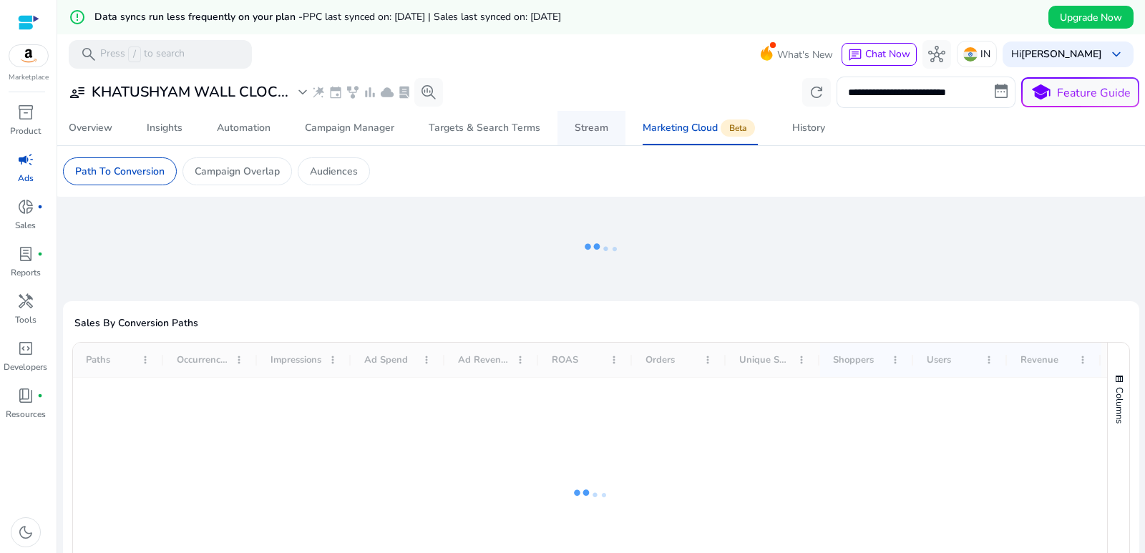
click at [590, 129] on div "Stream" at bounding box center [591, 128] width 34 height 10
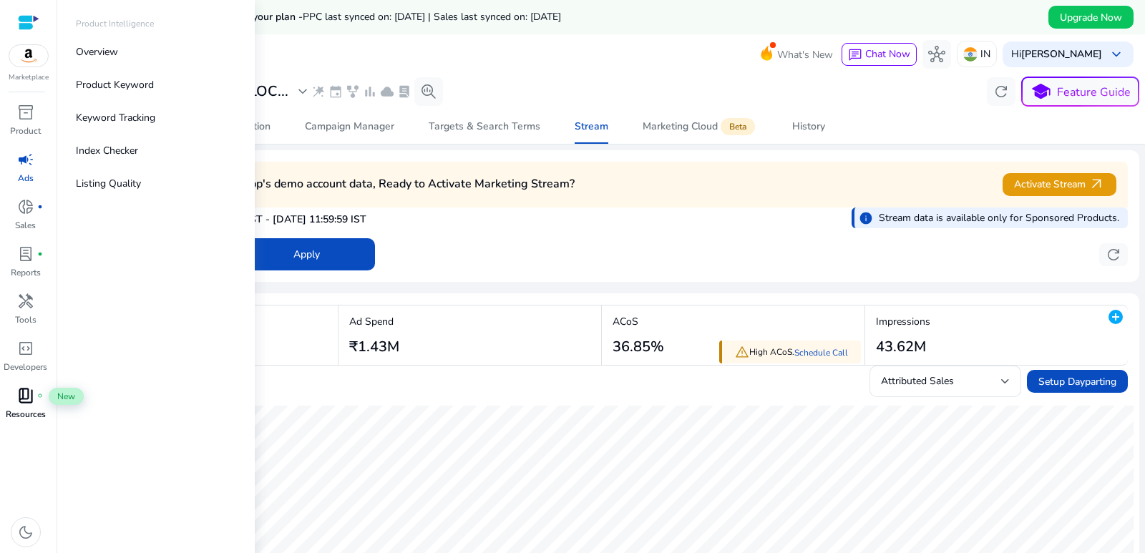
click at [29, 395] on span "book_4" at bounding box center [25, 395] width 17 height 17
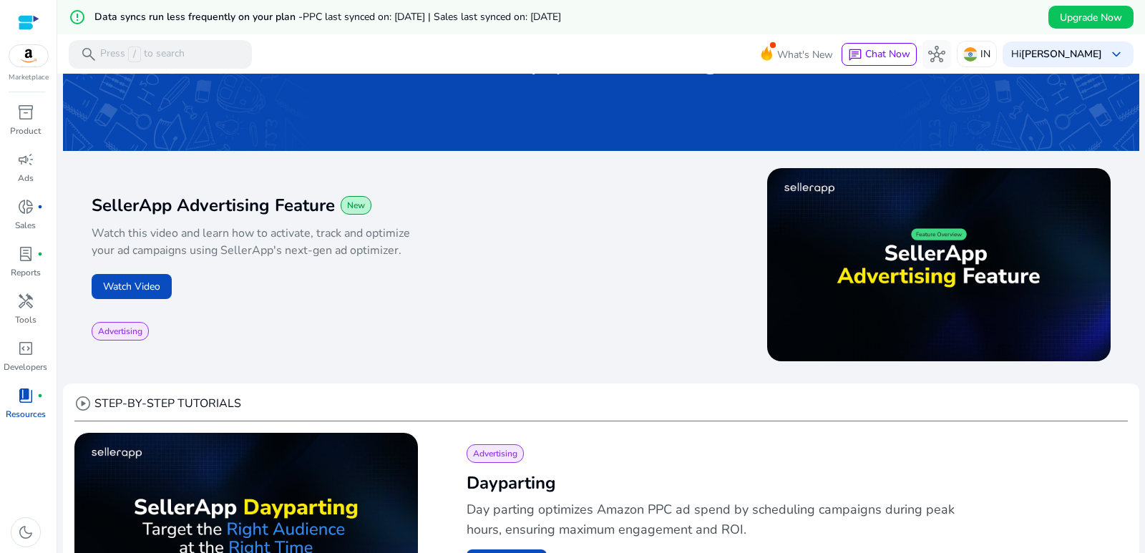
scroll to position [143, 0]
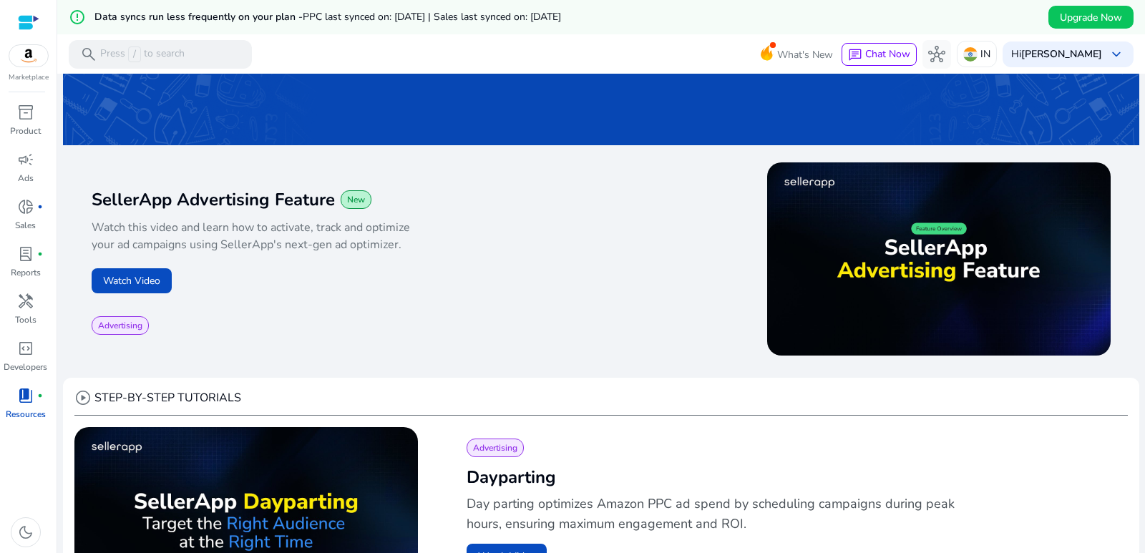
click at [140, 311] on div "SellerApp Advertising Feature New Watch this video and learn how to activate, t…" at bounding box center [346, 261] width 509 height 147
click at [145, 286] on button "Watch Video" at bounding box center [132, 280] width 80 height 25
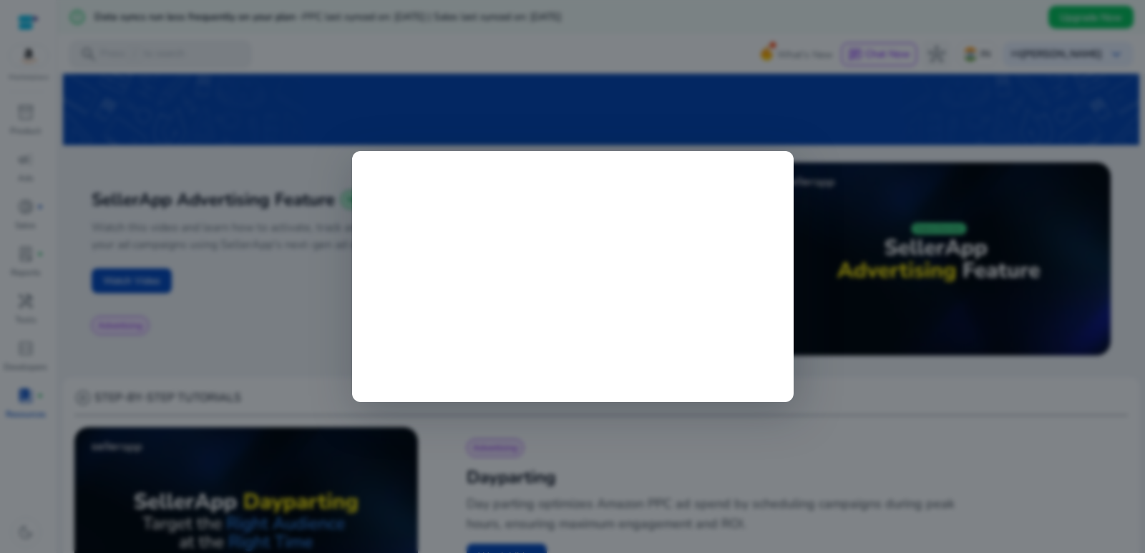
click at [187, 353] on div at bounding box center [572, 276] width 1145 height 553
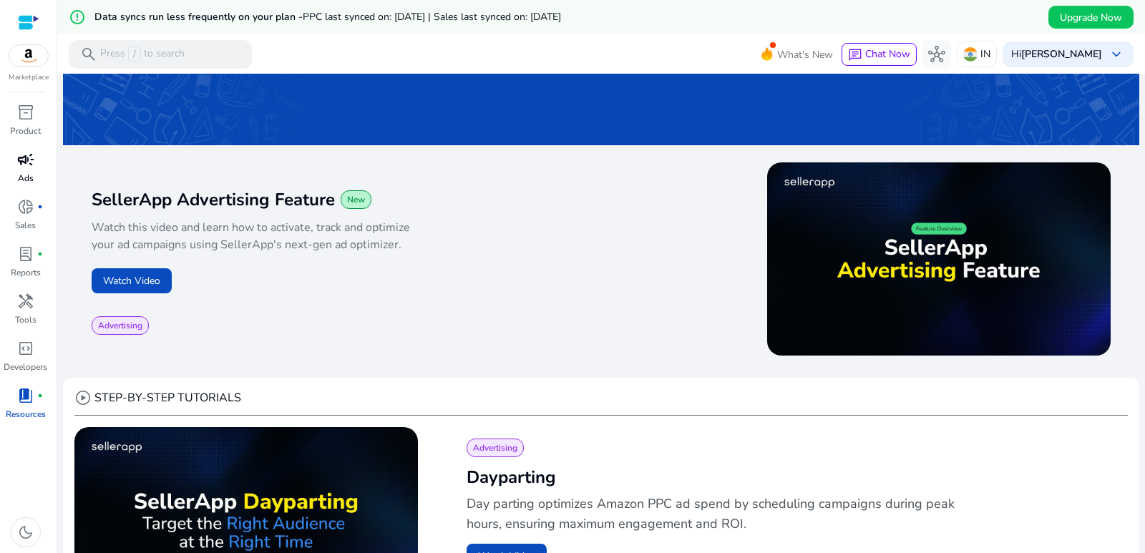
click at [29, 162] on span "campaign" at bounding box center [25, 159] width 17 height 17
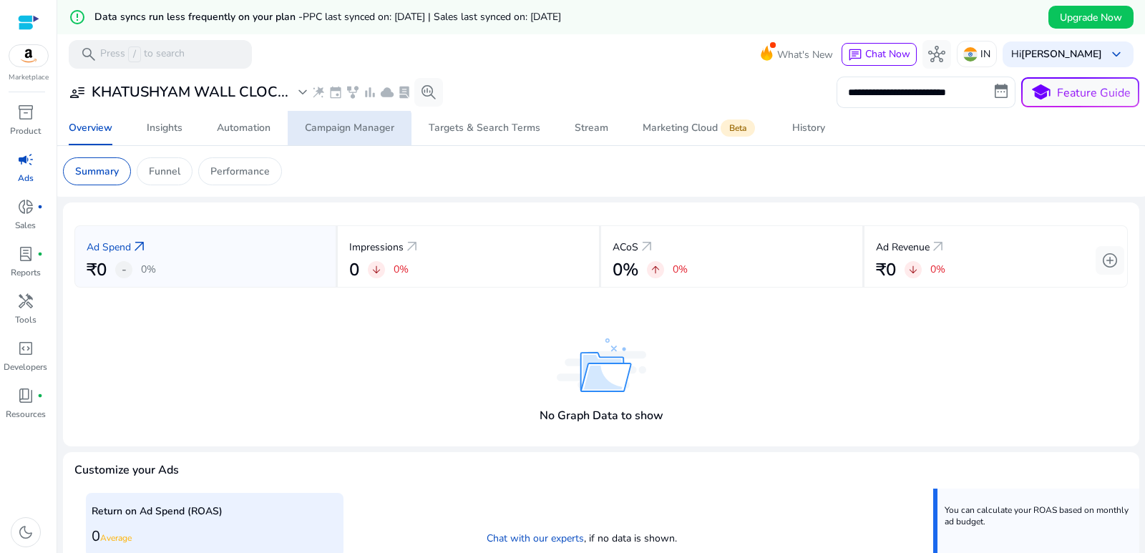
click at [346, 133] on div "Campaign Manager" at bounding box center [349, 128] width 89 height 10
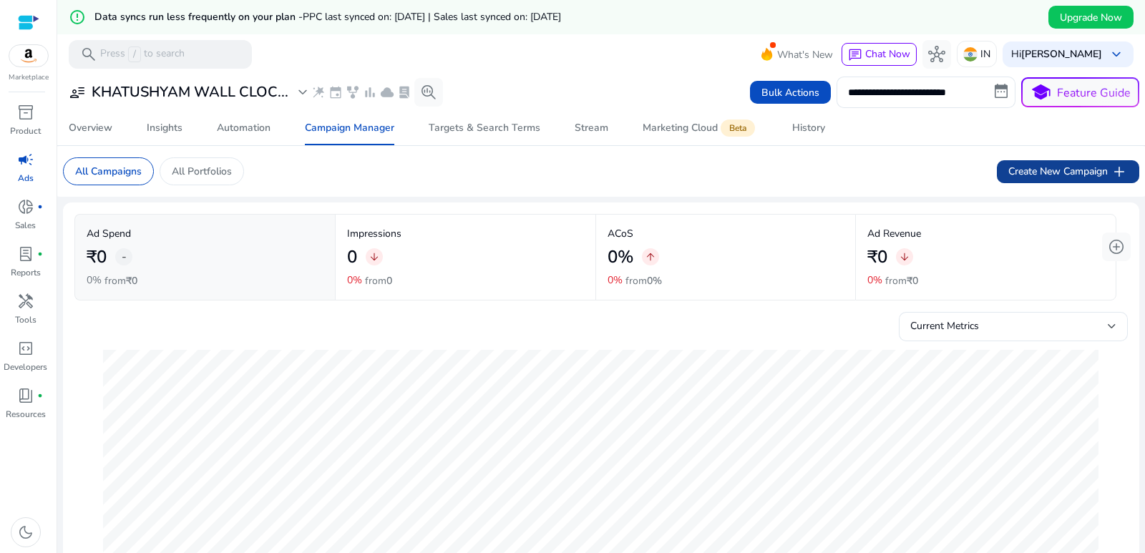
click at [1033, 159] on span at bounding box center [1068, 172] width 142 height 34
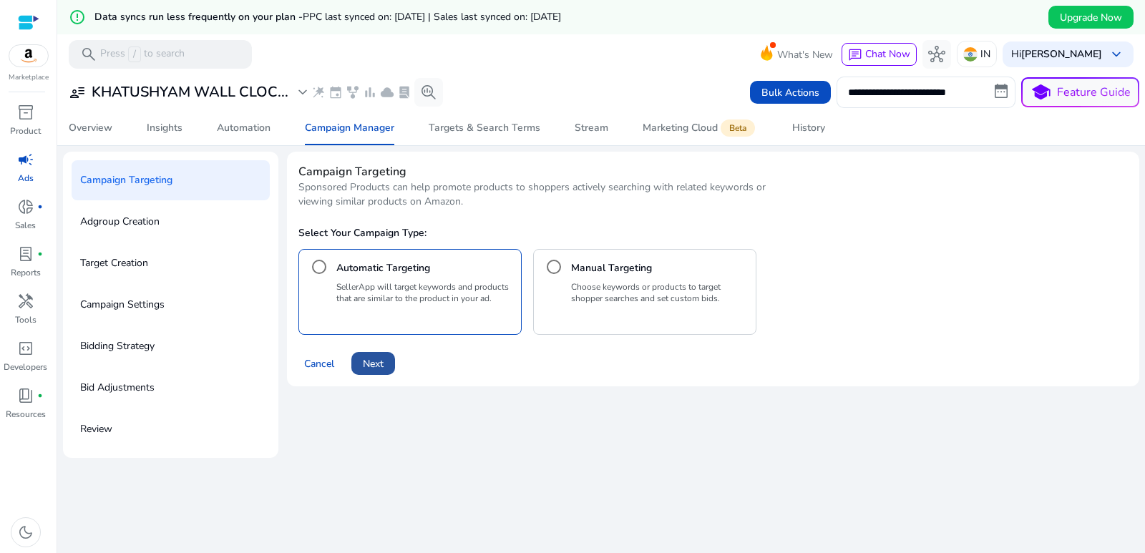
click at [371, 366] on span "Next" at bounding box center [373, 363] width 21 height 15
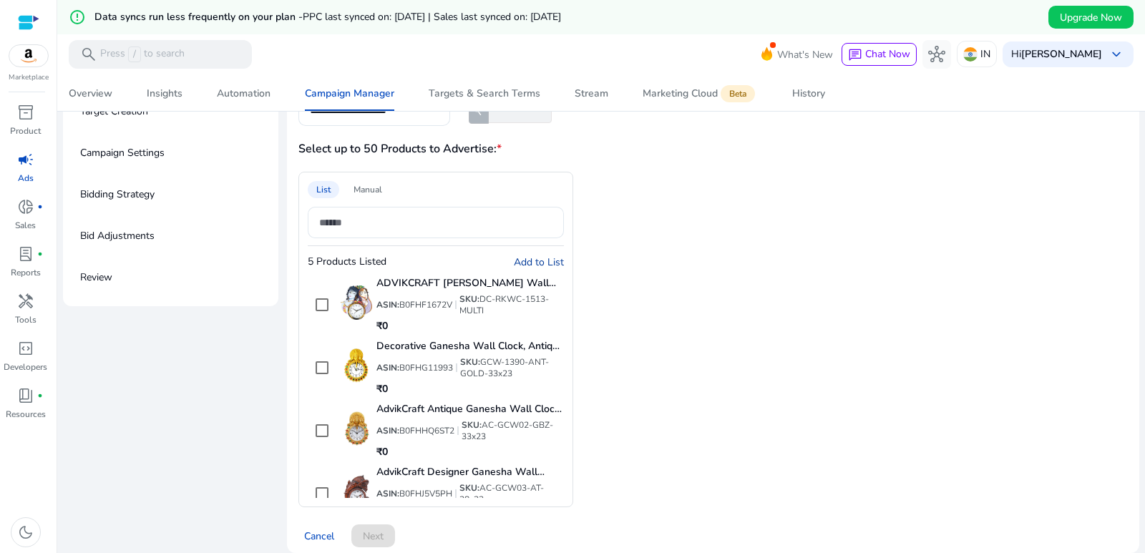
click at [544, 265] on span "Add to List" at bounding box center [539, 262] width 50 height 14
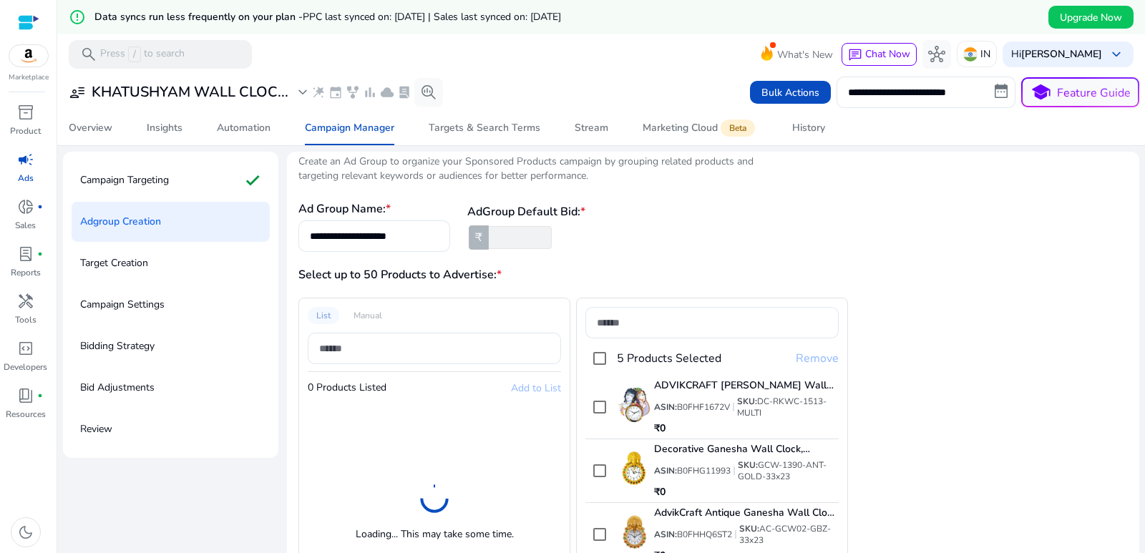
scroll to position [40, 0]
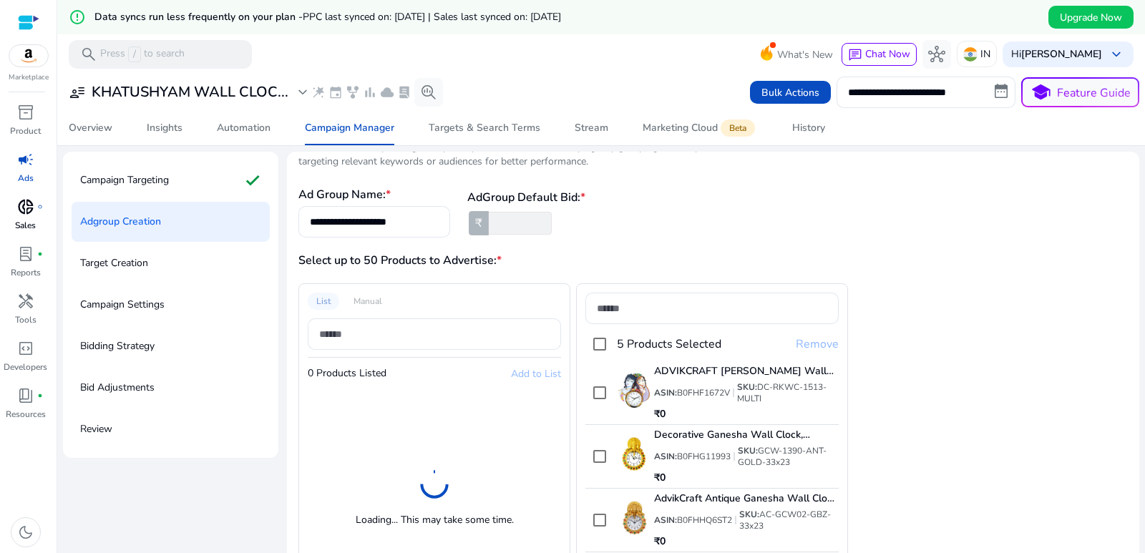
click at [26, 201] on span "donut_small" at bounding box center [25, 206] width 17 height 17
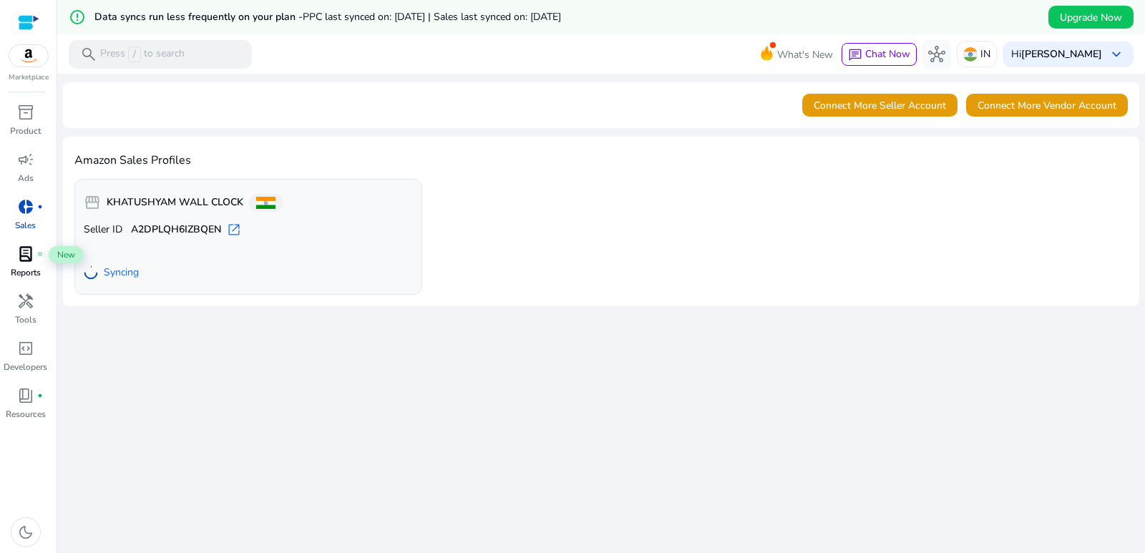
click at [34, 262] on div "lab_profile fiber_manual_record" at bounding box center [26, 254] width 40 height 23
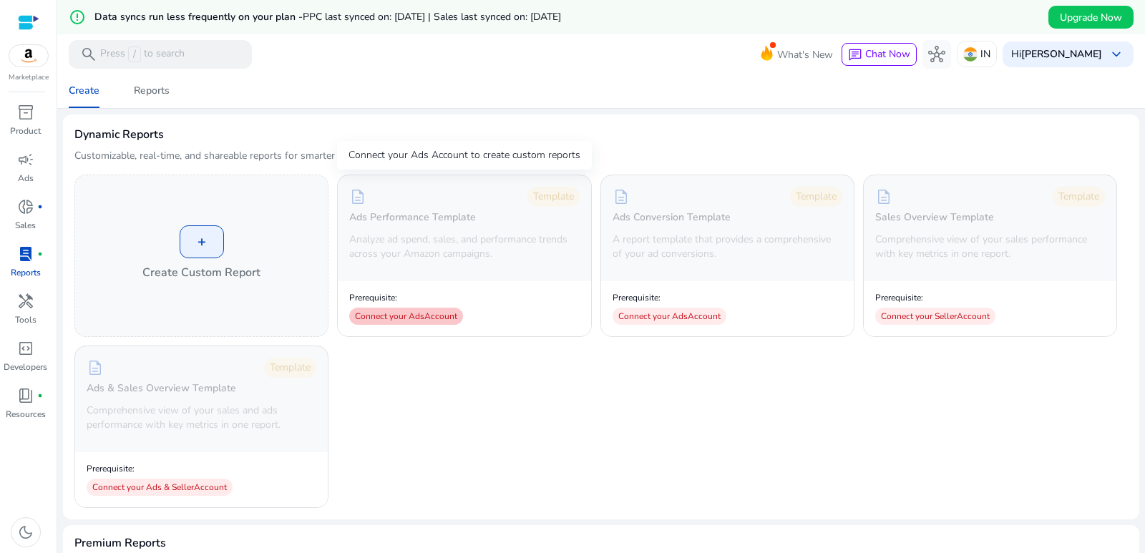
click at [410, 319] on div "Connect your Ads Account" at bounding box center [406, 316] width 114 height 17
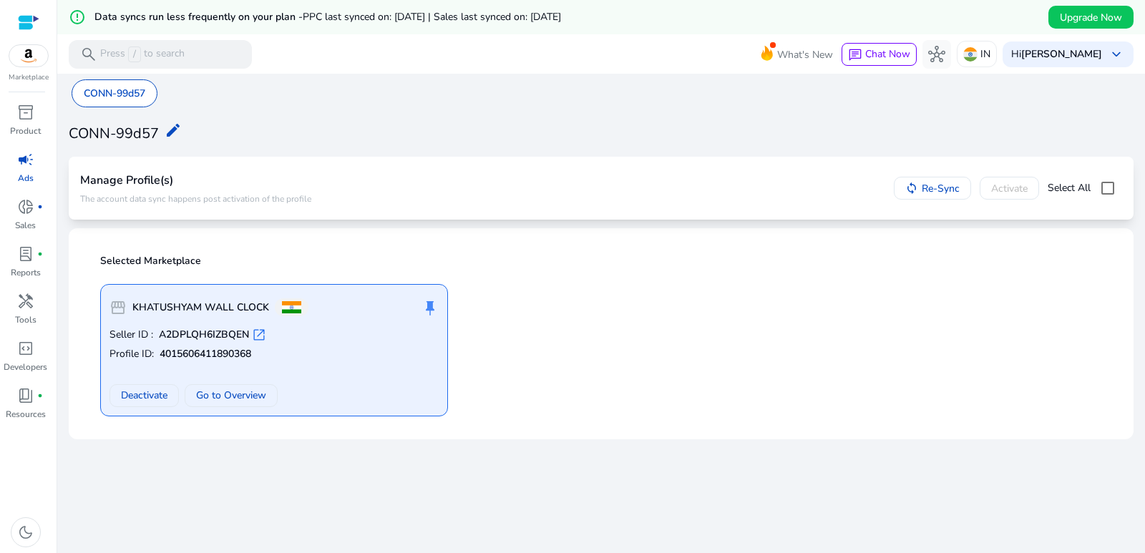
click at [266, 344] on div "Seller ID : A2DPLQH6IZBQEN open_in_new Profile ID: 4015606411890368 Deactivate …" at bounding box center [273, 367] width 329 height 79
click at [231, 396] on span "Go to Overview" at bounding box center [231, 395] width 70 height 15
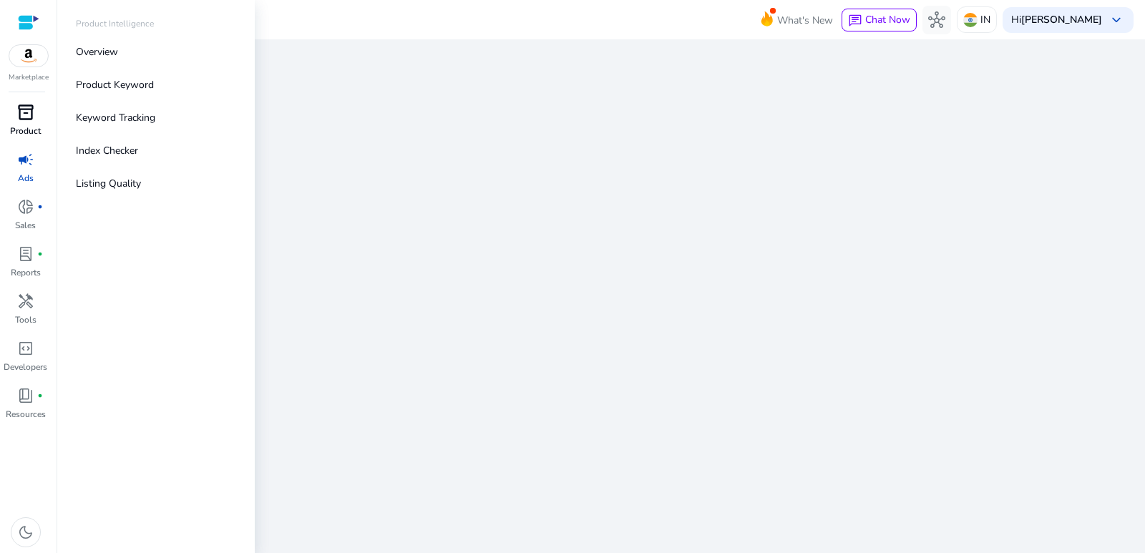
click at [29, 111] on span "inventory_2" at bounding box center [25, 112] width 17 height 17
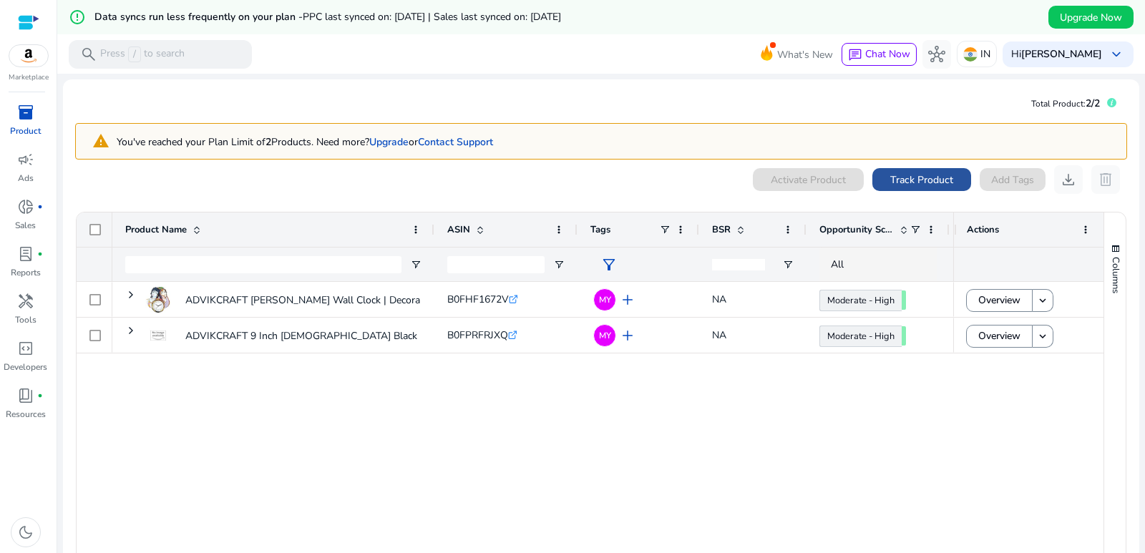
click at [917, 180] on span "Track Product" at bounding box center [921, 179] width 63 height 15
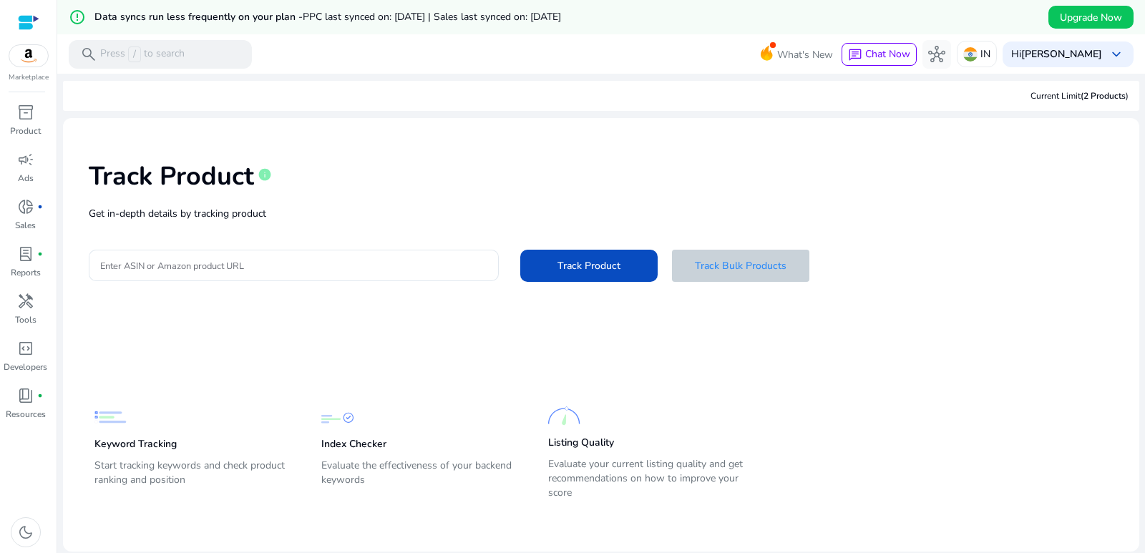
click at [760, 266] on span "Track Bulk Products" at bounding box center [741, 265] width 92 height 15
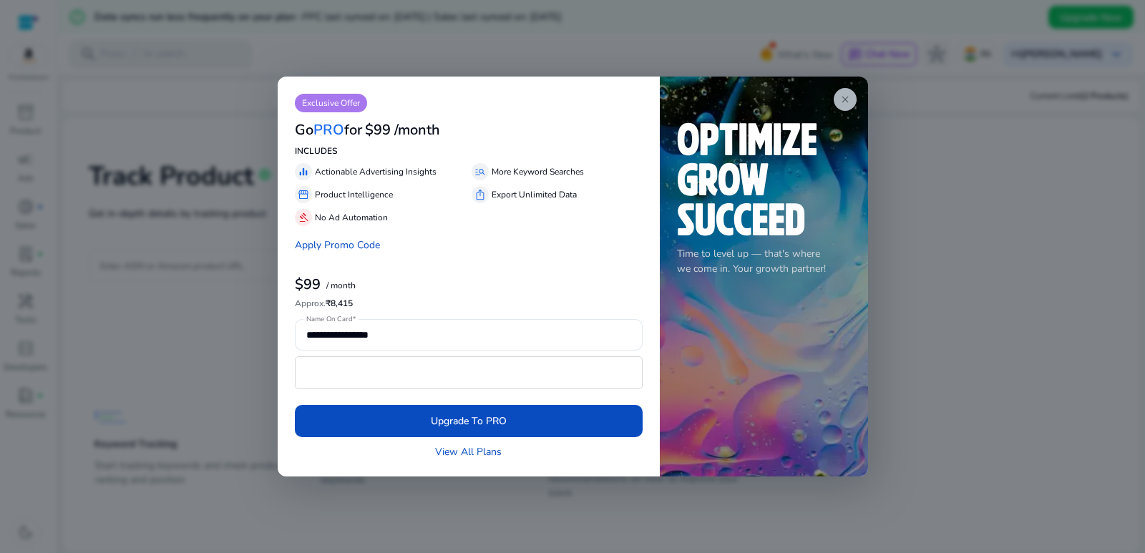
click at [844, 100] on span "close" at bounding box center [844, 99] width 11 height 11
